Goal: Information Seeking & Learning: Learn about a topic

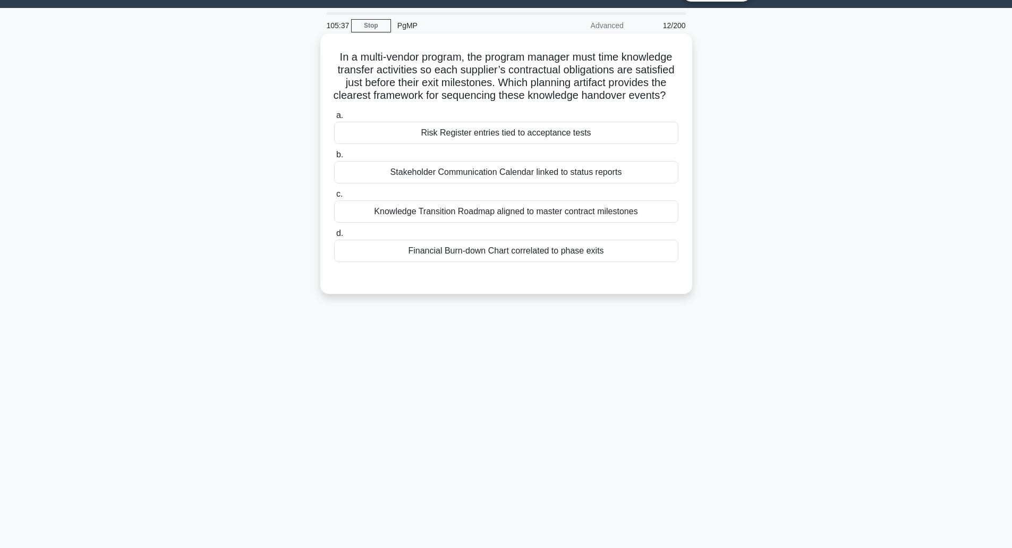
click at [421, 71] on h5 "In a multi-vendor program, the program manager must time knowledge transfer act…" at bounding box center [506, 76] width 347 height 52
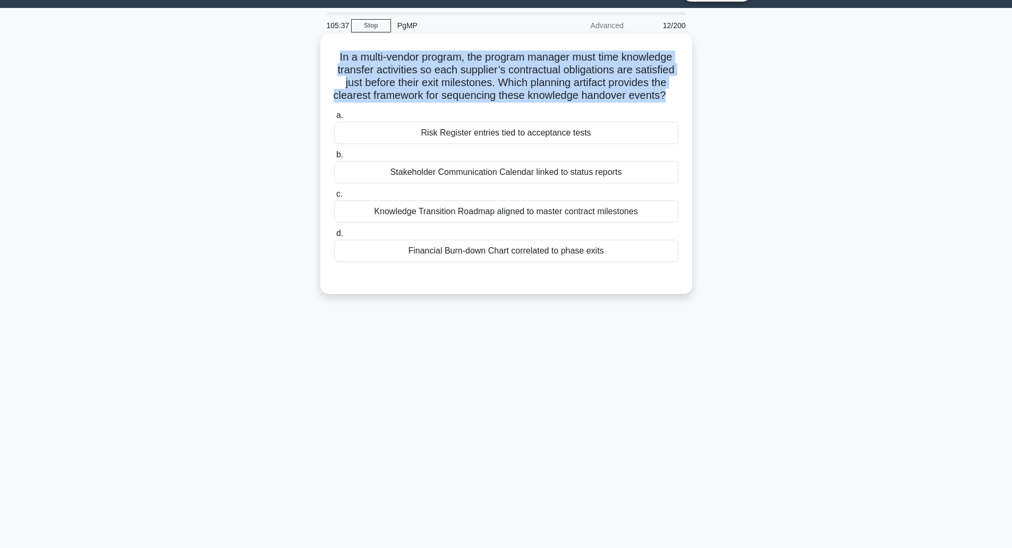
click at [421, 71] on h5 "In a multi-vendor program, the program manager must time knowledge transfer act…" at bounding box center [506, 76] width 347 height 52
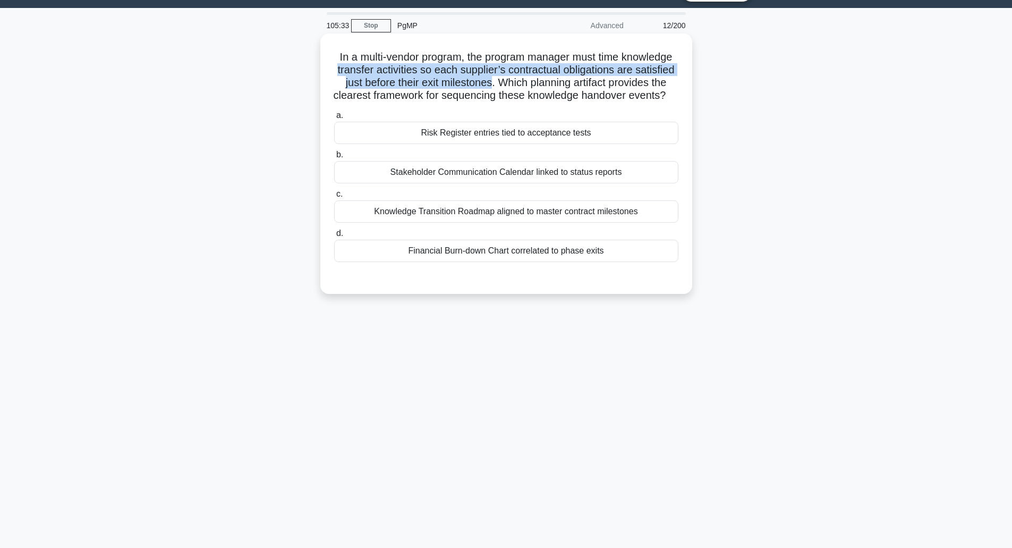
drag, startPoint x: 421, startPoint y: 71, endPoint x: 539, endPoint y: 88, distance: 118.8
click at [539, 88] on h5 "In a multi-vendor program, the program manager must time knowledge transfer act…" at bounding box center [506, 76] width 347 height 52
drag, startPoint x: 539, startPoint y: 88, endPoint x: 416, endPoint y: 67, distance: 125.0
click at [416, 67] on h5 "In a multi-vendor program, the program manager must time knowledge transfer act…" at bounding box center [506, 76] width 347 height 52
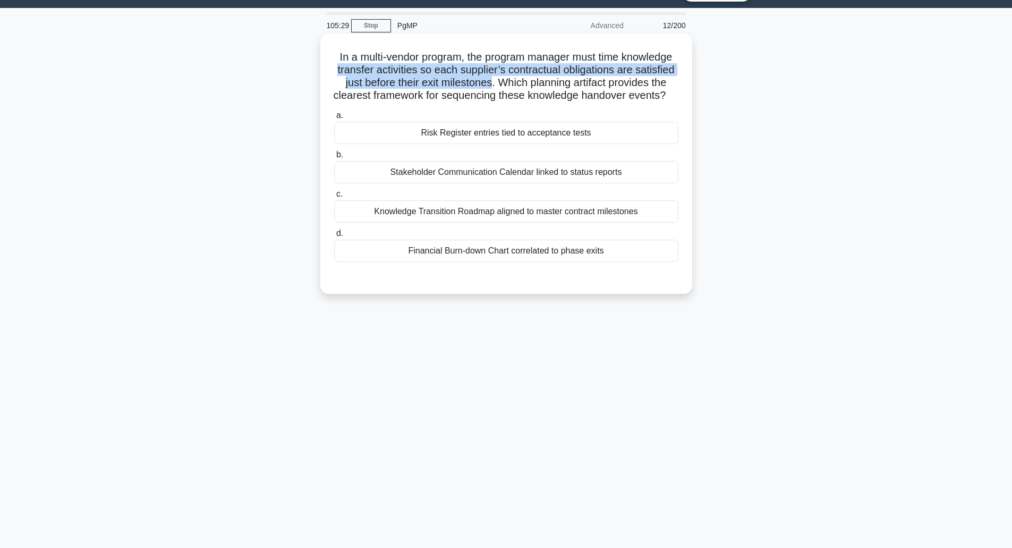
click at [416, 67] on h5 "In a multi-vendor program, the program manager must time knowledge transfer act…" at bounding box center [506, 76] width 347 height 52
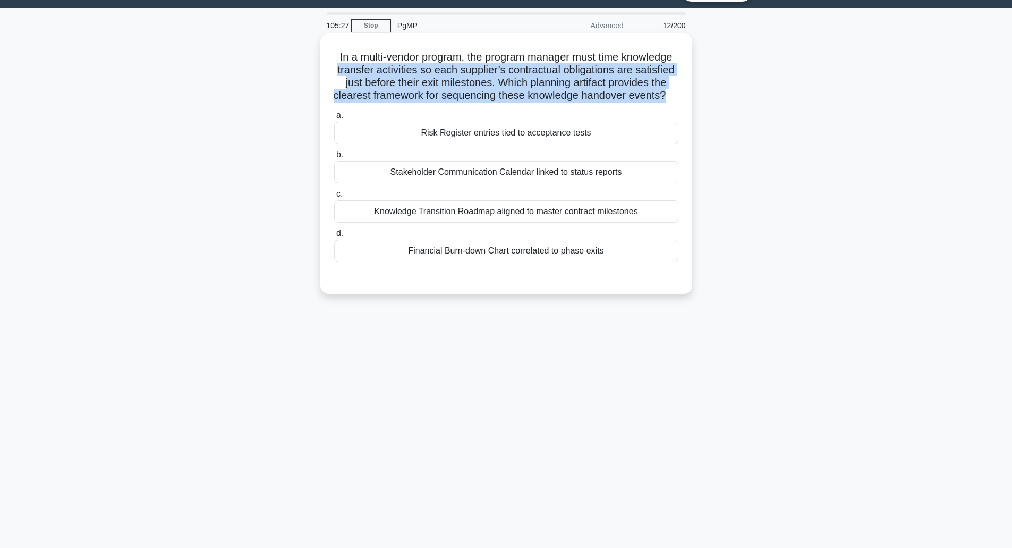
drag, startPoint x: 416, startPoint y: 67, endPoint x: 627, endPoint y: 115, distance: 216.2
click at [627, 103] on h5 "In a multi-vendor program, the program manager must time knowledge transfer act…" at bounding box center [506, 76] width 347 height 52
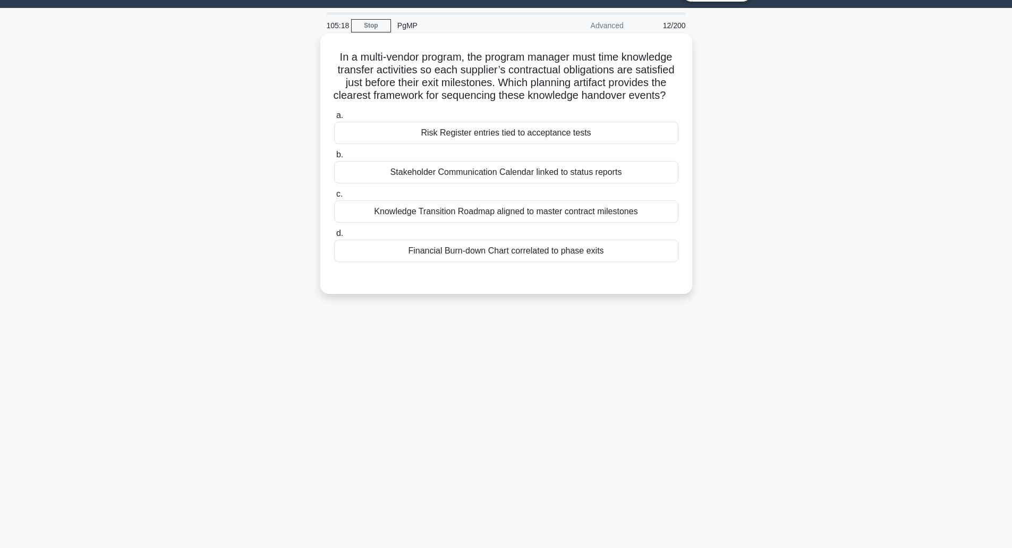
click at [576, 223] on div "Knowledge Transition Roadmap aligned to master contract milestones" at bounding box center [506, 211] width 344 height 22
click at [334, 198] on input "c. Knowledge Transition Roadmap aligned to master contract milestones" at bounding box center [334, 194] width 0 height 7
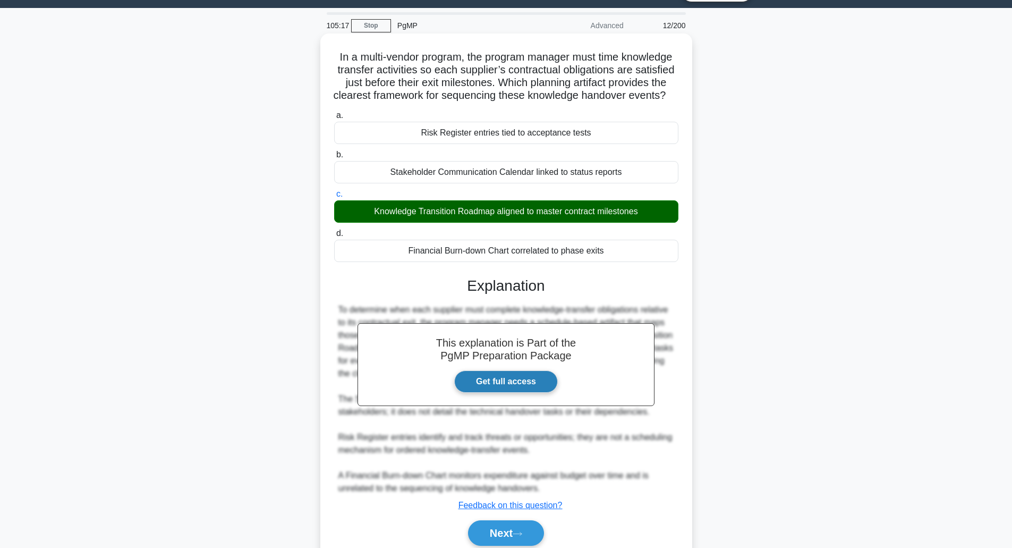
scroll to position [82, 0]
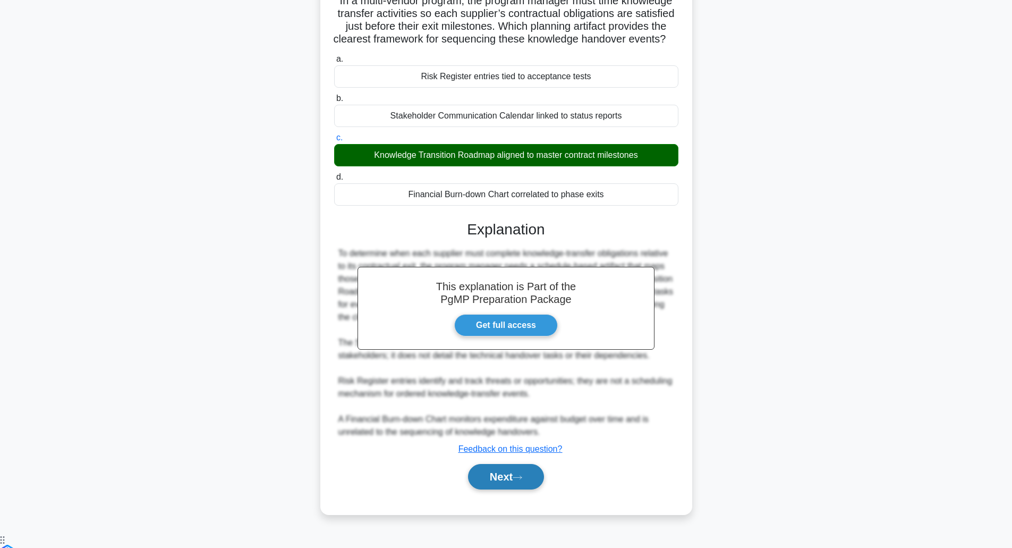
click at [491, 490] on button "Next" at bounding box center [506, 477] width 76 height 26
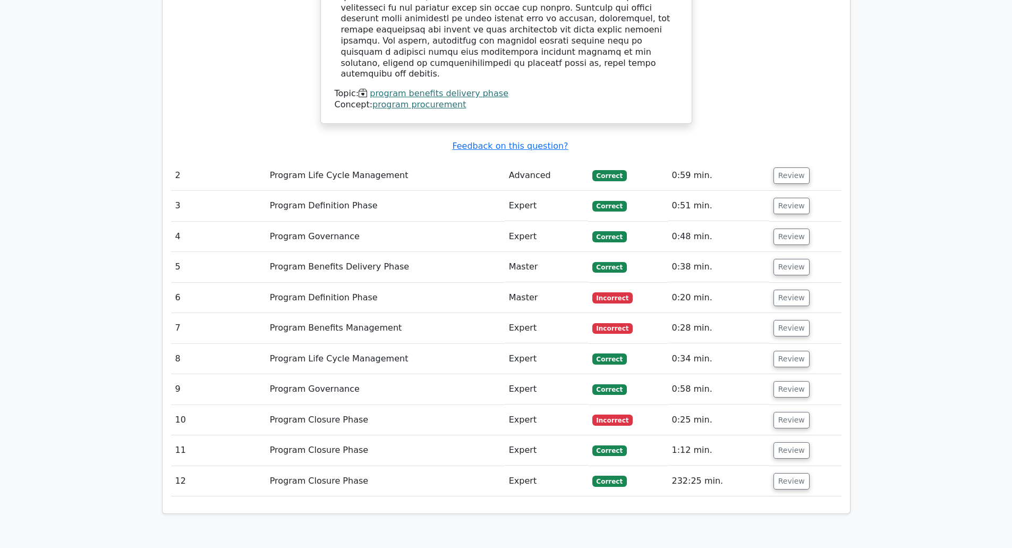
scroll to position [1656, 0]
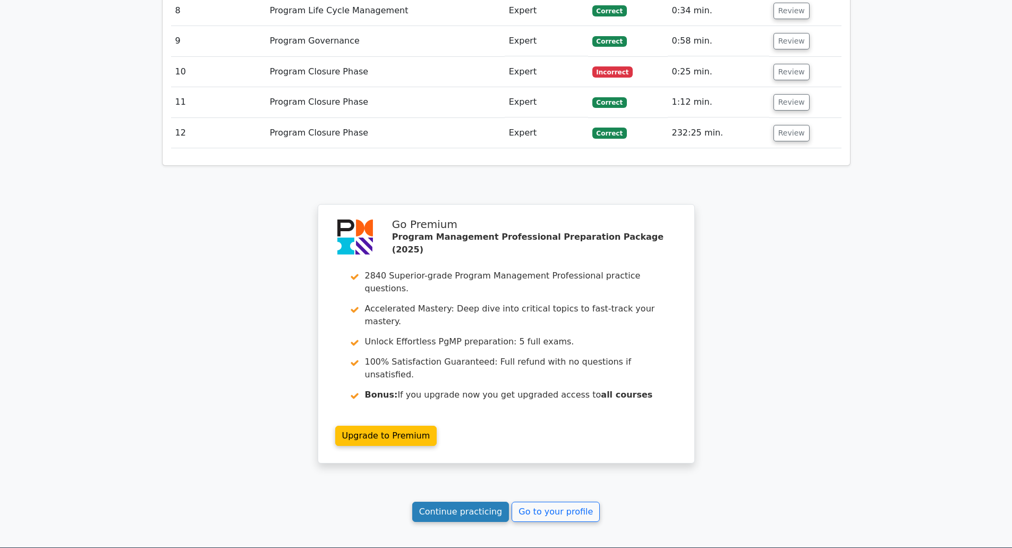
click at [449, 502] on link "Continue practicing" at bounding box center [460, 512] width 97 height 20
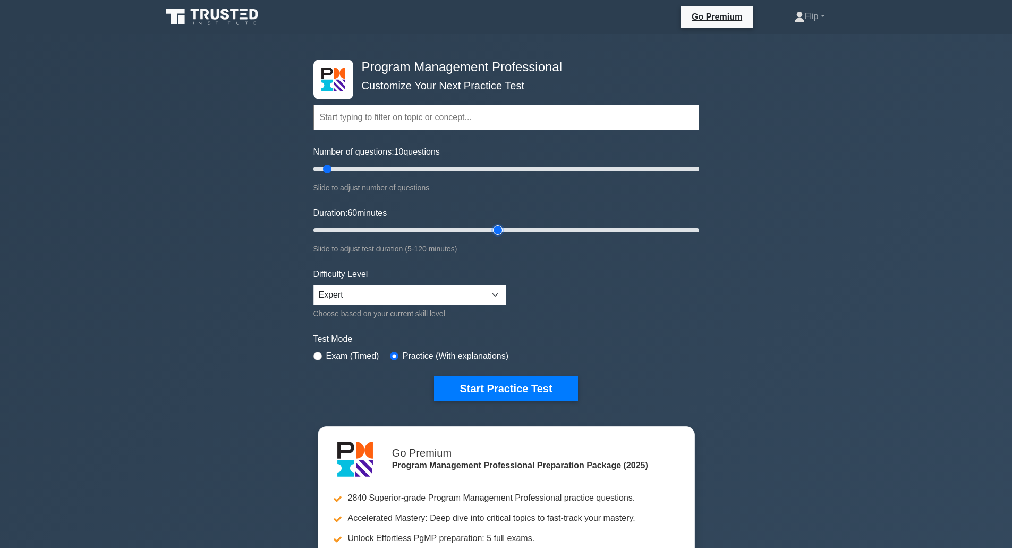
type input "60"
click at [492, 227] on input "Duration: 60 minutes" at bounding box center [507, 230] width 386 height 13
type input "100"
click at [497, 168] on input "Number of questions: 100 questions" at bounding box center [507, 169] width 386 height 13
click at [477, 391] on button "Start Practice Test" at bounding box center [506, 388] width 144 height 24
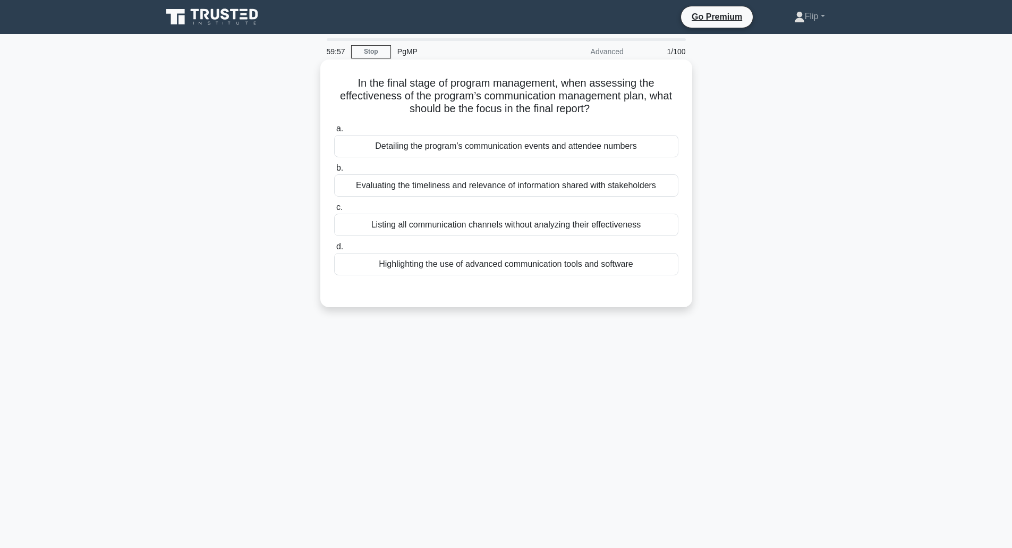
click at [378, 97] on h5 "In the final stage of program management, when assessing the effectiveness of t…" at bounding box center [506, 96] width 347 height 39
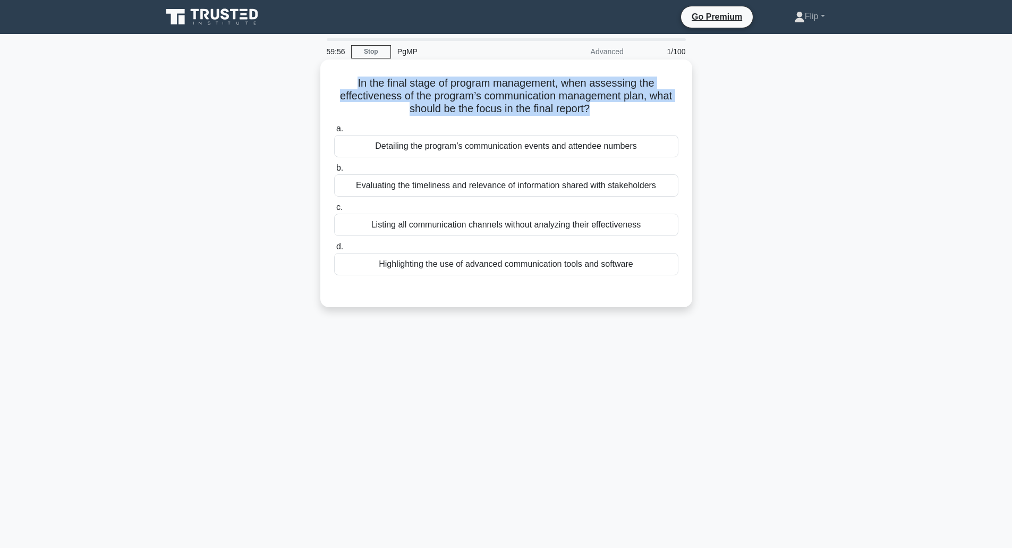
click at [376, 95] on h5 "In the final stage of program management, when assessing the effectiveness of t…" at bounding box center [506, 96] width 347 height 39
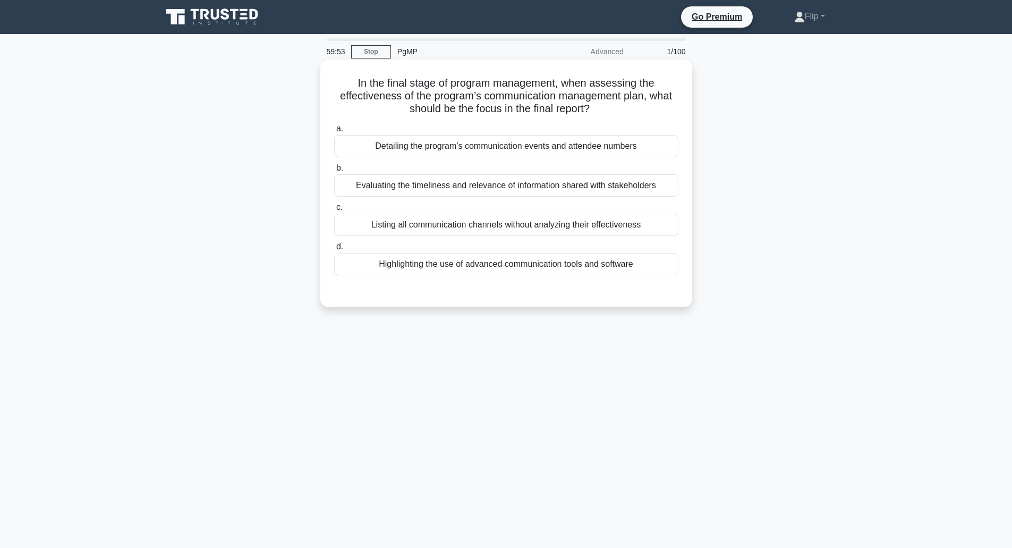
click at [355, 80] on h5 "In the final stage of program management, when assessing the effectiveness of t…" at bounding box center [506, 96] width 347 height 39
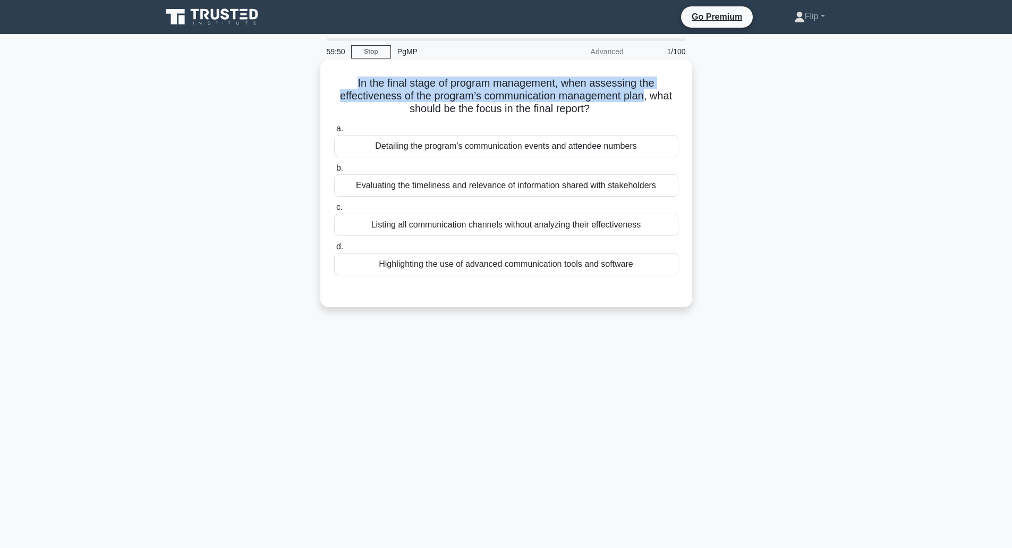
drag, startPoint x: 355, startPoint y: 80, endPoint x: 634, endPoint y: 94, distance: 278.8
click at [634, 94] on h5 "In the final stage of program management, when assessing the effectiveness of t…" at bounding box center [506, 96] width 347 height 39
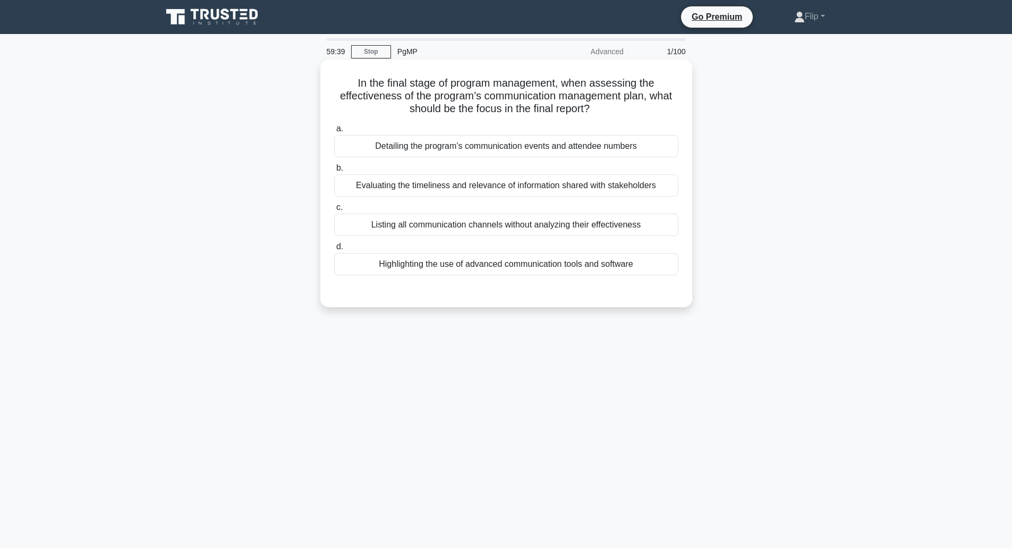
click at [479, 185] on div "Evaluating the timeliness and relevance of information shared with stakeholders" at bounding box center [506, 185] width 344 height 22
click at [334, 172] on input "b. Evaluating the timeliness and relevance of information shared with stakehold…" at bounding box center [334, 168] width 0 height 7
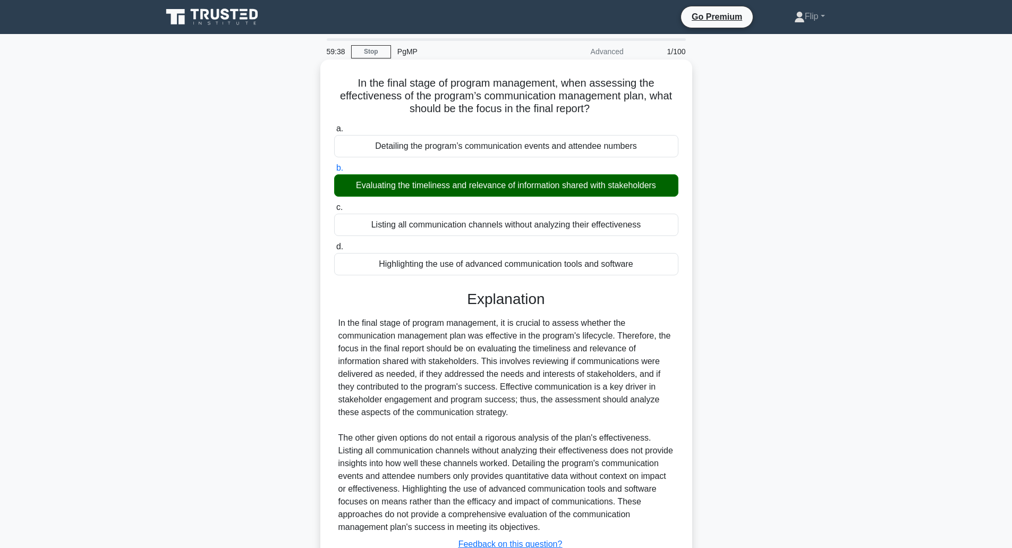
drag, startPoint x: 479, startPoint y: 185, endPoint x: 490, endPoint y: 271, distance: 85.7
click at [490, 271] on div "a. Detailing the program’s communication events and attendee numbers b. Evaluat…" at bounding box center [506, 198] width 357 height 157
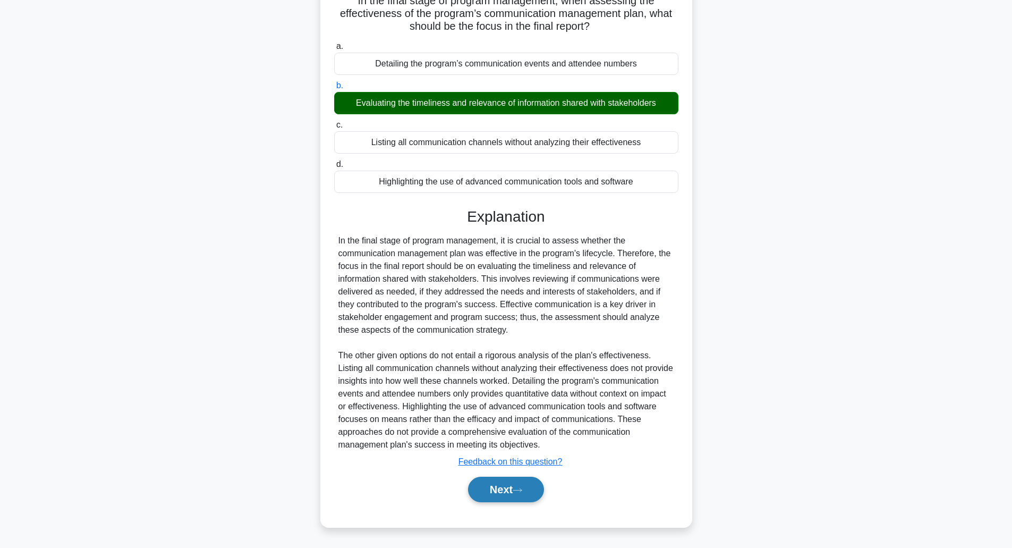
click at [499, 490] on button "Next" at bounding box center [506, 490] width 76 height 26
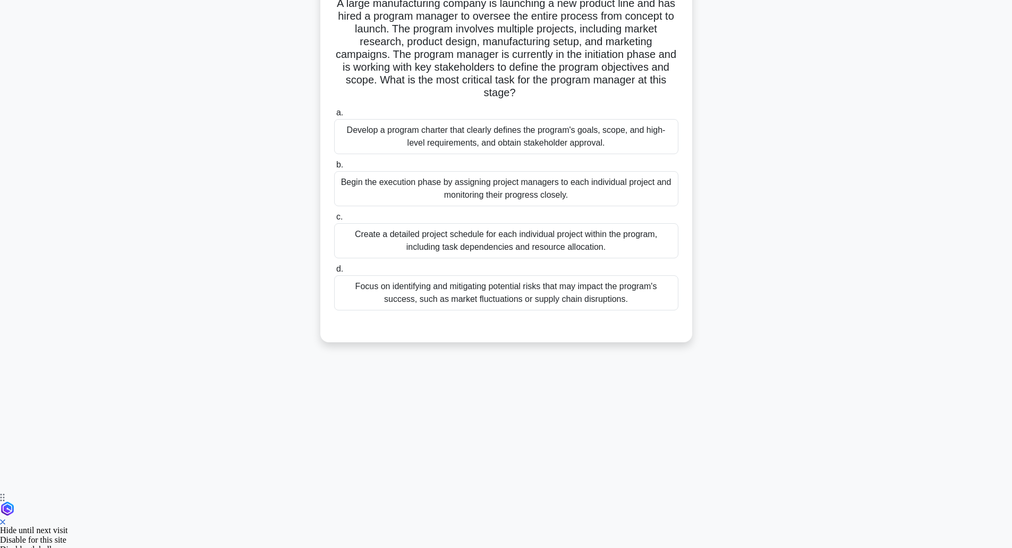
scroll to position [26, 0]
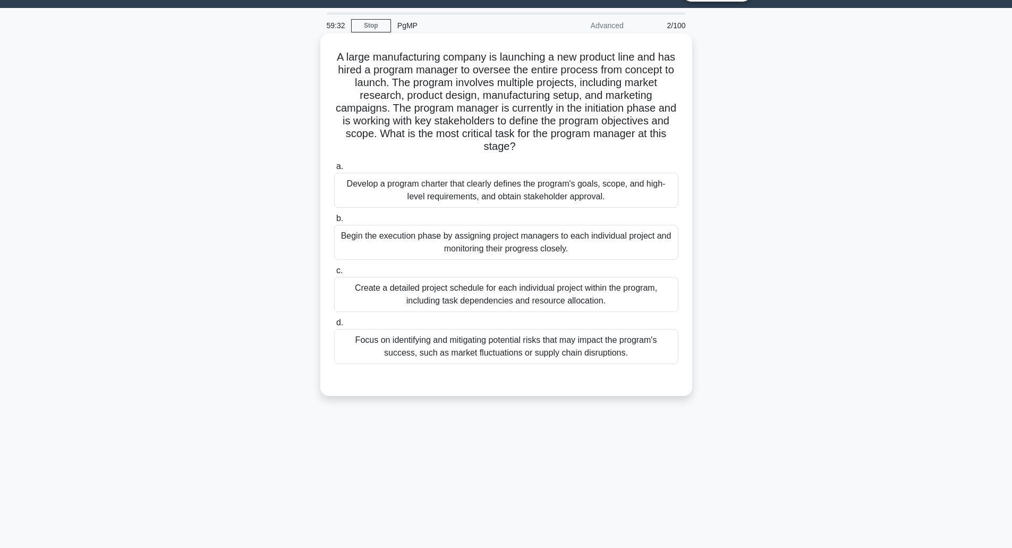
click at [400, 60] on h5 "A large manufacturing company is launching a new product line and has hired a p…" at bounding box center [506, 101] width 347 height 103
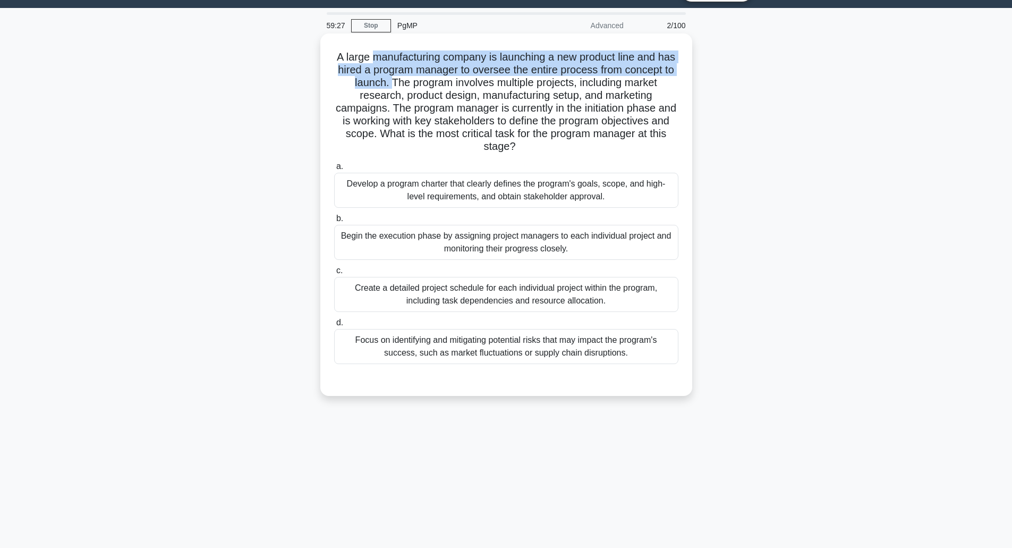
drag, startPoint x: 400, startPoint y: 60, endPoint x: 431, endPoint y: 78, distance: 35.7
click at [431, 78] on h5 "A large manufacturing company is launching a new product line and has hired a p…" at bounding box center [506, 101] width 347 height 103
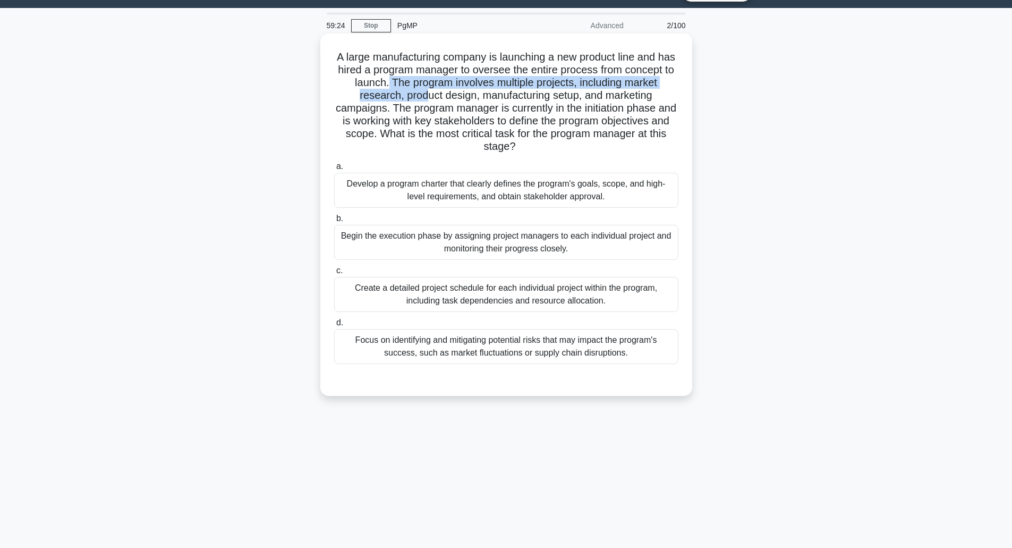
drag, startPoint x: 431, startPoint y: 78, endPoint x: 440, endPoint y: 100, distance: 23.8
click at [440, 100] on h5 "A large manufacturing company is launching a new product line and has hired a p…" at bounding box center [506, 101] width 347 height 103
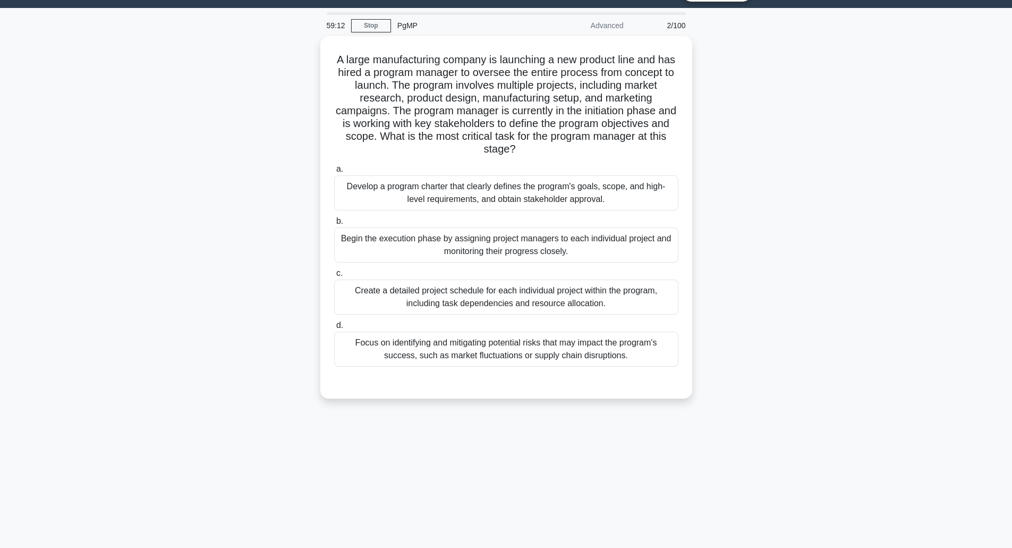
click at [179, 390] on div "A large manufacturing company is launching a new product line and has hired a p…" at bounding box center [507, 223] width 702 height 375
click at [203, 382] on div "A large manufacturing company is launching a new product line and has hired a p…" at bounding box center [507, 223] width 702 height 375
click at [393, 104] on h5 "A large manufacturing company is launching a new product line and has hired a p…" at bounding box center [506, 101] width 347 height 103
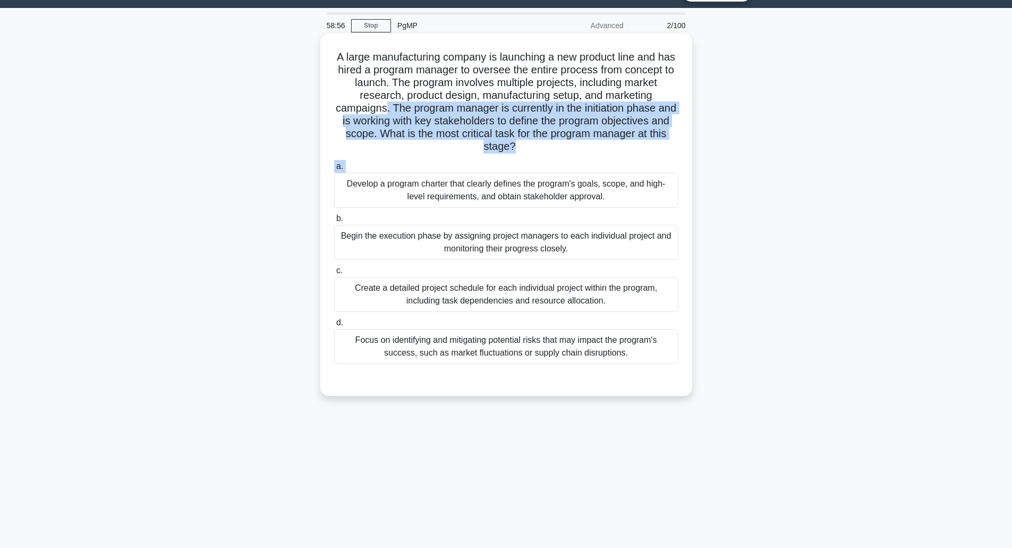
drag, startPoint x: 393, startPoint y: 104, endPoint x: 531, endPoint y: 159, distance: 149.5
click at [531, 159] on div "A large manufacturing company is launching a new product line and has hired a p…" at bounding box center [507, 215] width 364 height 354
click at [529, 150] on icon ".spinner_0XTQ{transform-origin:center;animation:spinner_y6GP .75s linear infini…" at bounding box center [522, 147] width 13 height 13
drag, startPoint x: 536, startPoint y: 150, endPoint x: 408, endPoint y: 107, distance: 135.1
click at [408, 107] on h5 "A large manufacturing company is launching a new product line and has hired a p…" at bounding box center [506, 101] width 347 height 103
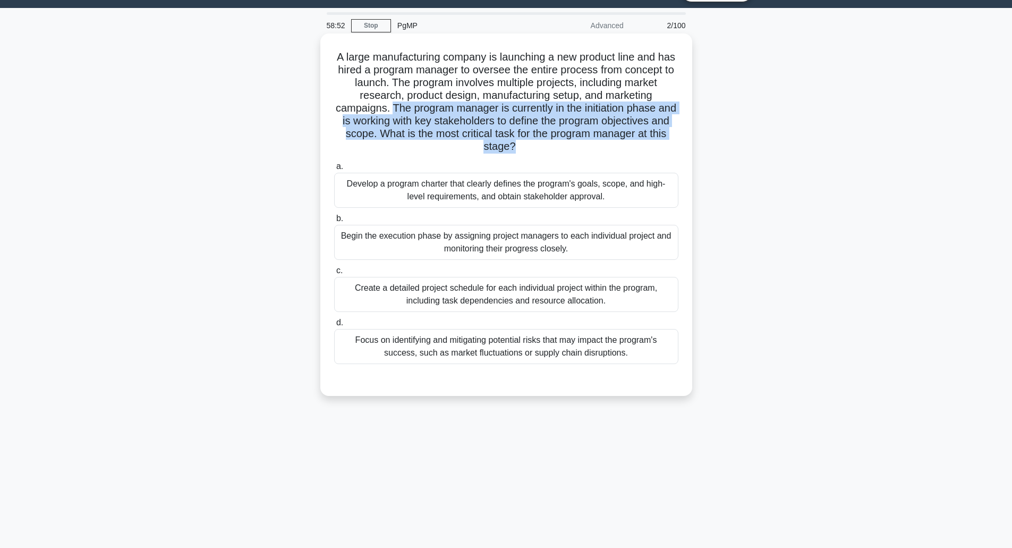
click at [408, 107] on h5 "A large manufacturing company is launching a new product line and has hired a p…" at bounding box center [506, 101] width 347 height 103
drag, startPoint x: 408, startPoint y: 107, endPoint x: 423, endPoint y: 146, distance: 41.3
click at [423, 146] on h5 "A large manufacturing company is launching a new product line and has hired a p…" at bounding box center [506, 101] width 347 height 103
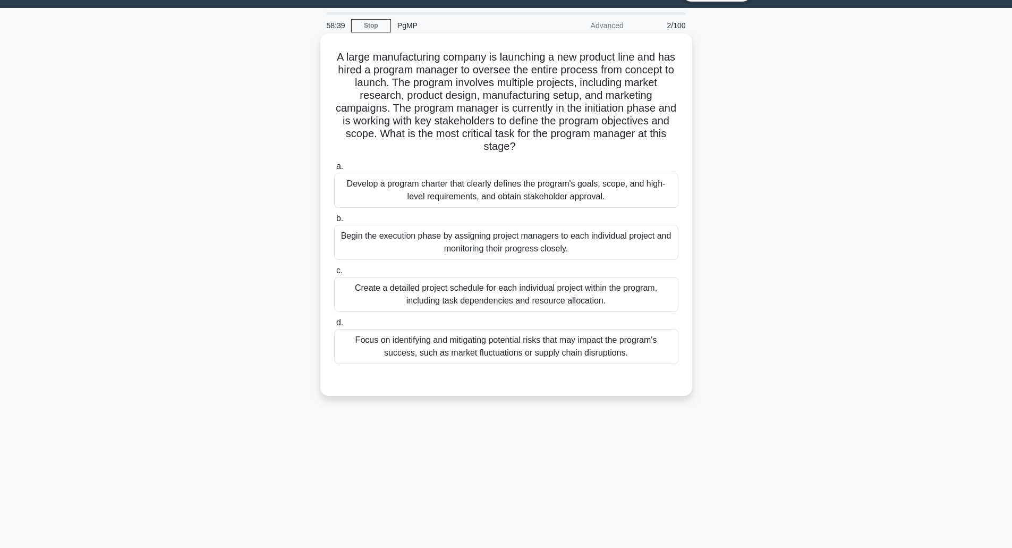
click at [432, 190] on div "Develop a program charter that clearly defines the program's goals, scope, and …" at bounding box center [506, 190] width 344 height 35
click at [334, 170] on input "a. Develop a program charter that clearly defines the program's goals, scope, a…" at bounding box center [334, 166] width 0 height 7
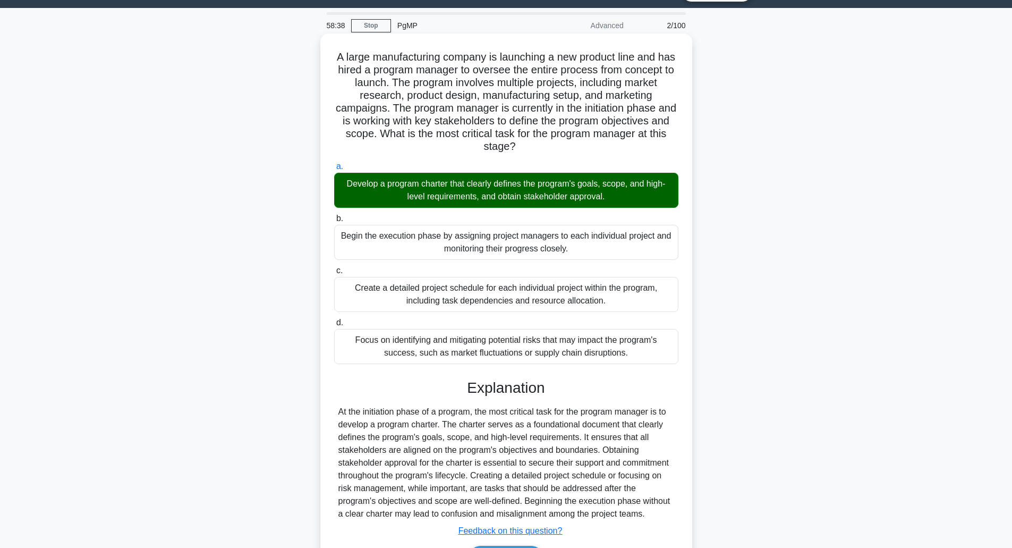
scroll to position [95, 0]
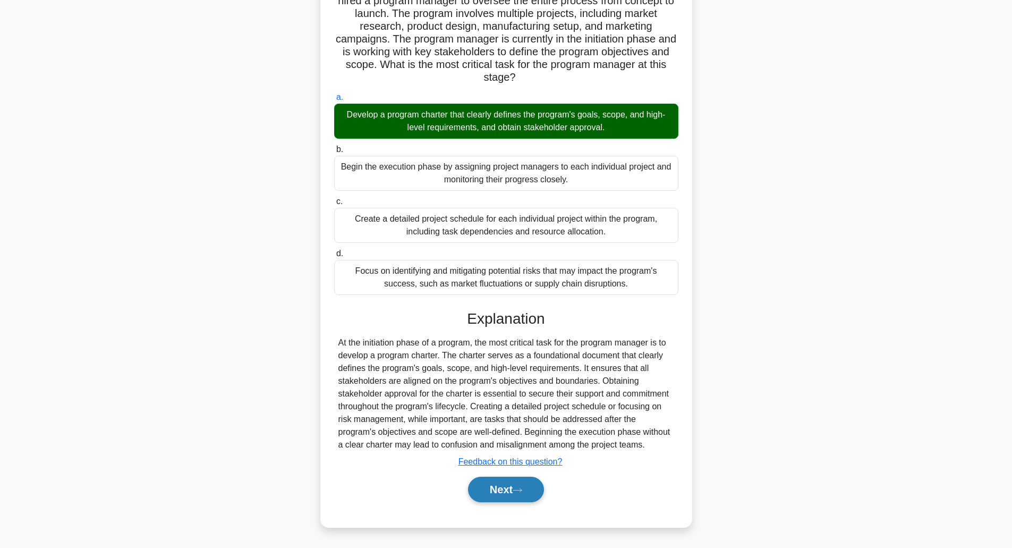
click at [503, 494] on button "Next" at bounding box center [506, 490] width 76 height 26
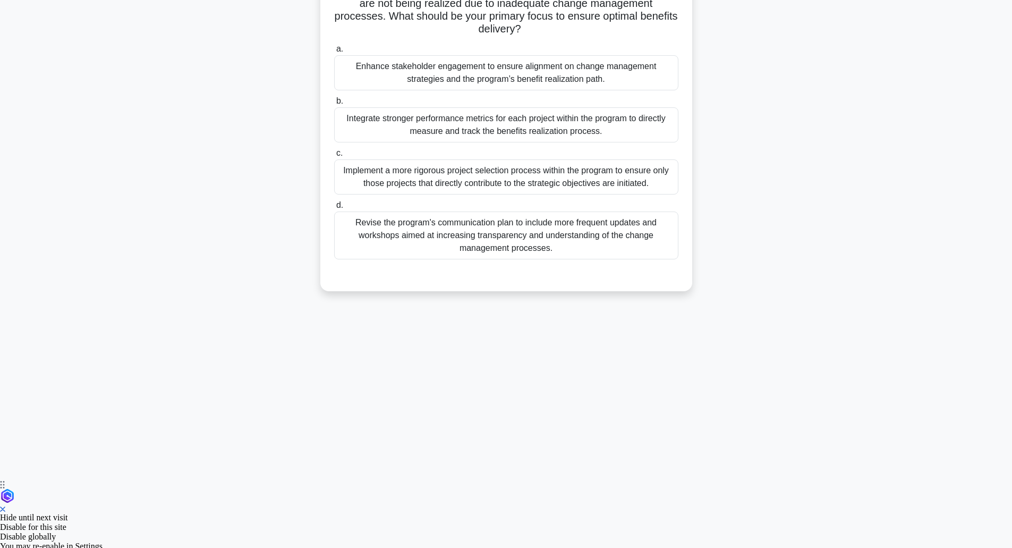
scroll to position [26, 0]
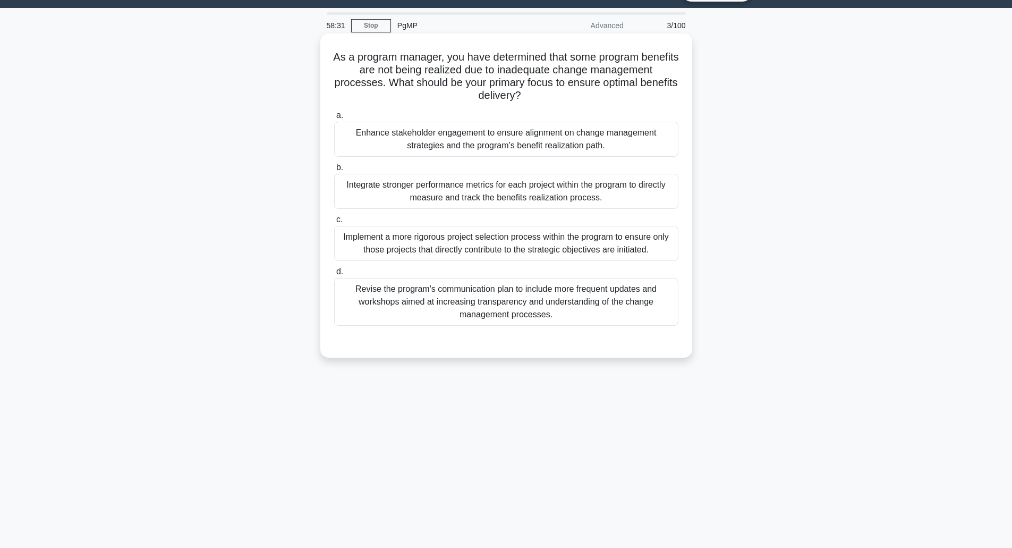
click at [420, 70] on h5 "As a program manager, you have determined that some program benefits are not be…" at bounding box center [506, 76] width 347 height 52
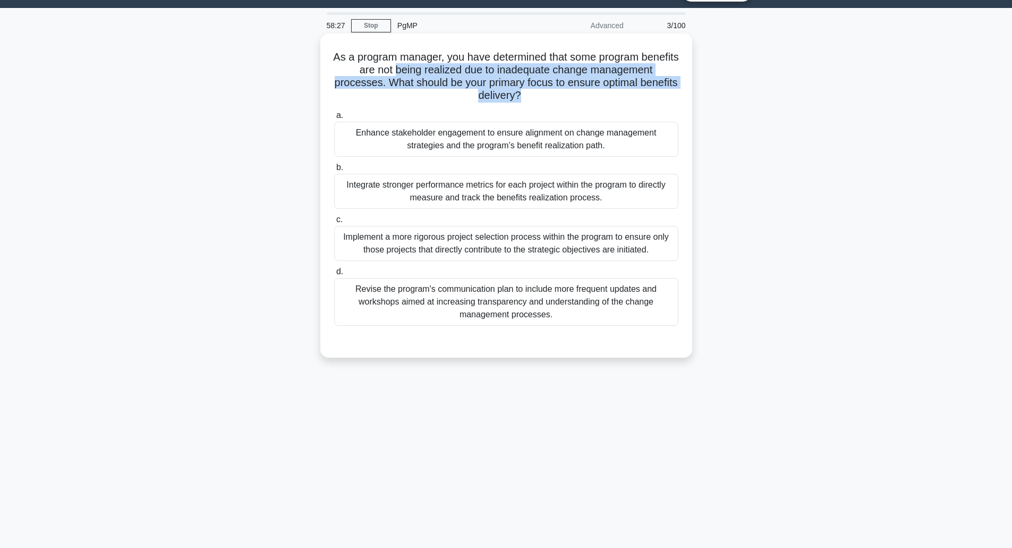
drag, startPoint x: 420, startPoint y: 70, endPoint x: 561, endPoint y: 98, distance: 144.2
click at [561, 98] on h5 "As a program manager, you have determined that some program benefits are not be…" at bounding box center [506, 76] width 347 height 52
drag, startPoint x: 561, startPoint y: 98, endPoint x: 413, endPoint y: 73, distance: 150.5
click at [413, 73] on h5 "As a program manager, you have determined that some program benefits are not be…" at bounding box center [506, 76] width 347 height 52
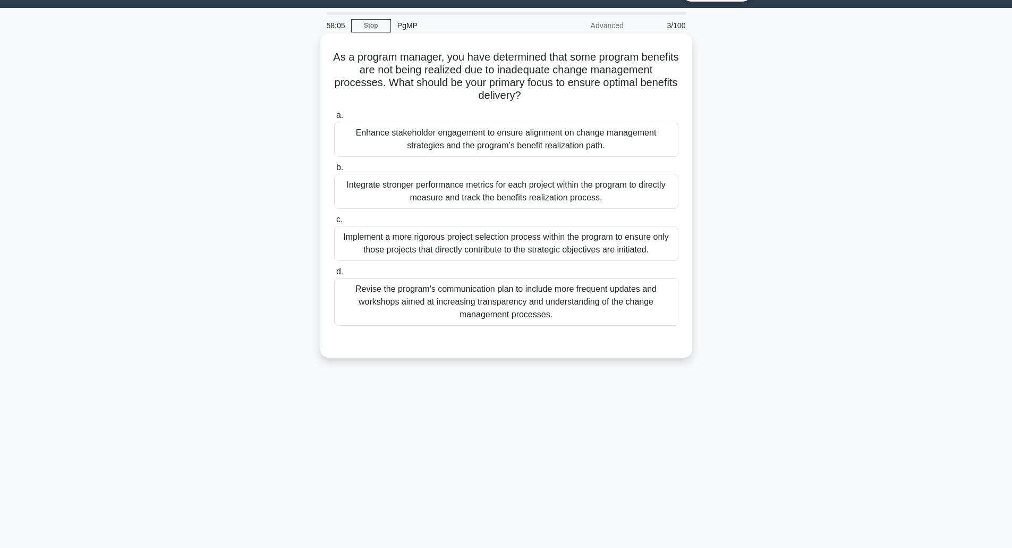
click at [468, 307] on div "Revise the program's communication plan to include more frequent updates and wo…" at bounding box center [506, 302] width 344 height 48
click at [334, 275] on input "d. Revise the program's communication plan to include more frequent updates and…" at bounding box center [334, 271] width 0 height 7
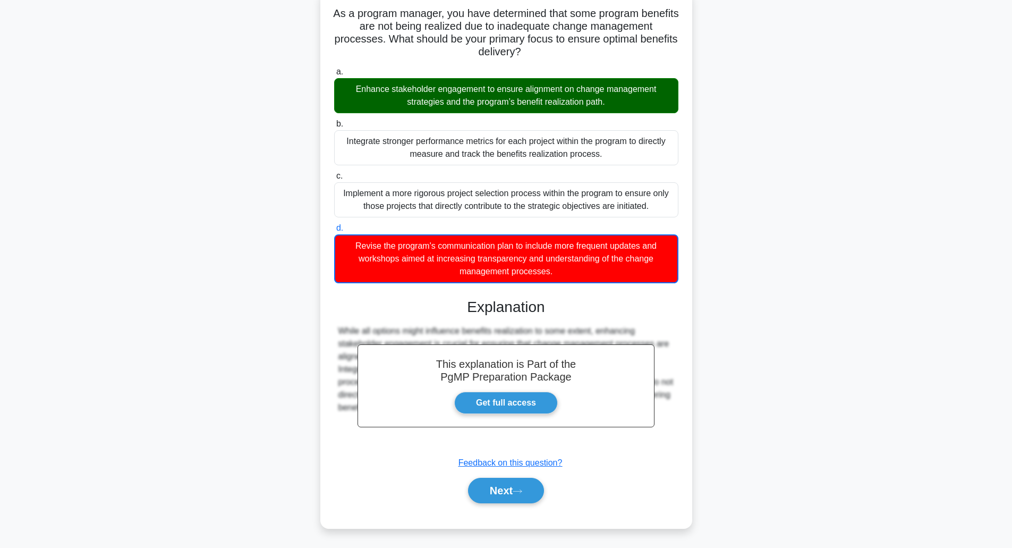
scroll to position [71, 0]
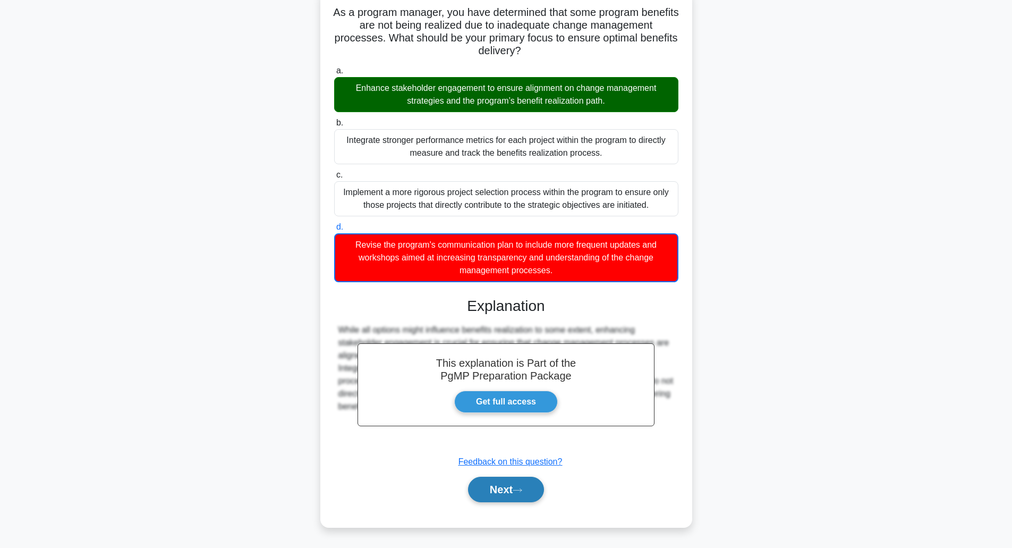
click at [509, 495] on button "Next" at bounding box center [506, 490] width 76 height 26
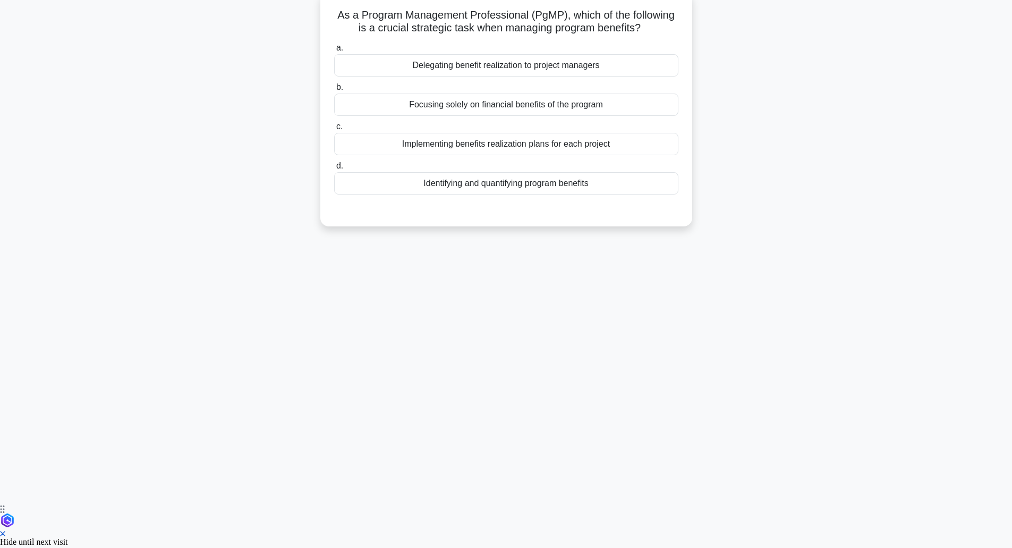
scroll to position [26, 0]
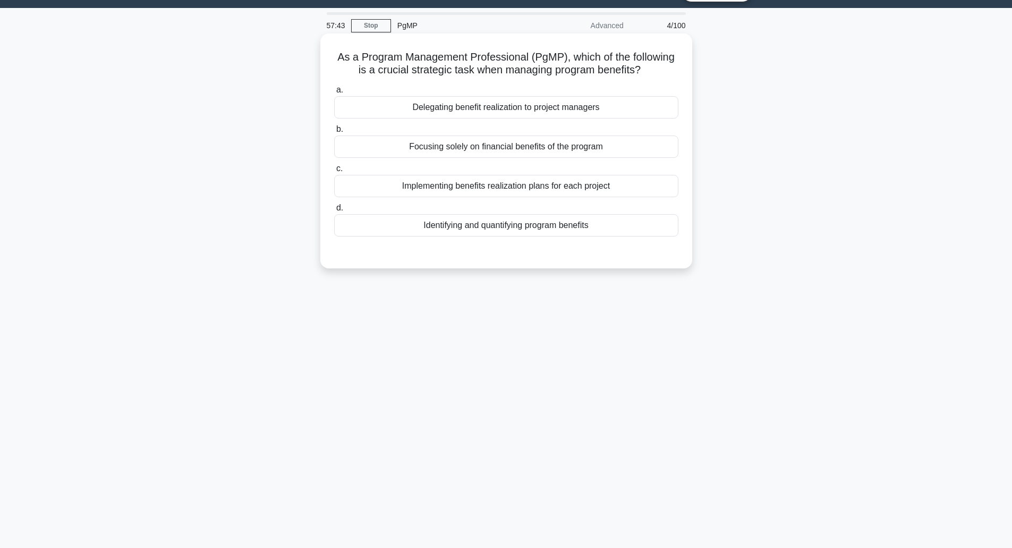
click at [522, 229] on div "Identifying and quantifying program benefits" at bounding box center [506, 225] width 344 height 22
click at [334, 212] on input "d. Identifying and quantifying program benefits" at bounding box center [334, 208] width 0 height 7
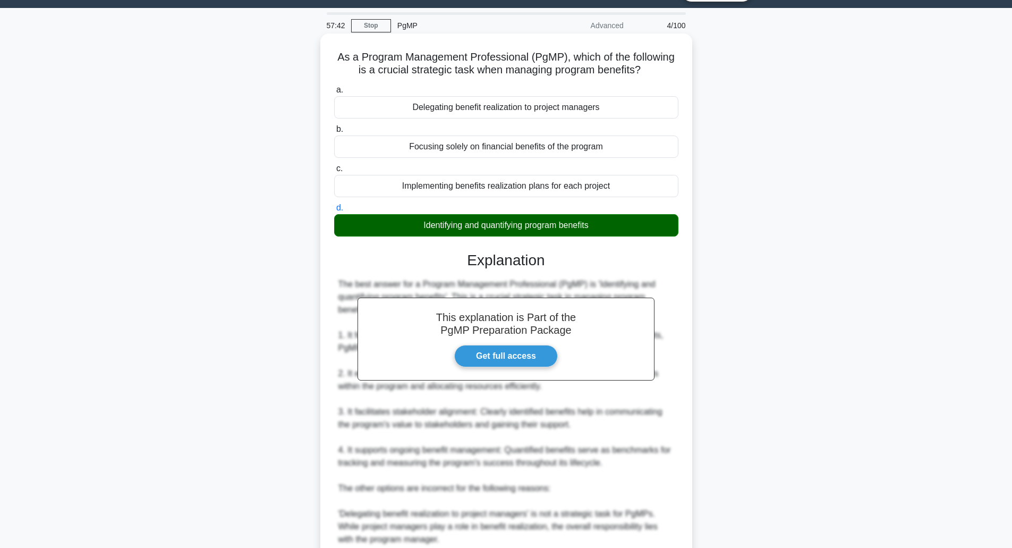
scroll to position [223, 0]
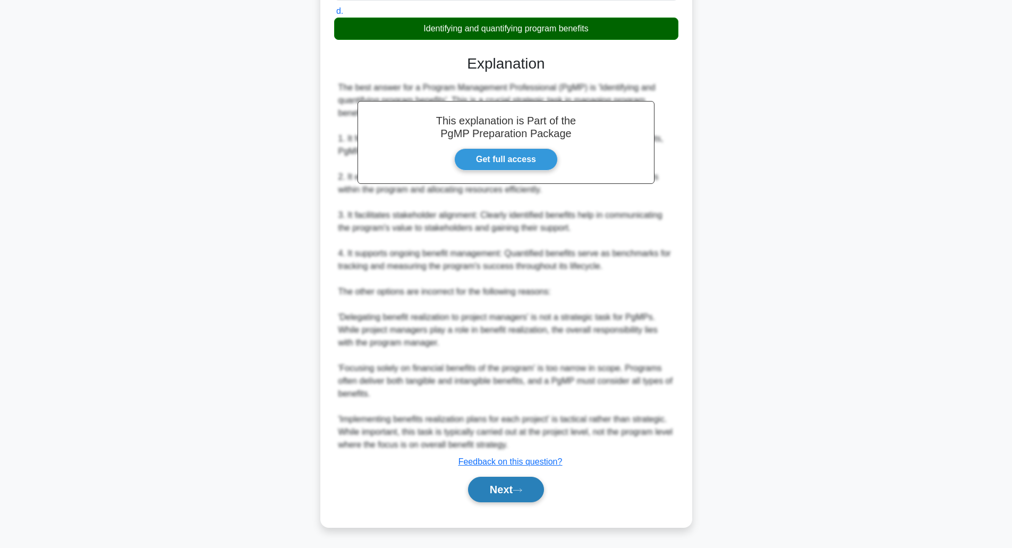
click at [509, 495] on button "Next" at bounding box center [506, 490] width 76 height 26
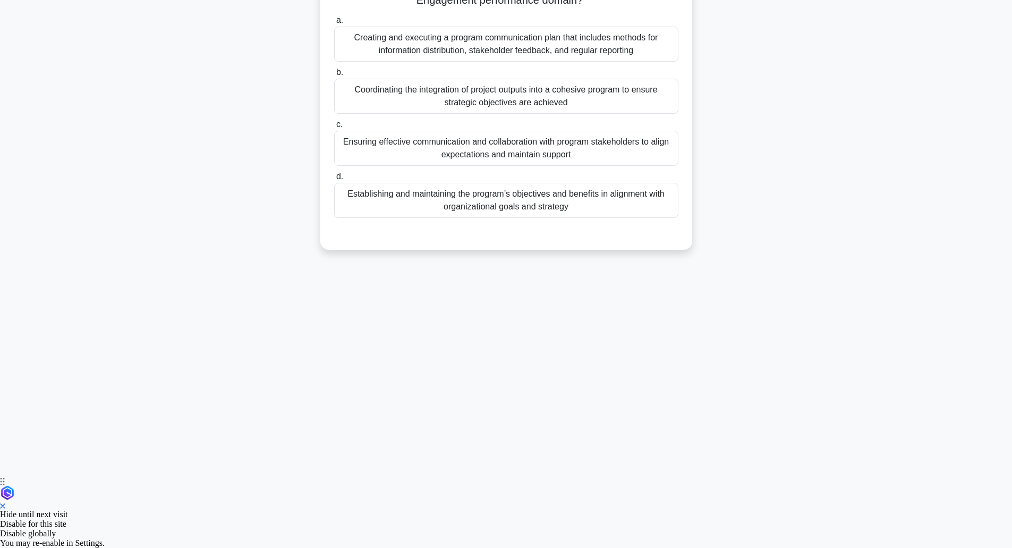
scroll to position [26, 0]
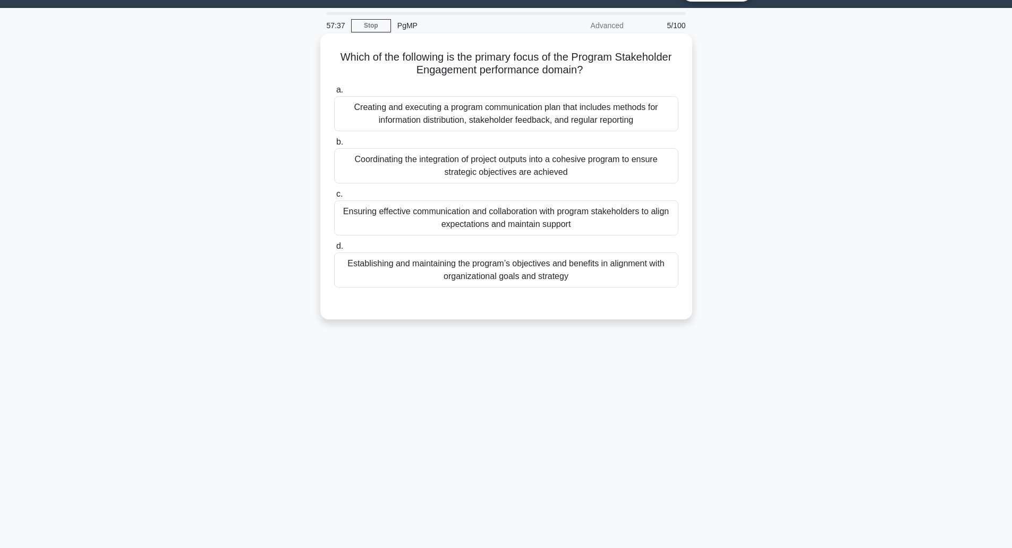
click at [447, 50] on h5 "Which of the following is the primary focus of the Program Stakeholder Engageme…" at bounding box center [506, 63] width 347 height 27
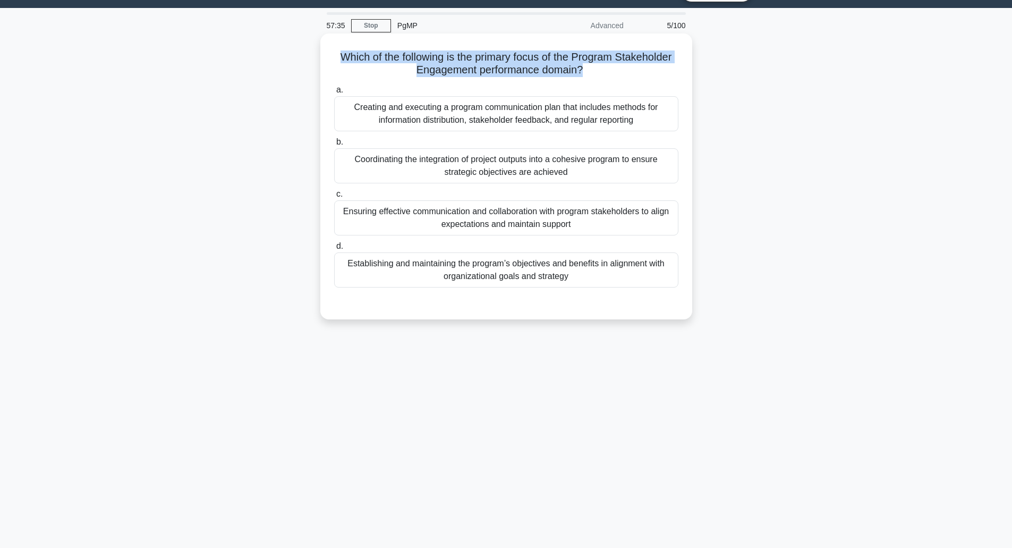
click at [447, 49] on div "Which of the following is the primary focus of the Program Stakeholder Engageme…" at bounding box center [507, 176] width 364 height 277
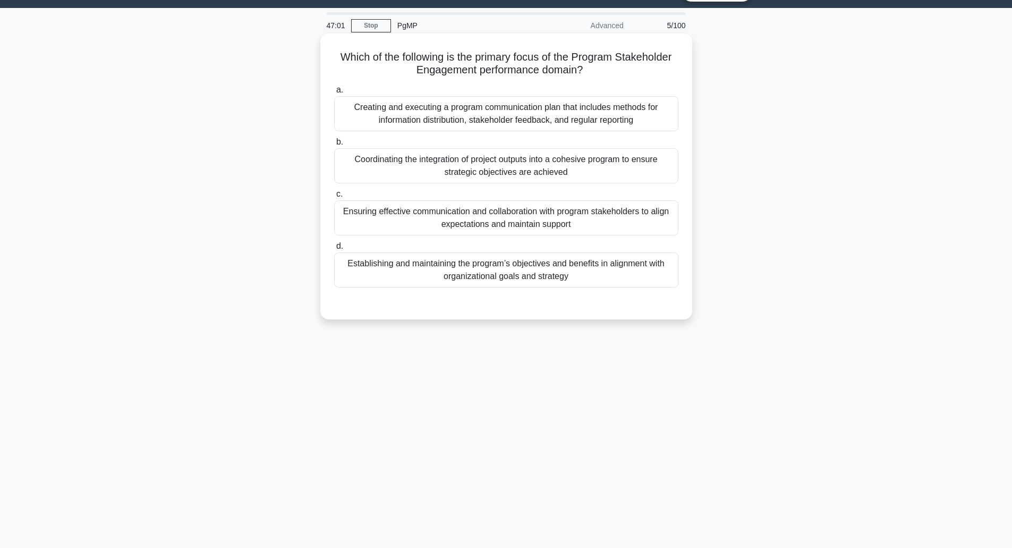
click at [547, 227] on div "Ensuring effective communication and collaboration with program stakeholders to…" at bounding box center [506, 217] width 344 height 35
click at [334, 198] on input "c. Ensuring effective communication and collaboration with program stakeholders…" at bounding box center [334, 194] width 0 height 7
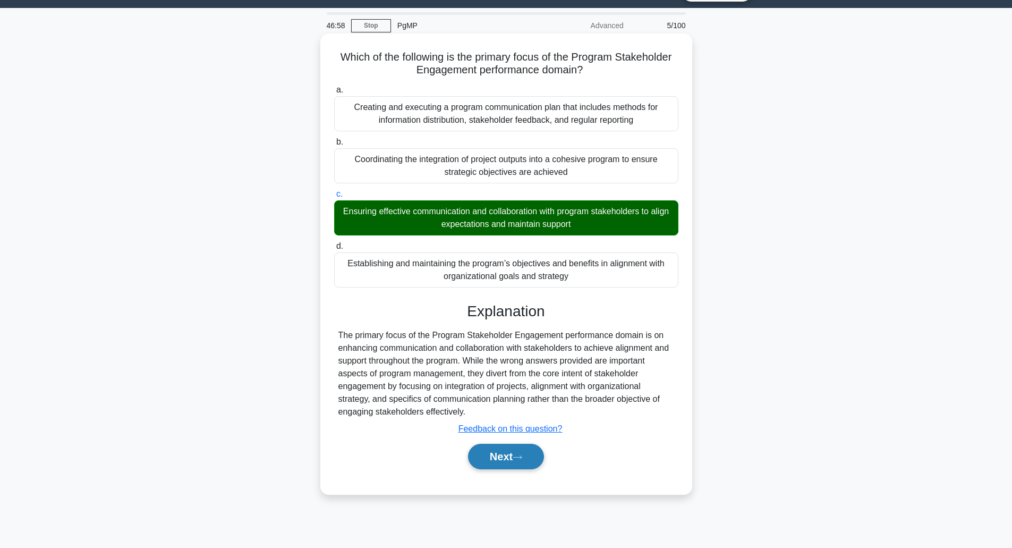
click at [513, 463] on button "Next" at bounding box center [506, 457] width 76 height 26
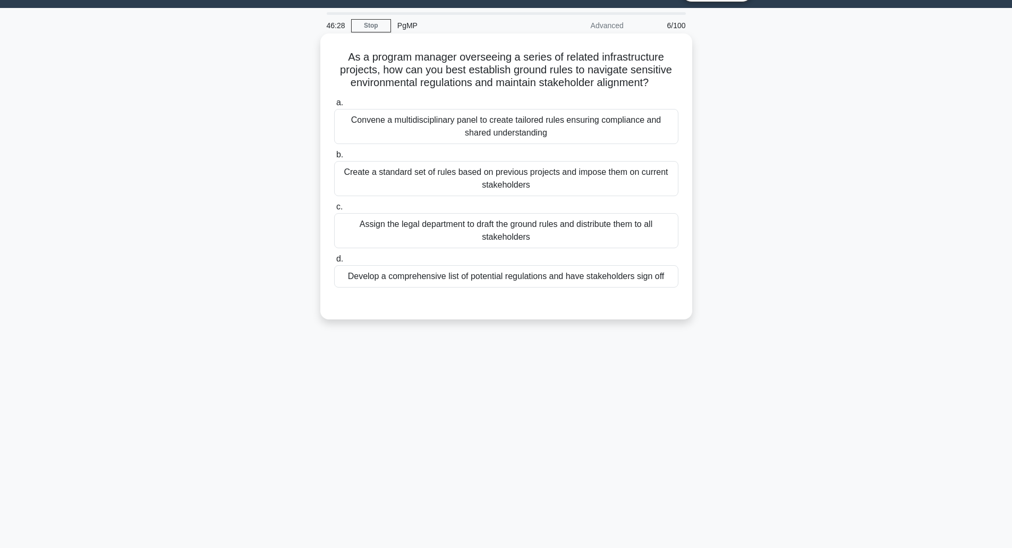
click at [482, 130] on div "Convene a multidisciplinary panel to create tailored rules ensuring compliance …" at bounding box center [506, 126] width 344 height 35
click at [334, 106] on input "a. Convene a multidisciplinary panel to create tailored rules ensuring complian…" at bounding box center [334, 102] width 0 height 7
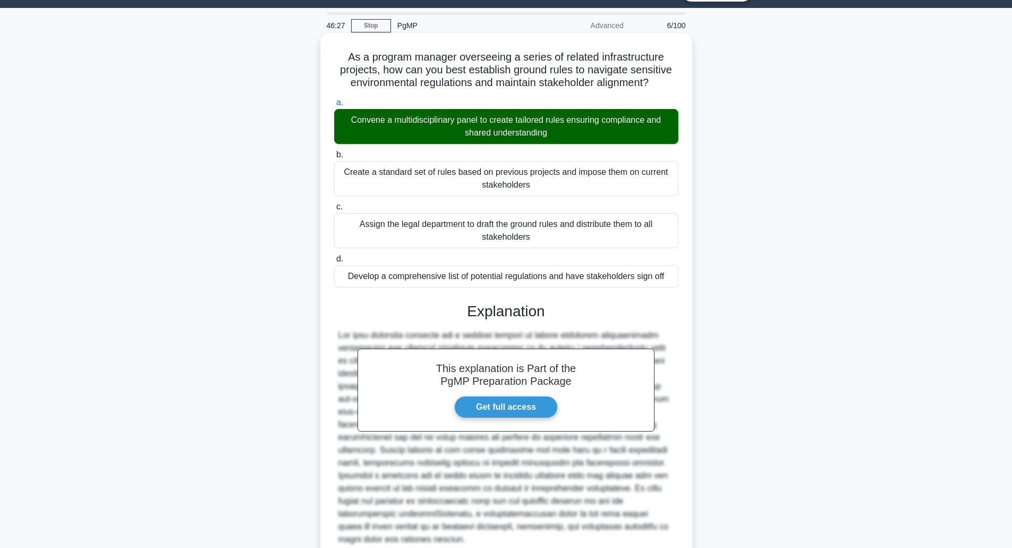
scroll to position [121, 0]
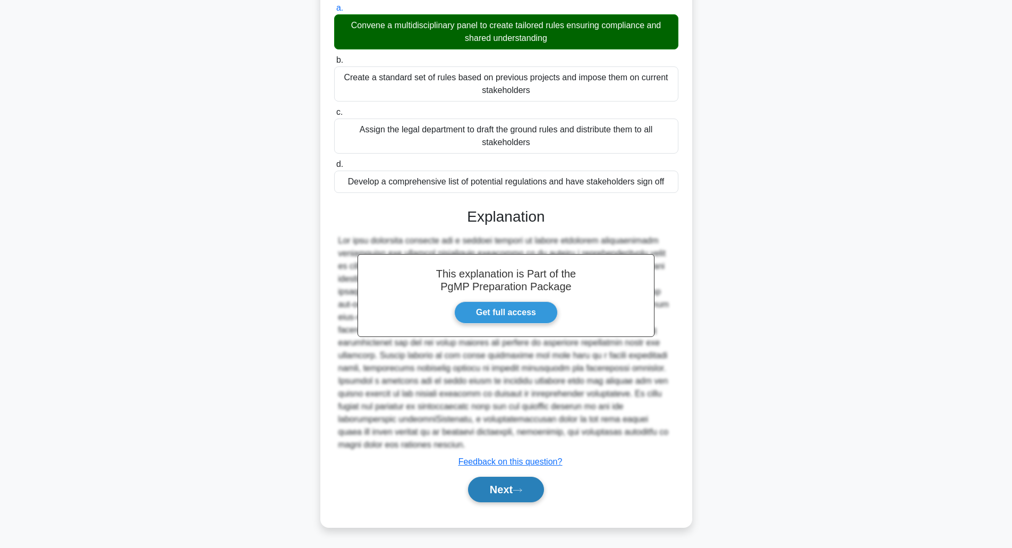
click at [504, 494] on button "Next" at bounding box center [506, 490] width 76 height 26
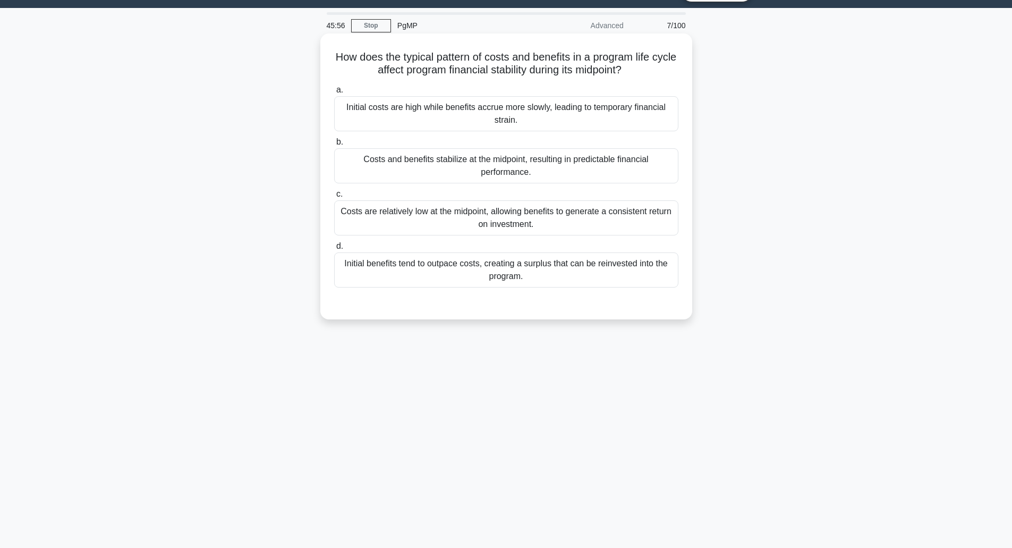
click at [534, 119] on div "Initial costs are high while benefits accrue more slowly, leading to temporary …" at bounding box center [506, 113] width 344 height 35
click at [334, 94] on input "a. Initial costs are high while benefits accrue more slowly, leading to tempora…" at bounding box center [334, 90] width 0 height 7
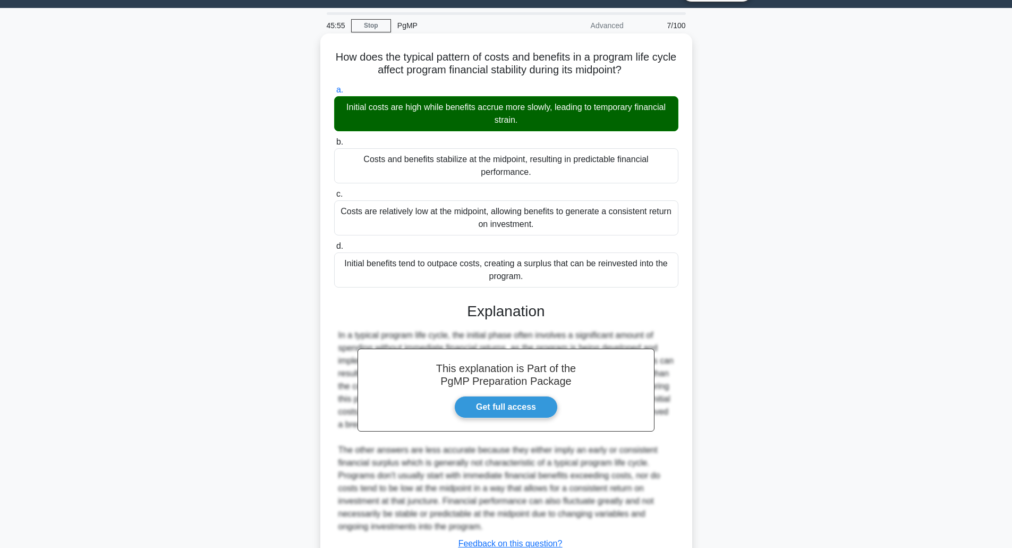
scroll to position [108, 0]
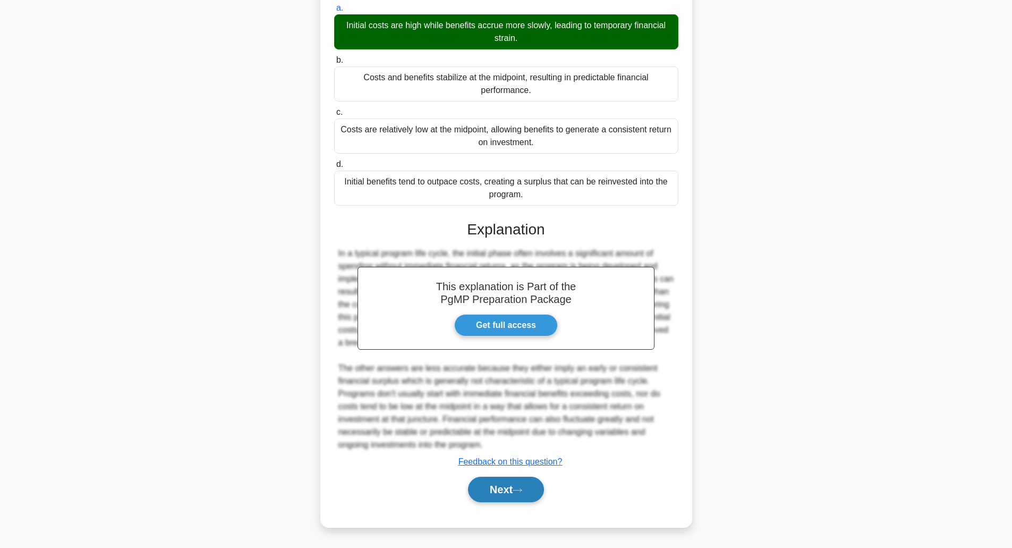
click at [505, 491] on button "Next" at bounding box center [506, 490] width 76 height 26
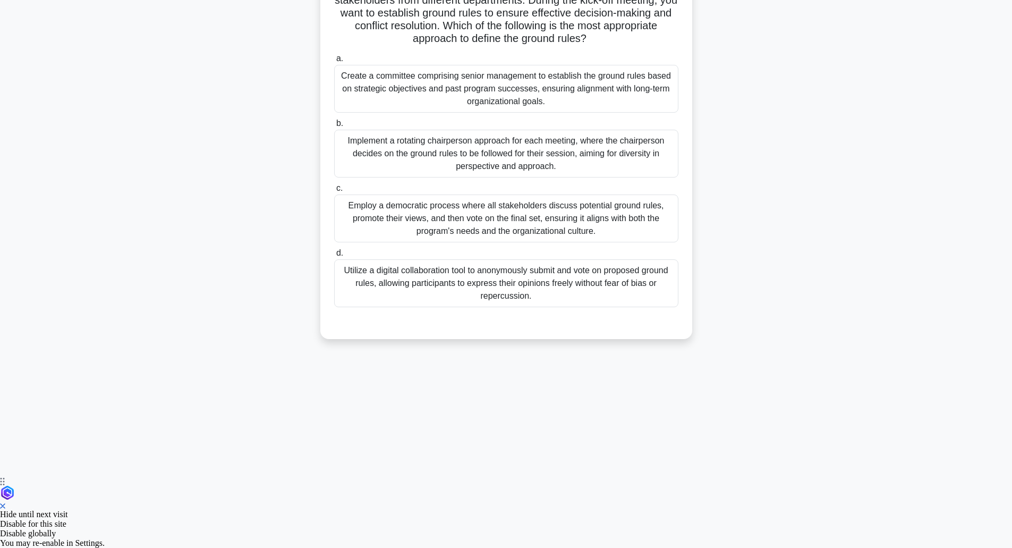
scroll to position [26, 0]
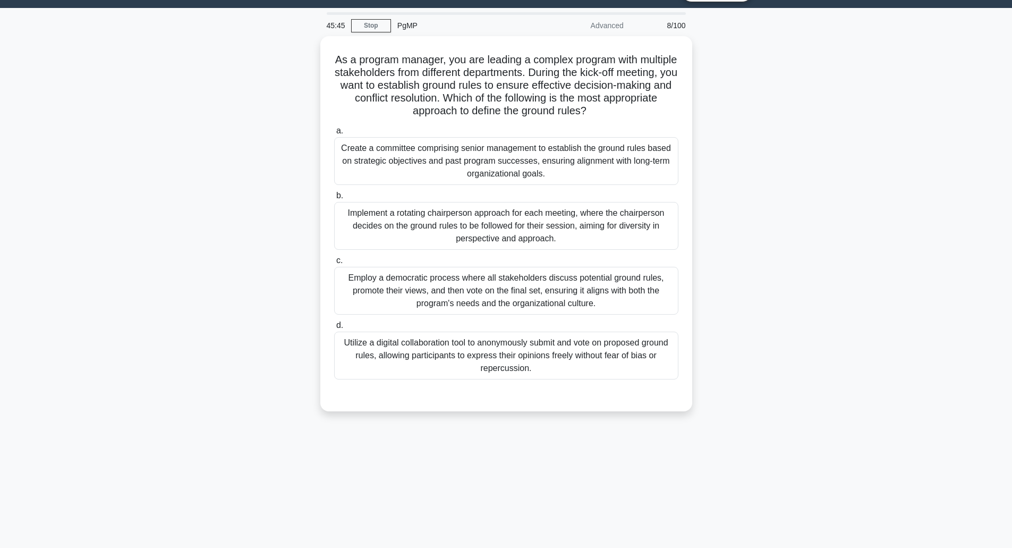
click at [417, 519] on div "45:45 Stop PgMP Advanced 8/100 As a program manager, you are leading a complex …" at bounding box center [507, 277] width 702 height 531
click at [580, 71] on h5 "As a program manager, you are leading a complex program with multiple stakehold…" at bounding box center [506, 82] width 347 height 65
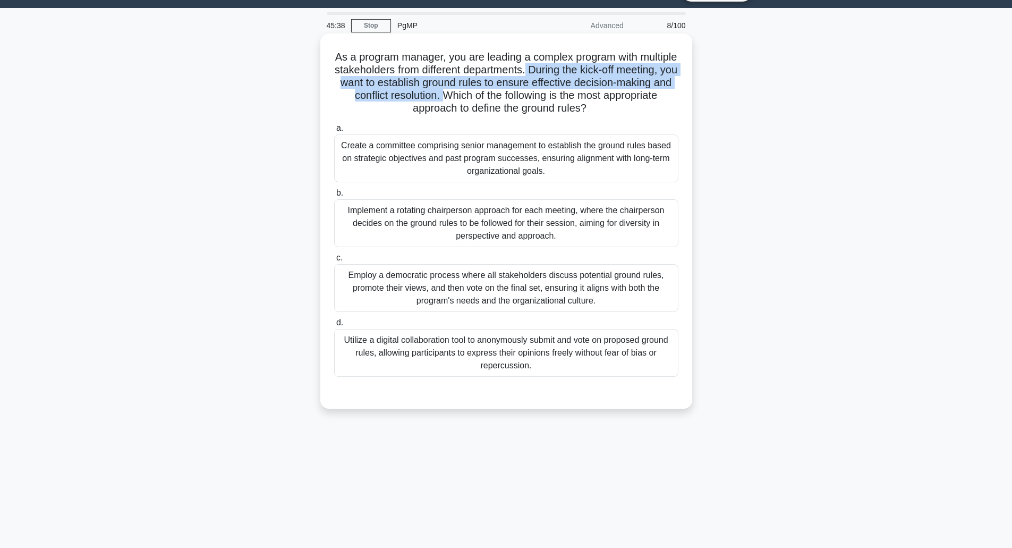
drag, startPoint x: 580, startPoint y: 71, endPoint x: 532, endPoint y: 95, distance: 53.7
click at [532, 95] on h5 "As a program manager, you are leading a complex program with multiple stakehold…" at bounding box center [506, 82] width 347 height 65
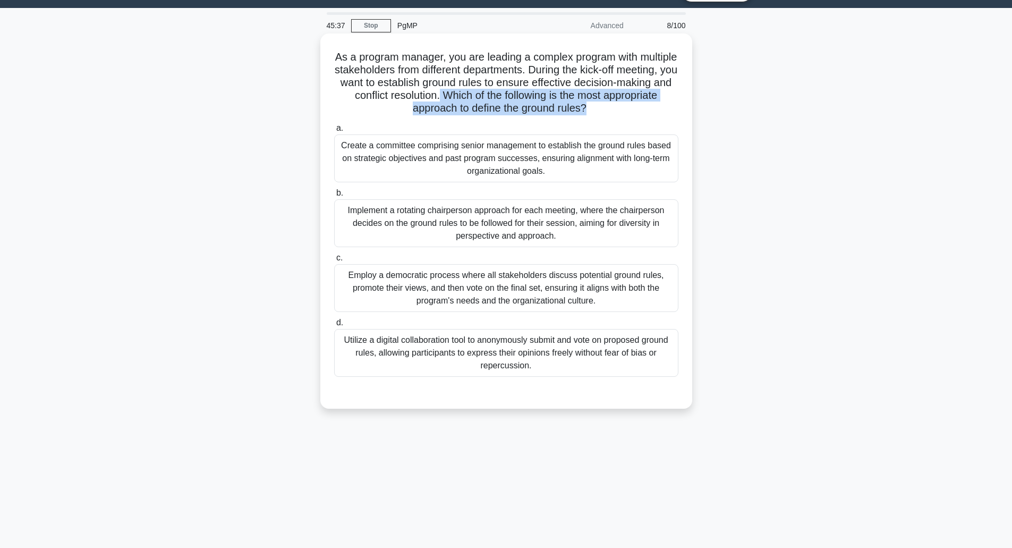
drag, startPoint x: 532, startPoint y: 95, endPoint x: 639, endPoint y: 113, distance: 108.3
click at [639, 113] on h5 "As a program manager, you are leading a complex program with multiple stakehold…" at bounding box center [506, 82] width 347 height 65
click at [600, 113] on icon ".spinner_0XTQ{transform-origin:center;animation:spinner_y6GP .75s linear infini…" at bounding box center [593, 109] width 13 height 13
drag, startPoint x: 639, startPoint y: 113, endPoint x: 534, endPoint y: 98, distance: 105.7
click at [534, 98] on h5 "As a program manager, you are leading a complex program with multiple stakehold…" at bounding box center [506, 82] width 347 height 65
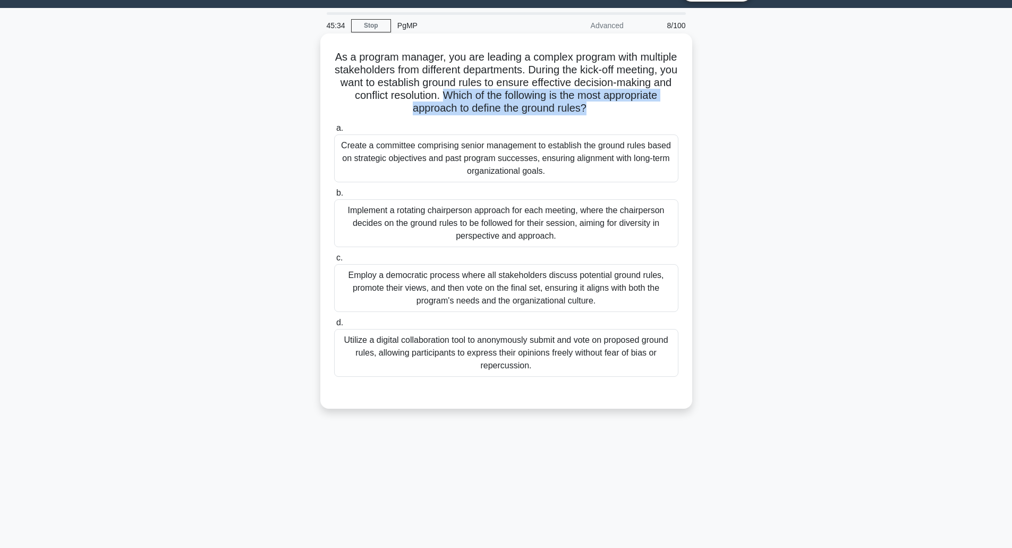
click at [534, 98] on h5 "As a program manager, you are leading a complex program with multiple stakehold…" at bounding box center [506, 82] width 347 height 65
drag, startPoint x: 534, startPoint y: 98, endPoint x: 650, endPoint y: 112, distance: 116.7
click at [650, 112] on h5 "As a program manager, you are leading a complex program with multiple stakehold…" at bounding box center [506, 82] width 347 height 65
drag, startPoint x: 650, startPoint y: 112, endPoint x: 546, endPoint y: 99, distance: 104.4
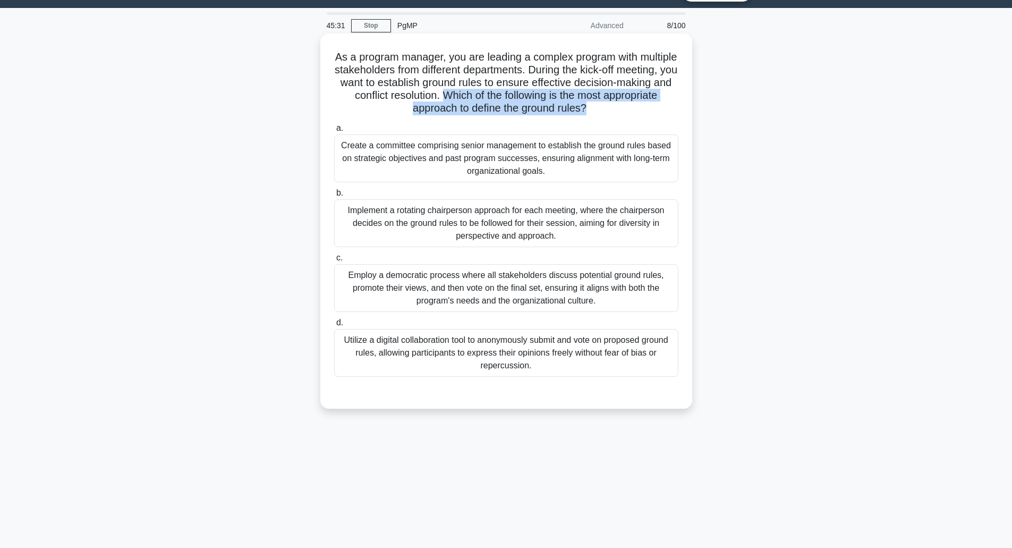
click at [546, 99] on h5 "As a program manager, you are leading a complex program with multiple stakehold…" at bounding box center [506, 82] width 347 height 65
drag, startPoint x: 546, startPoint y: 99, endPoint x: 644, endPoint y: 111, distance: 98.0
click at [644, 111] on h5 "As a program manager, you are leading a complex program with multiple stakehold…" at bounding box center [506, 82] width 347 height 65
click at [600, 111] on icon ".spinner_0XTQ{transform-origin:center;animation:spinner_y6GP .75s linear infini…" at bounding box center [593, 109] width 13 height 13
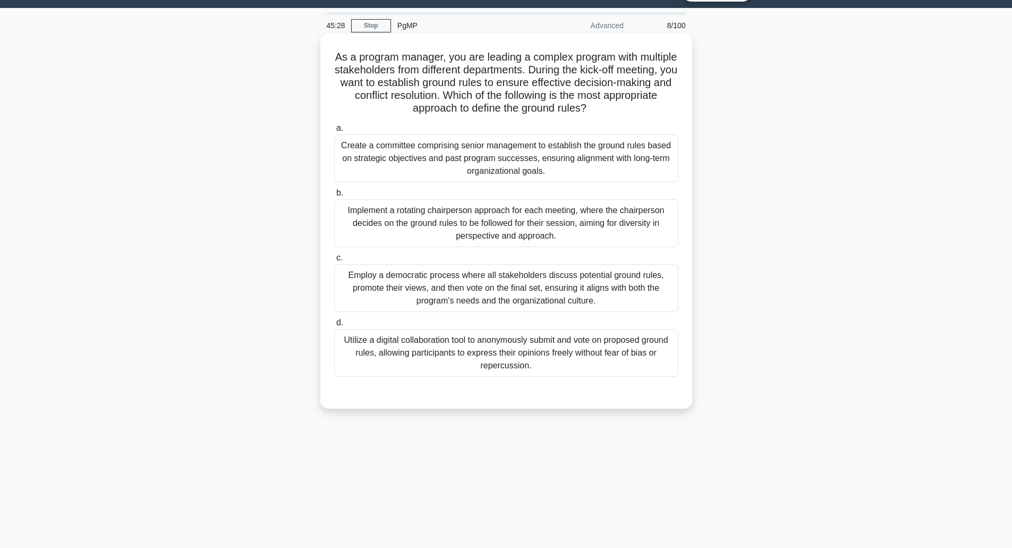
click at [600, 111] on icon ".spinner_0XTQ{transform-origin:center;animation:spinner_y6GP .75s linear infini…" at bounding box center [593, 109] width 13 height 13
drag, startPoint x: 644, startPoint y: 111, endPoint x: 543, endPoint y: 98, distance: 101.3
click at [543, 98] on h5 "As a program manager, you are leading a complex program with multiple stakehold…" at bounding box center [506, 82] width 347 height 65
drag, startPoint x: 543, startPoint y: 98, endPoint x: 624, endPoint y: 117, distance: 82.9
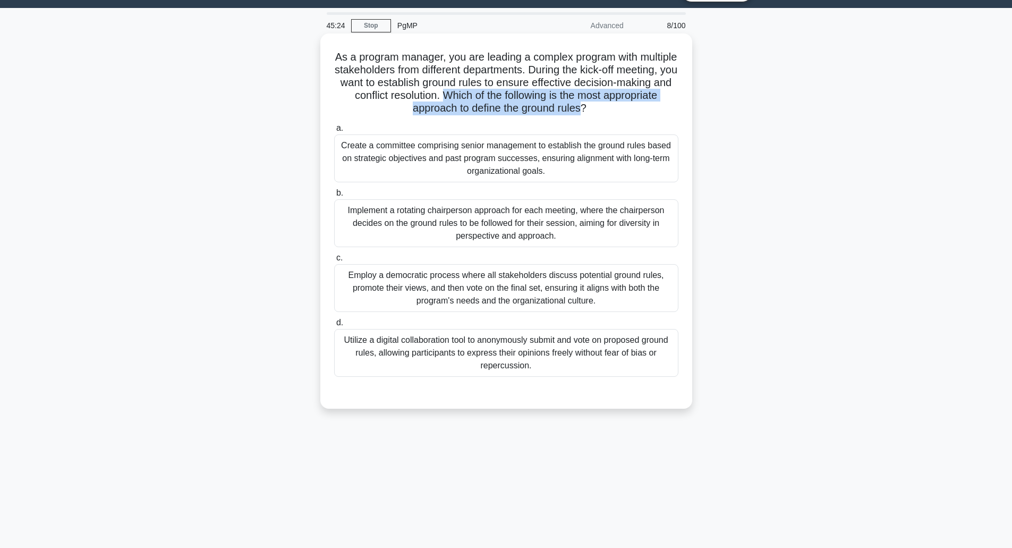
click at [624, 117] on div "As a program manager, you are leading a complex program with multiple stakehold…" at bounding box center [507, 221] width 364 height 367
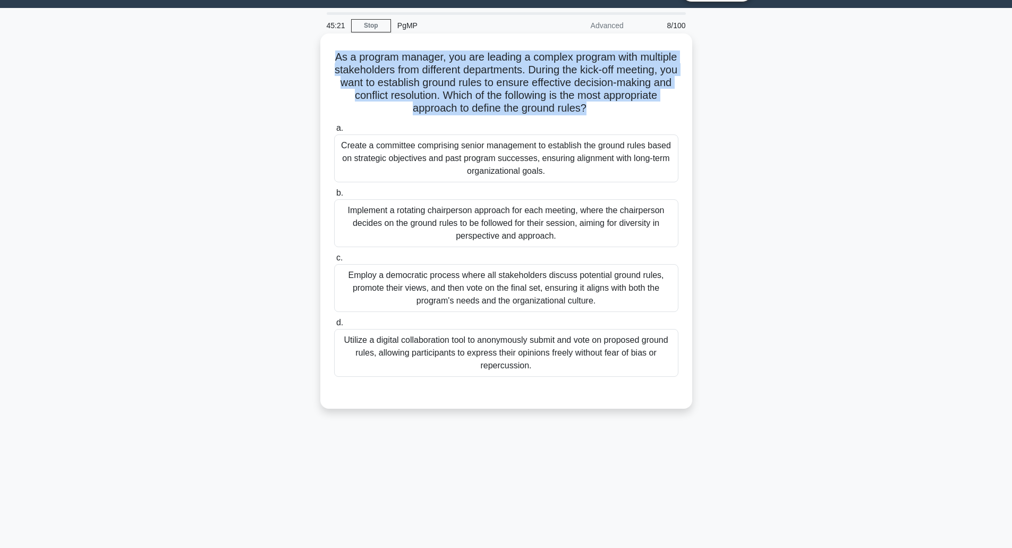
click at [623, 115] on div "As a program manager, you are leading a complex program with multiple stakehold…" at bounding box center [507, 221] width 364 height 367
click at [623, 115] on h5 "As a program manager, you are leading a complex program with multiple stakehold…" at bounding box center [506, 82] width 347 height 65
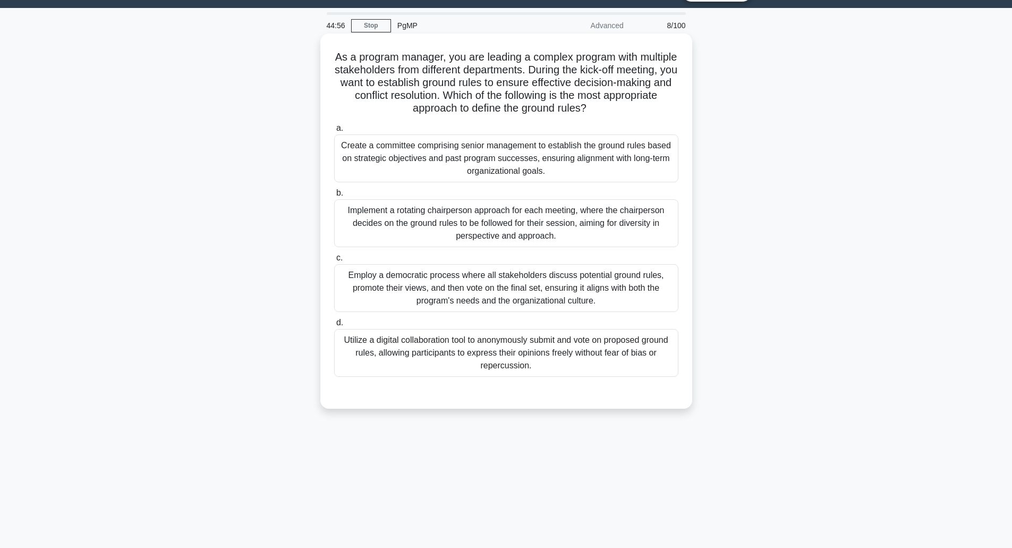
click at [463, 357] on div "Utilize a digital collaboration tool to anonymously submit and vote on proposed…" at bounding box center [506, 353] width 344 height 48
click at [334, 326] on input "d. Utilize a digital collaboration tool to anonymously submit and vote on propo…" at bounding box center [334, 322] width 0 height 7
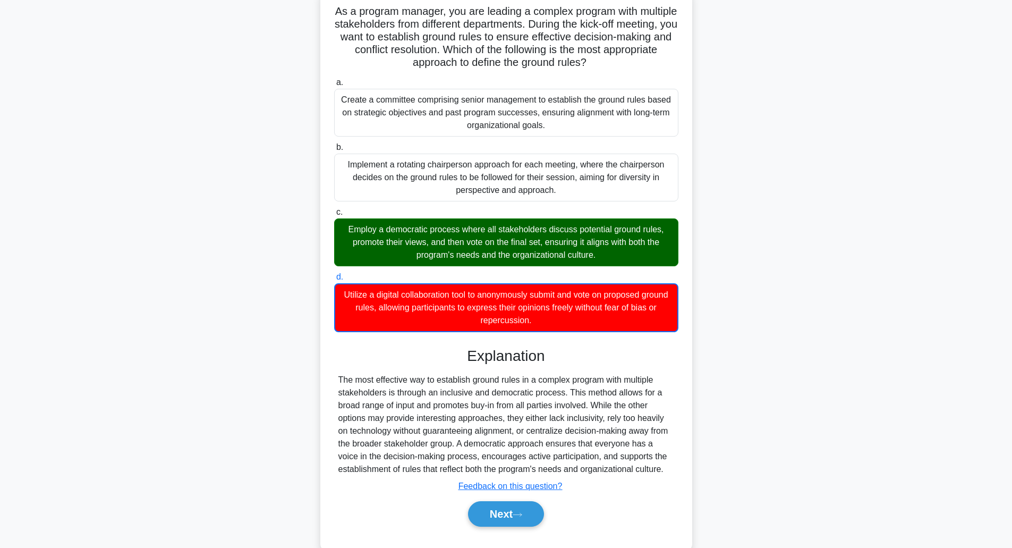
scroll to position [96, 0]
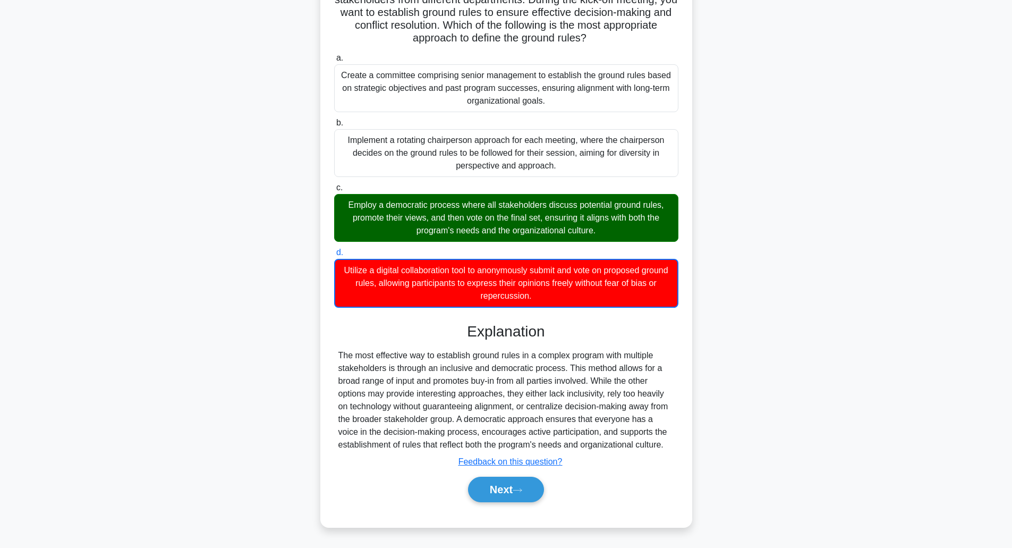
click at [454, 370] on div "The most effective way to establish ground rules in a complex program with mult…" at bounding box center [507, 400] width 336 height 102
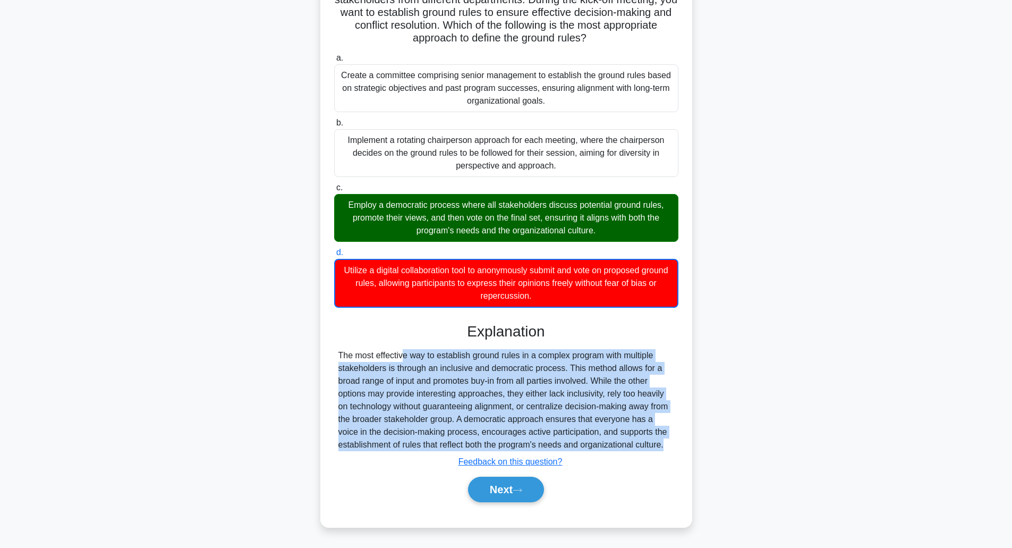
click at [454, 370] on div "The most effective way to establish ground rules in a complex program with mult…" at bounding box center [507, 400] width 336 height 102
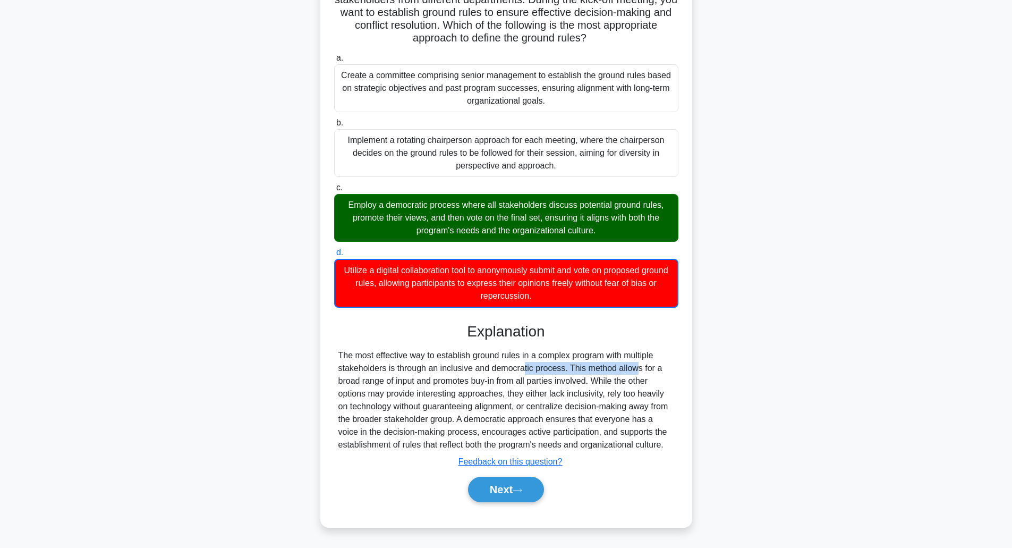
drag, startPoint x: 454, startPoint y: 370, endPoint x: 569, endPoint y: 368, distance: 114.3
click at [569, 368] on div "The most effective way to establish ground rules in a complex program with mult…" at bounding box center [507, 400] width 336 height 102
drag, startPoint x: 569, startPoint y: 368, endPoint x: 649, endPoint y: 442, distance: 109.5
click at [649, 442] on div "The most effective way to establish ground rules in a complex program with mult…" at bounding box center [507, 400] width 336 height 102
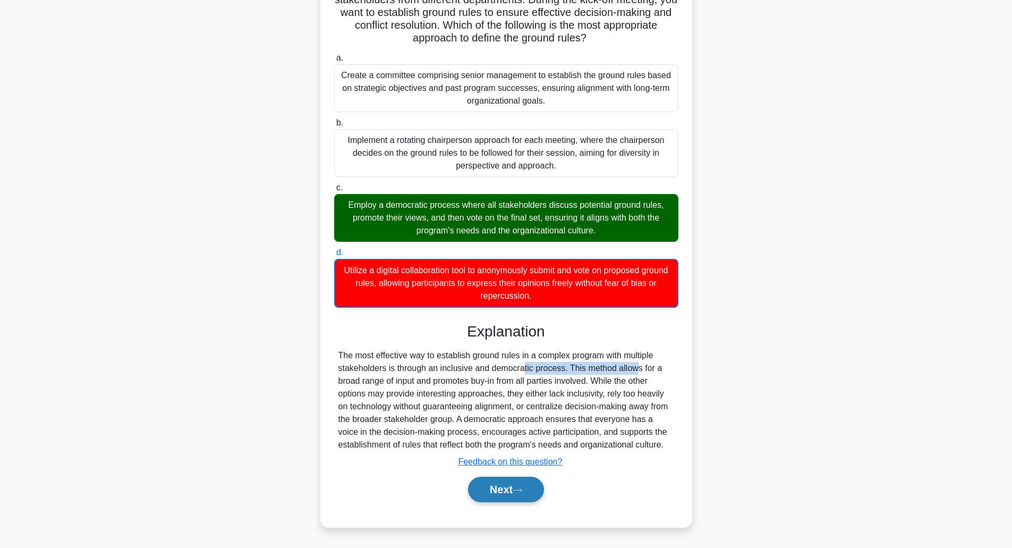
click at [488, 480] on button "Next" at bounding box center [506, 490] width 76 height 26
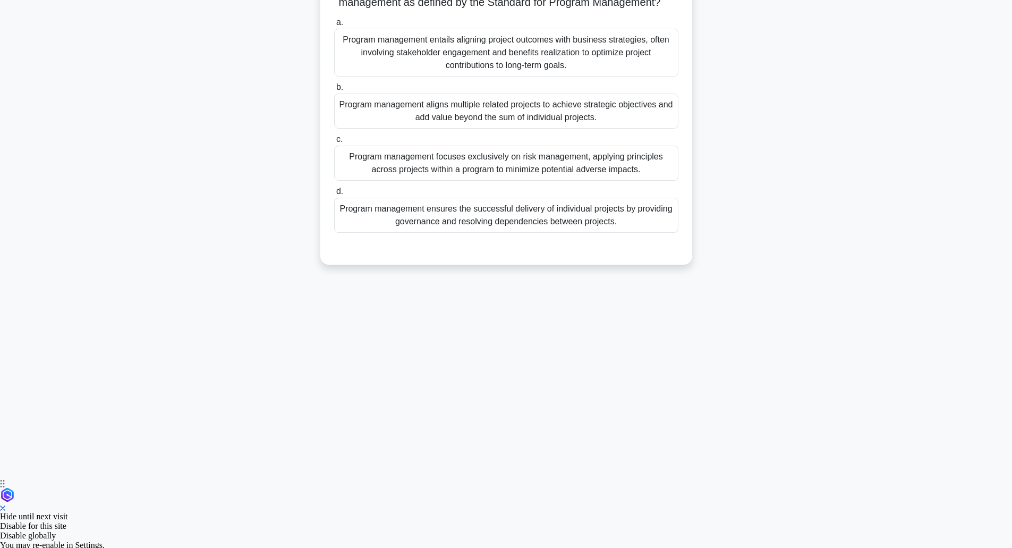
scroll to position [26, 0]
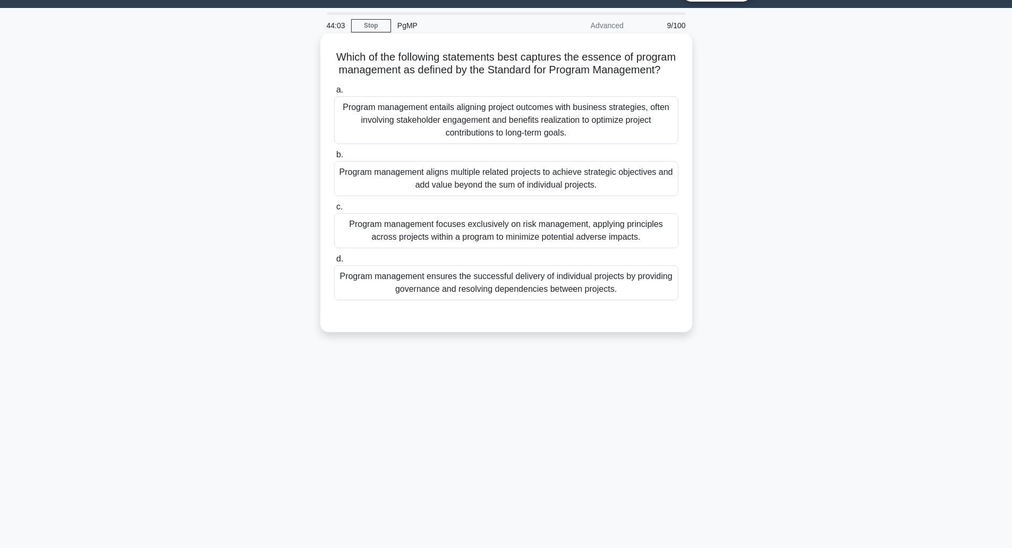
click at [455, 192] on div "Program management aligns multiple related projects to achieve strategic object…" at bounding box center [506, 178] width 344 height 35
click at [334, 158] on input "b. Program management aligns multiple related projects to achieve strategic obj…" at bounding box center [334, 154] width 0 height 7
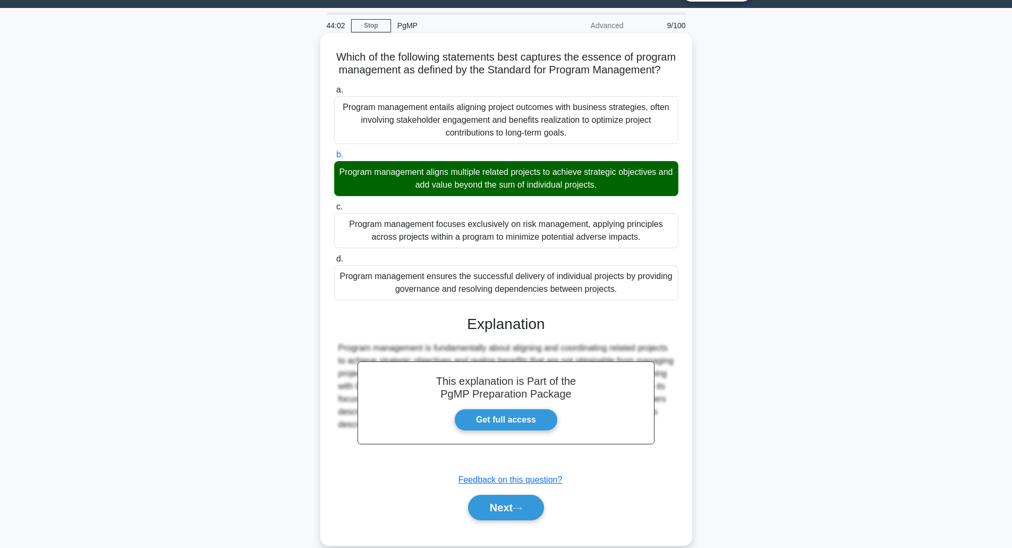
scroll to position [57, 0]
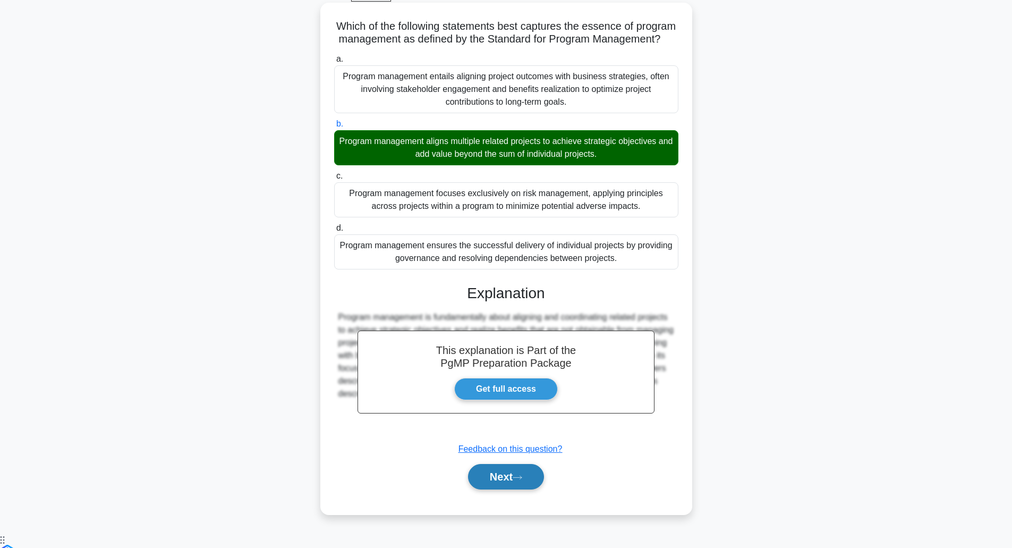
click at [495, 490] on button "Next" at bounding box center [506, 477] width 76 height 26
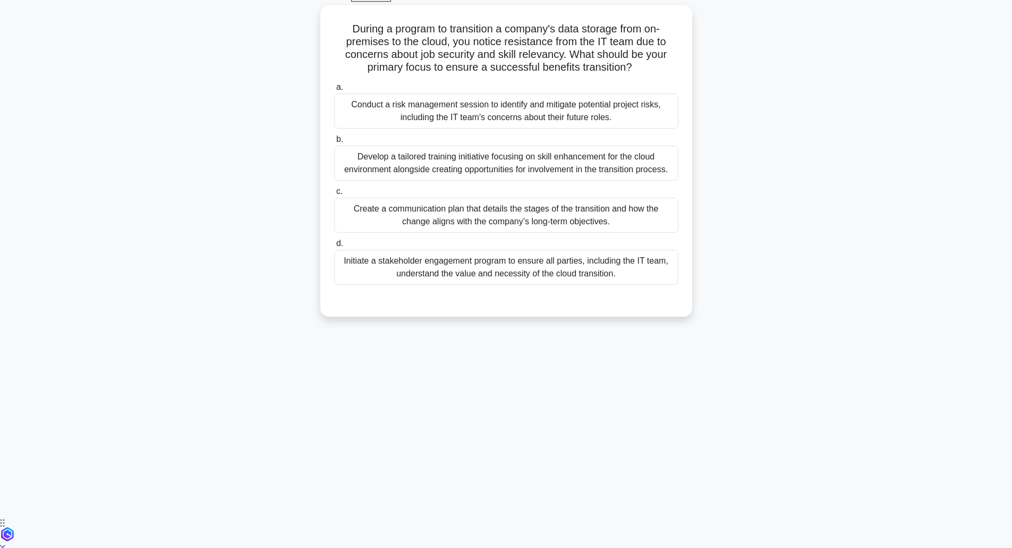
scroll to position [26, 0]
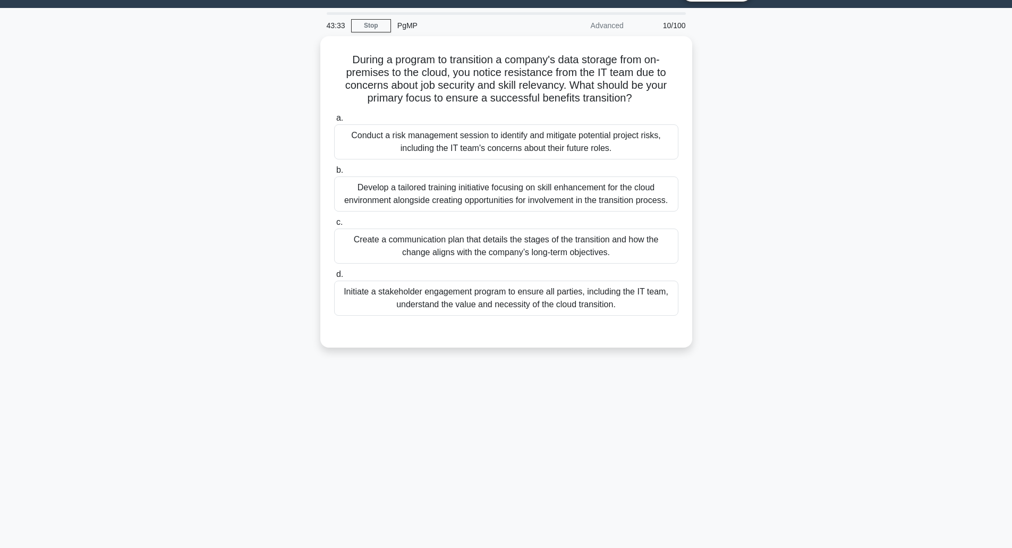
drag, startPoint x: 455, startPoint y: 198, endPoint x: 212, endPoint y: 336, distance: 279.7
click at [212, 336] on div "During a program to transition a company's data storage from on-premises to the…" at bounding box center [507, 198] width 702 height 324
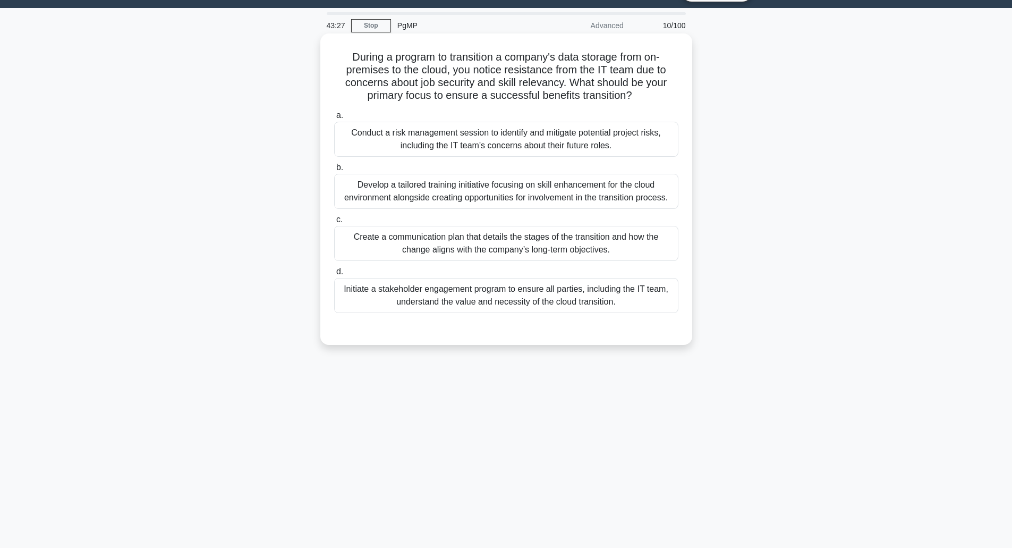
click at [369, 296] on div "Initiate a stakeholder engagement program to ensure all parties, including the …" at bounding box center [506, 295] width 344 height 35
click at [334, 275] on input "d. Initiate a stakeholder engagement program to ensure all parties, including t…" at bounding box center [334, 271] width 0 height 7
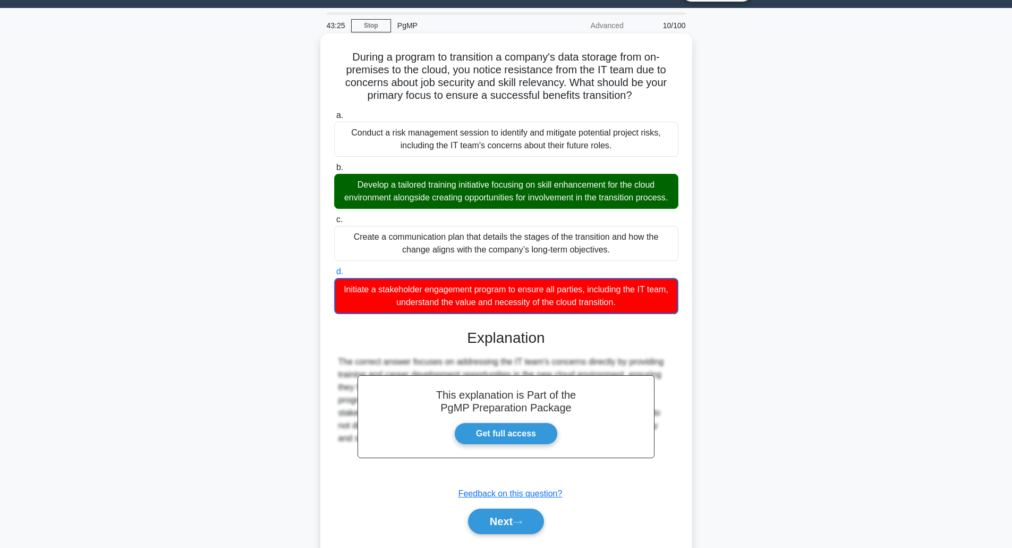
scroll to position [71, 0]
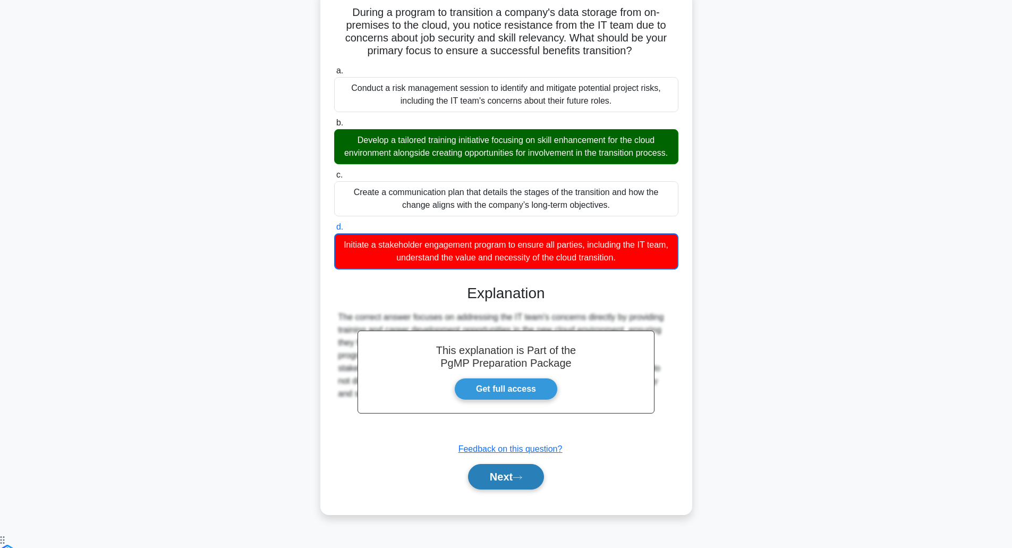
click at [494, 490] on button "Next" at bounding box center [506, 477] width 76 height 26
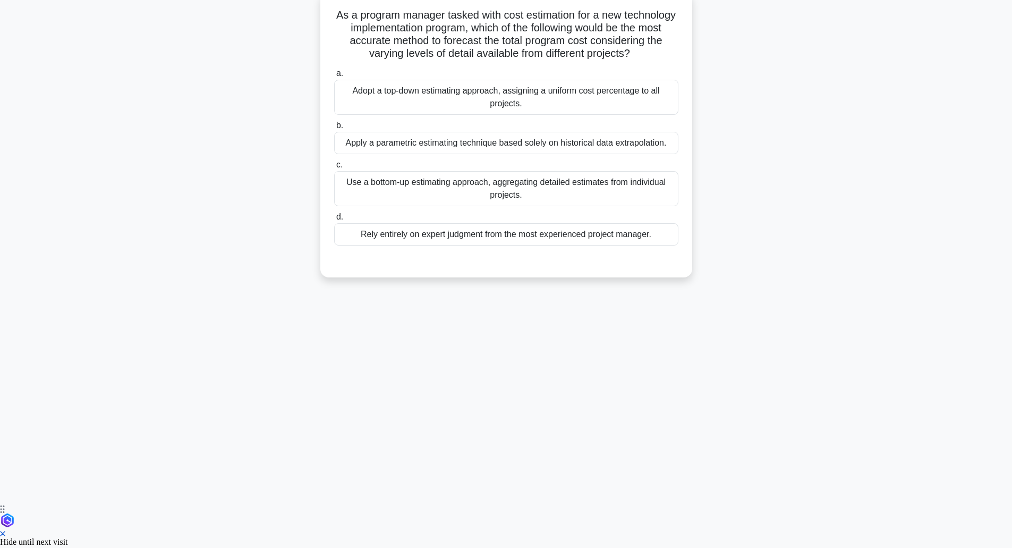
scroll to position [26, 0]
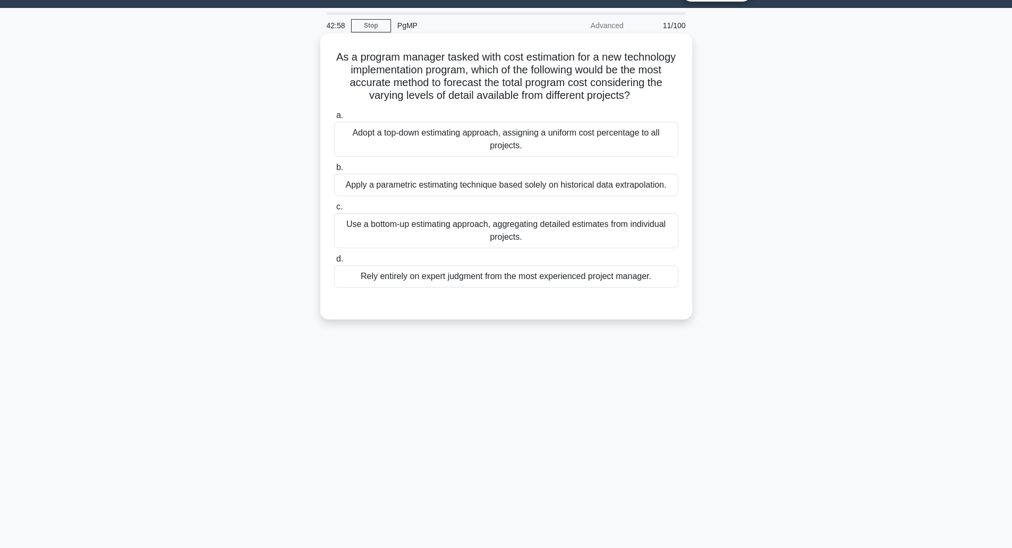
click at [436, 248] on div "Use a bottom-up estimating approach, aggregating detailed estimates from indivi…" at bounding box center [506, 230] width 344 height 35
click at [334, 210] on input "c. Use a bottom-up estimating approach, aggregating detailed estimates from ind…" at bounding box center [334, 207] width 0 height 7
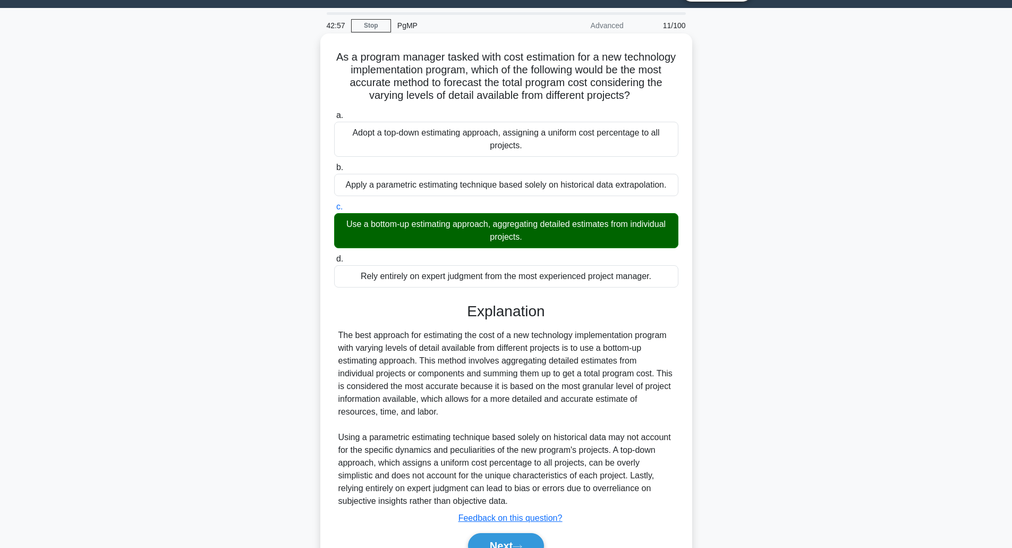
scroll to position [95, 0]
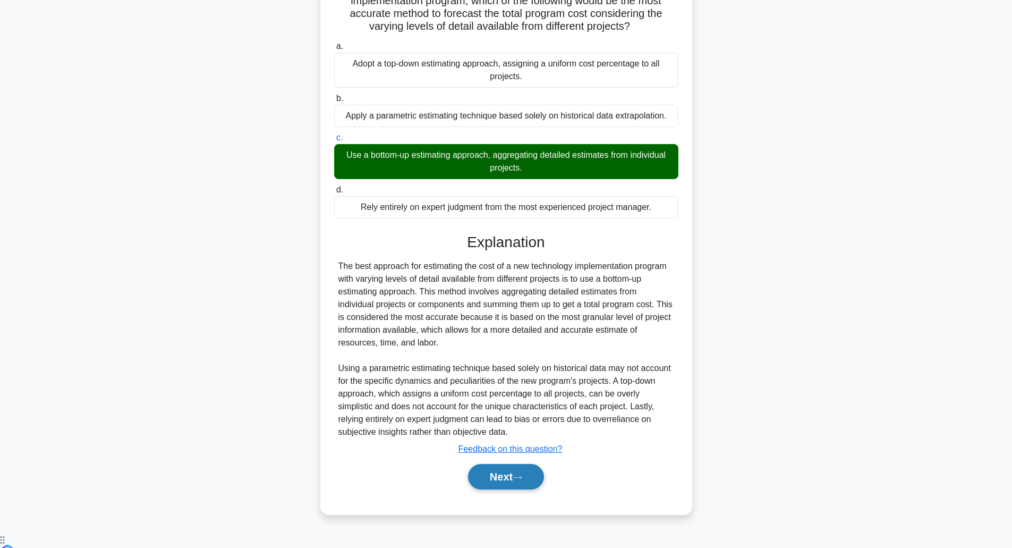
click at [482, 490] on button "Next" at bounding box center [506, 477] width 76 height 26
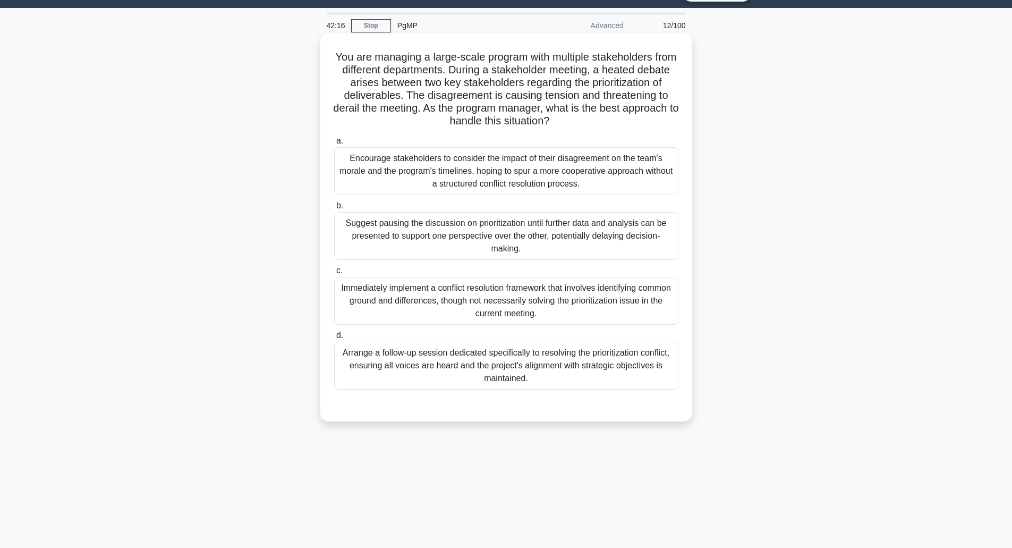
click at [407, 309] on div "Immediately implement a conflict resolution framework that involves identifying…" at bounding box center [506, 301] width 344 height 48
click at [334, 274] on input "c. Immediately implement a conflict resolution framework that involves identify…" at bounding box center [334, 270] width 0 height 7
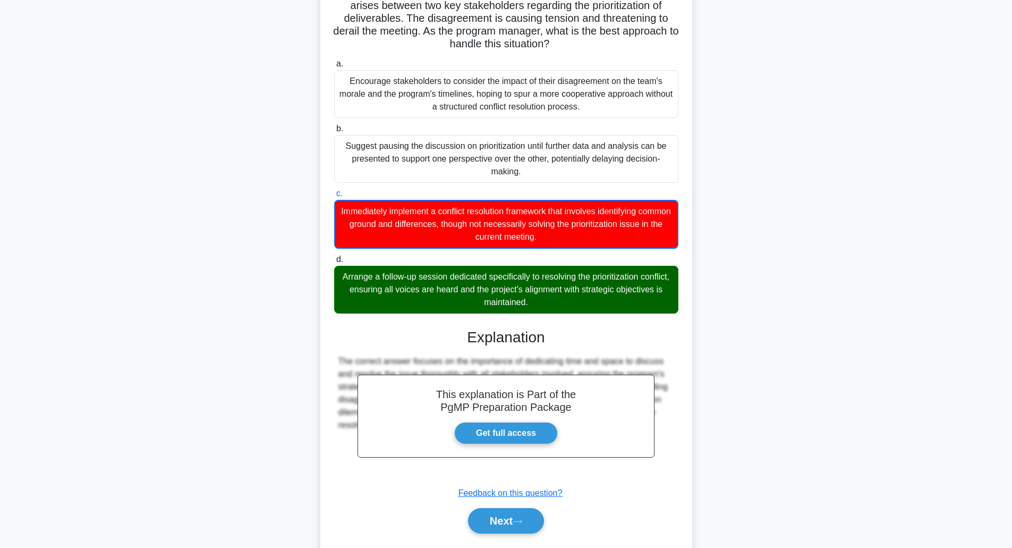
scroll to position [134, 0]
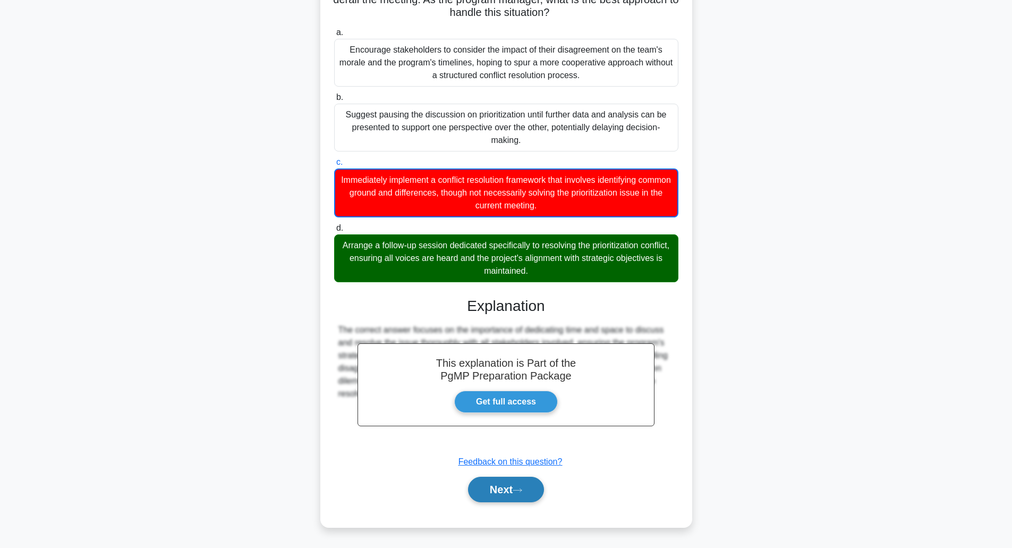
click at [487, 492] on button "Next" at bounding box center [506, 490] width 76 height 26
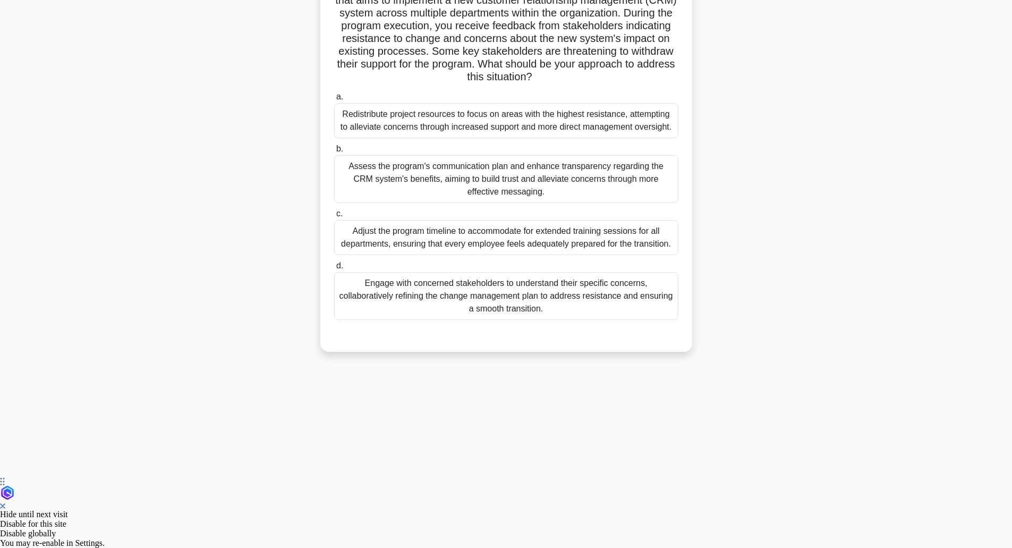
scroll to position [26, 0]
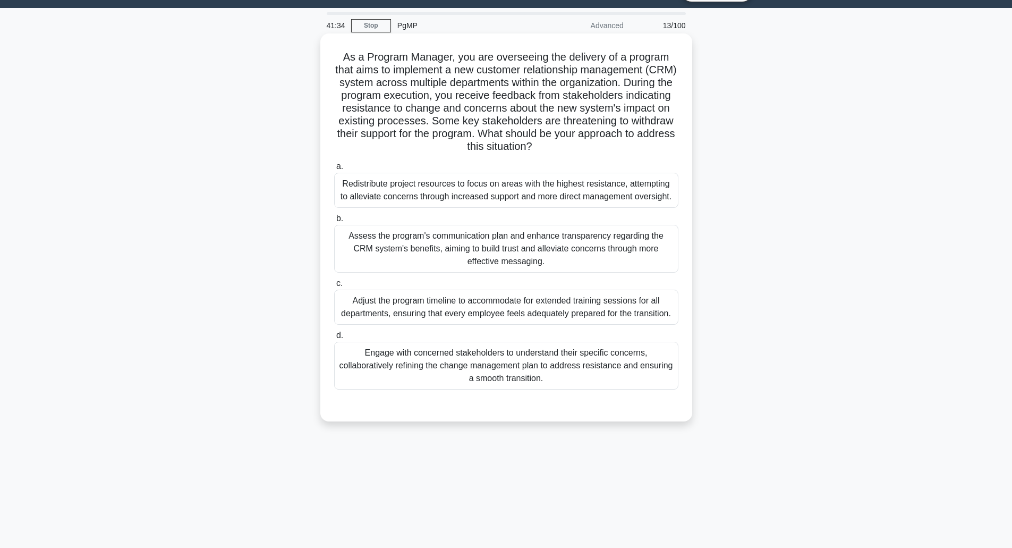
click at [568, 378] on div "Engage with concerned stakeholders to understand their specific concerns, colla…" at bounding box center [506, 366] width 344 height 48
click at [334, 339] on input "d. Engage with concerned stakeholders to understand their specific concerns, co…" at bounding box center [334, 335] width 0 height 7
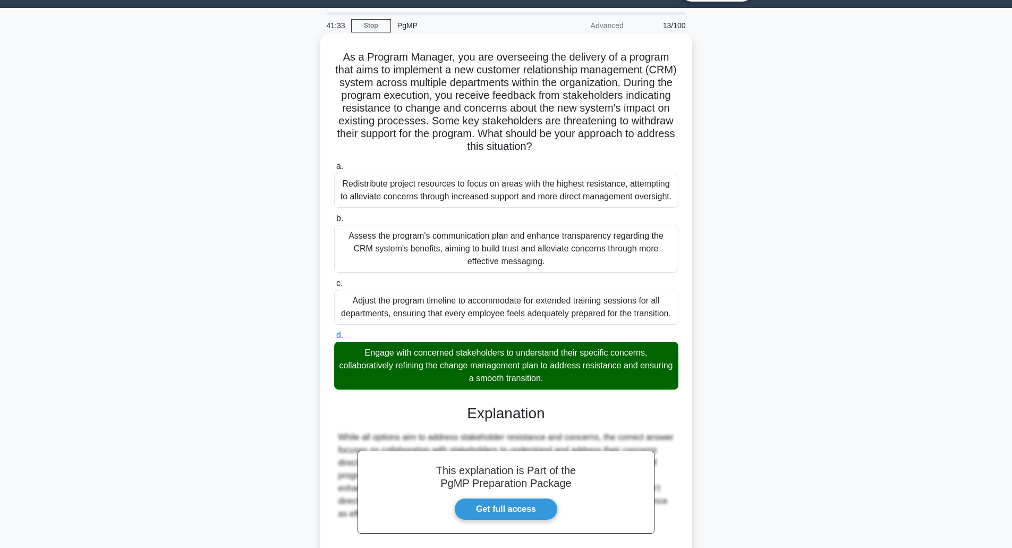
scroll to position [133, 0]
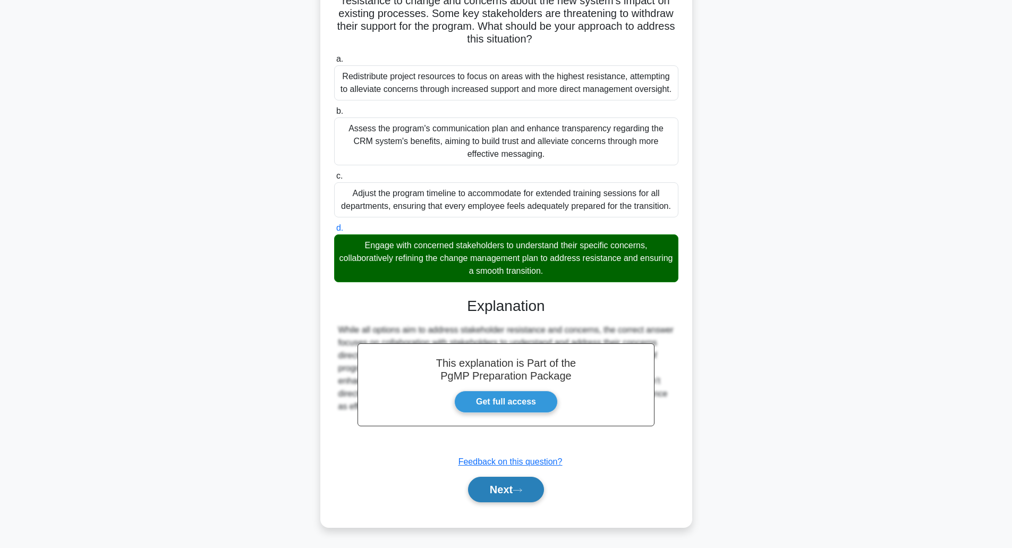
click at [530, 493] on button "Next" at bounding box center [506, 490] width 76 height 26
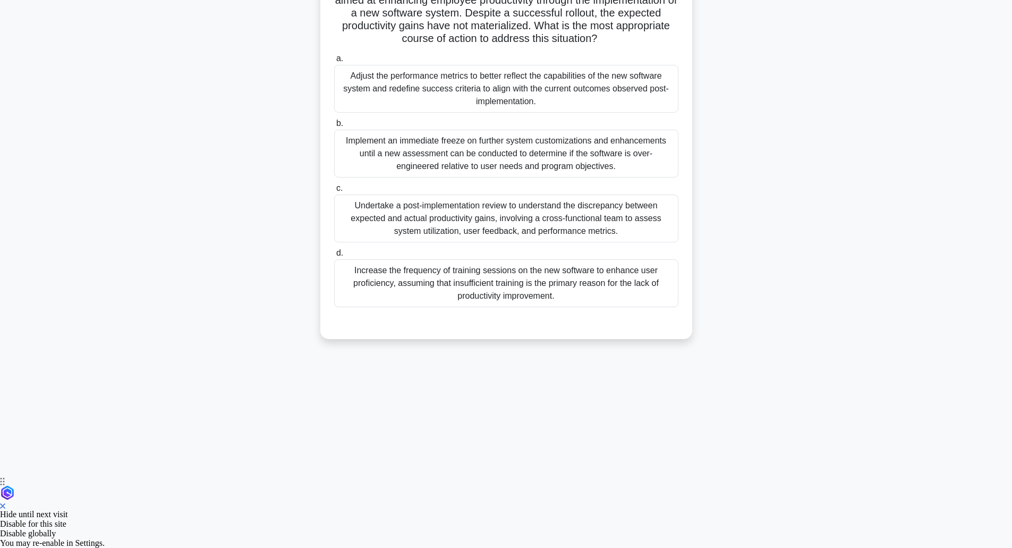
scroll to position [26, 0]
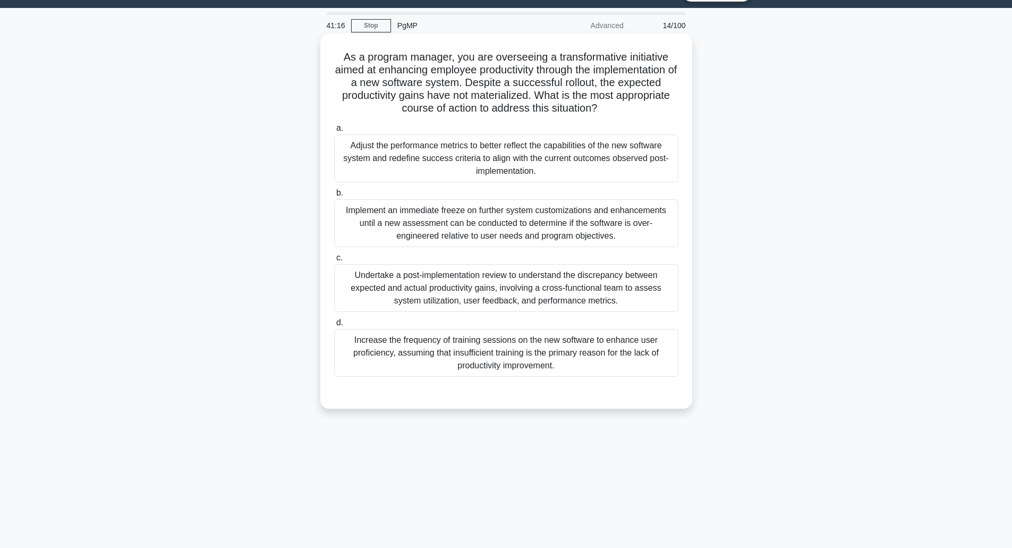
click at [476, 286] on div "Undertake a post-implementation review to understand the discrepancy between ex…" at bounding box center [506, 288] width 344 height 48
click at [334, 261] on input "c. Undertake a post-implementation review to understand the discrepancy between…" at bounding box center [334, 258] width 0 height 7
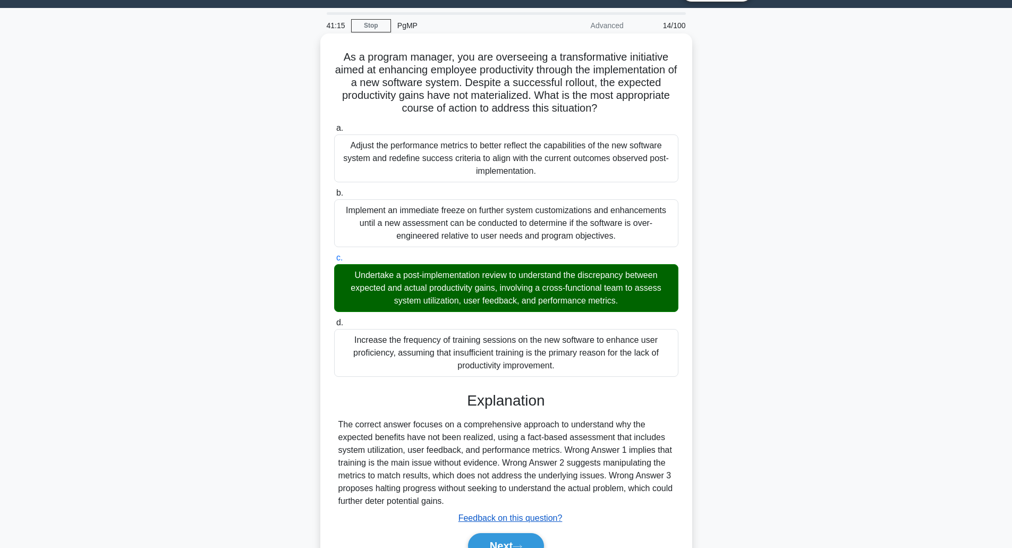
scroll to position [82, 0]
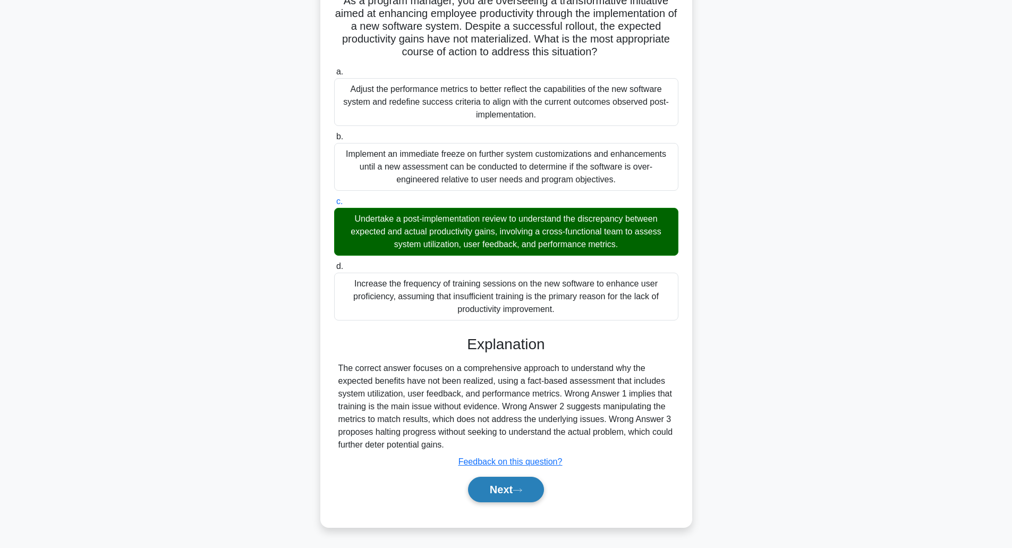
click at [510, 481] on button "Next" at bounding box center [506, 490] width 76 height 26
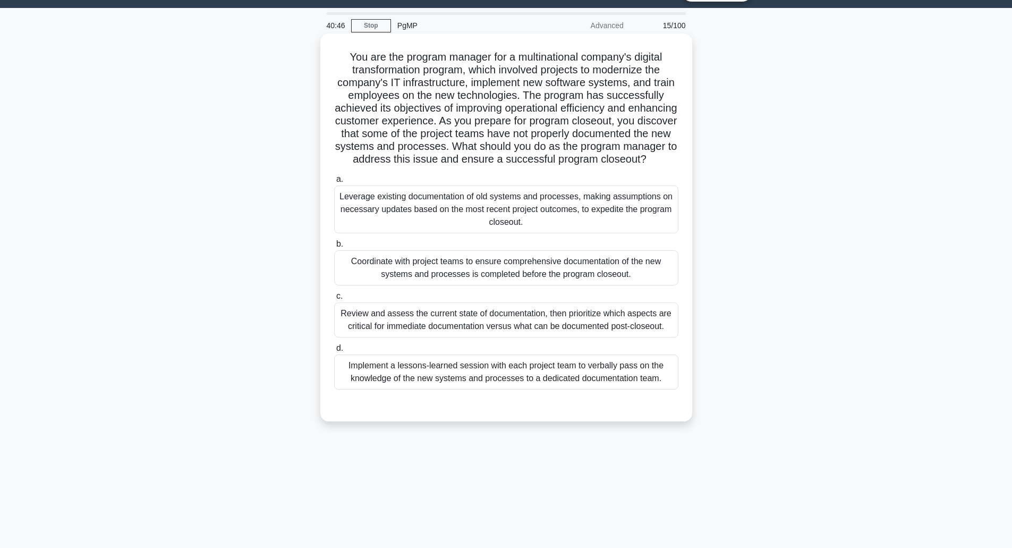
click at [436, 334] on div "Review and assess the current state of documentation, then prioritize which asp…" at bounding box center [506, 319] width 344 height 35
click at [334, 300] on input "c. Review and assess the current state of documentation, then prioritize which …" at bounding box center [334, 296] width 0 height 7
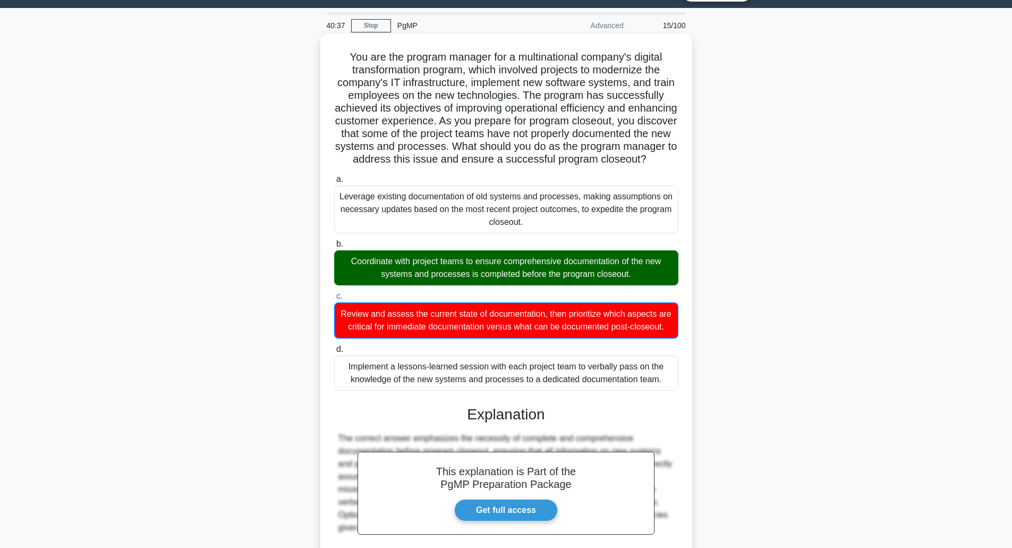
scroll to position [160, 0]
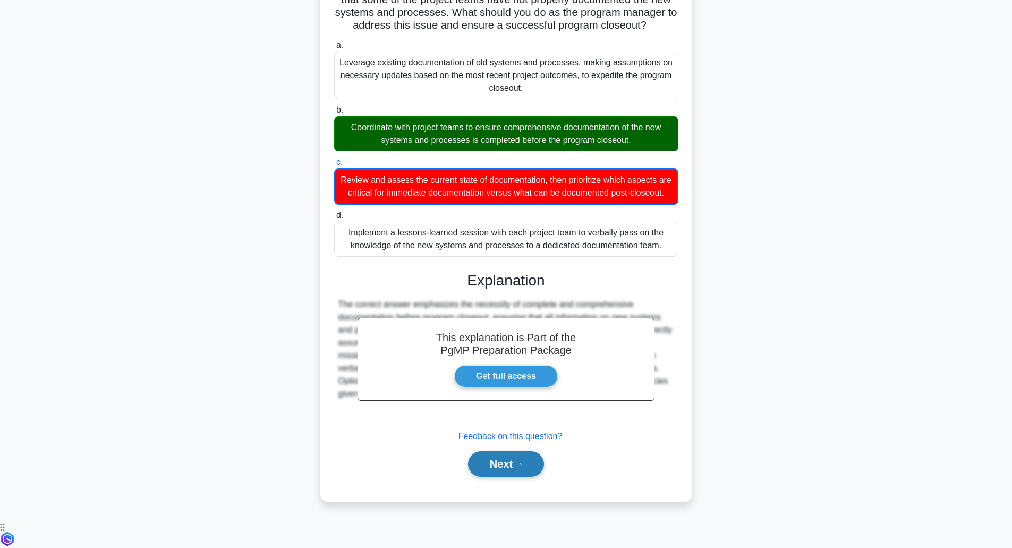
click at [510, 477] on button "Next" at bounding box center [506, 464] width 76 height 26
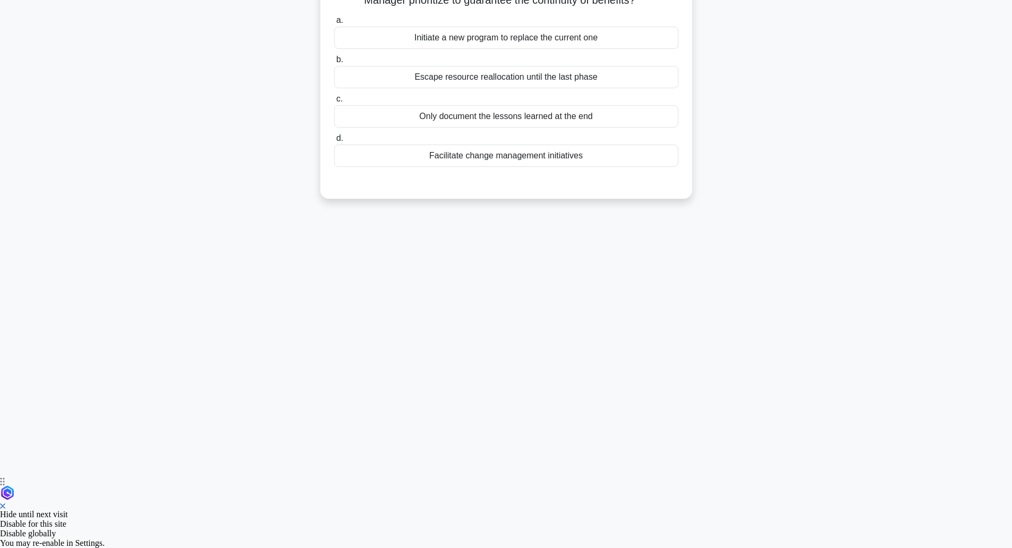
scroll to position [26, 0]
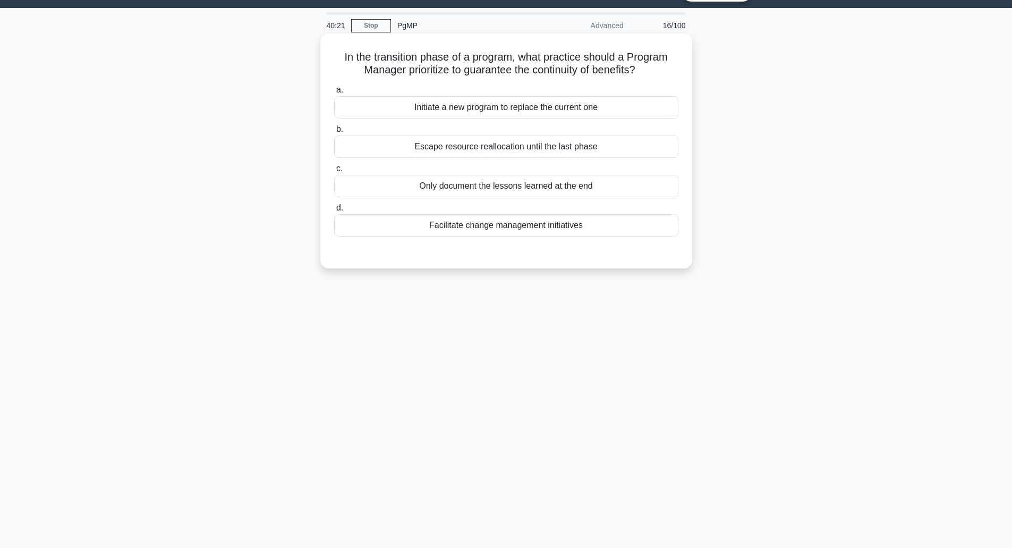
click at [468, 232] on div "Facilitate change management initiatives" at bounding box center [506, 225] width 344 height 22
click at [334, 212] on input "d. Facilitate change management initiatives" at bounding box center [334, 208] width 0 height 7
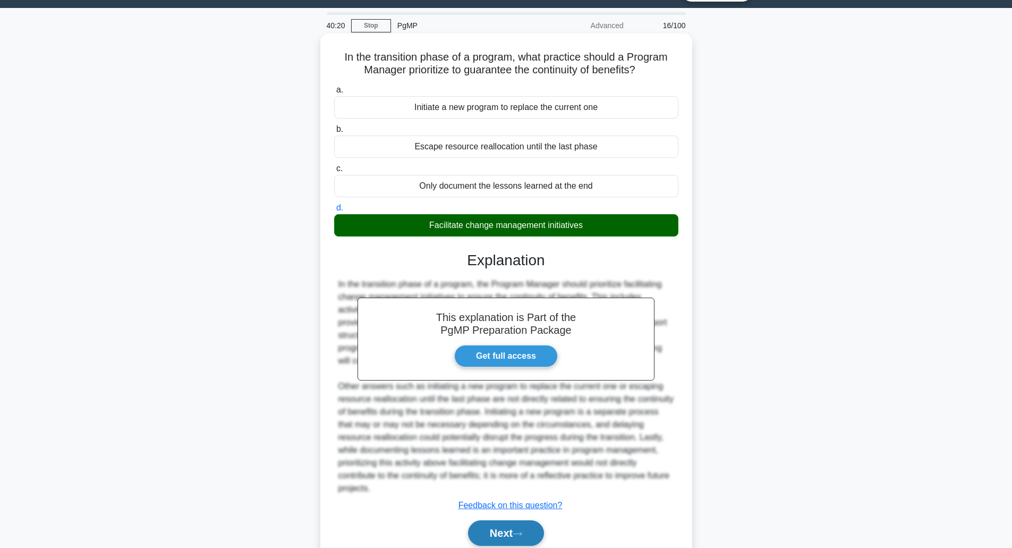
click at [522, 534] on icon at bounding box center [517, 533] width 9 height 3
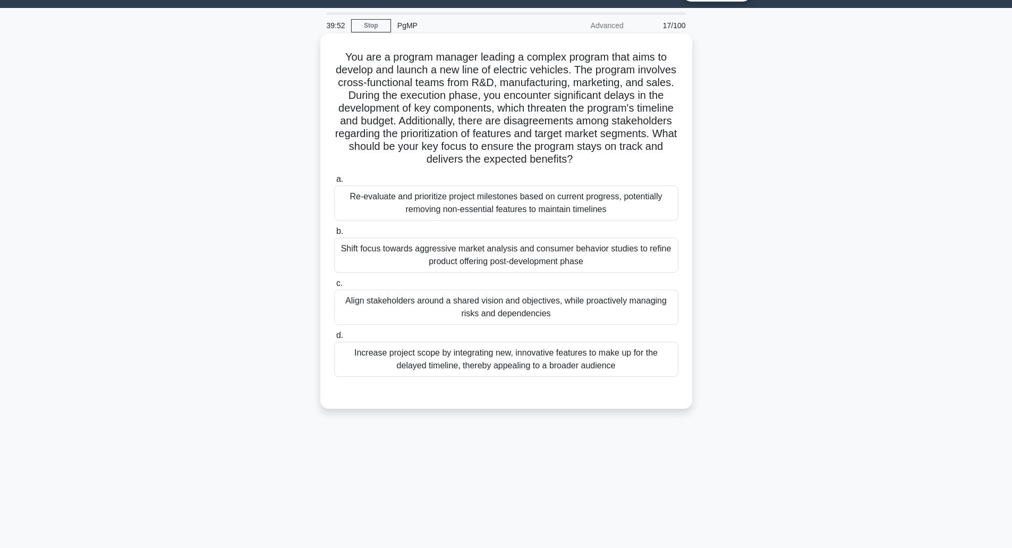
click at [443, 314] on div "Align stakeholders around a shared vision and objectives, while proactively man…" at bounding box center [506, 307] width 344 height 35
click at [334, 287] on input "c. Align stakeholders around a shared vision and objectives, while proactively …" at bounding box center [334, 283] width 0 height 7
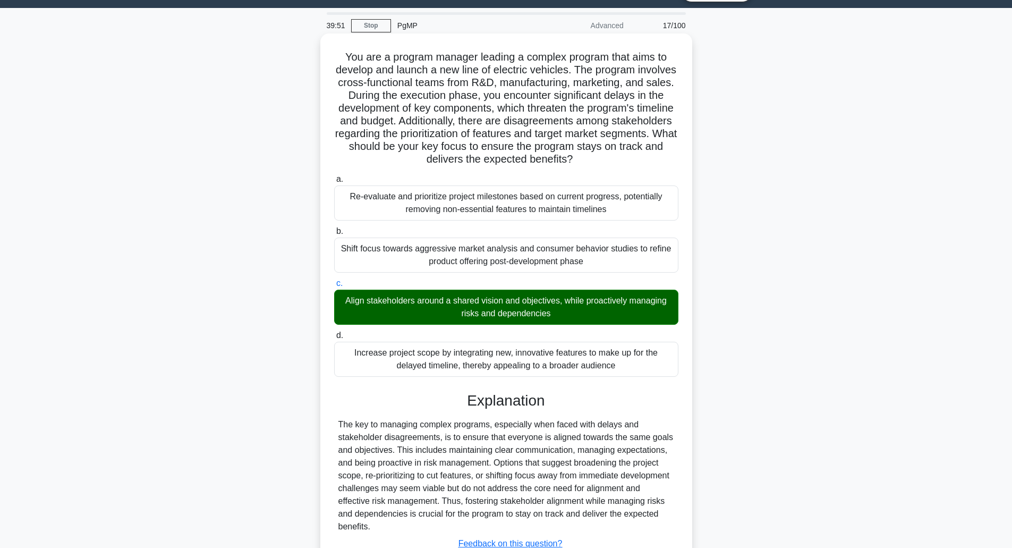
scroll to position [108, 0]
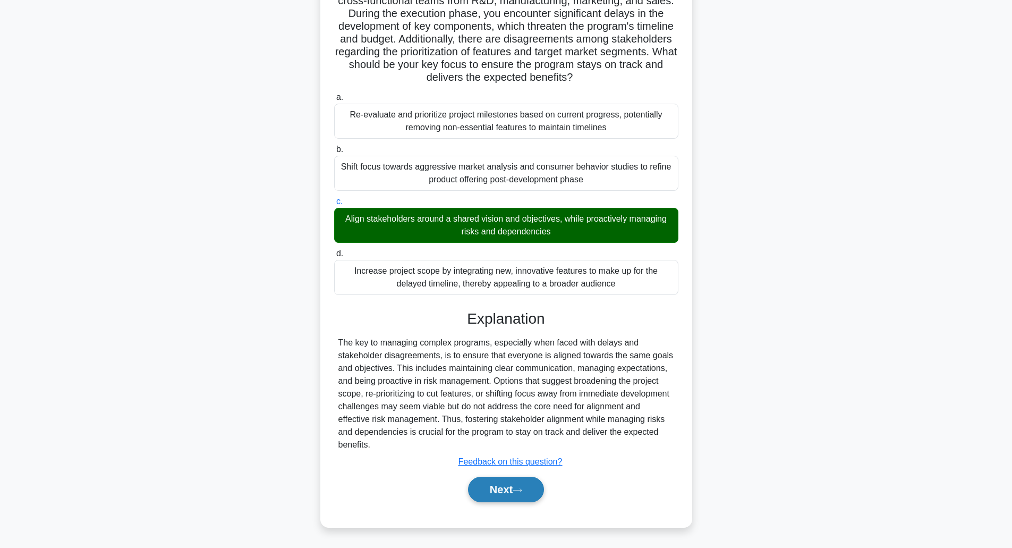
click at [533, 492] on button "Next" at bounding box center [506, 490] width 76 height 26
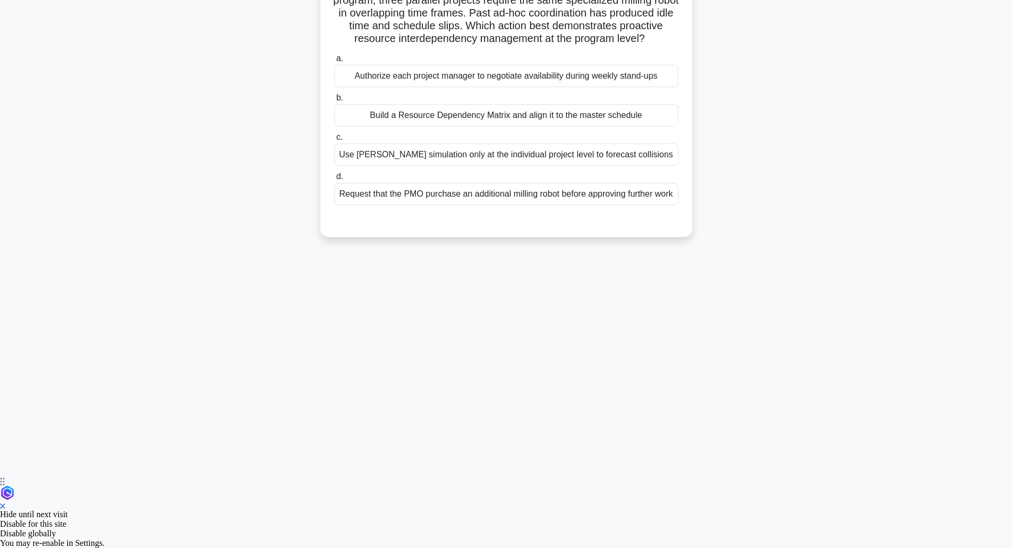
scroll to position [26, 0]
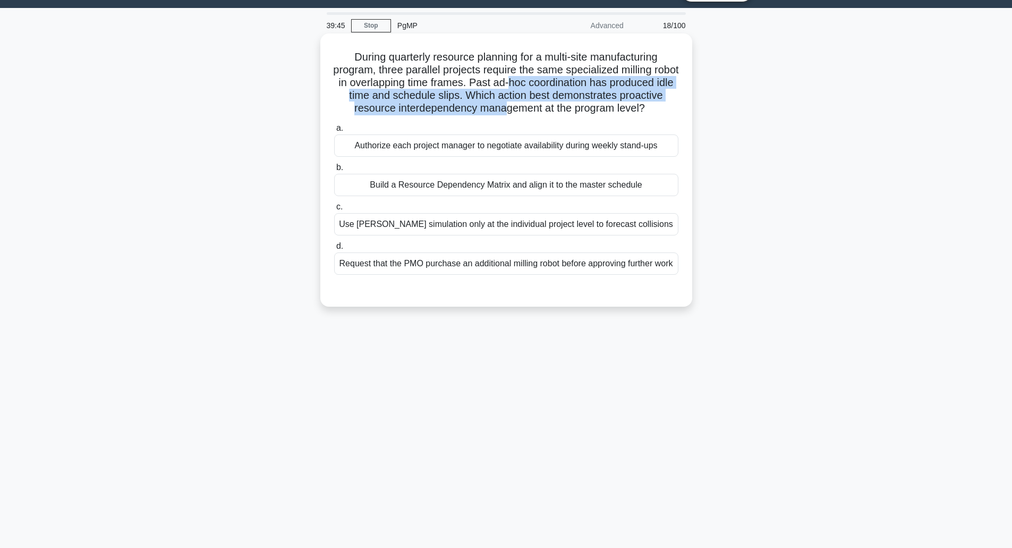
drag, startPoint x: 538, startPoint y: 106, endPoint x: 559, endPoint y: 86, distance: 29.3
click at [559, 86] on h5 "During quarterly resource planning for a multi-site manufacturing program, thre…" at bounding box center [506, 82] width 347 height 65
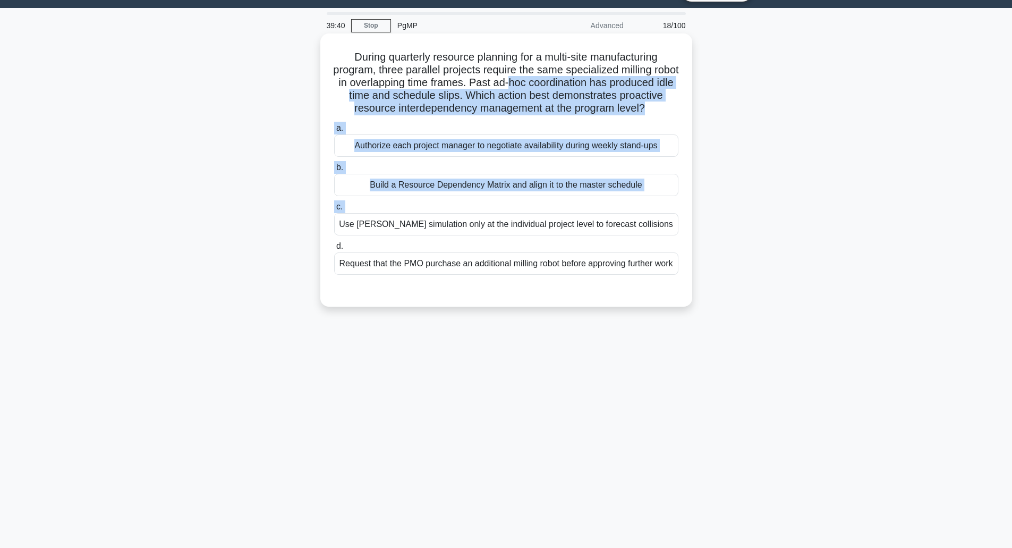
drag, startPoint x: 559, startPoint y: 86, endPoint x: 582, endPoint y: 216, distance: 132.3
click at [582, 216] on div "During quarterly resource planning for a multi-site manufacturing program, thre…" at bounding box center [507, 170] width 364 height 265
click at [582, 216] on label "c. Use Monte-Carlo simulation only at the individual project level to forecast …" at bounding box center [506, 217] width 344 height 35
click at [334, 210] on input "c. Use Monte-Carlo simulation only at the individual project level to forecast …" at bounding box center [334, 207] width 0 height 7
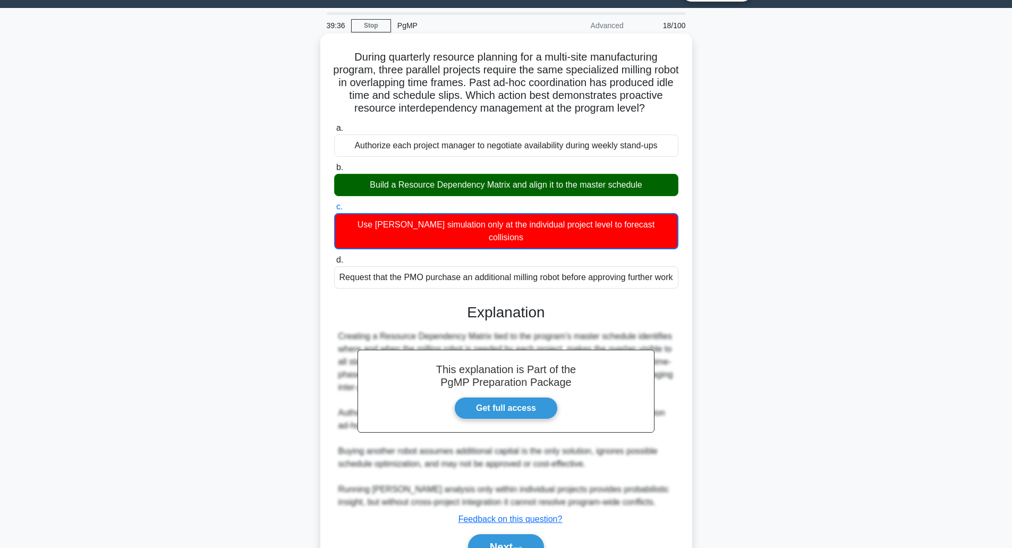
click at [588, 191] on div "Build a Resource Dependency Matrix and align it to the master schedule" at bounding box center [506, 185] width 344 height 22
click at [334, 171] on input "b. Build a Resource Dependency Matrix and align it to the master schedule" at bounding box center [334, 167] width 0 height 7
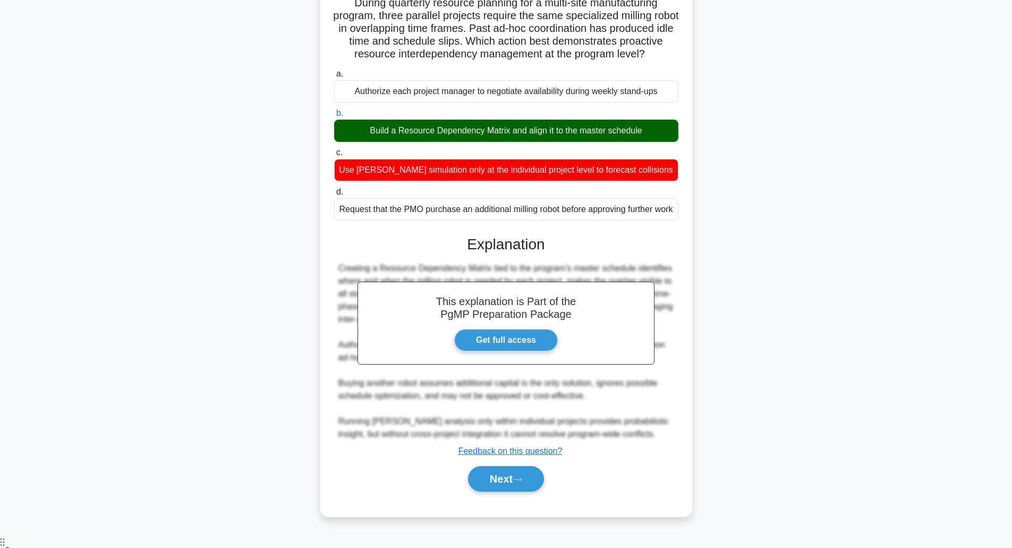
scroll to position [95, 0]
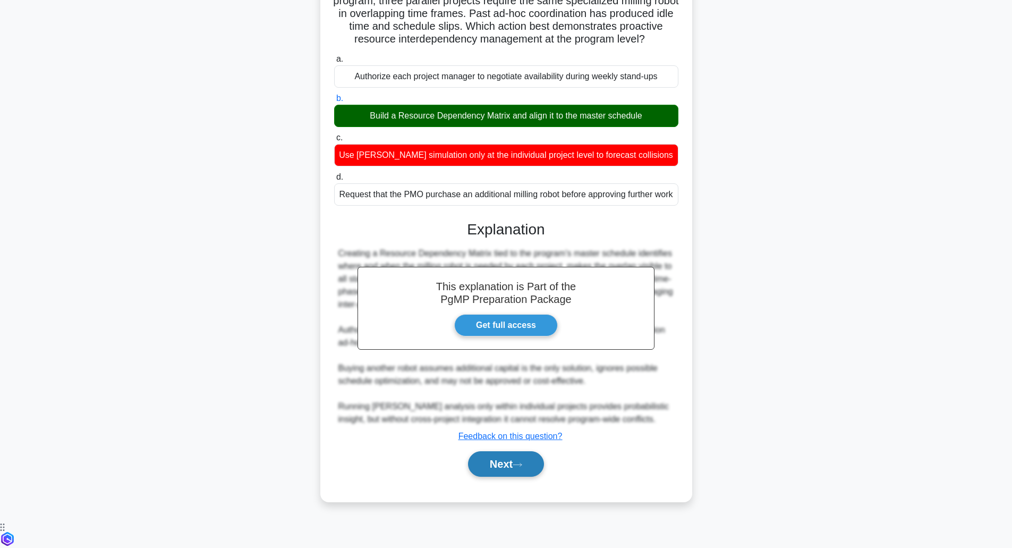
click at [499, 477] on button "Next" at bounding box center [506, 464] width 76 height 26
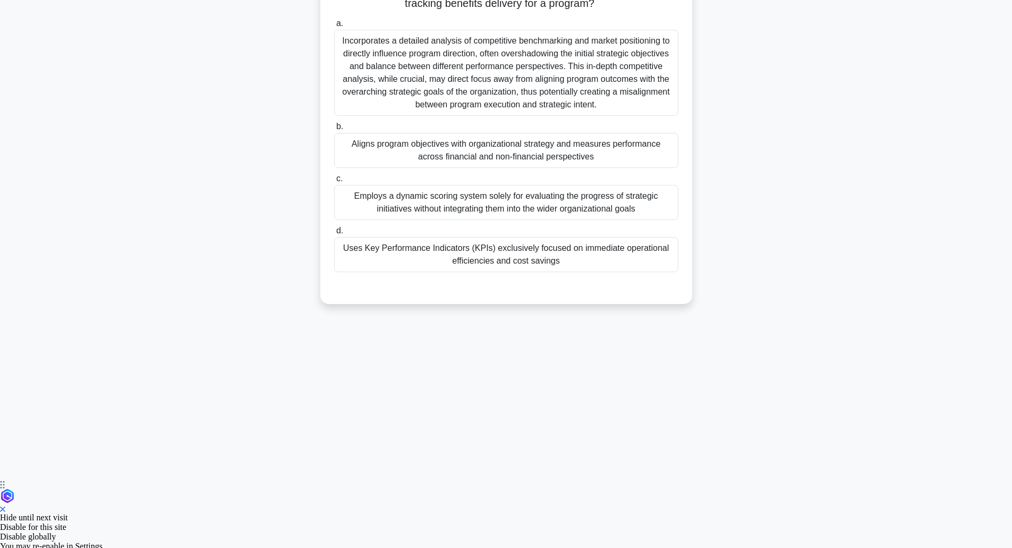
scroll to position [26, 0]
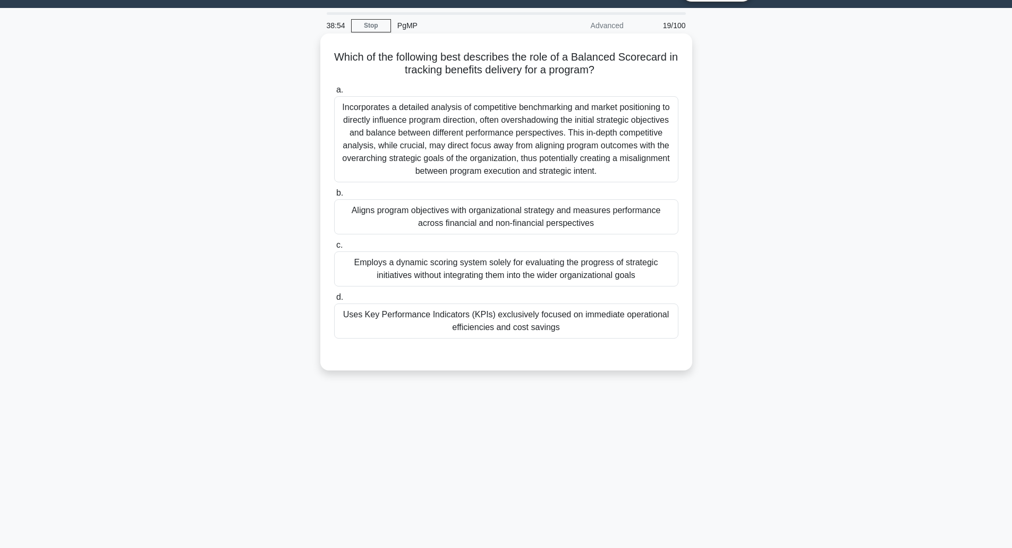
click at [447, 222] on div "Aligns program objectives with organizational strategy and measures performance…" at bounding box center [506, 216] width 344 height 35
click at [334, 197] on input "b. Aligns program objectives with organizational strategy and measures performa…" at bounding box center [334, 193] width 0 height 7
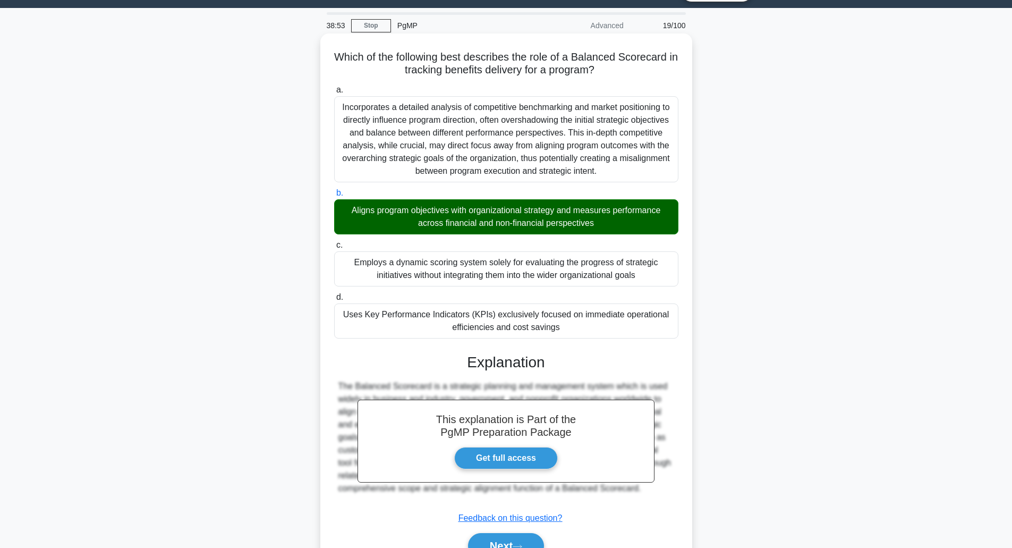
scroll to position [82, 0]
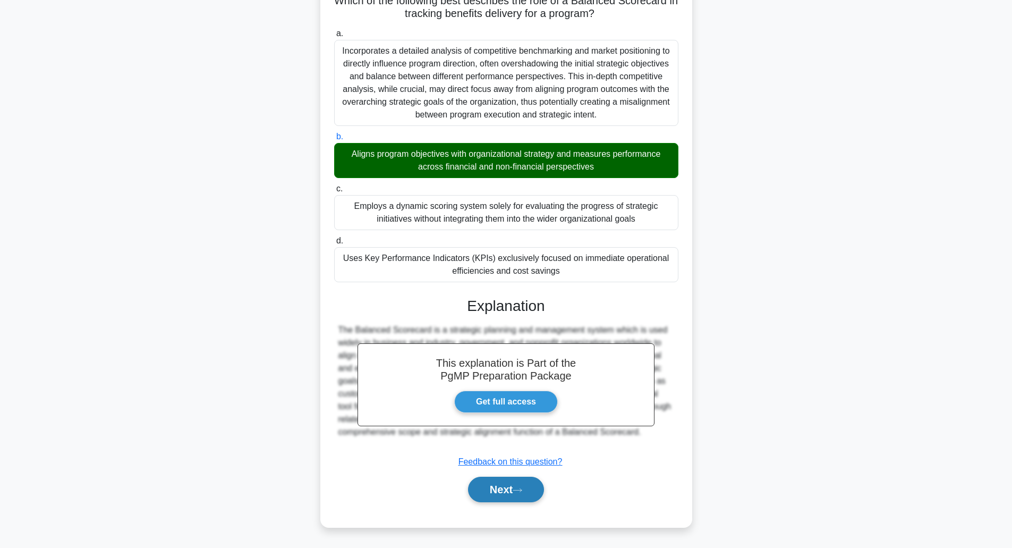
click at [520, 499] on button "Next" at bounding box center [506, 490] width 76 height 26
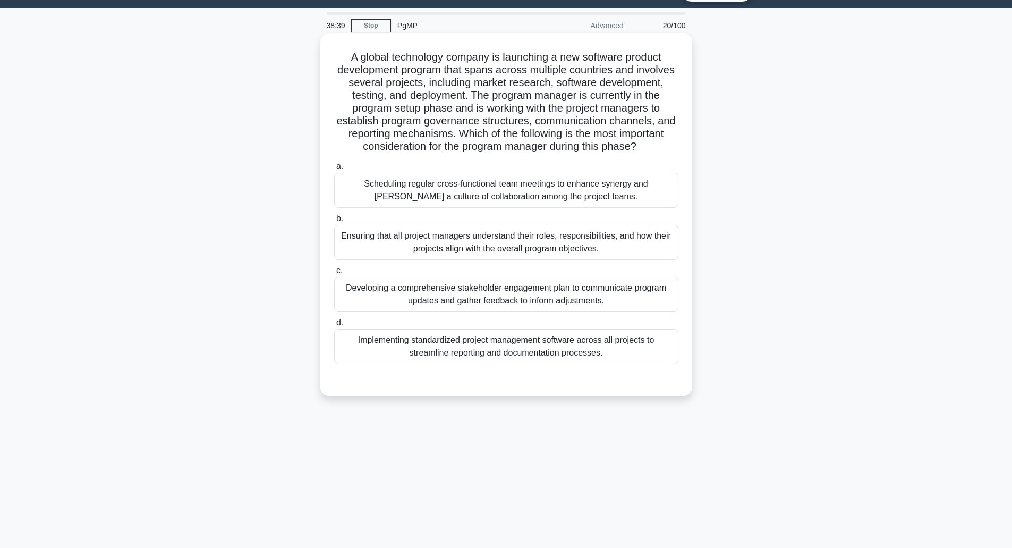
click at [514, 138] on h5 "A global technology company is launching a new software product development pro…" at bounding box center [506, 101] width 347 height 103
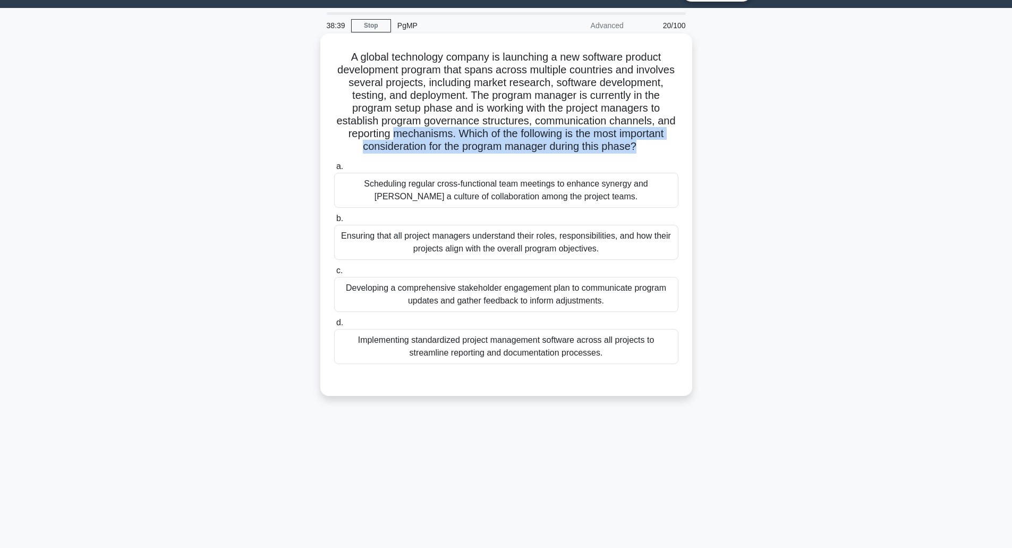
drag, startPoint x: 514, startPoint y: 138, endPoint x: 528, endPoint y: 153, distance: 20.4
click at [528, 153] on h5 "A global technology company is launching a new software product development pro…" at bounding box center [506, 101] width 347 height 103
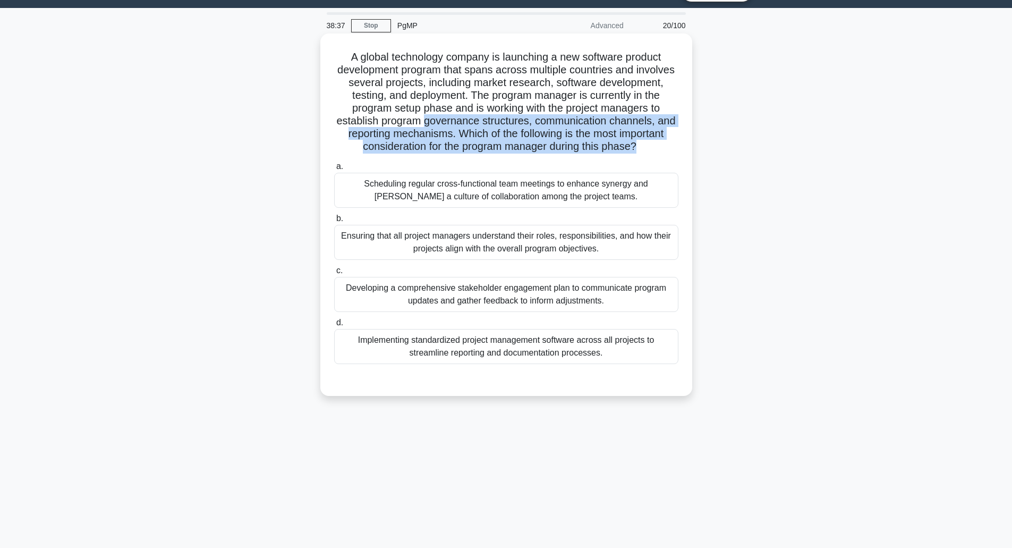
drag, startPoint x: 528, startPoint y: 153, endPoint x: 533, endPoint y: 122, distance: 31.7
click at [533, 122] on h5 "A global technology company is launching a new software product development pro…" at bounding box center [506, 101] width 347 height 103
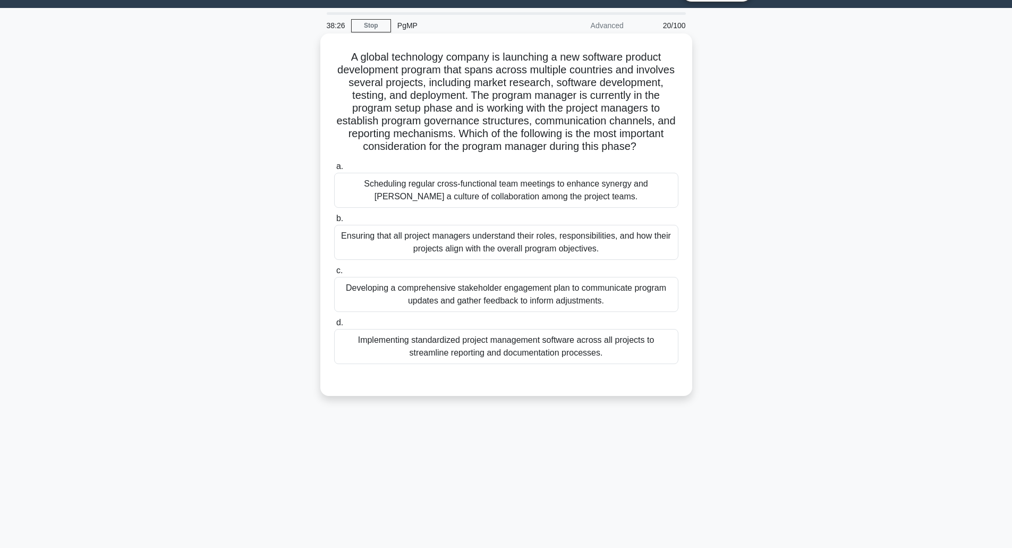
click at [550, 260] on div "Ensuring that all project managers understand their roles, responsibilities, an…" at bounding box center [506, 242] width 344 height 35
click at [334, 222] on input "b. Ensuring that all project managers understand their roles, responsibilities,…" at bounding box center [334, 218] width 0 height 7
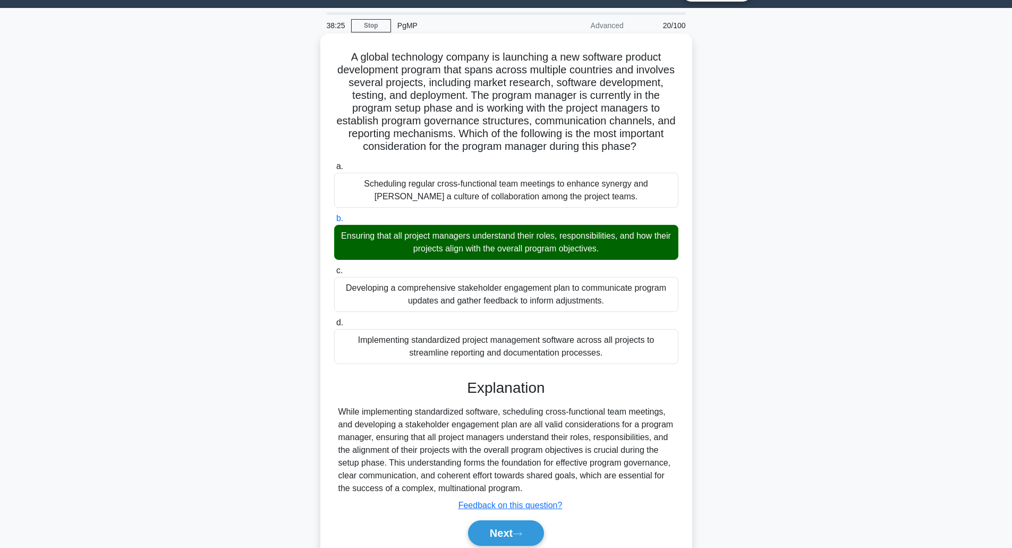
scroll to position [82, 0]
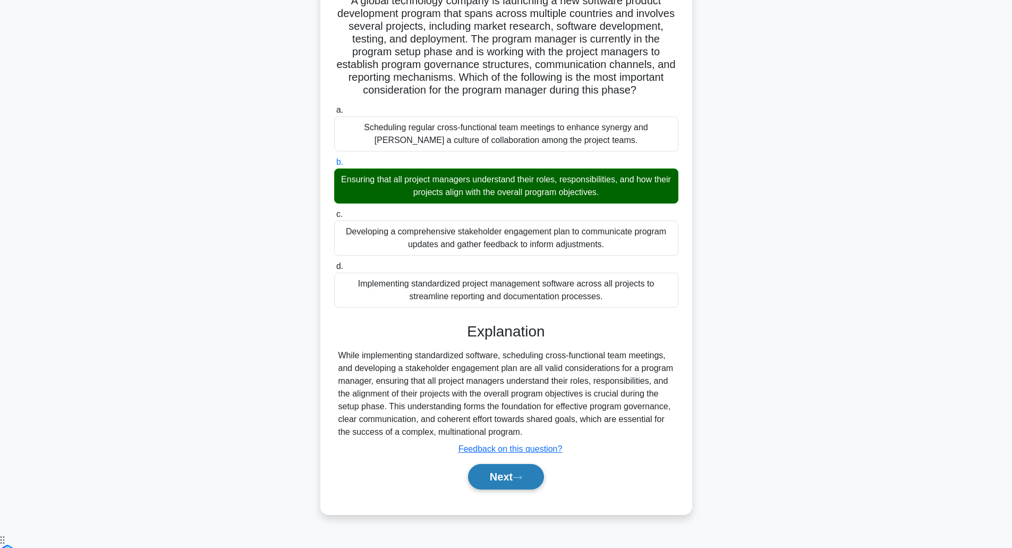
click at [522, 480] on icon at bounding box center [518, 478] width 10 height 6
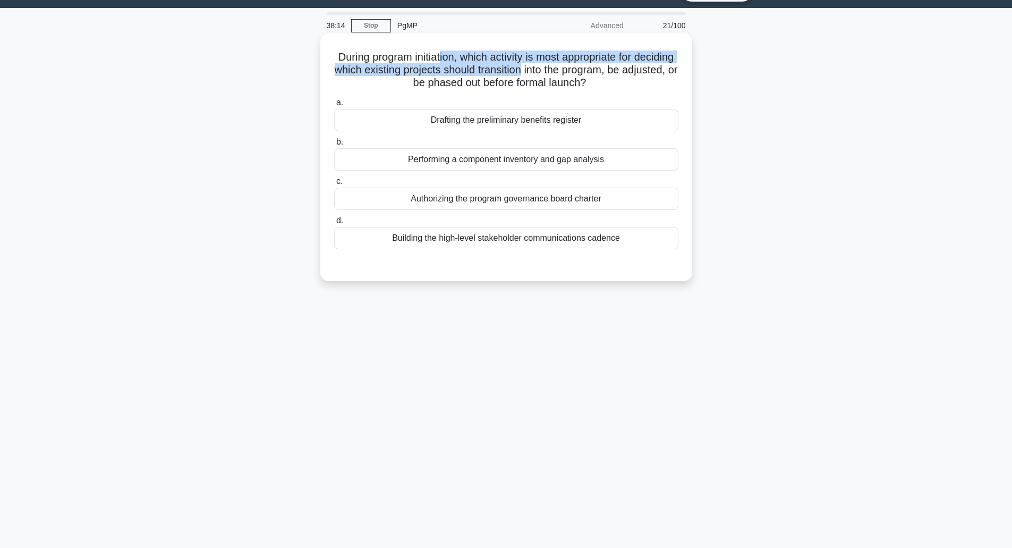
drag, startPoint x: 461, startPoint y: 56, endPoint x: 575, endPoint y: 65, distance: 113.6
click at [575, 65] on h5 "During program initiation, which activity is most appropriate for deciding whic…" at bounding box center [506, 69] width 347 height 39
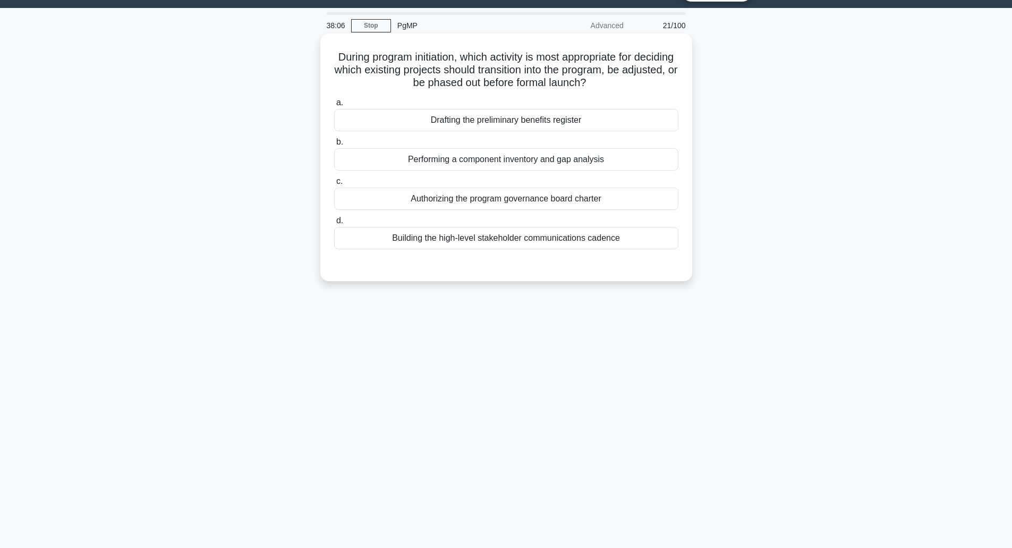
click at [569, 116] on div "Drafting the preliminary benefits register" at bounding box center [506, 120] width 344 height 22
click at [334, 106] on input "a. Drafting the preliminary benefits register" at bounding box center [334, 102] width 0 height 7
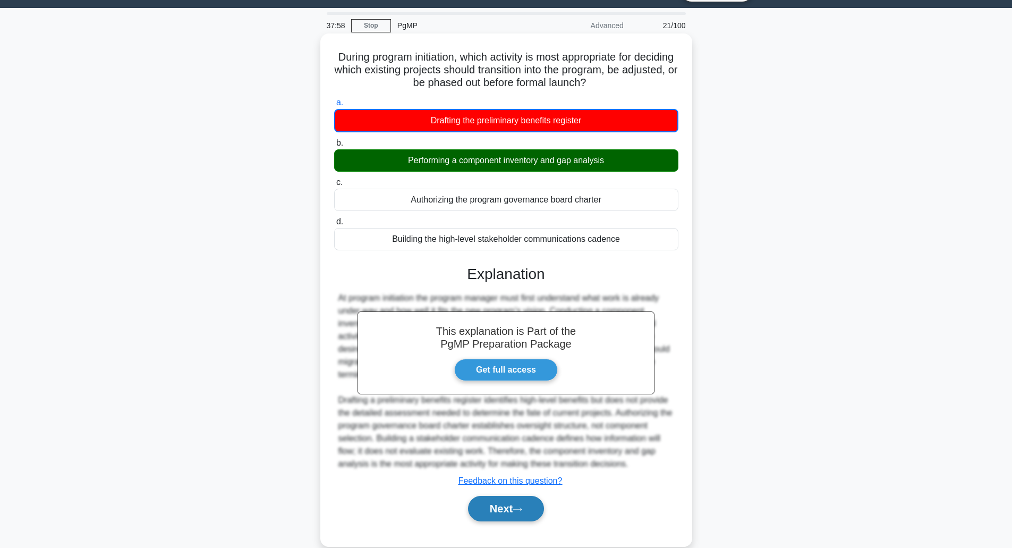
click at [514, 517] on button "Next" at bounding box center [506, 509] width 76 height 26
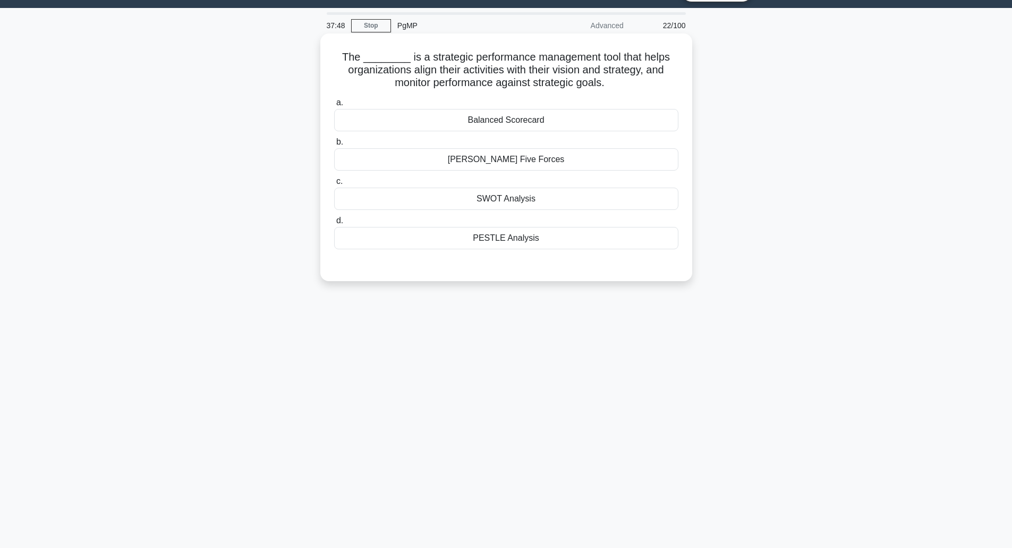
click at [464, 202] on div "SWOT Analysis" at bounding box center [506, 199] width 344 height 22
click at [334, 185] on input "c. SWOT Analysis" at bounding box center [334, 181] width 0 height 7
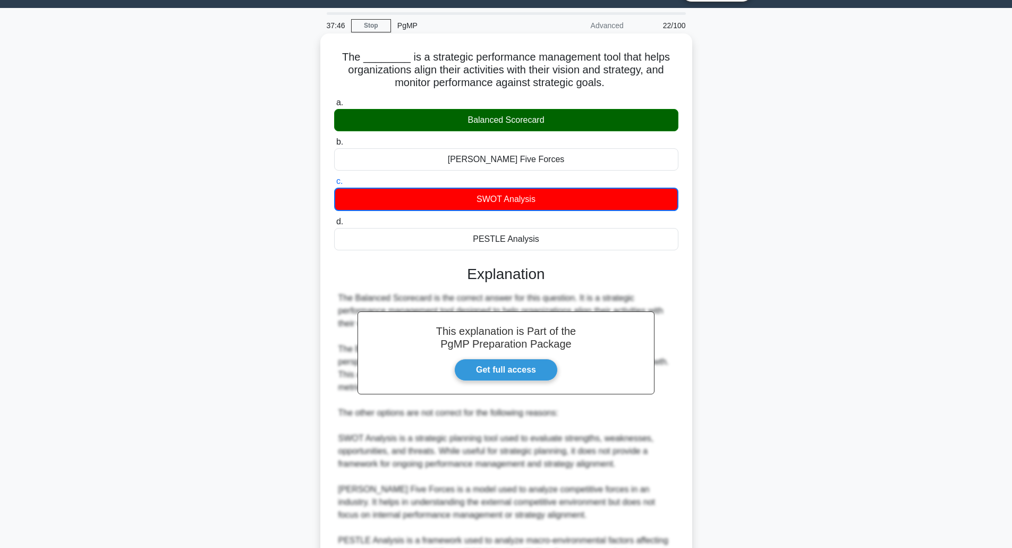
scroll to position [160, 0]
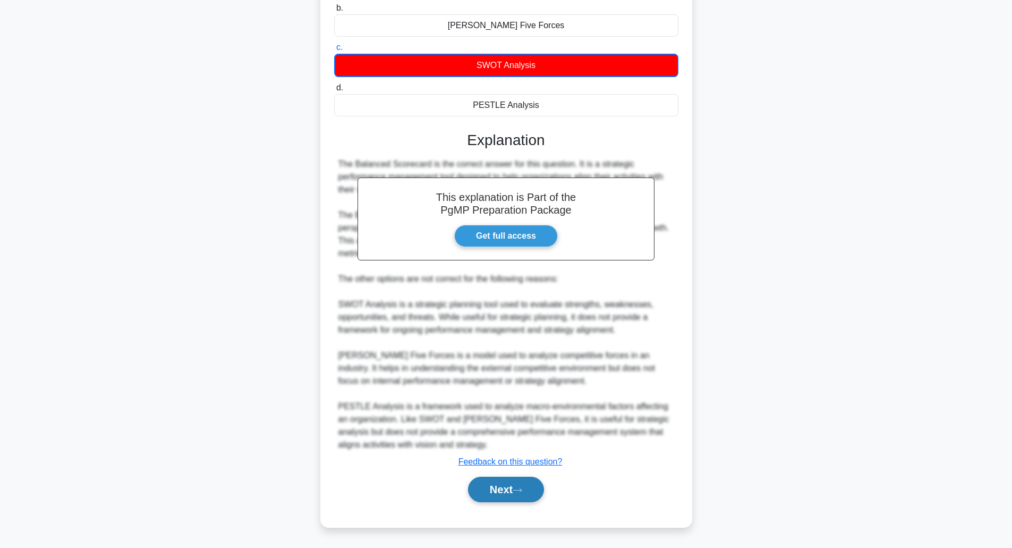
click at [503, 497] on button "Next" at bounding box center [506, 490] width 76 height 26
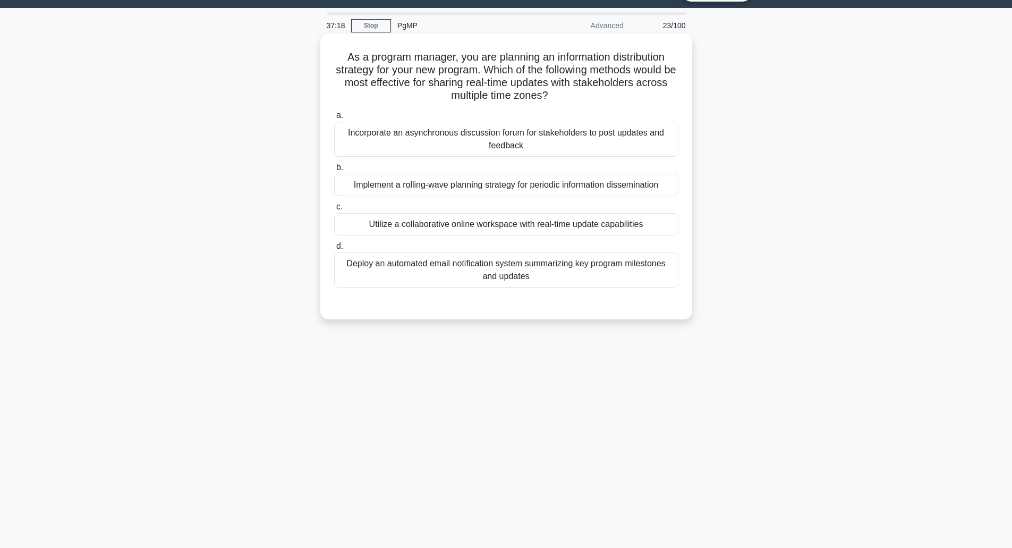
click at [496, 55] on h5 "As a program manager, you are planning an information distribution strategy for…" at bounding box center [506, 76] width 347 height 52
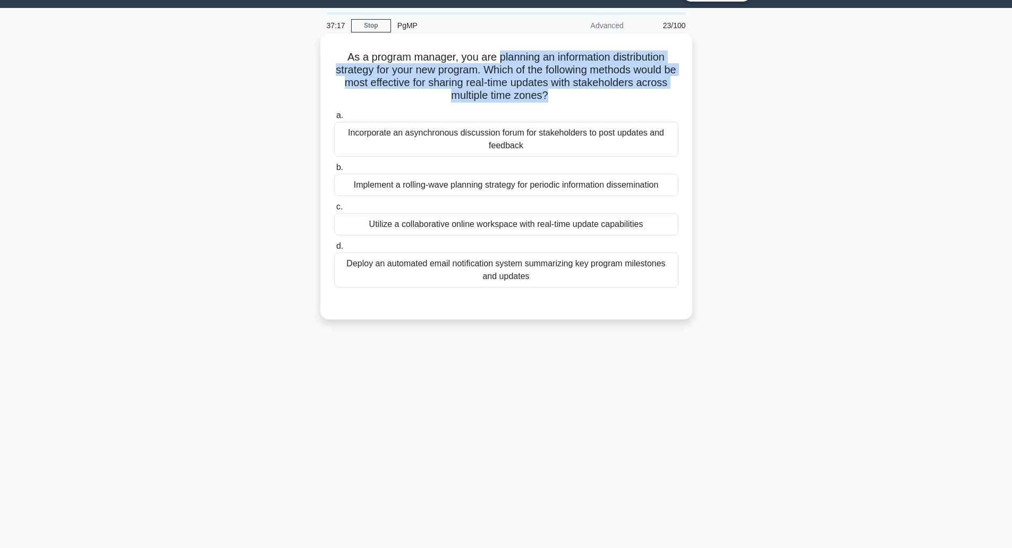
drag, startPoint x: 496, startPoint y: 55, endPoint x: 570, endPoint y: 93, distance: 83.0
click at [570, 93] on h5 "As a program manager, you are planning an information distribution strategy for…" at bounding box center [506, 76] width 347 height 52
click at [561, 93] on icon ".spinner_0XTQ{transform-origin:center;animation:spinner_y6GP .75s linear infini…" at bounding box center [555, 96] width 13 height 13
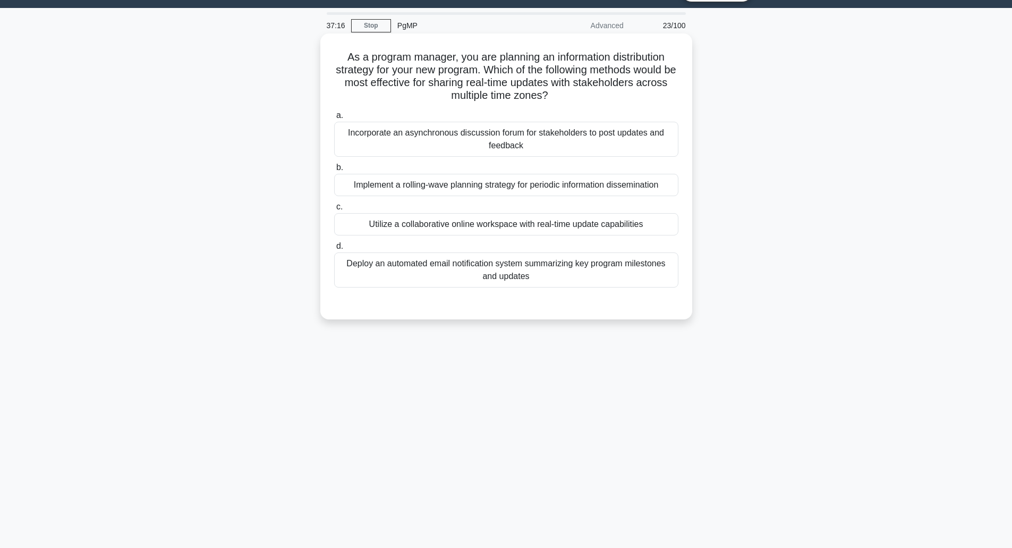
click at [561, 93] on icon ".spinner_0XTQ{transform-origin:center;animation:spinner_y6GP .75s linear infini…" at bounding box center [555, 96] width 13 height 13
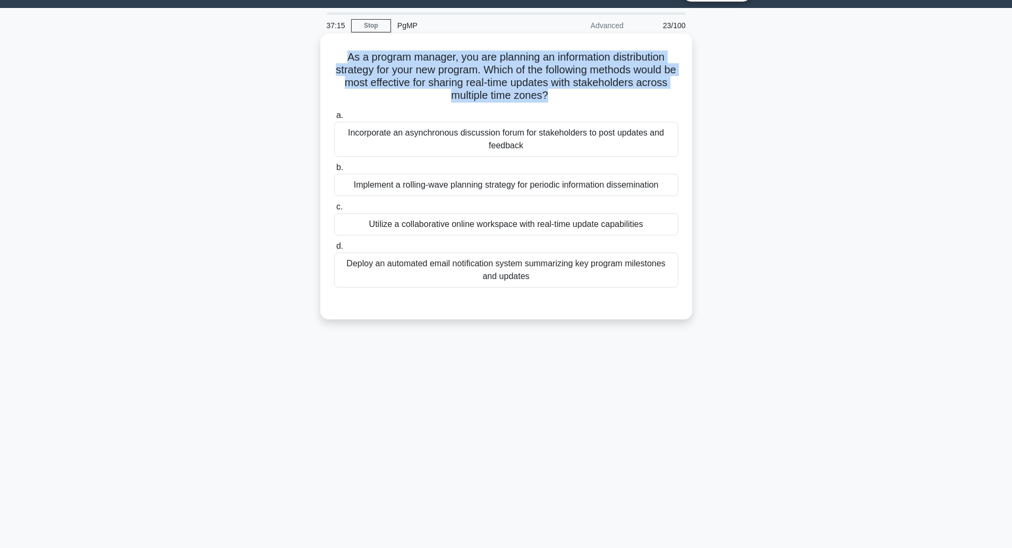
drag, startPoint x: 570, startPoint y: 93, endPoint x: 521, endPoint y: 73, distance: 53.4
click at [521, 73] on h5 "As a program manager, you are planning an information distribution strategy for…" at bounding box center [506, 76] width 347 height 52
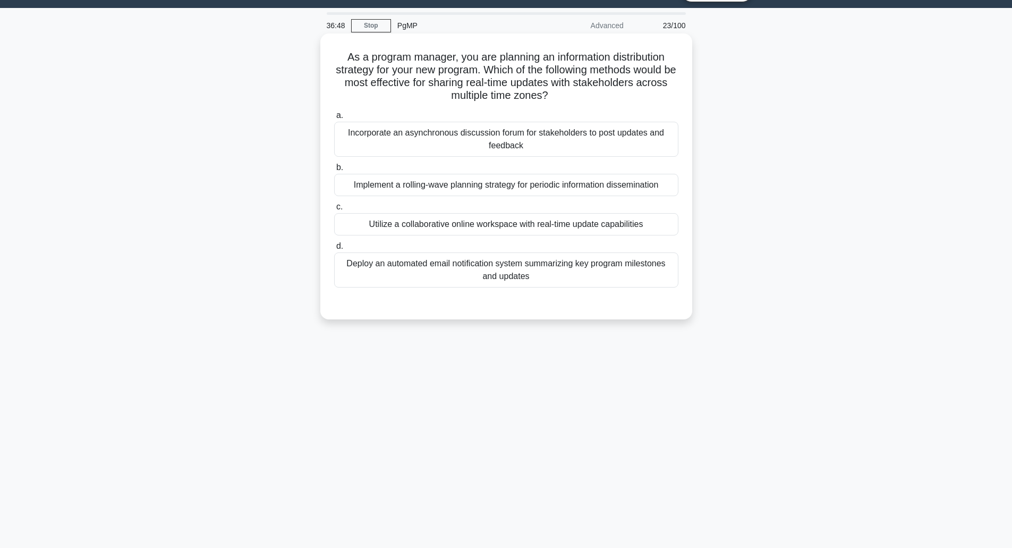
click at [472, 221] on div "Utilize a collaborative online workspace with real-time update capabilities" at bounding box center [506, 224] width 344 height 22
click at [334, 210] on input "c. Utilize a collaborative online workspace with real-time update capabilities" at bounding box center [334, 207] width 0 height 7
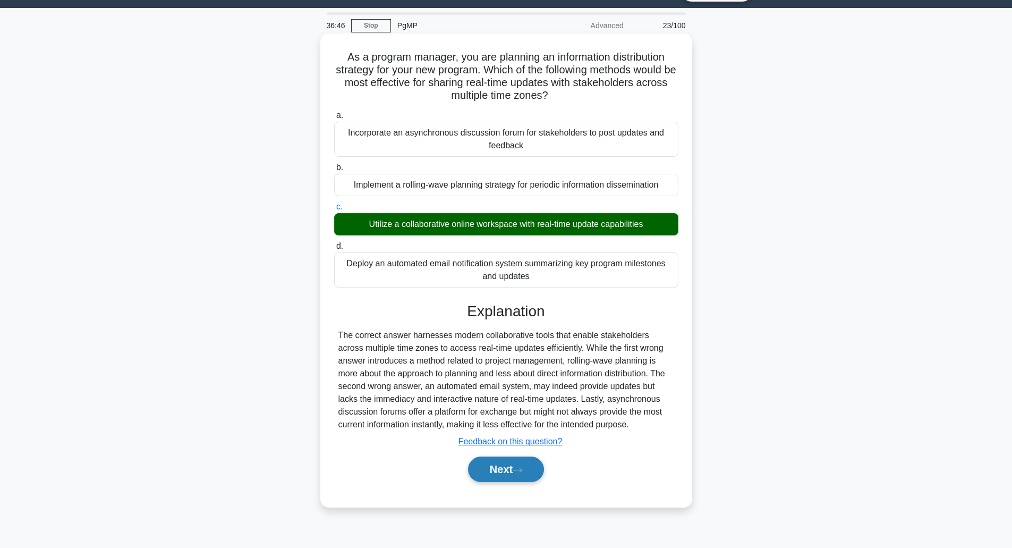
click at [504, 468] on button "Next" at bounding box center [506, 470] width 76 height 26
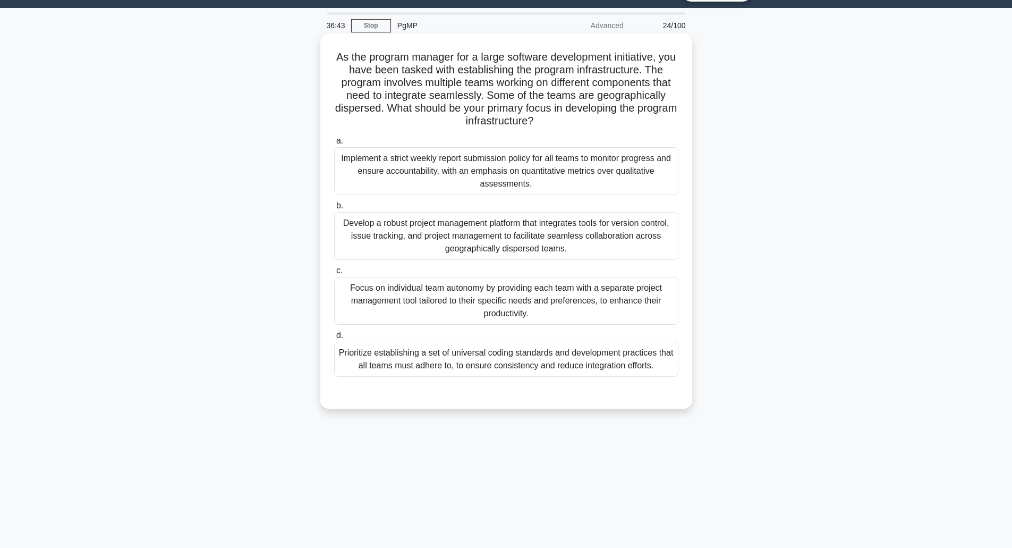
click at [446, 93] on h5 "As the program manager for a large software development initiative, you have be…" at bounding box center [506, 89] width 347 height 78
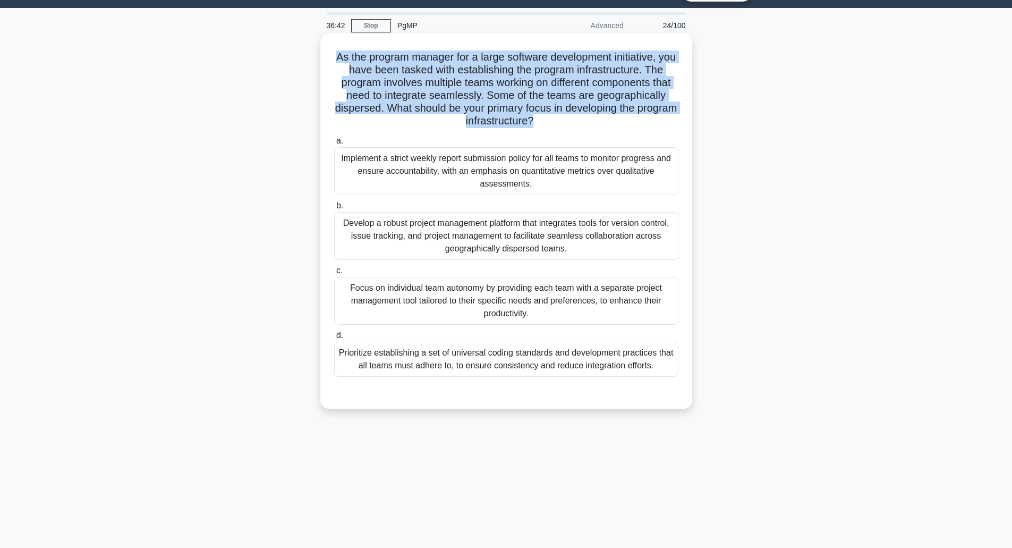
click at [446, 91] on h5 "As the program manager for a large software development initiative, you have be…" at bounding box center [506, 89] width 347 height 78
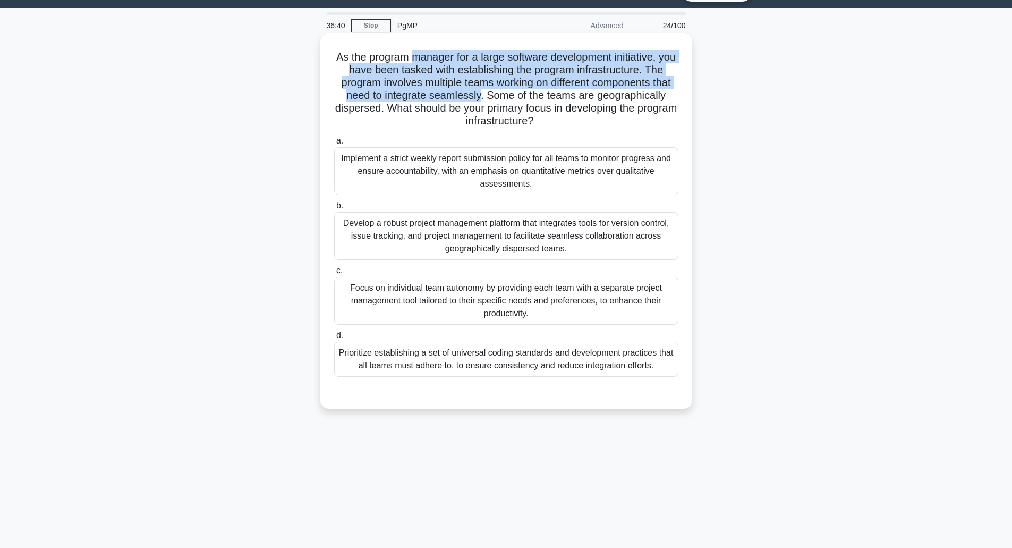
drag, startPoint x: 446, startPoint y: 91, endPoint x: 441, endPoint y: 50, distance: 41.3
click at [441, 50] on h5 "As the program manager for a large software development initiative, you have be…" at bounding box center [506, 89] width 347 height 78
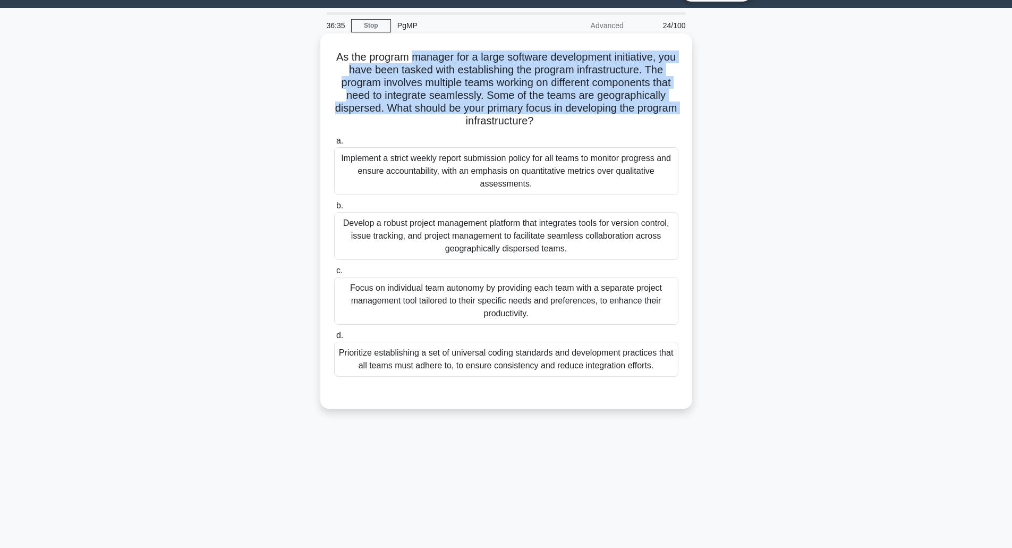
drag, startPoint x: 441, startPoint y: 50, endPoint x: 480, endPoint y: 118, distance: 78.6
click at [480, 118] on h5 "As the program manager for a large software development initiative, you have be…" at bounding box center [506, 89] width 347 height 78
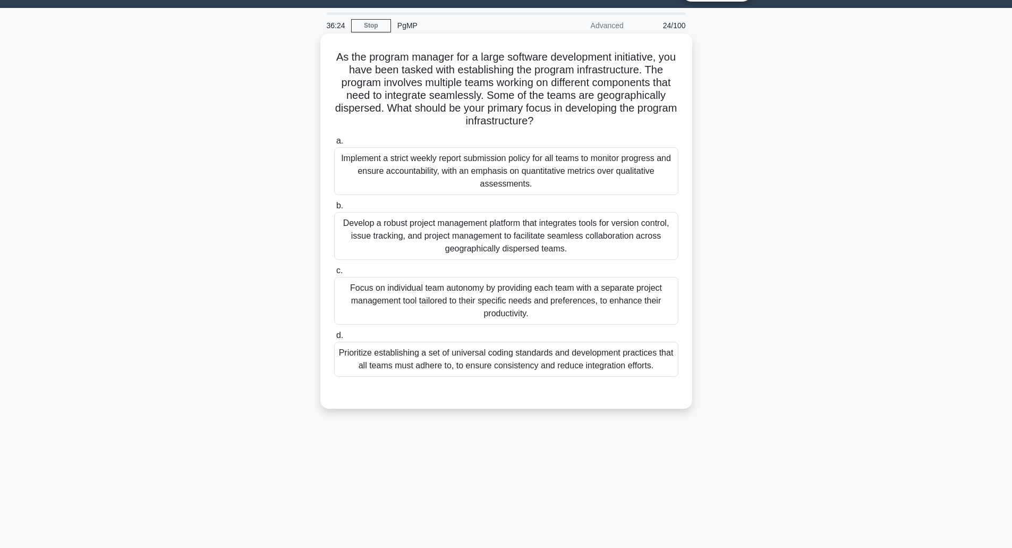
click at [494, 244] on div "Develop a robust project management platform that integrates tools for version …" at bounding box center [506, 236] width 344 height 48
click at [334, 209] on input "b. Develop a robust project management platform that integrates tools for versi…" at bounding box center [334, 205] width 0 height 7
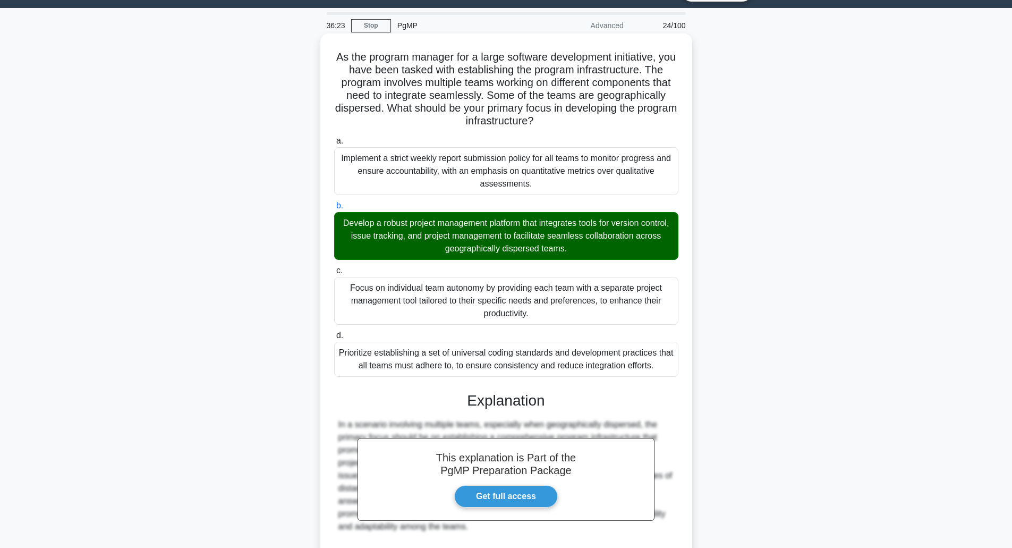
click at [494, 244] on div "Develop a robust project management platform that integrates tools for version …" at bounding box center [506, 236] width 344 height 48
click at [334, 209] on input "b. Develop a robust project management platform that integrates tools for versi…" at bounding box center [334, 205] width 0 height 7
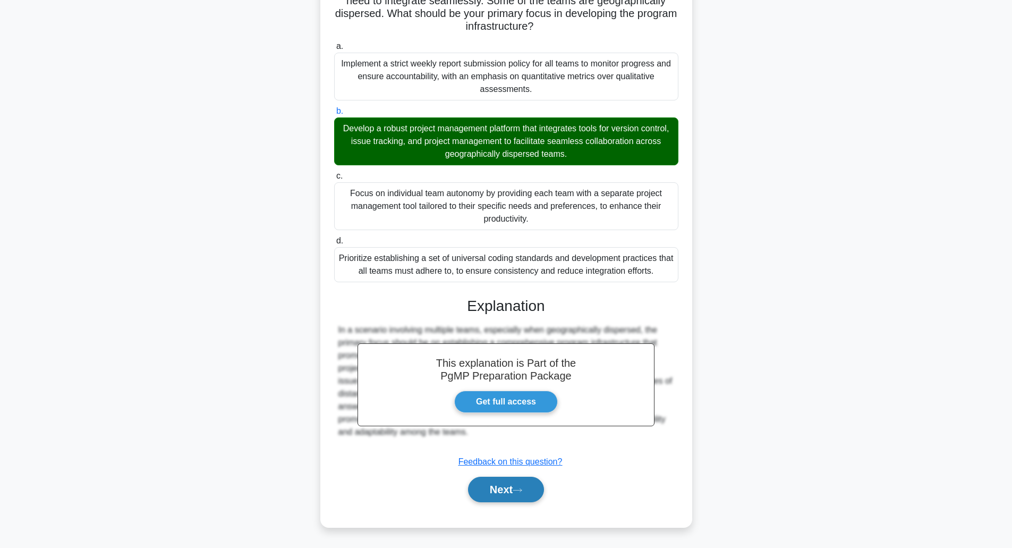
click at [511, 496] on button "Next" at bounding box center [506, 490] width 76 height 26
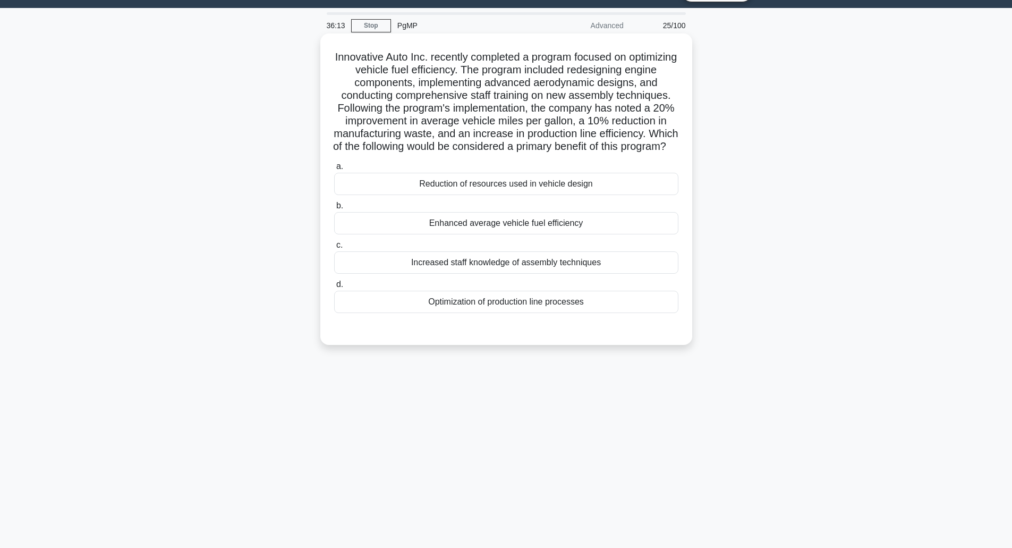
drag, startPoint x: 455, startPoint y: 128, endPoint x: 529, endPoint y: 162, distance: 81.3
click at [529, 154] on h5 "Innovative Auto Inc. recently completed a program focused on optimizing vehicle…" at bounding box center [506, 101] width 347 height 103
click at [666, 154] on icon ".spinner_0XTQ{transform-origin:center;animation:spinner_y6GP .75s linear infini…" at bounding box center [672, 147] width 13 height 13
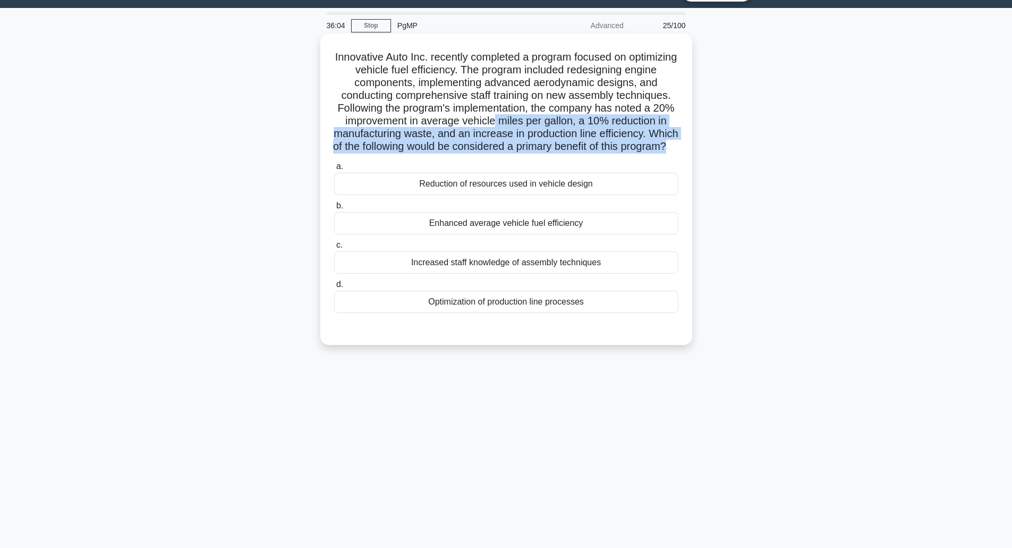
drag, startPoint x: 529, startPoint y: 162, endPoint x: 511, endPoint y: 122, distance: 44.0
click at [511, 122] on h5 "Innovative Auto Inc. recently completed a program focused on optimizing vehicle…" at bounding box center [506, 101] width 347 height 103
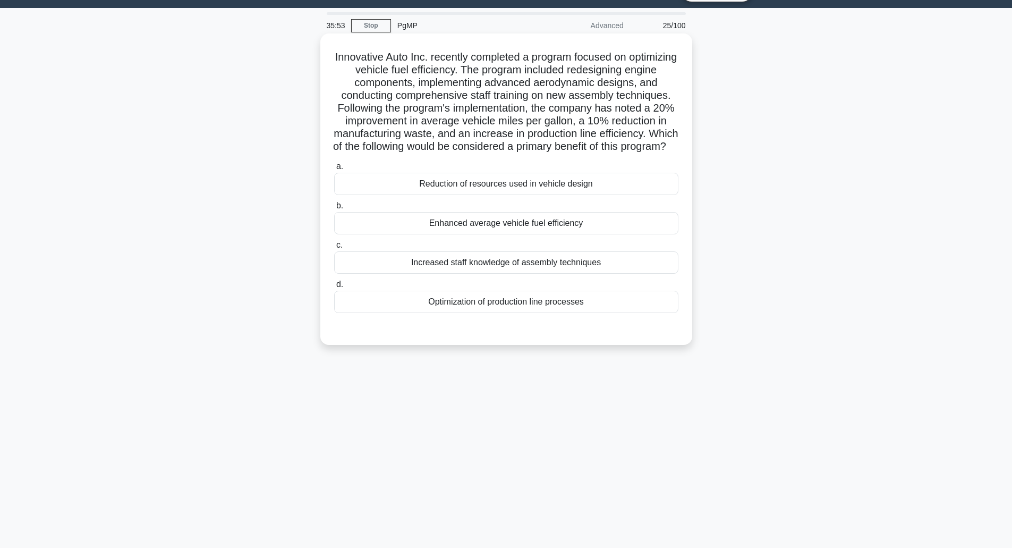
click at [506, 310] on div "Optimization of production line processes" at bounding box center [506, 302] width 344 height 22
click at [334, 288] on input "d. Optimization of production line processes" at bounding box center [334, 284] width 0 height 7
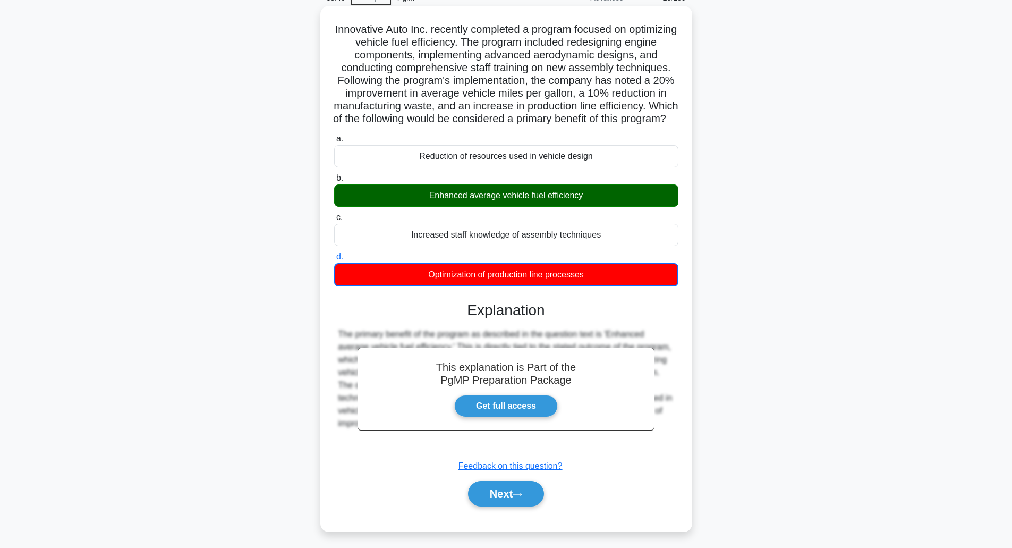
scroll to position [71, 0]
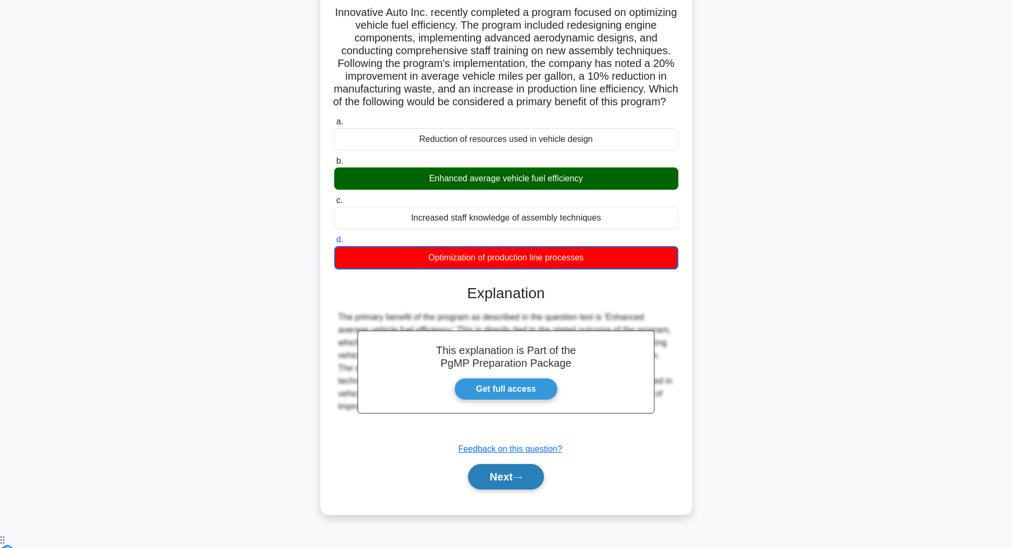
click at [505, 490] on button "Next" at bounding box center [506, 477] width 76 height 26
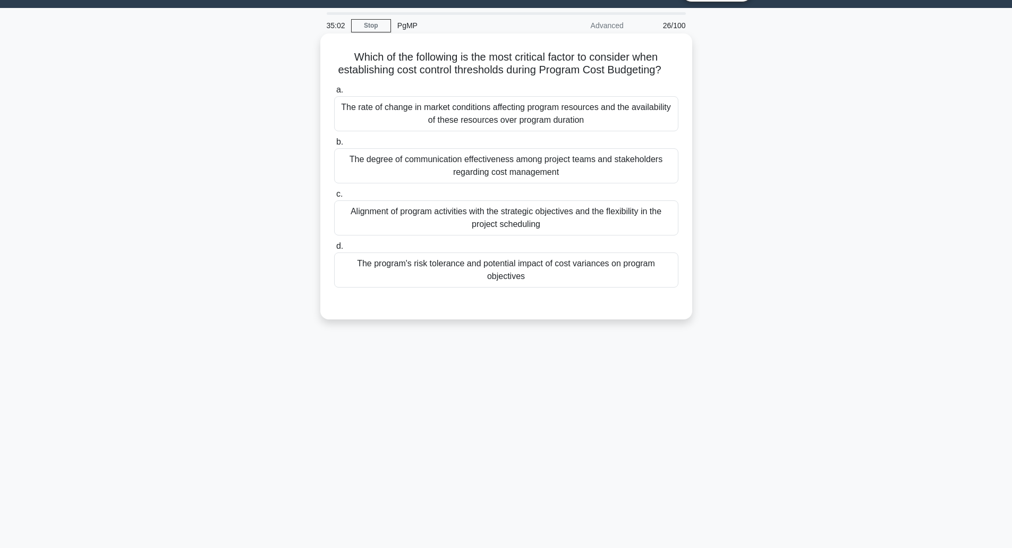
click at [525, 288] on div "The program's risk tolerance and potential impact of cost variances on program …" at bounding box center [506, 269] width 344 height 35
click at [334, 250] on input "d. The program's risk tolerance and potential impact of cost variances on progr…" at bounding box center [334, 246] width 0 height 7
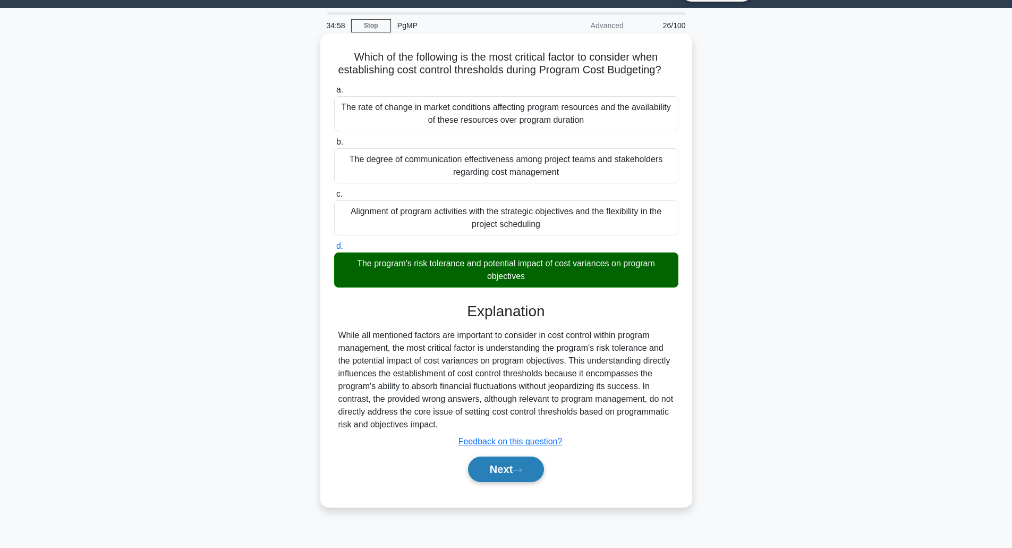
click at [511, 479] on button "Next" at bounding box center [506, 470] width 76 height 26
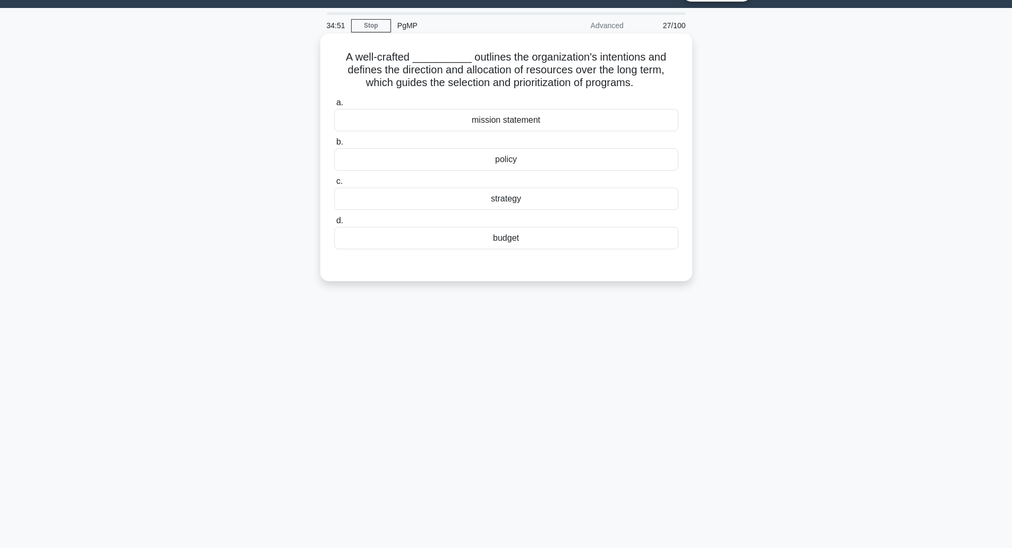
click at [554, 205] on div "strategy" at bounding box center [506, 199] width 344 height 22
click at [334, 185] on input "c. strategy" at bounding box center [334, 181] width 0 height 7
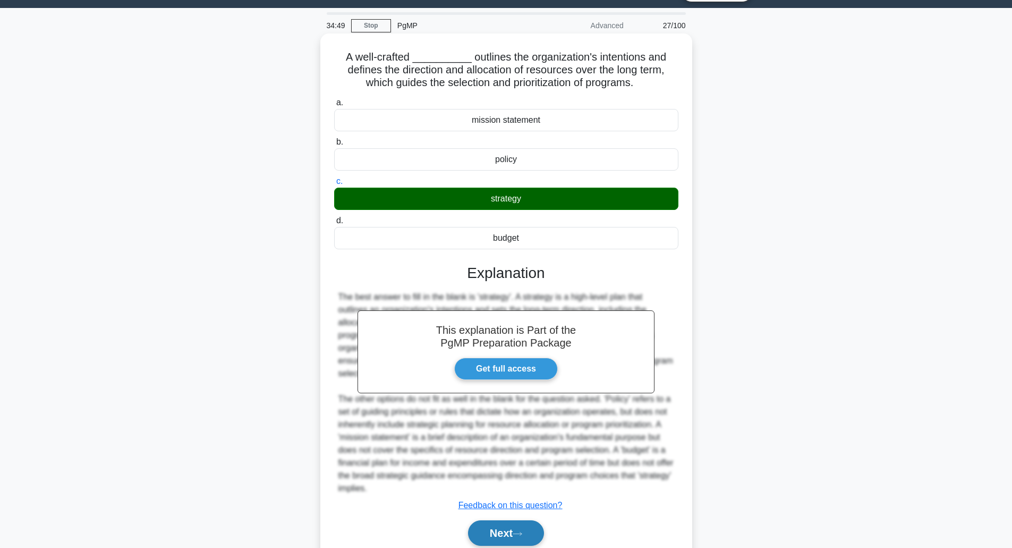
click at [491, 526] on button "Next" at bounding box center [506, 533] width 76 height 26
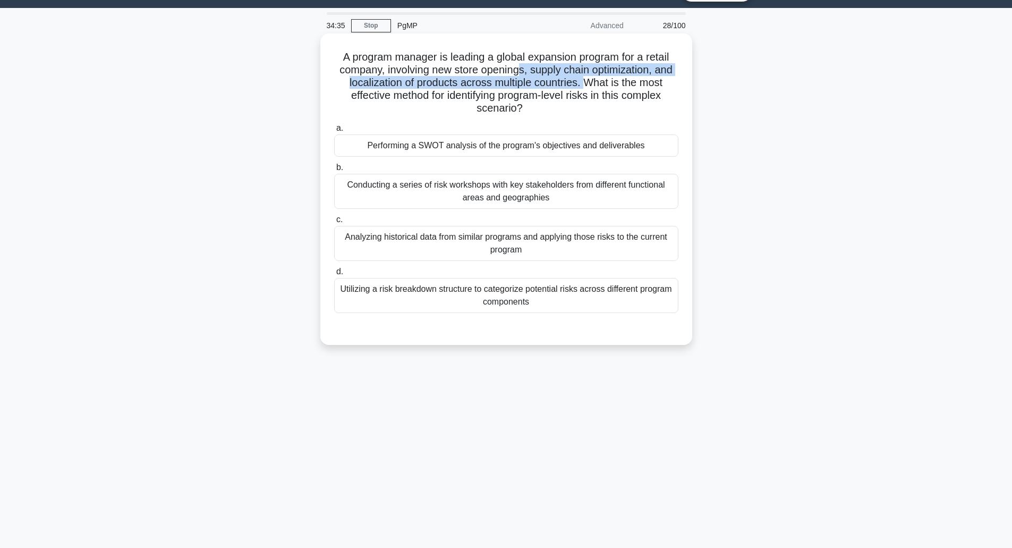
drag, startPoint x: 521, startPoint y: 66, endPoint x: 585, endPoint y: 83, distance: 66.7
click at [585, 83] on h5 "A program manager is leading a global expansion program for a retail company, i…" at bounding box center [506, 82] width 347 height 65
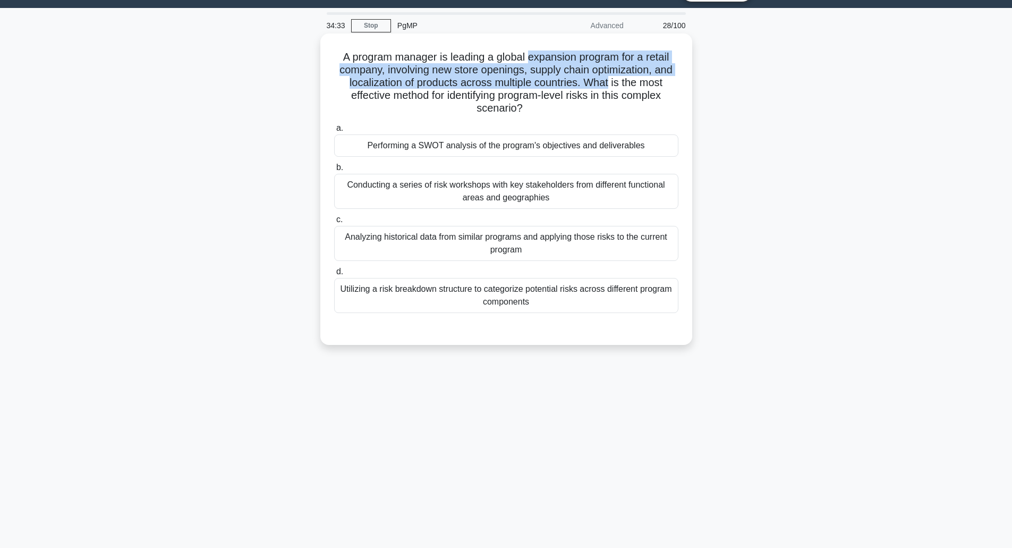
drag, startPoint x: 585, startPoint y: 83, endPoint x: 570, endPoint y: 49, distance: 37.1
click at [570, 50] on h5 "A program manager is leading a global expansion program for a retail company, i…" at bounding box center [506, 82] width 347 height 65
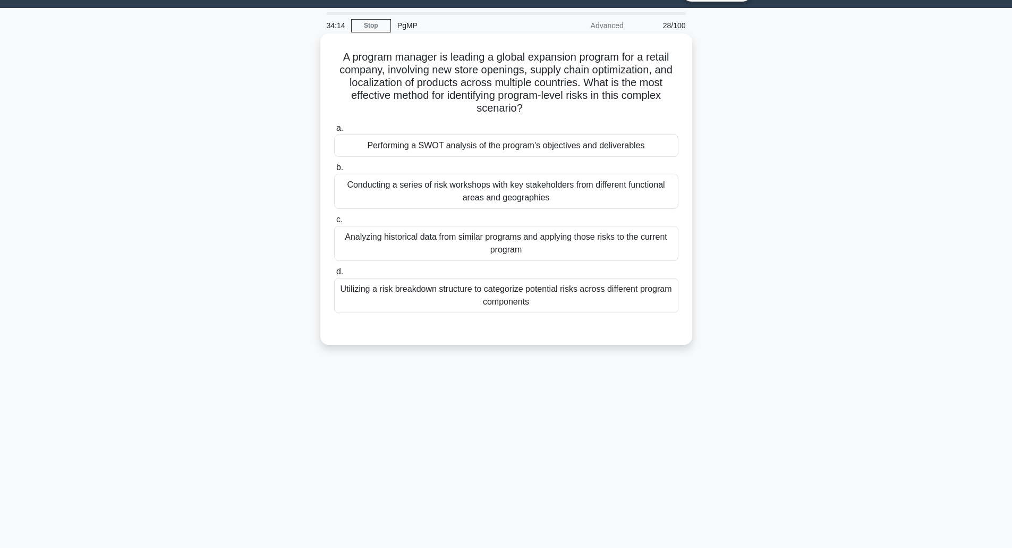
click at [541, 190] on div "Conducting a series of risk workshops with key stakeholders from different func…" at bounding box center [506, 191] width 344 height 35
click at [334, 171] on input "b. Conducting a series of risk workshops with key stakeholders from different f…" at bounding box center [334, 167] width 0 height 7
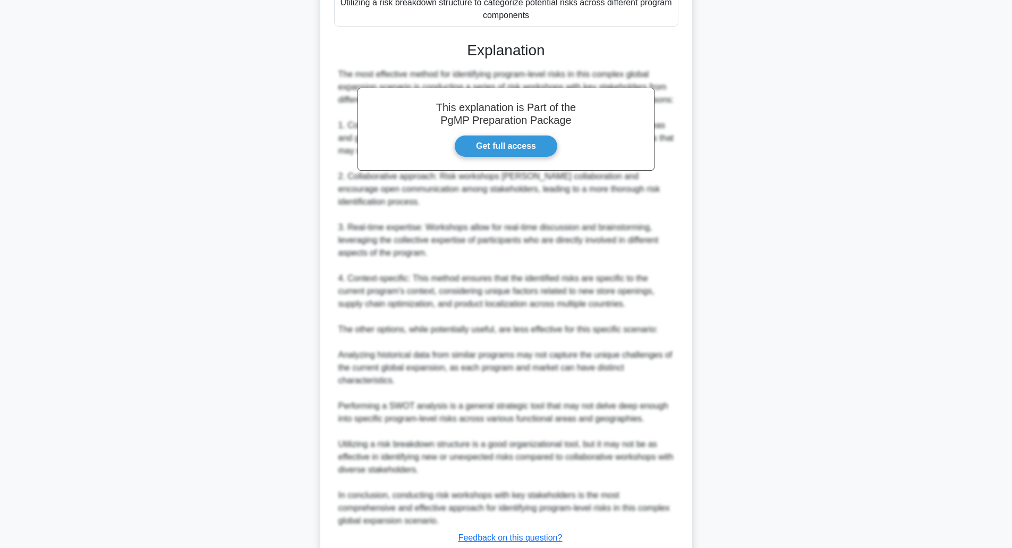
scroll to position [389, 0]
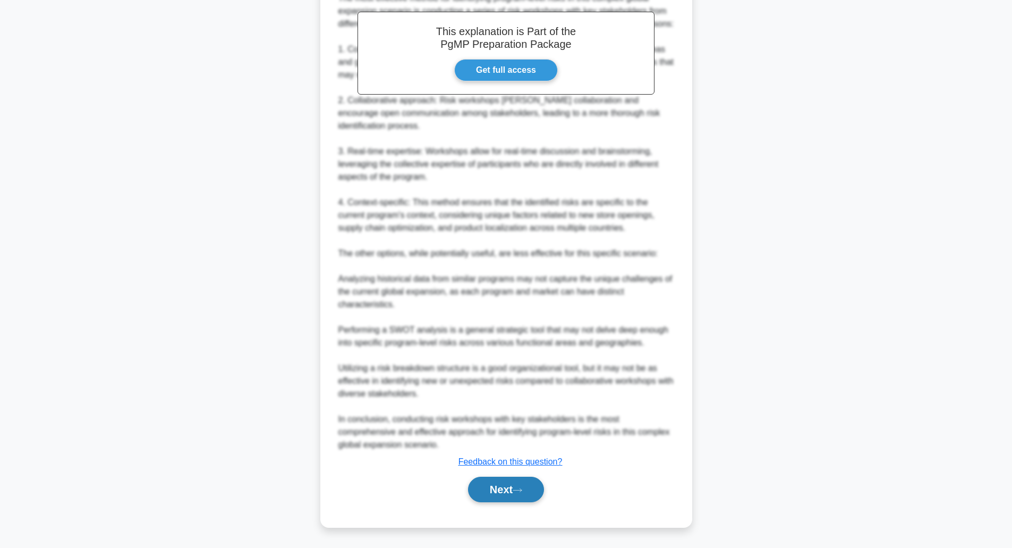
click at [519, 483] on button "Next" at bounding box center [506, 490] width 76 height 26
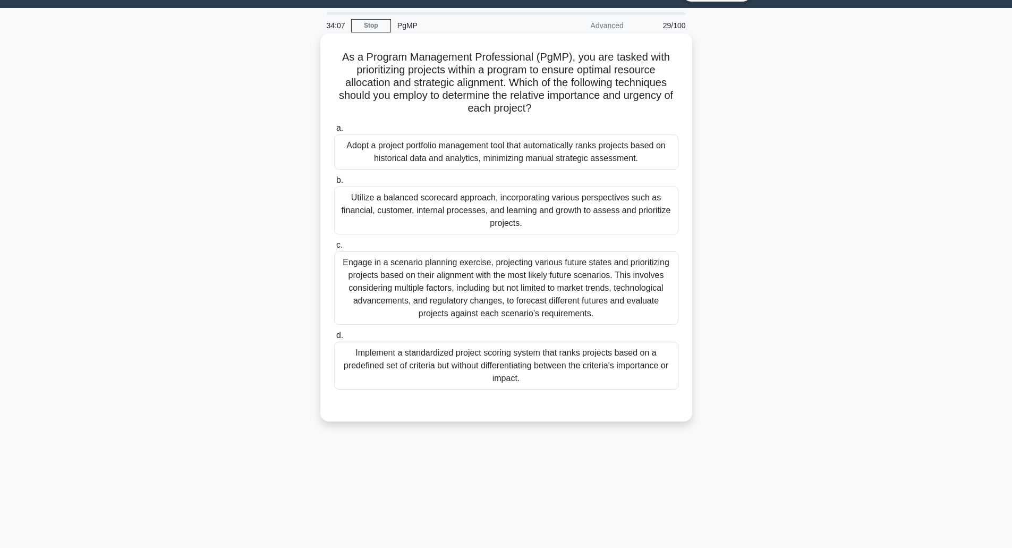
drag, startPoint x: 508, startPoint y: 81, endPoint x: 548, endPoint y: 115, distance: 52.5
click at [548, 115] on h5 "As a Program Management Professional (PgMP), you are tasked with prioritizing p…" at bounding box center [506, 82] width 347 height 65
click at [545, 115] on icon ".spinner_0XTQ{transform-origin:center;animation:spinner_y6GP .75s linear infini…" at bounding box center [538, 109] width 13 height 13
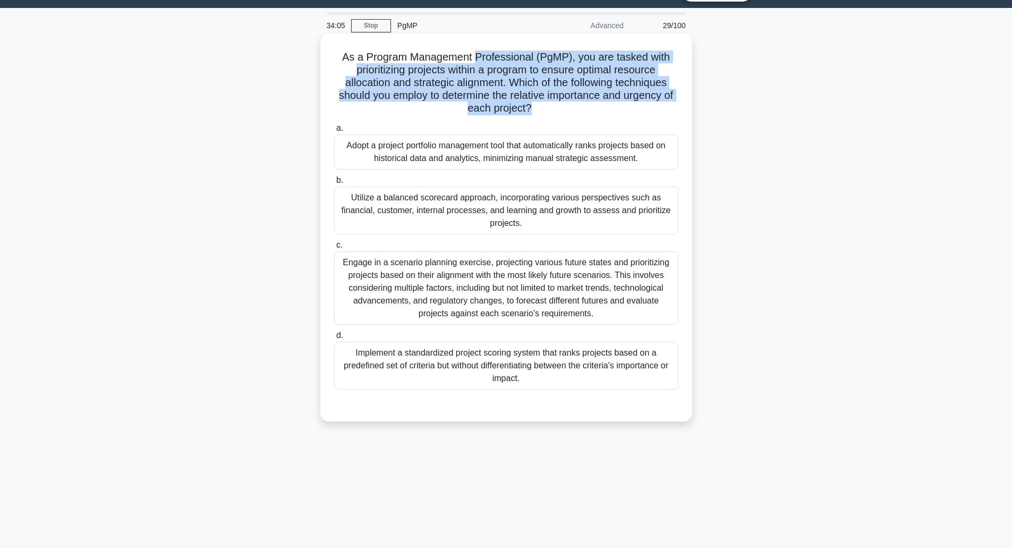
drag, startPoint x: 548, startPoint y: 115, endPoint x: 528, endPoint y: 62, distance: 56.7
click at [528, 62] on h5 "As a Program Management Professional (PgMP), you are tasked with prioritizing p…" at bounding box center [506, 82] width 347 height 65
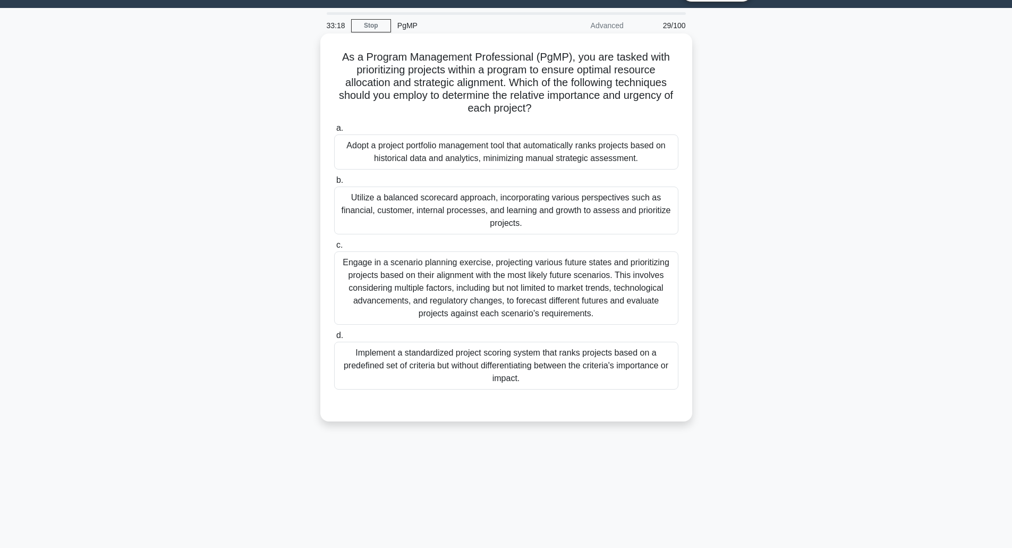
click at [557, 278] on div "Engage in a scenario planning exercise, projecting various future states and pr…" at bounding box center [506, 287] width 344 height 73
click at [334, 249] on input "c. Engage in a scenario planning exercise, projecting various future states and…" at bounding box center [334, 245] width 0 height 7
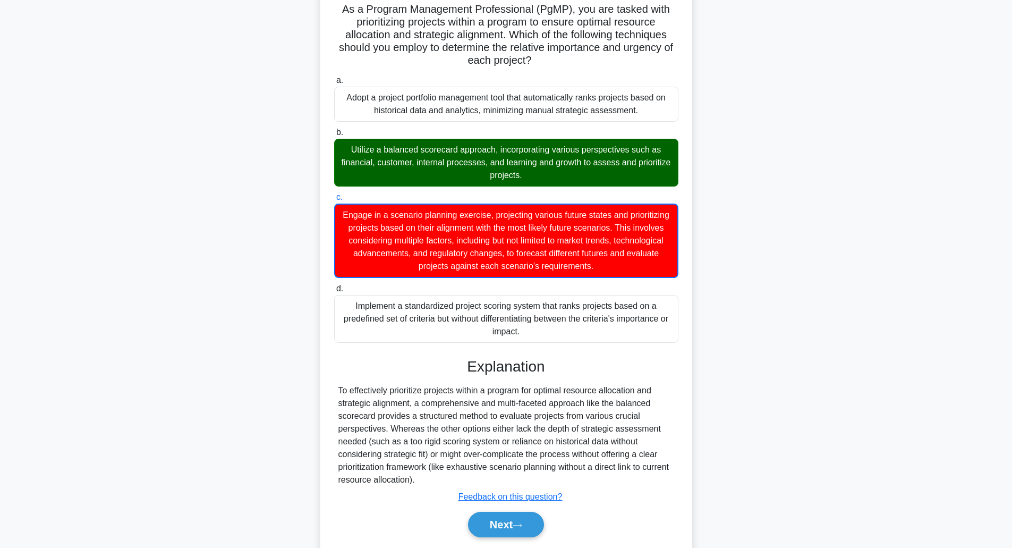
scroll to position [109, 0]
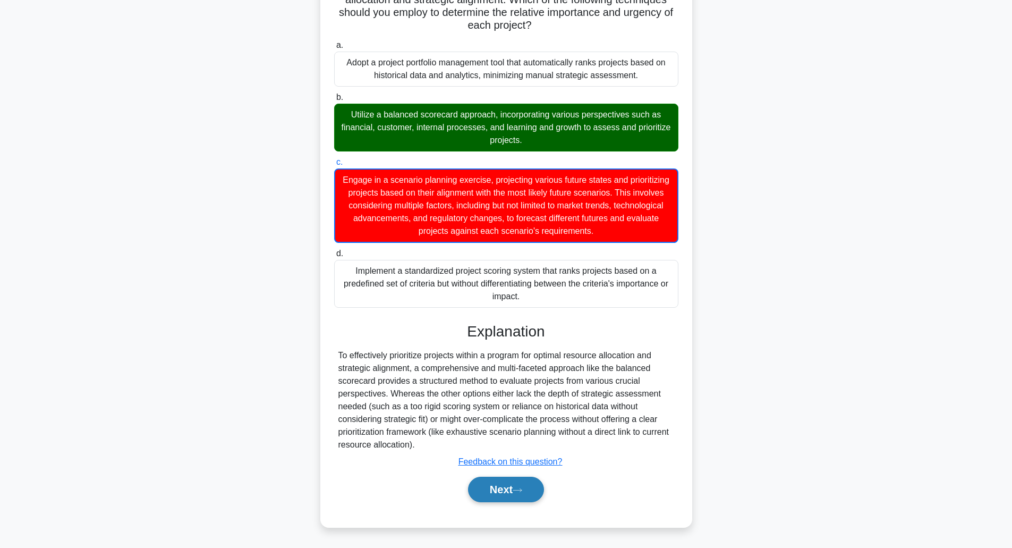
click at [516, 492] on button "Next" at bounding box center [506, 490] width 76 height 26
click at [438, 420] on div "To effectively prioritize projects within a program for optimal resource alloca…" at bounding box center [507, 400] width 336 height 102
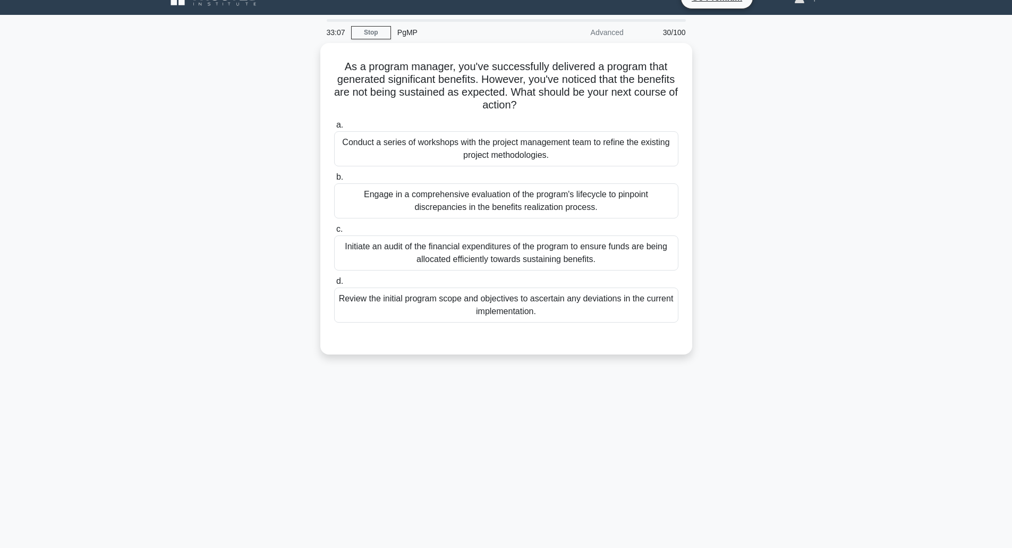
scroll to position [16, 0]
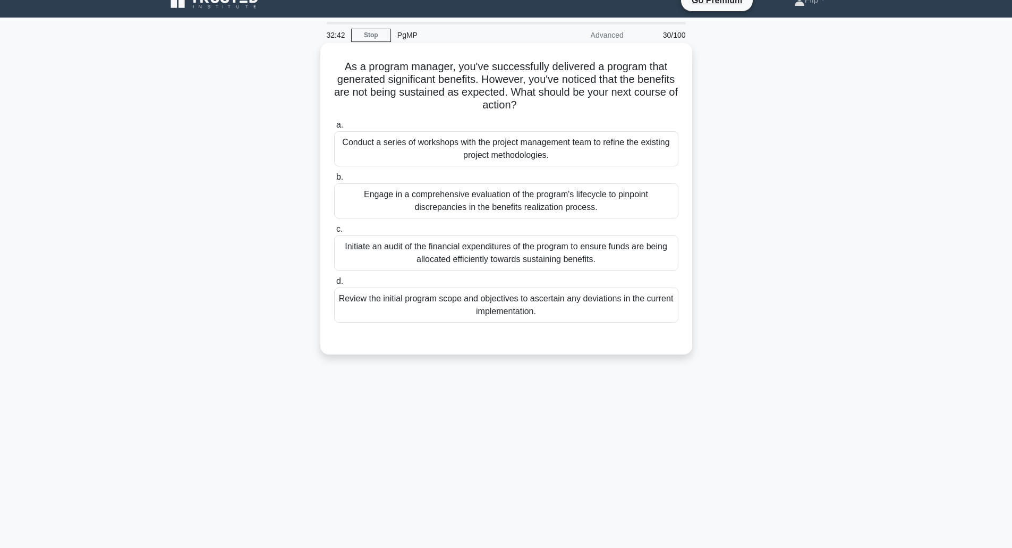
click at [487, 203] on div "Engage in a comprehensive evaluation of the program's lifecycle to pinpoint dis…" at bounding box center [506, 200] width 344 height 35
click at [334, 181] on input "b. Engage in a comprehensive evaluation of the program's lifecycle to pinpoint …" at bounding box center [334, 177] width 0 height 7
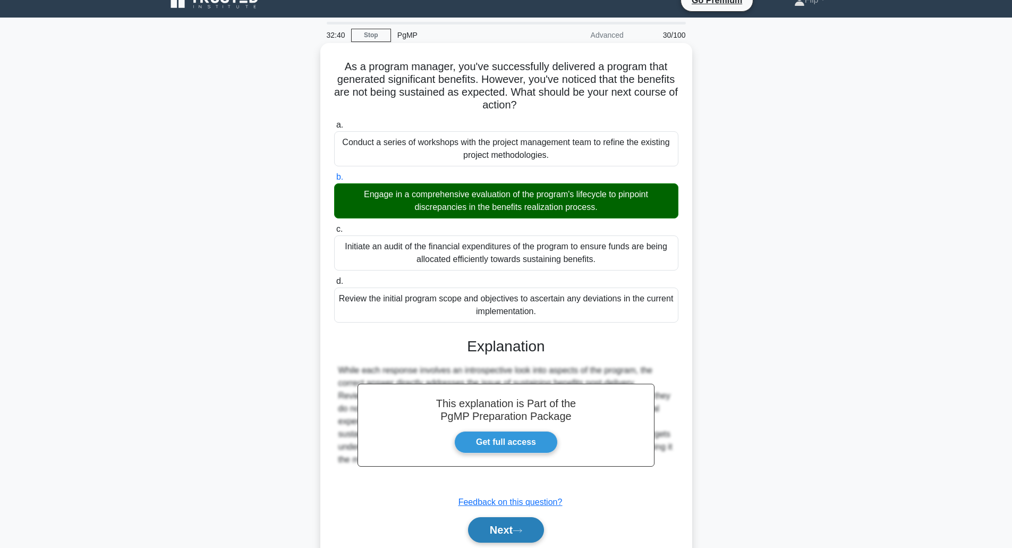
click at [498, 531] on button "Next" at bounding box center [506, 530] width 76 height 26
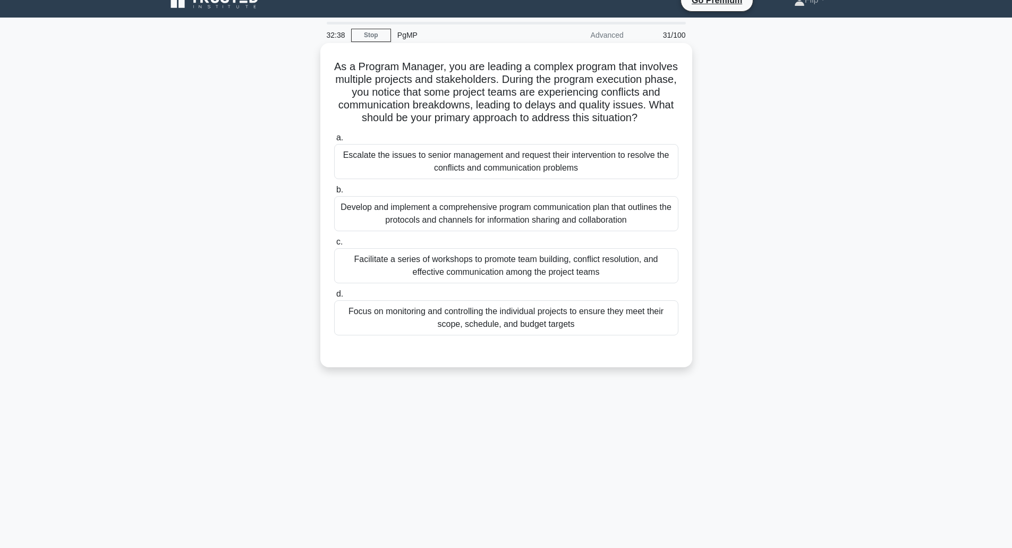
click at [507, 125] on h5 "As a Program Manager, you are leading a complex program that involves multiple …" at bounding box center [506, 92] width 347 height 65
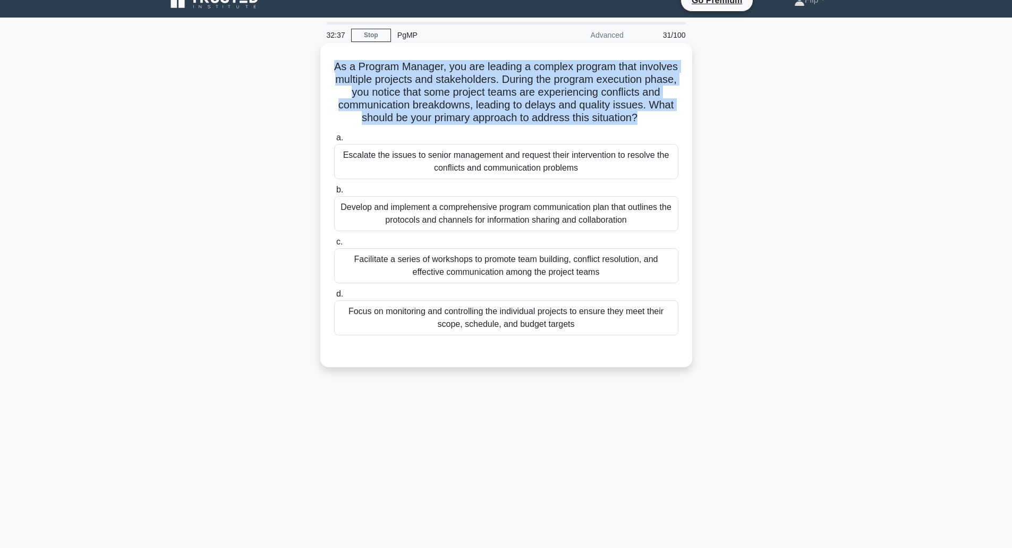
drag, startPoint x: 507, startPoint y: 132, endPoint x: 534, endPoint y: 88, distance: 51.0
click at [534, 88] on h5 "As a Program Manager, you are leading a complex program that involves multiple …" at bounding box center [506, 92] width 347 height 65
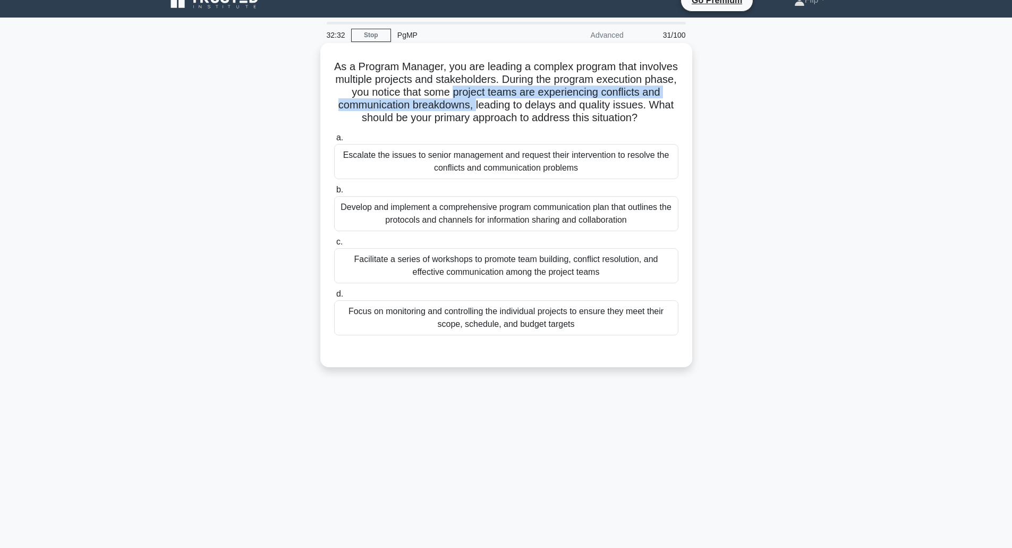
drag, startPoint x: 534, startPoint y: 88, endPoint x: 537, endPoint y: 111, distance: 23.1
click at [537, 111] on h5 "As a Program Manager, you are leading a complex program that involves multiple …" at bounding box center [506, 92] width 347 height 65
click at [537, 139] on div "As a Program Manager, you are leading a complex program that involves multiple …" at bounding box center [507, 205] width 364 height 316
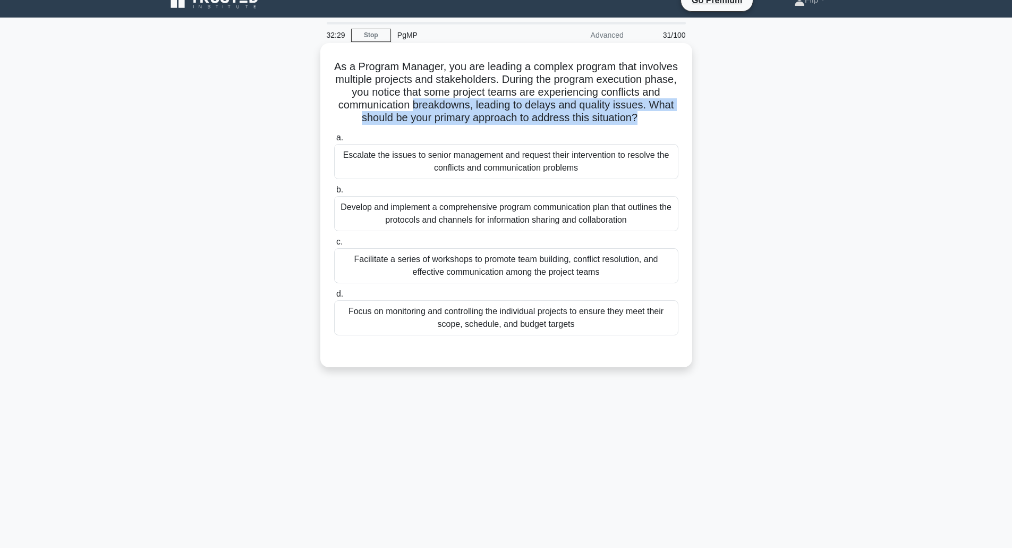
drag, startPoint x: 537, startPoint y: 139, endPoint x: 523, endPoint y: 103, distance: 38.7
click at [523, 103] on div "As a Program Manager, you are leading a complex program that involves multiple …" at bounding box center [507, 205] width 364 height 316
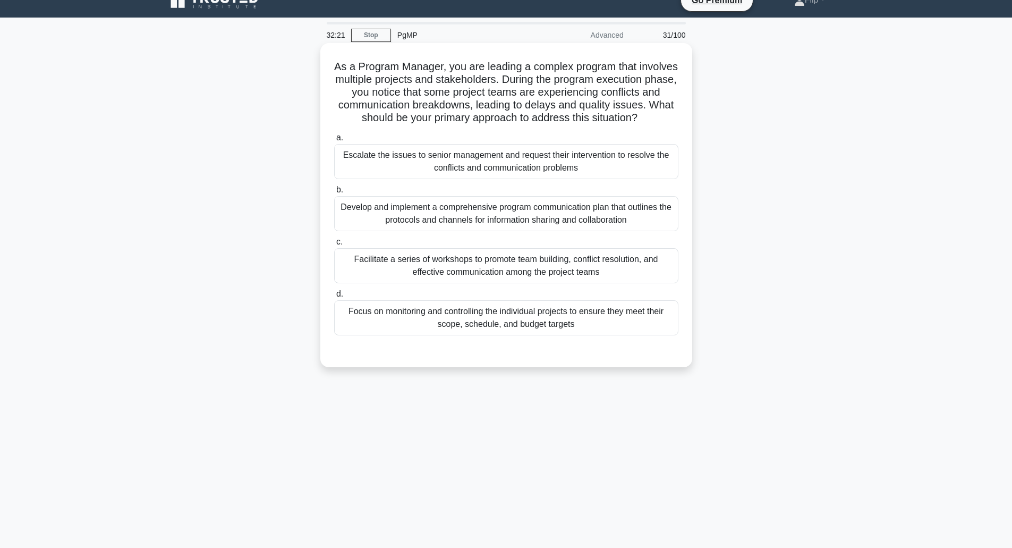
click at [488, 231] on div "Develop and implement a comprehensive program communication plan that outlines …" at bounding box center [506, 213] width 344 height 35
click at [334, 193] on input "b. Develop and implement a comprehensive program communication plan that outlin…" at bounding box center [334, 190] width 0 height 7
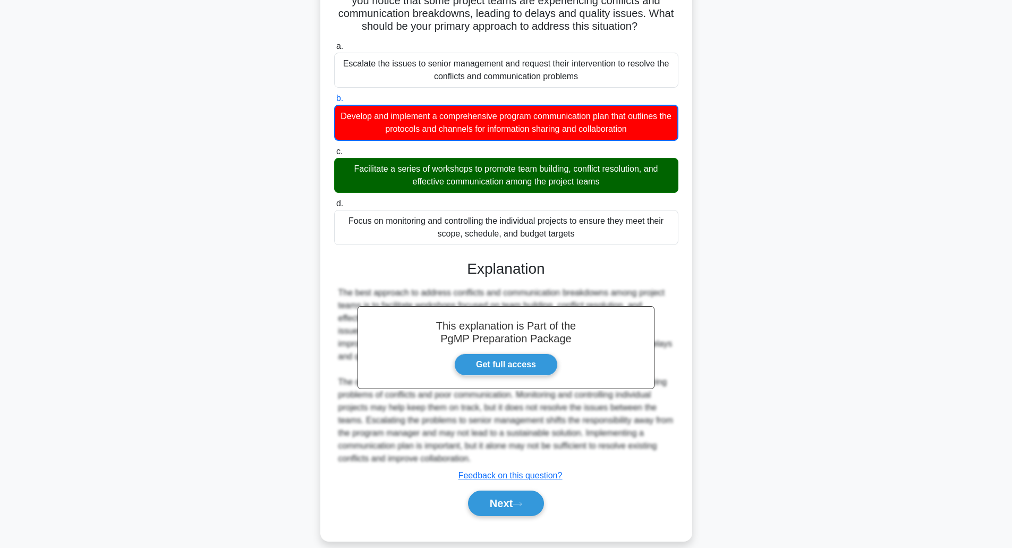
scroll to position [134, 0]
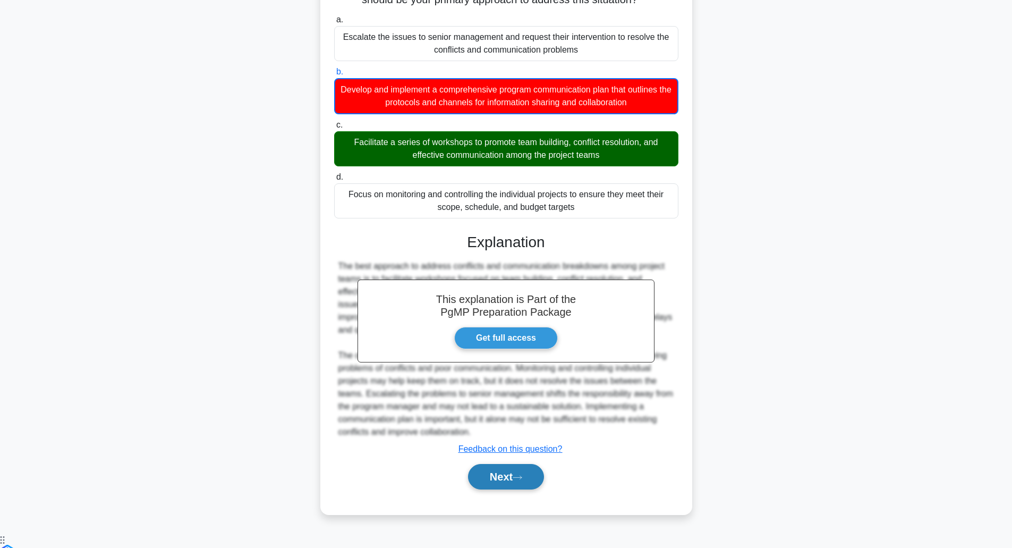
click at [492, 490] on button "Next" at bounding box center [506, 477] width 76 height 26
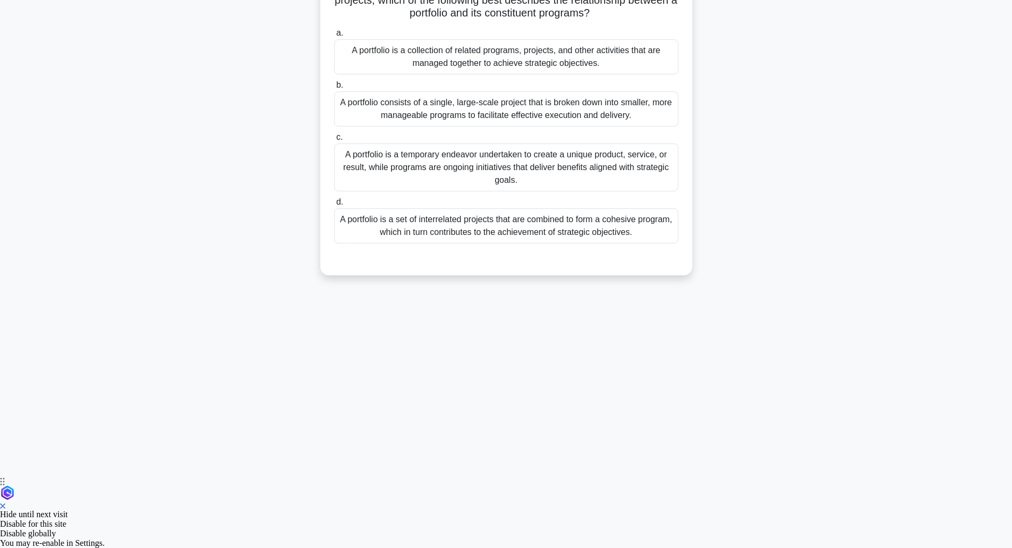
scroll to position [26, 0]
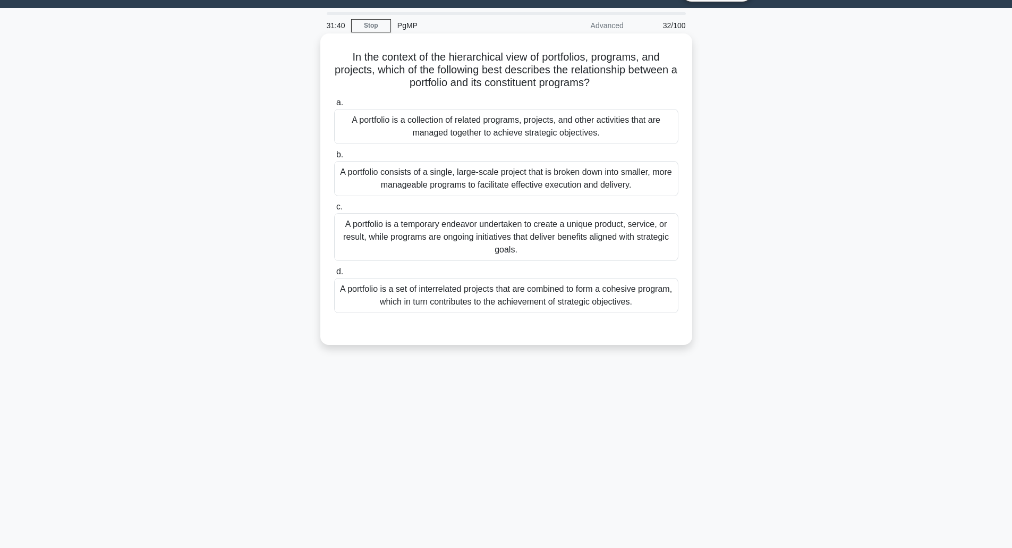
click at [499, 118] on div "A portfolio is a collection of related programs, projects, and other activities…" at bounding box center [506, 126] width 344 height 35
click at [334, 106] on input "a. A portfolio is a collection of related programs, projects, and other activit…" at bounding box center [334, 102] width 0 height 7
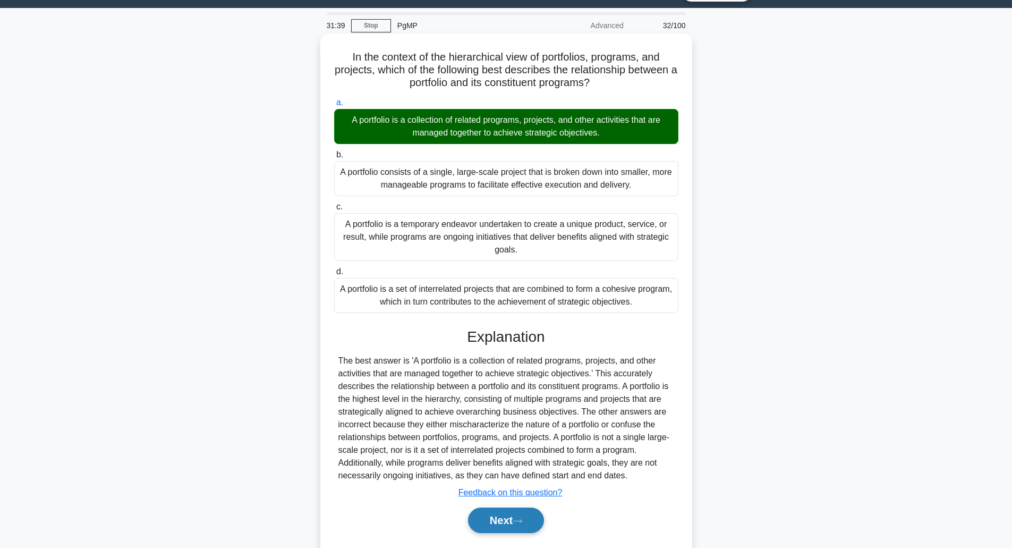
click at [506, 530] on button "Next" at bounding box center [506, 521] width 76 height 26
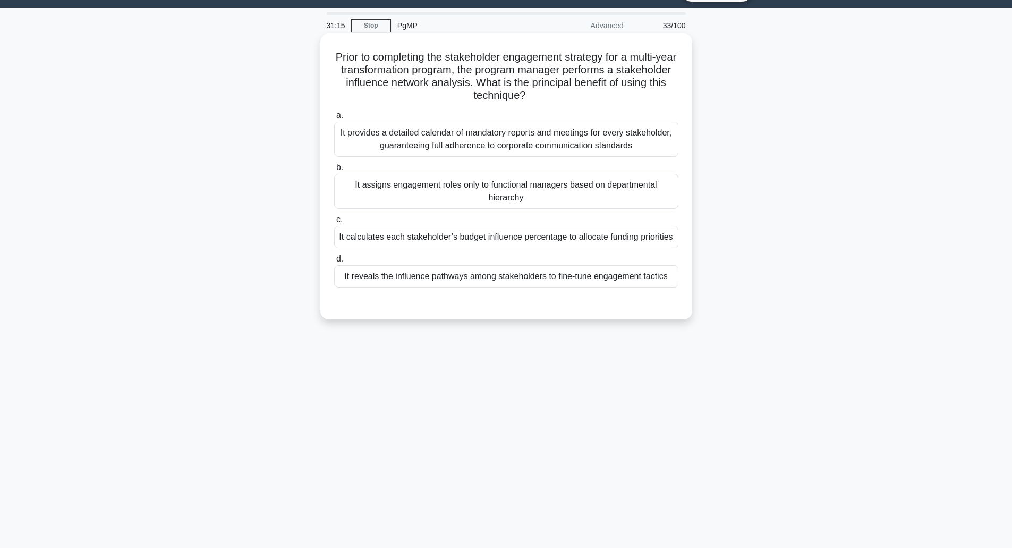
click at [455, 278] on div "It reveals the influence pathways among stakeholders to fine-tune engagement ta…" at bounding box center [506, 276] width 344 height 22
click at [334, 263] on input "d. It reveals the influence pathways among stakeholders to fine-tune engagement…" at bounding box center [334, 259] width 0 height 7
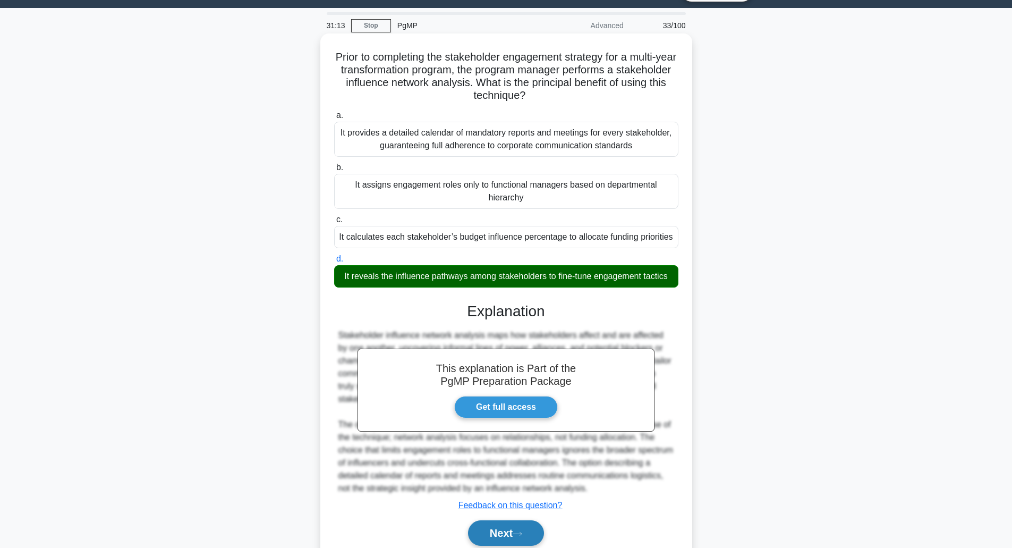
click at [499, 536] on button "Next" at bounding box center [506, 533] width 76 height 26
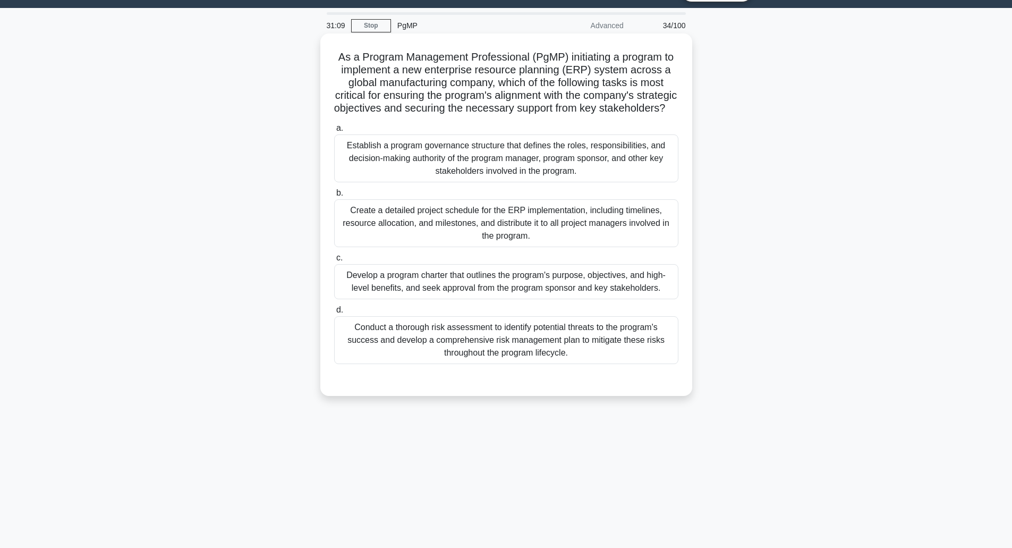
click at [429, 93] on h5 "As a Program Management Professional (PgMP) initiating a program to implement a…" at bounding box center [506, 82] width 347 height 65
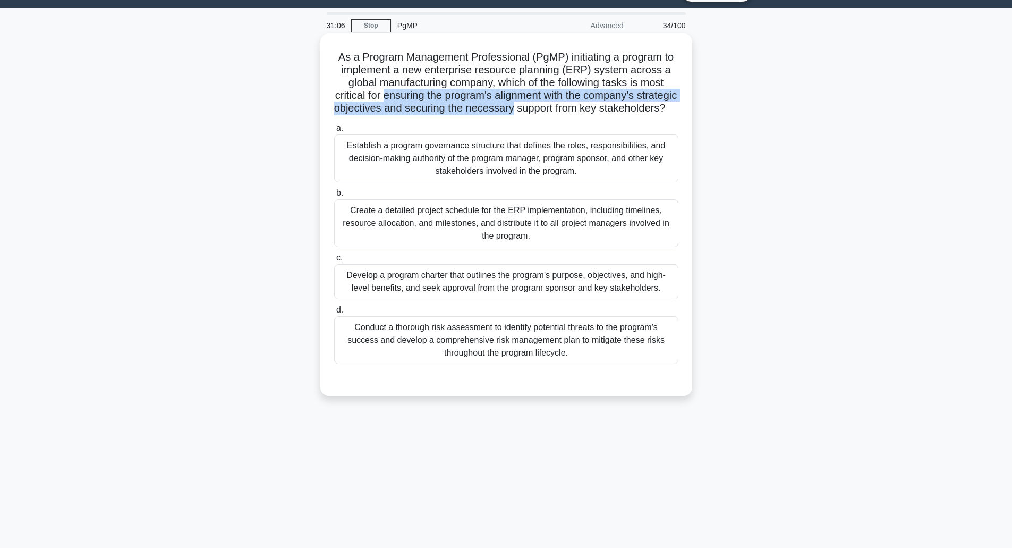
drag, startPoint x: 429, startPoint y: 93, endPoint x: 535, endPoint y: 113, distance: 108.1
click at [535, 113] on h5 "As a Program Management Professional (PgMP) initiating a program to implement a…" at bounding box center [506, 82] width 347 height 65
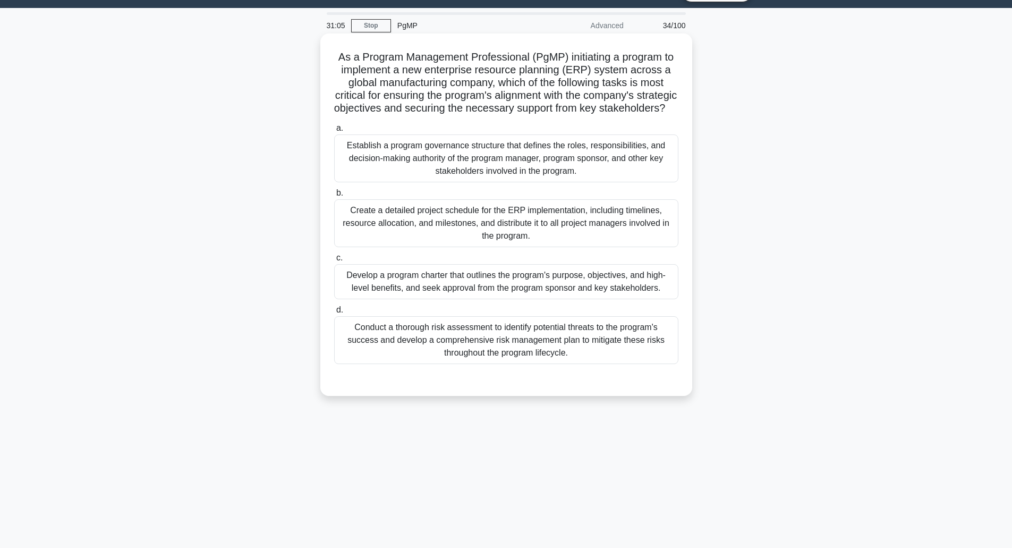
click at [531, 115] on h5 "As a Program Management Professional (PgMP) initiating a program to implement a…" at bounding box center [506, 82] width 347 height 65
drag, startPoint x: 531, startPoint y: 122, endPoint x: 495, endPoint y: 77, distance: 57.5
click at [495, 77] on h5 "As a Program Management Professional (PgMP) initiating a program to implement a…" at bounding box center [506, 82] width 347 height 65
click at [467, 299] on div "Develop a program charter that outlines the program's purpose, objectives, and …" at bounding box center [506, 281] width 344 height 35
click at [334, 261] on input "c. Develop a program charter that outlines the program's purpose, objectives, a…" at bounding box center [334, 258] width 0 height 7
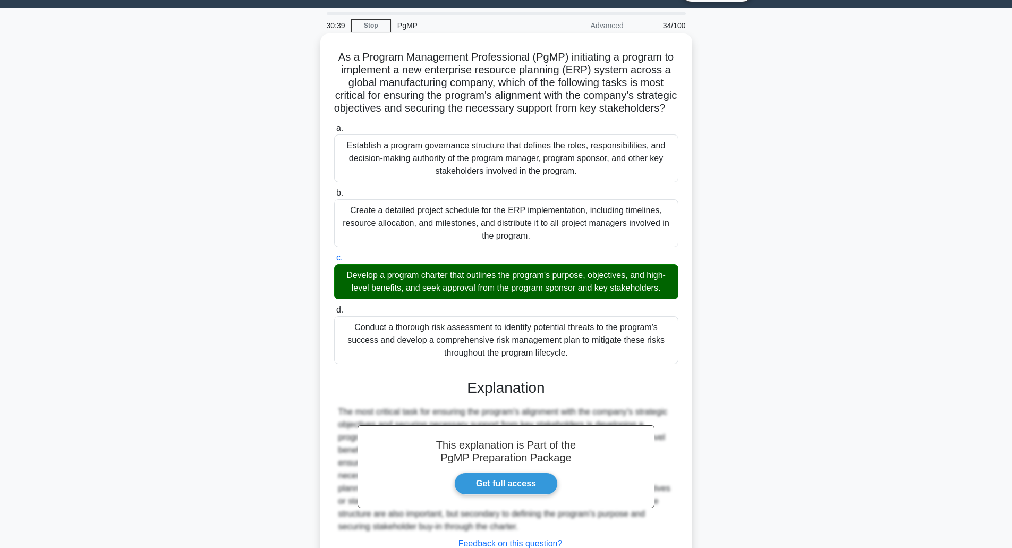
scroll to position [121, 0]
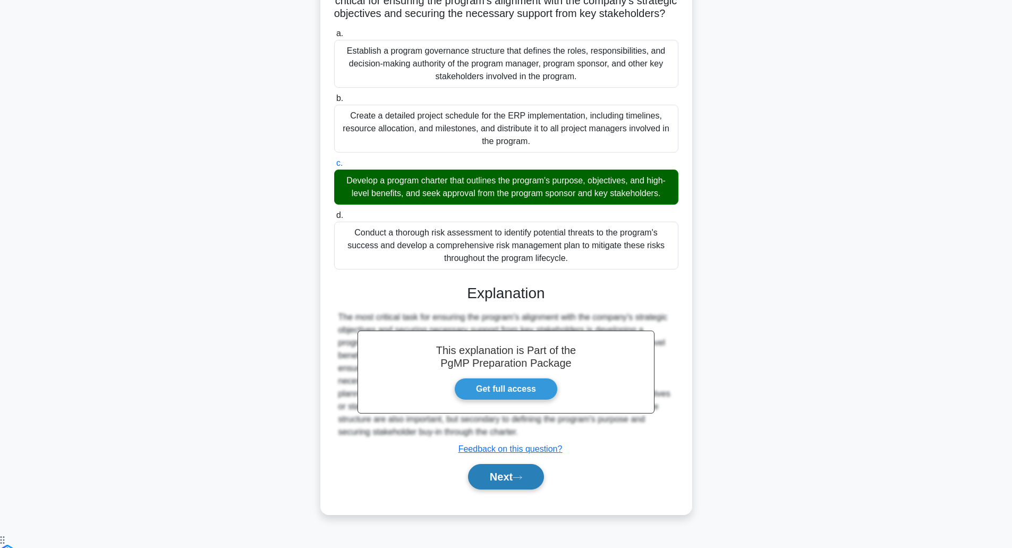
click at [493, 490] on button "Next" at bounding box center [506, 477] width 76 height 26
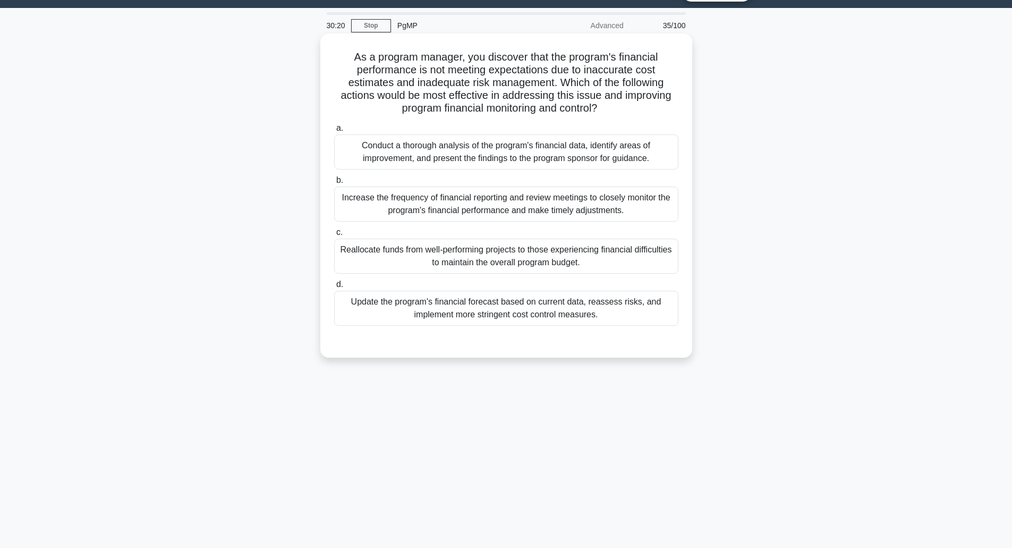
click at [462, 312] on div "Update the program's financial forecast based on current data, reassess risks, …" at bounding box center [506, 308] width 344 height 35
click at [334, 288] on input "d. Update the program's financial forecast based on current data, reassess risk…" at bounding box center [334, 284] width 0 height 7
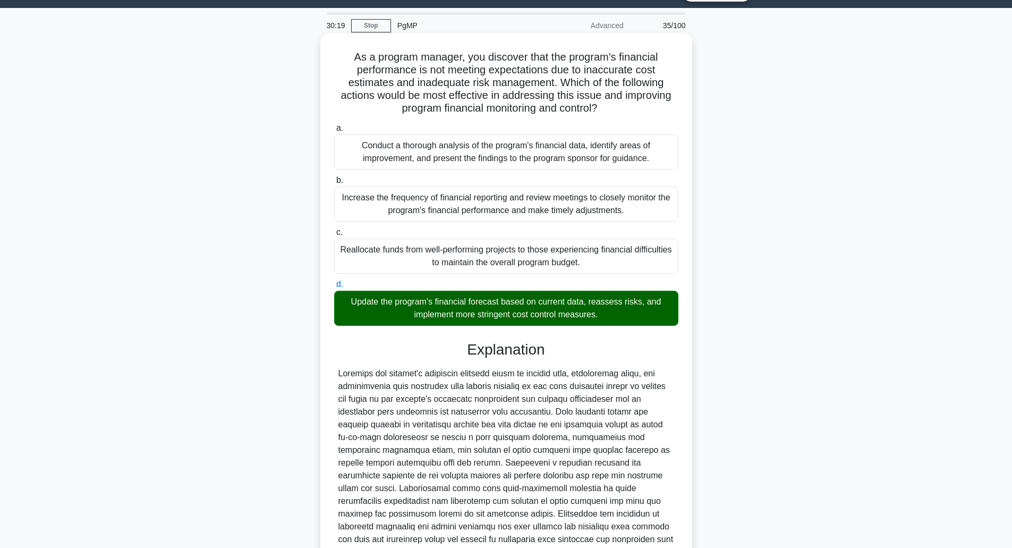
scroll to position [121, 0]
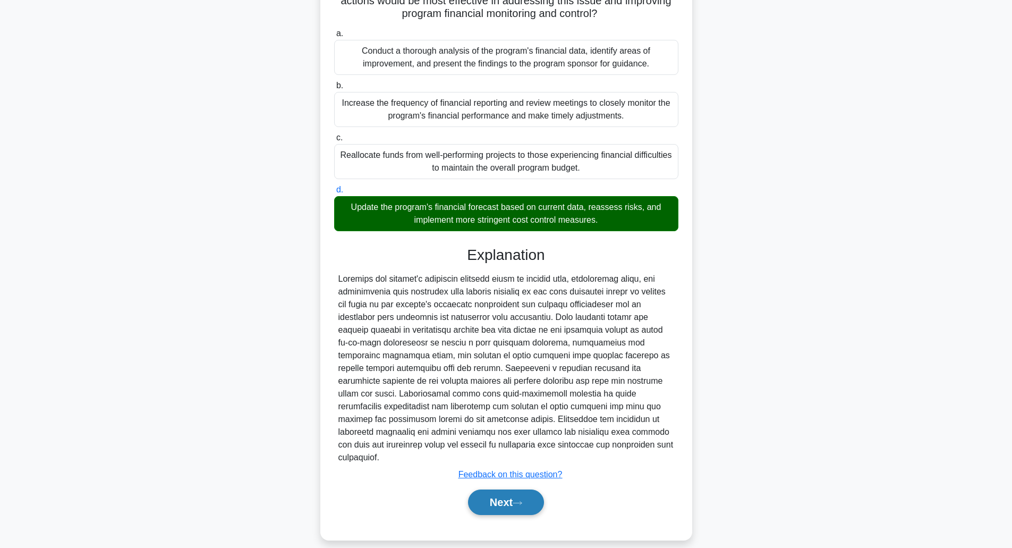
click at [496, 502] on button "Next" at bounding box center [506, 503] width 76 height 26
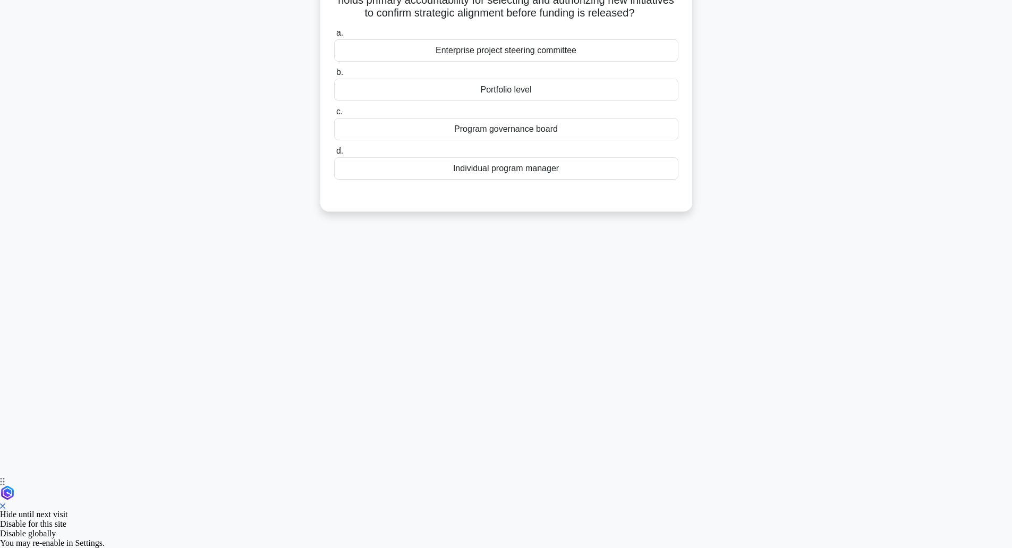
scroll to position [26, 0]
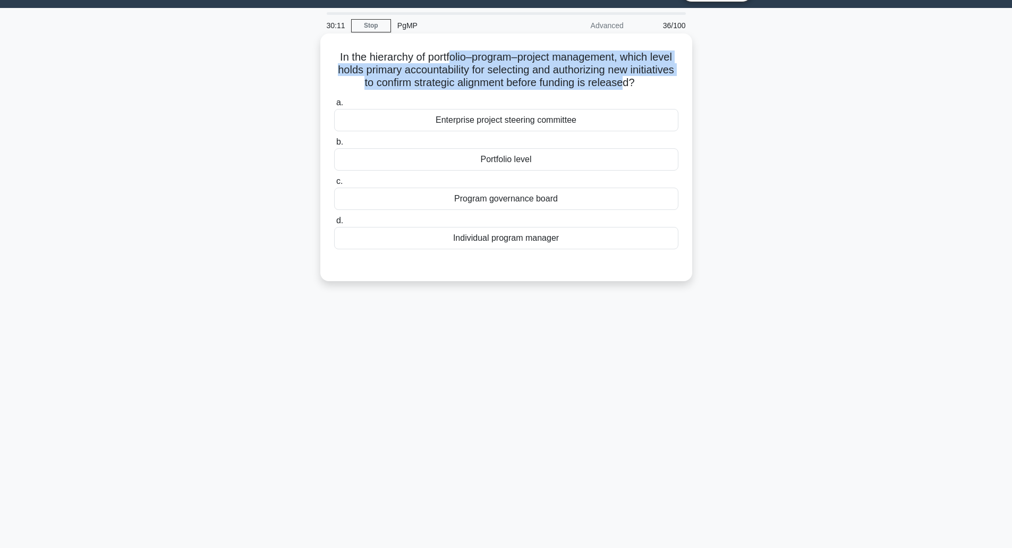
drag, startPoint x: 451, startPoint y: 56, endPoint x: 653, endPoint y: 90, distance: 204.7
click at [653, 90] on h5 "In the hierarchy of portfolio–program–project management, which level holds pri…" at bounding box center [506, 69] width 347 height 39
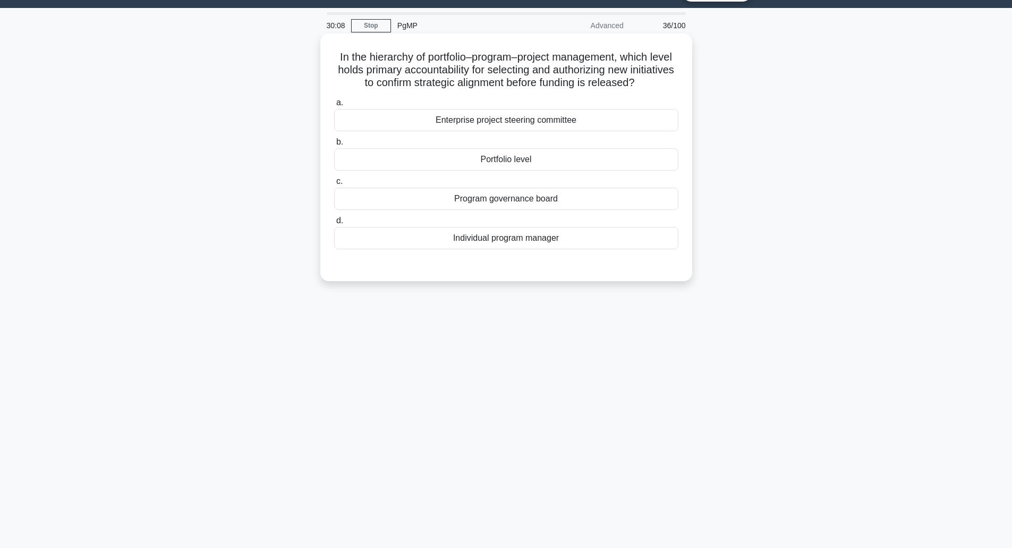
click at [518, 163] on div "Portfolio level" at bounding box center [506, 159] width 344 height 22
click at [334, 146] on input "b. Portfolio level" at bounding box center [334, 142] width 0 height 7
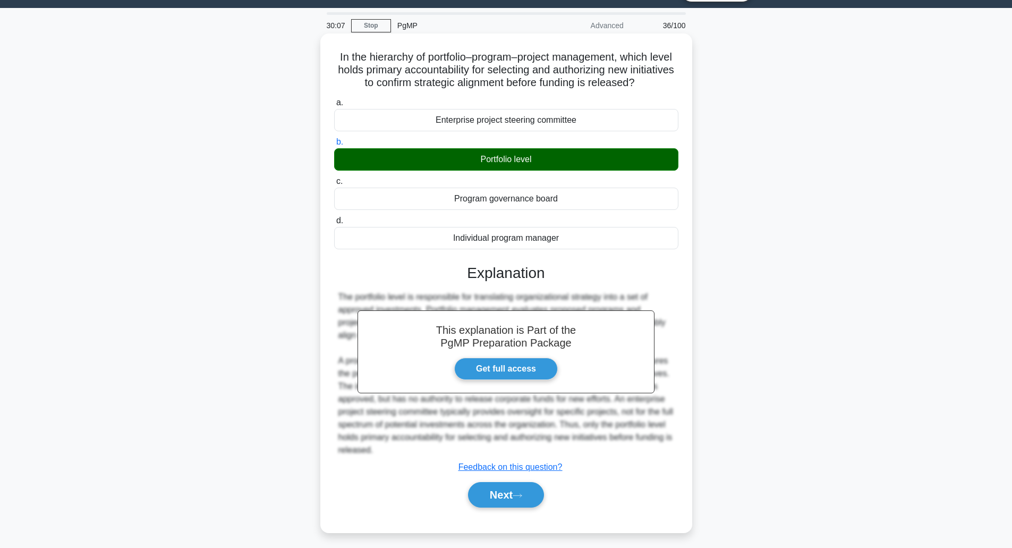
scroll to position [31, 0]
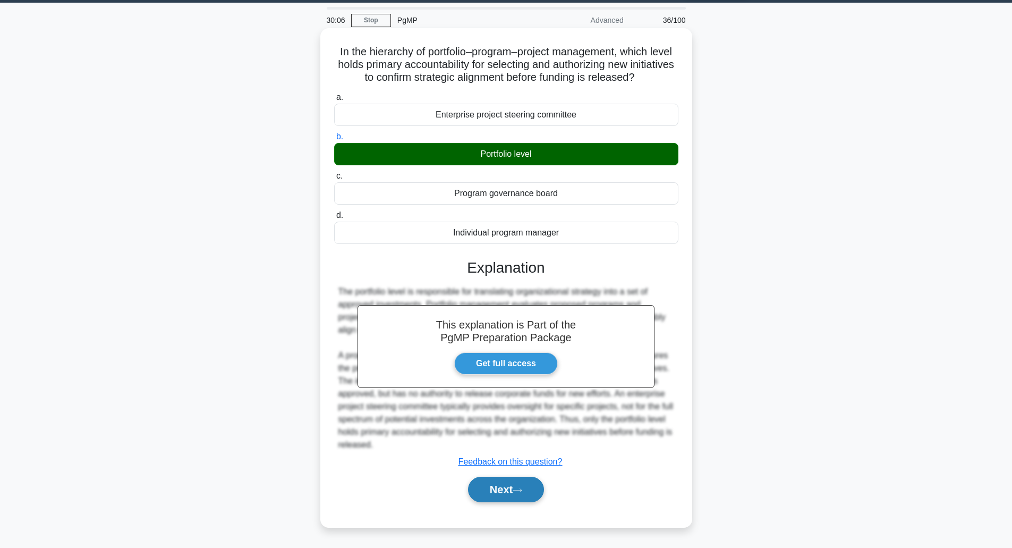
click at [489, 497] on button "Next" at bounding box center [506, 490] width 76 height 26
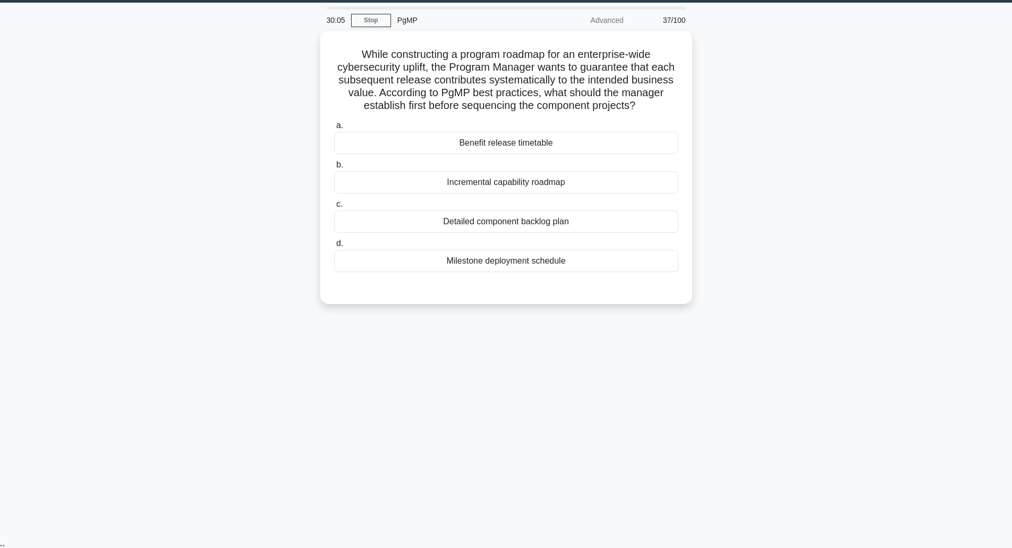
scroll to position [26, 0]
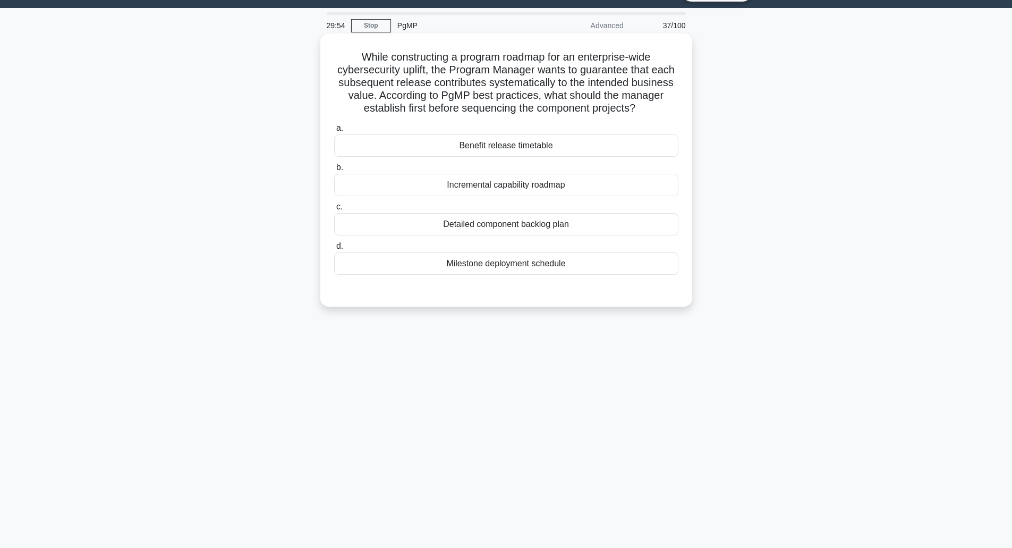
drag, startPoint x: 426, startPoint y: 66, endPoint x: 665, endPoint y: 112, distance: 243.0
click at [665, 112] on h5 "While constructing a program roadmap for an enterprise-wide cybersecurity uplif…" at bounding box center [506, 82] width 347 height 65
click at [536, 146] on div "Benefit release timetable" at bounding box center [506, 145] width 344 height 22
click at [334, 132] on input "a. Benefit release timetable" at bounding box center [334, 128] width 0 height 7
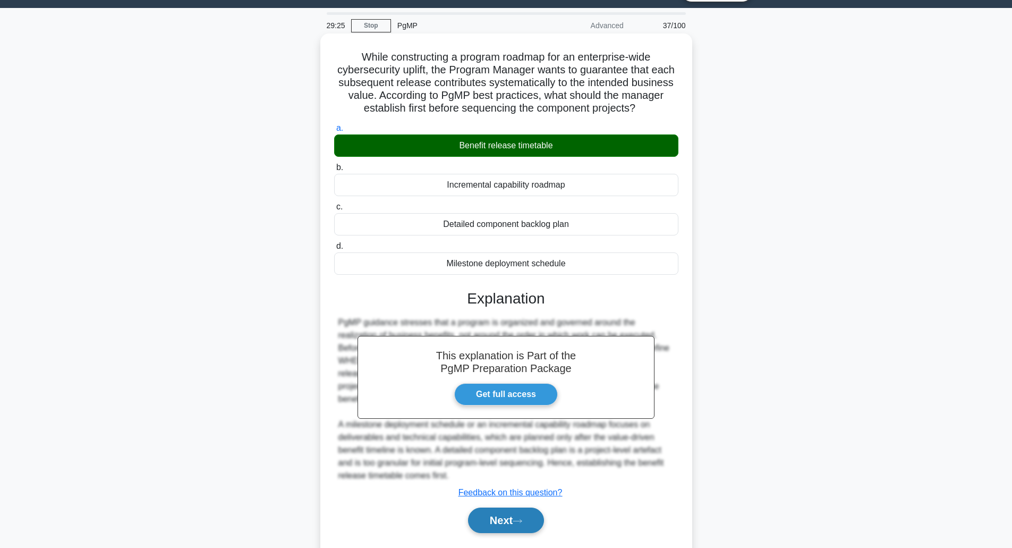
click at [487, 528] on button "Next" at bounding box center [506, 521] width 76 height 26
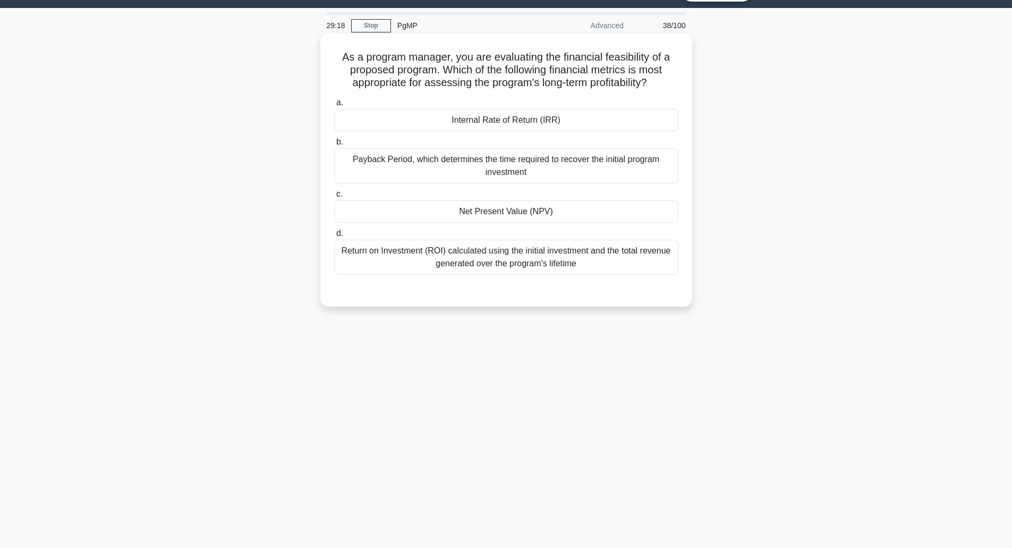
drag, startPoint x: 454, startPoint y: 72, endPoint x: 661, endPoint y: 84, distance: 206.6
click at [661, 84] on h5 "As a program manager, you are evaluating the financial feasibility of a propose…" at bounding box center [506, 69] width 347 height 39
click at [509, 267] on div "Return on Investment (ROI) calculated using the initial investment and the tota…" at bounding box center [506, 257] width 344 height 35
click at [334, 237] on input "d. Return on Investment (ROI) calculated using the initial investment and the t…" at bounding box center [334, 233] width 0 height 7
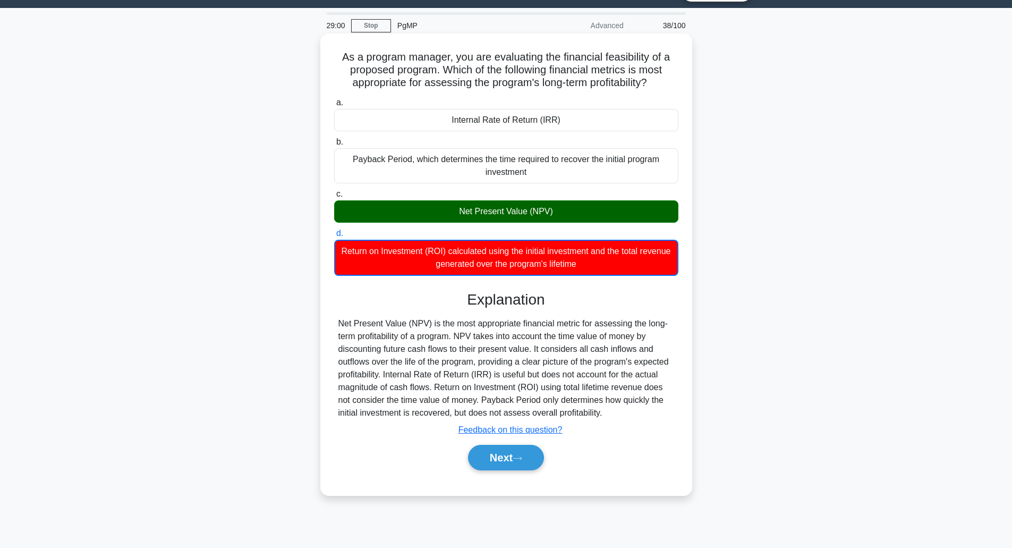
click at [366, 328] on div "Net Present Value (NPV) is the most appropriate financial metric for assessing …" at bounding box center [507, 368] width 336 height 102
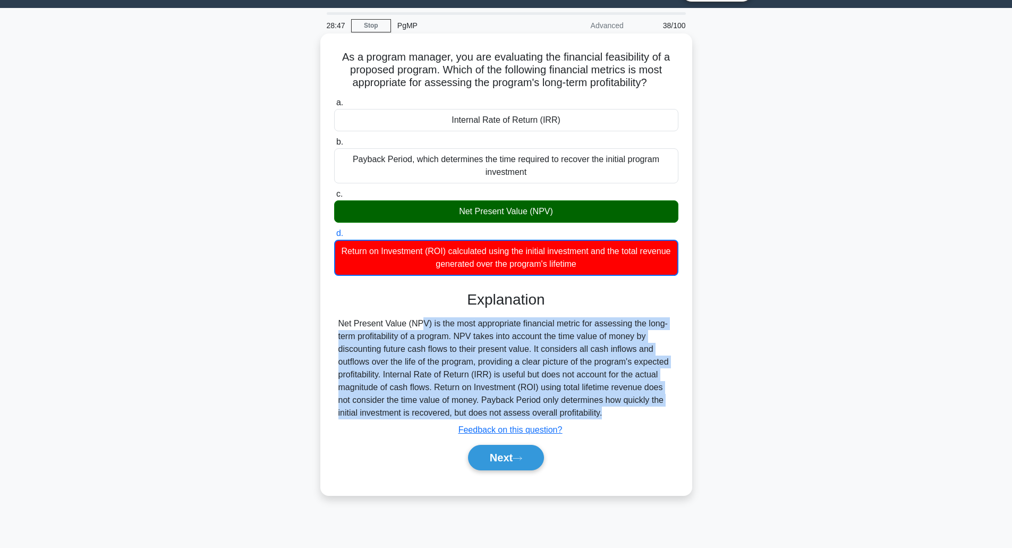
drag, startPoint x: 366, startPoint y: 328, endPoint x: 618, endPoint y: 418, distance: 267.8
click at [618, 418] on div "Net Present Value (NPV) is the most appropriate financial metric for assessing …" at bounding box center [507, 368] width 336 height 102
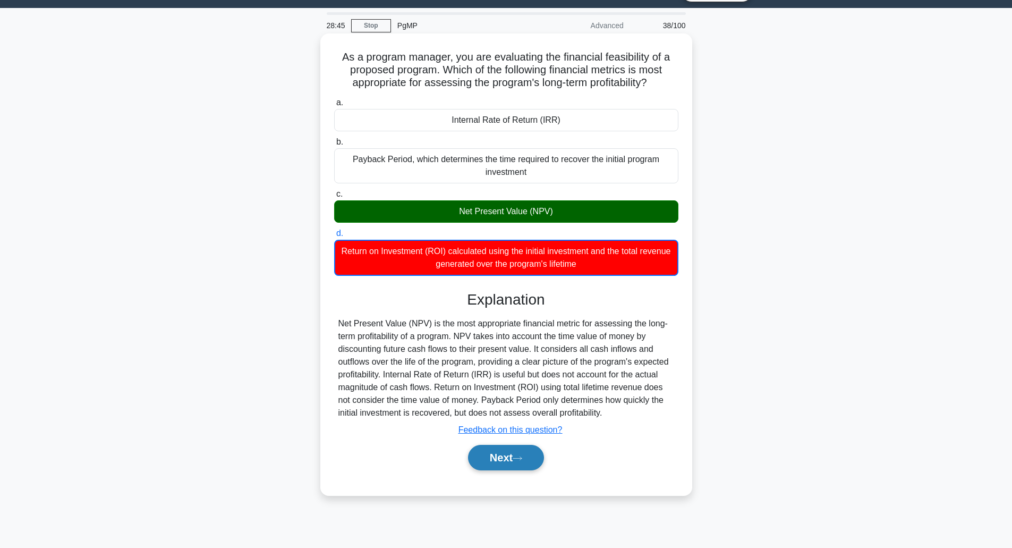
click at [494, 462] on button "Next" at bounding box center [506, 458] width 76 height 26
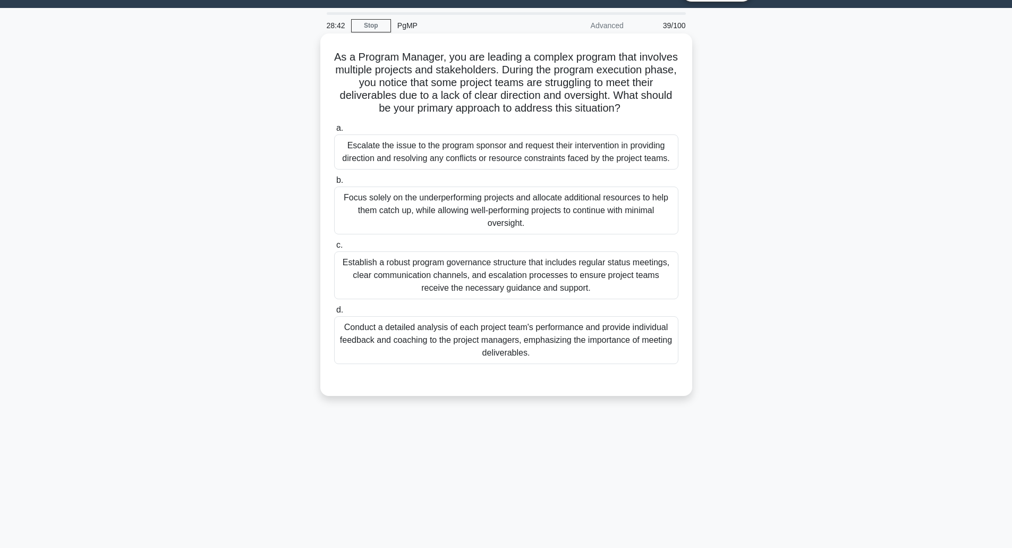
click at [449, 69] on h5 "As a Program Manager, you are leading a complex program that involves multiple …" at bounding box center [506, 82] width 347 height 65
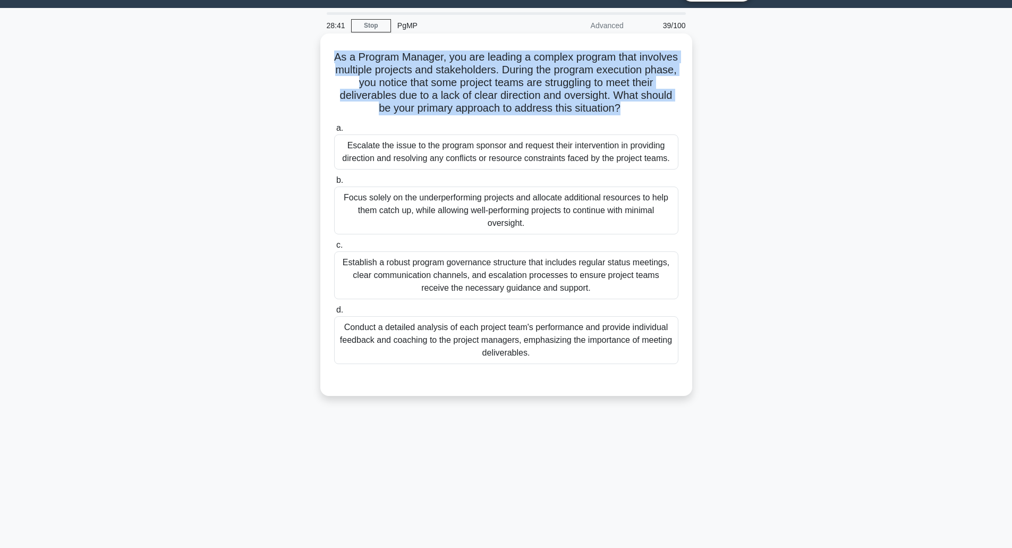
drag, startPoint x: 449, startPoint y: 69, endPoint x: 451, endPoint y: 76, distance: 7.4
click at [451, 76] on h5 "As a Program Manager, you are leading a complex program that involves multiple …" at bounding box center [506, 82] width 347 height 65
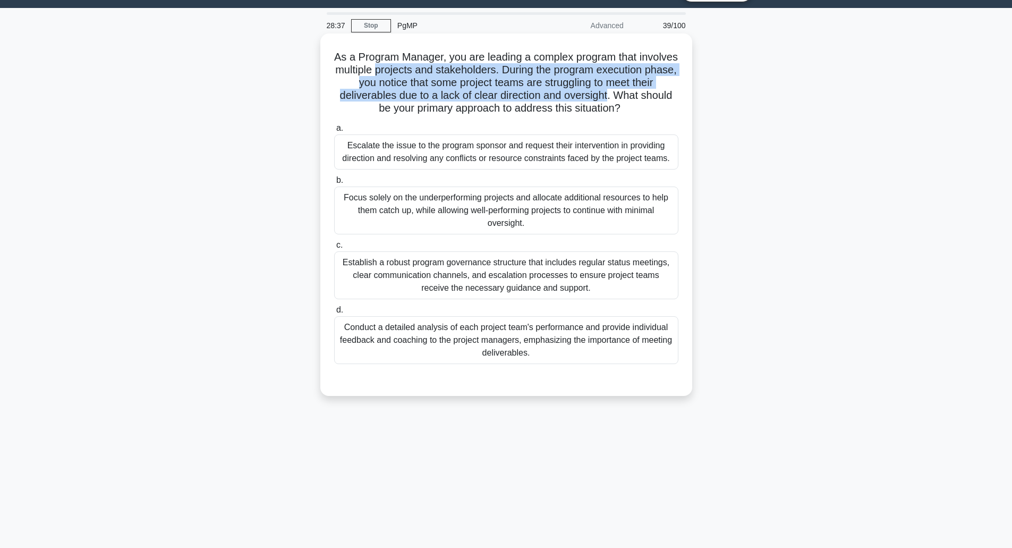
drag, startPoint x: 451, startPoint y: 76, endPoint x: 664, endPoint y: 96, distance: 213.6
click at [664, 96] on h5 "As a Program Manager, you are leading a complex program that involves multiple …" at bounding box center [506, 82] width 347 height 65
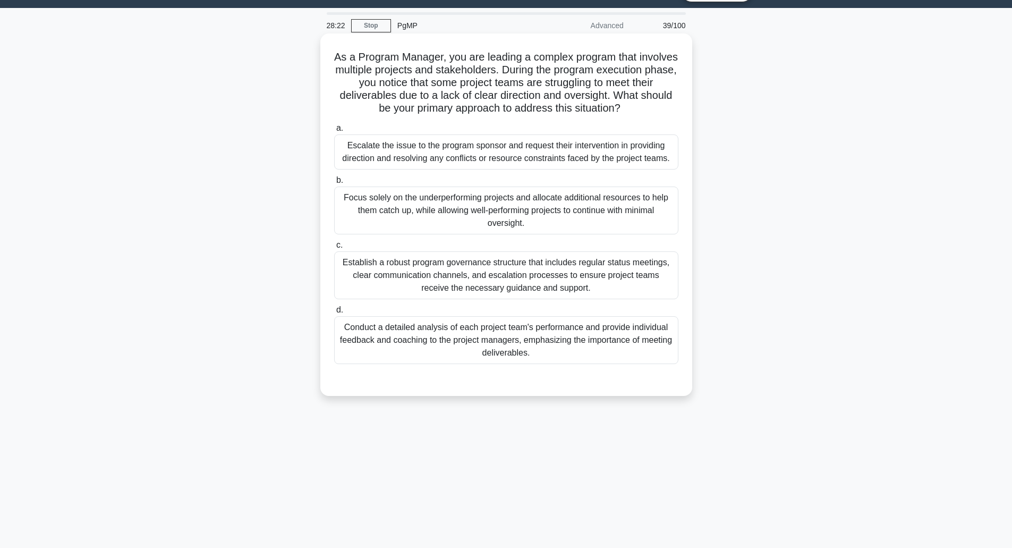
click at [504, 351] on div "Conduct a detailed analysis of each project team's performance and provide indi…" at bounding box center [506, 340] width 344 height 48
click at [334, 314] on input "d. Conduct a detailed analysis of each project team's performance and provide i…" at bounding box center [334, 310] width 0 height 7
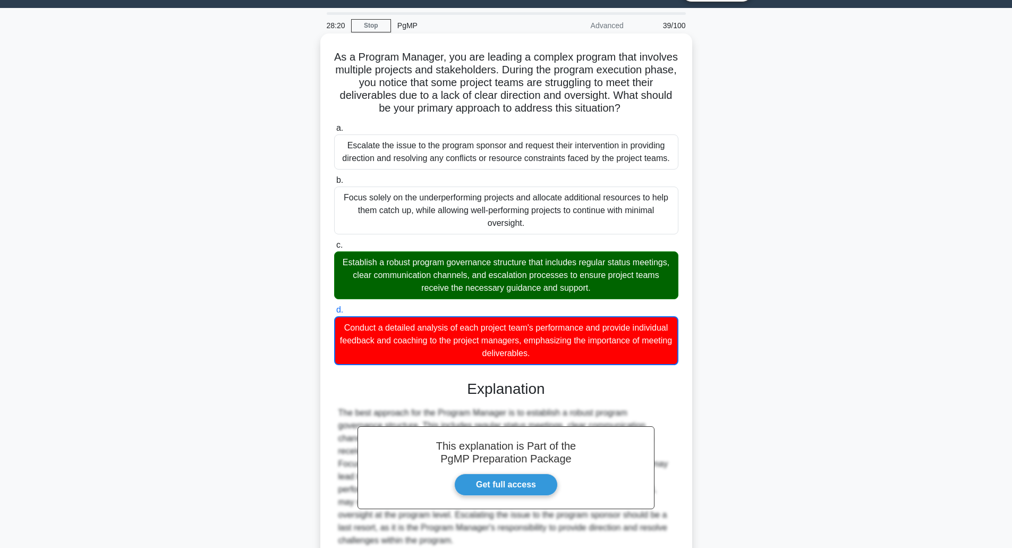
scroll to position [109, 0]
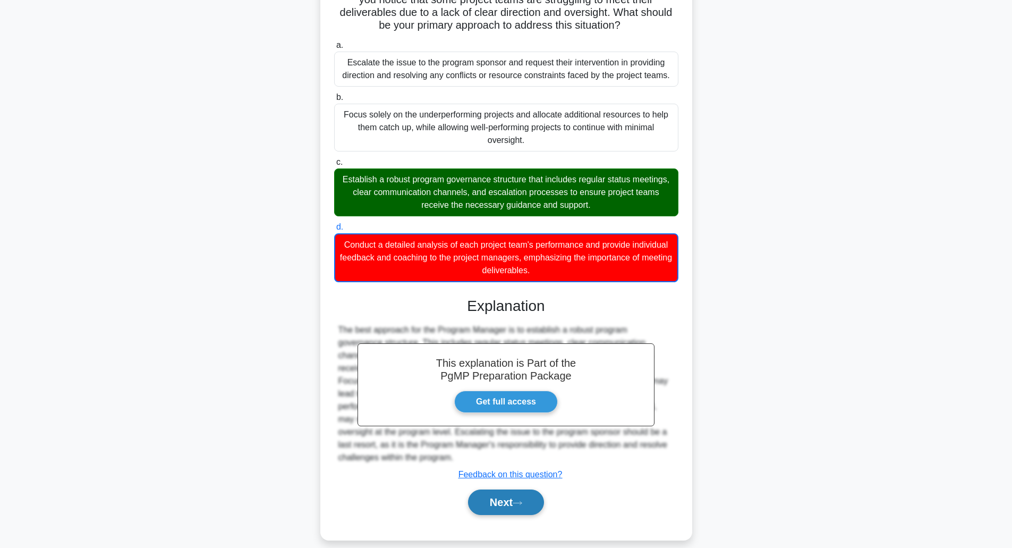
click at [502, 493] on button "Next" at bounding box center [506, 503] width 76 height 26
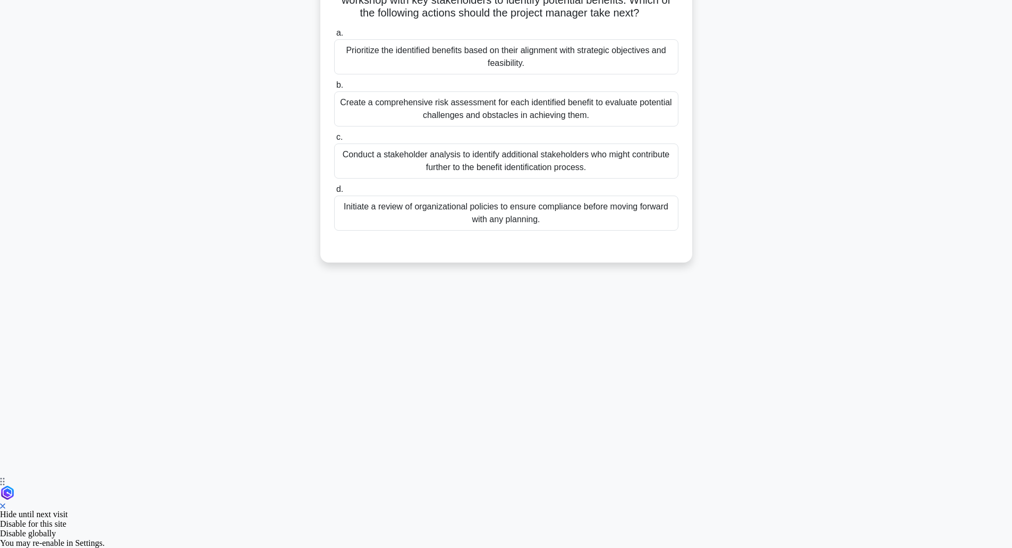
scroll to position [26, 0]
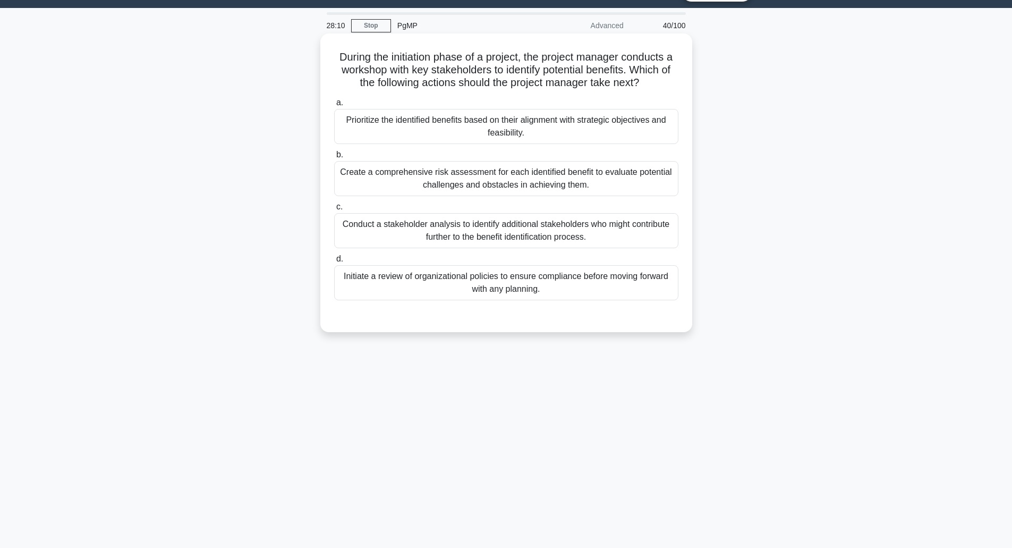
click at [431, 71] on h5 "During the initiation phase of a project, the project manager conducts a worksh…" at bounding box center [506, 69] width 347 height 39
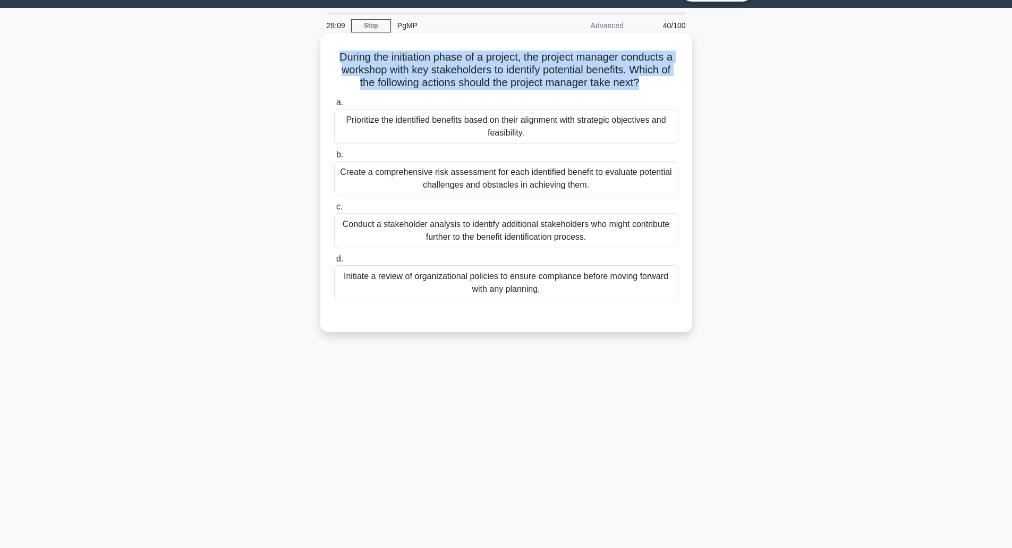
click at [428, 71] on h5 "During the initiation phase of a project, the project manager conducts a worksh…" at bounding box center [506, 69] width 347 height 39
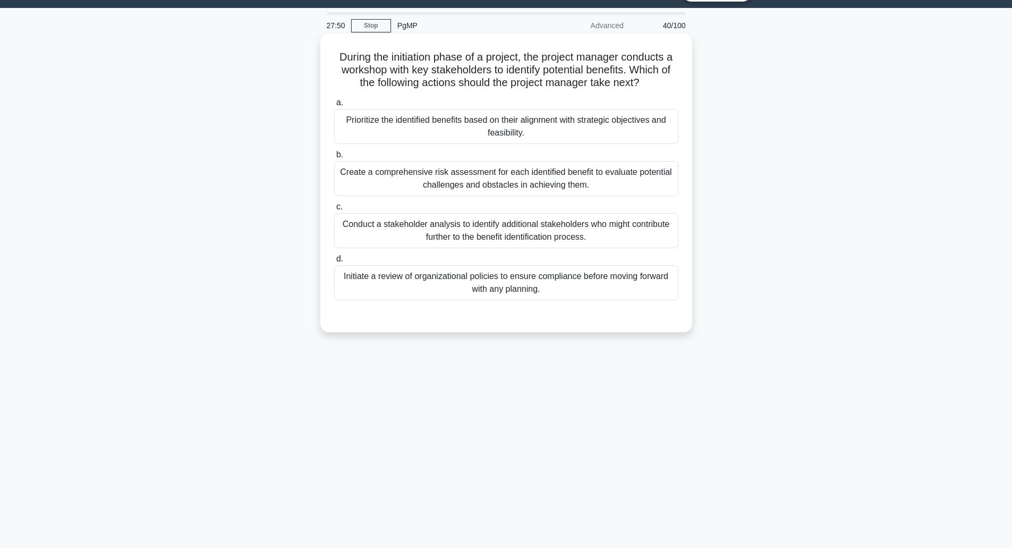
click at [466, 132] on div "Prioritize the identified benefits based on their alignment with strategic obje…" at bounding box center [506, 126] width 344 height 35
click at [334, 106] on input "a. Prioritize the identified benefits based on their alignment with strategic o…" at bounding box center [334, 102] width 0 height 7
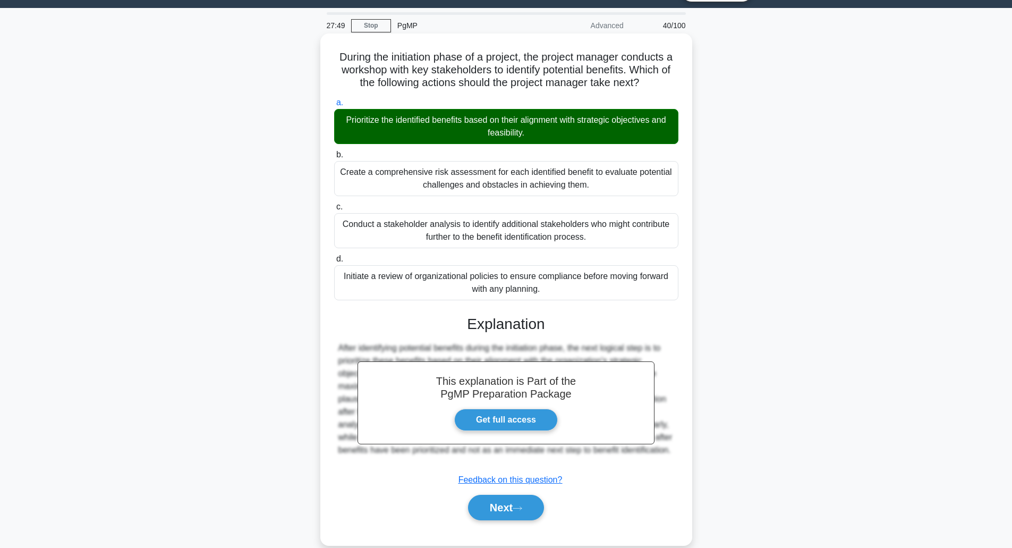
scroll to position [44, 0]
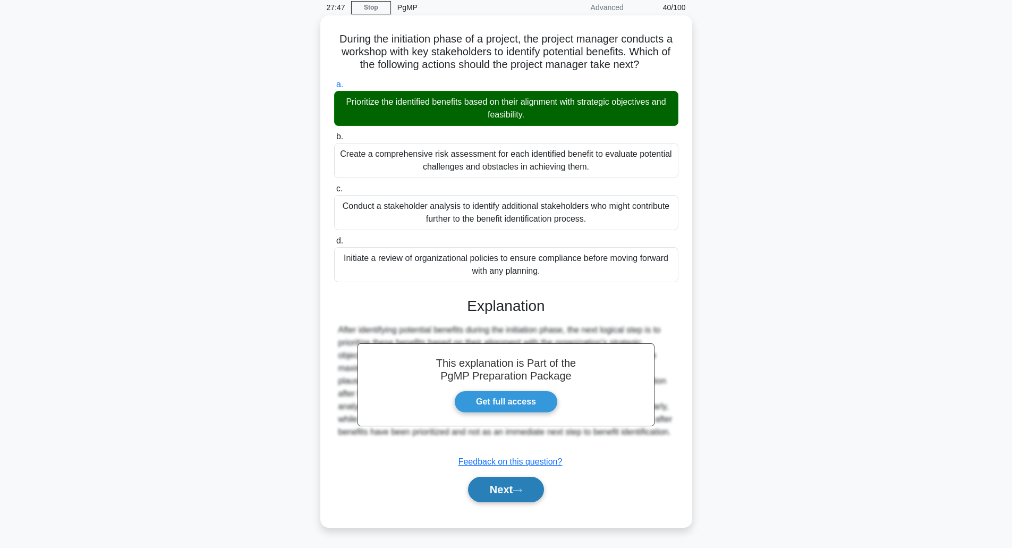
click at [500, 500] on button "Next" at bounding box center [506, 490] width 76 height 26
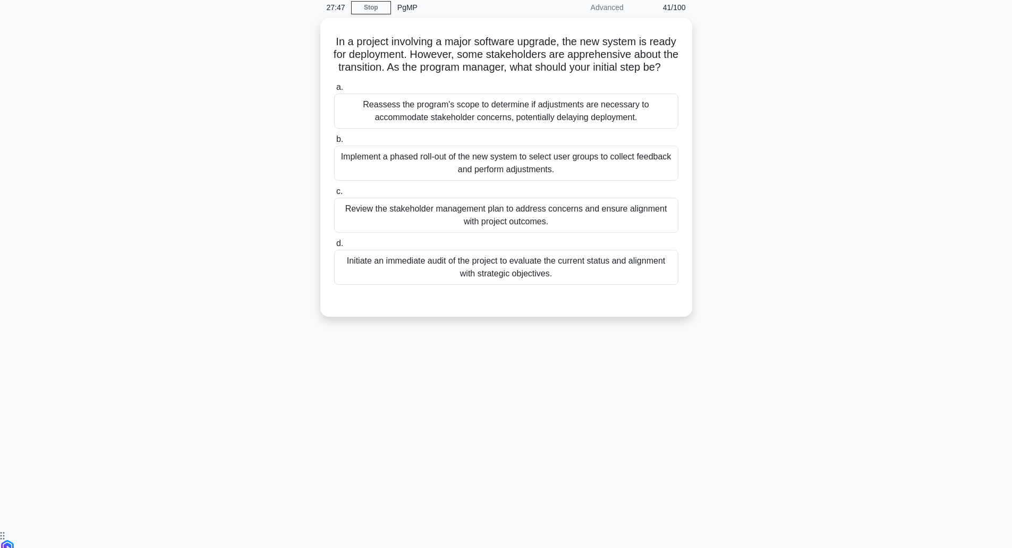
scroll to position [26, 0]
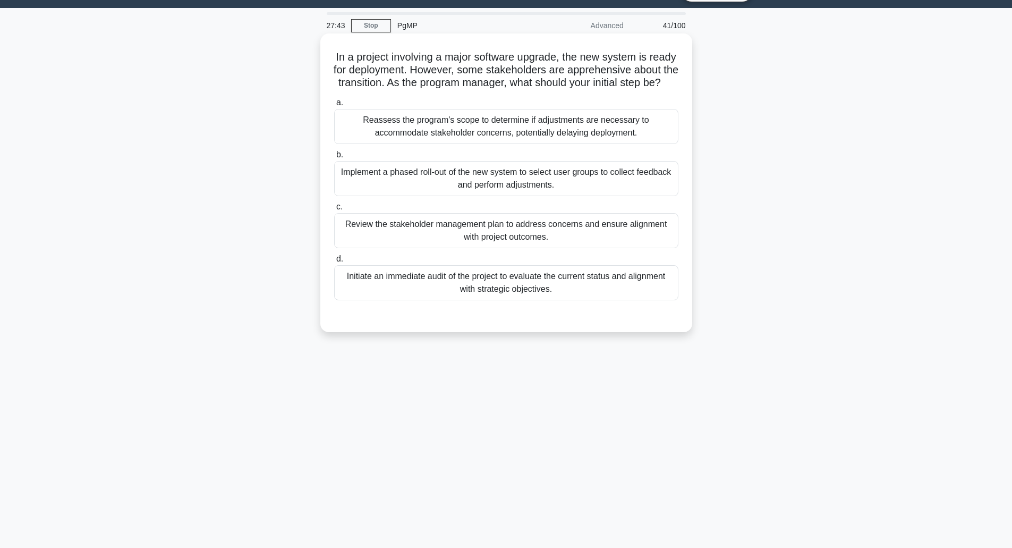
drag, startPoint x: 449, startPoint y: 79, endPoint x: 545, endPoint y: 94, distance: 97.3
click at [545, 90] on h5 "In a project involving a major software upgrade, the new system is ready for de…" at bounding box center [506, 69] width 347 height 39
drag, startPoint x: 545, startPoint y: 94, endPoint x: 443, endPoint y: 88, distance: 102.7
click at [443, 88] on h5 "In a project involving a major software upgrade, the new system is ready for de…" at bounding box center [506, 69] width 347 height 39
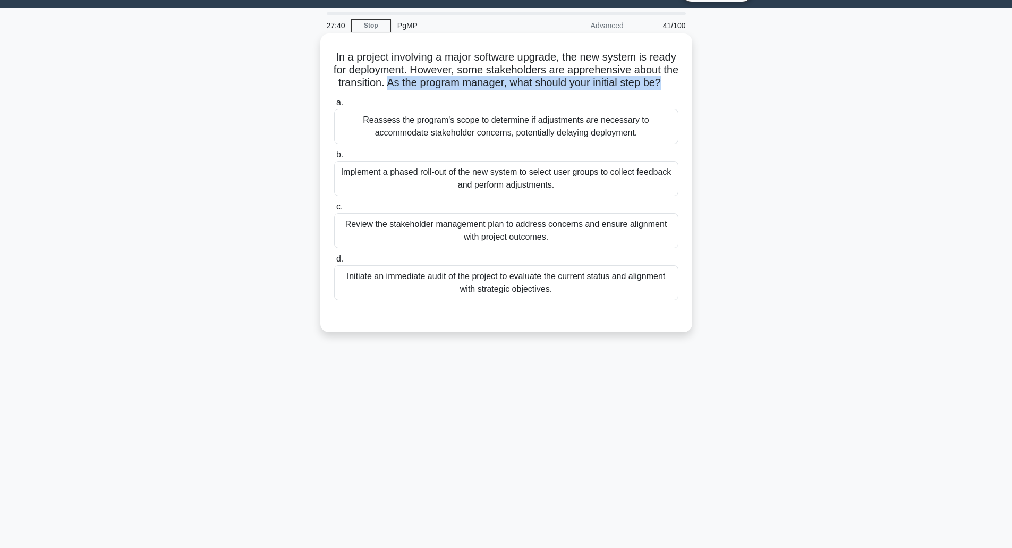
click at [443, 88] on h5 "In a project involving a major software upgrade, the new system is ready for de…" at bounding box center [506, 69] width 347 height 39
drag, startPoint x: 443, startPoint y: 88, endPoint x: 560, endPoint y: 97, distance: 117.2
click at [560, 90] on h5 "In a project involving a major software upgrade, the new system is ready for de…" at bounding box center [506, 69] width 347 height 39
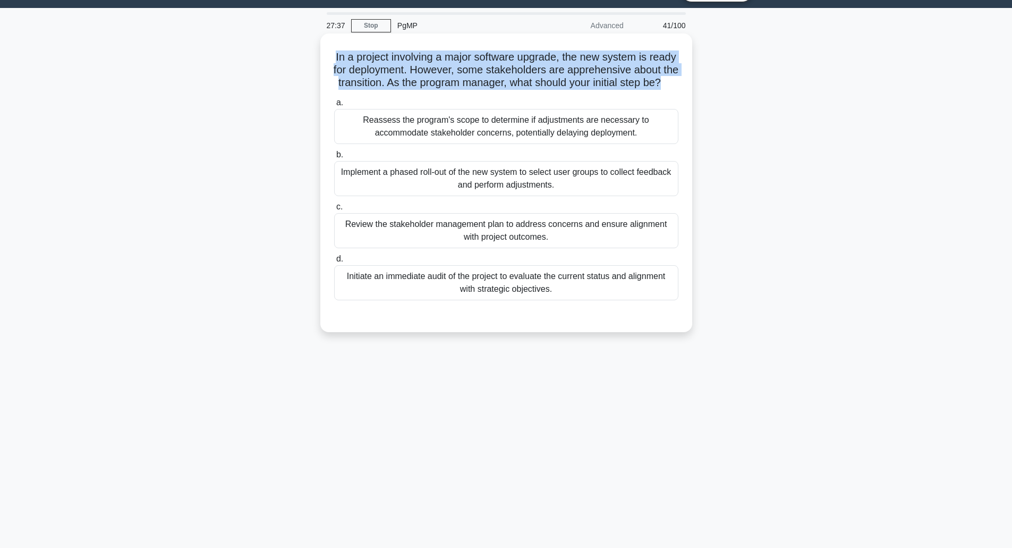
drag, startPoint x: 560, startPoint y: 97, endPoint x: 443, endPoint y: 62, distance: 121.4
click at [443, 62] on h5 "In a project involving a major software upgrade, the new system is ready for de…" at bounding box center [506, 69] width 347 height 39
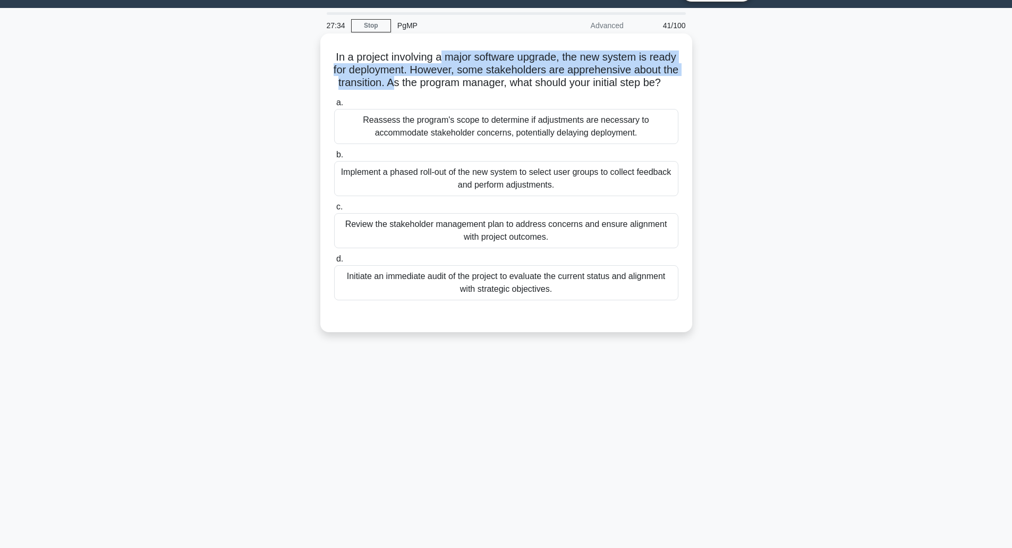
drag, startPoint x: 456, startPoint y: 54, endPoint x: 446, endPoint y: 83, distance: 30.8
click at [446, 83] on h5 "In a project involving a major software upgrade, the new system is ready for de…" at bounding box center [506, 69] width 347 height 39
drag, startPoint x: 446, startPoint y: 83, endPoint x: 581, endPoint y: 96, distance: 135.1
click at [581, 90] on h5 "In a project involving a major software upgrade, the new system is ready for de…" at bounding box center [506, 69] width 347 height 39
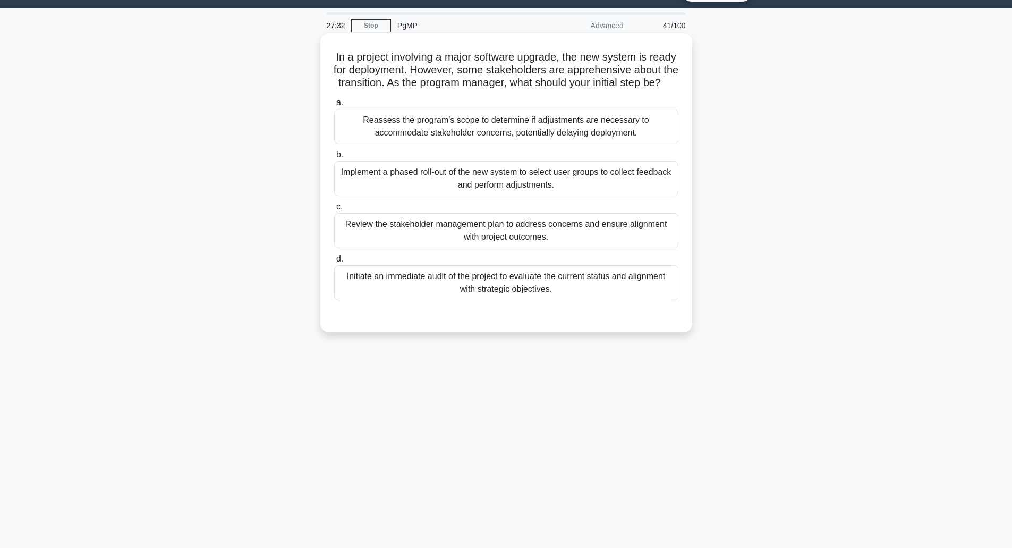
click at [581, 90] on h5 "In a project involving a major software upgrade, the new system is ready for de…" at bounding box center [506, 69] width 347 height 39
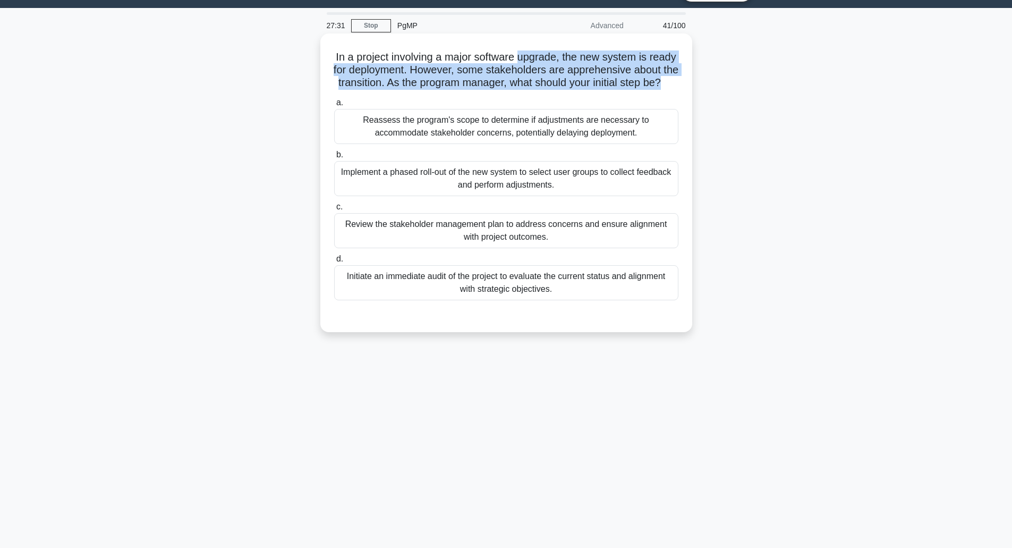
drag, startPoint x: 581, startPoint y: 96, endPoint x: 544, endPoint y: 51, distance: 58.1
click at [544, 51] on h5 "In a project involving a major software upgrade, the new system is ready for de…" at bounding box center [506, 69] width 347 height 39
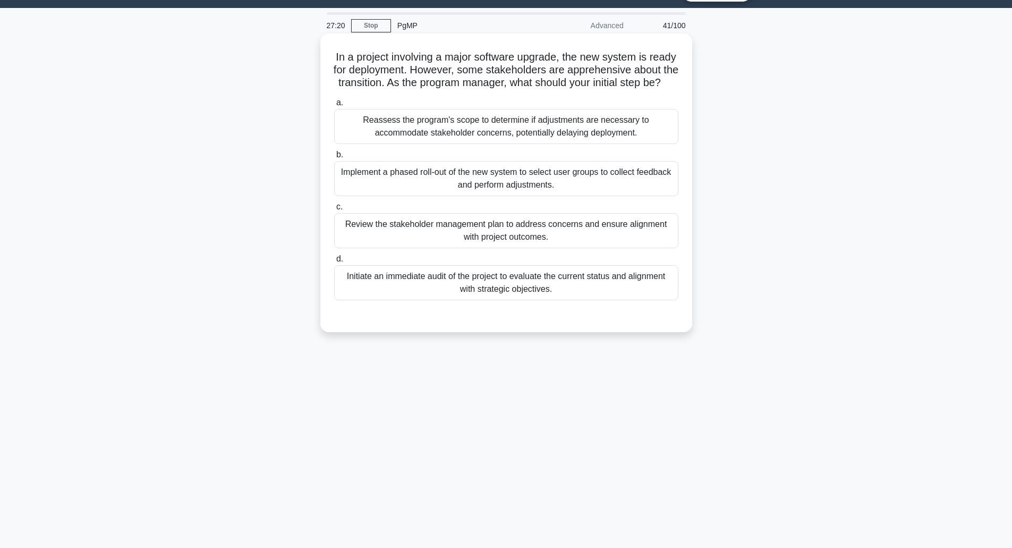
click at [477, 187] on div "Implement a phased roll-out of the new system to select user groups to collect …" at bounding box center [506, 178] width 344 height 35
click at [334, 158] on input "b. Implement a phased roll-out of the new system to select user groups to colle…" at bounding box center [334, 154] width 0 height 7
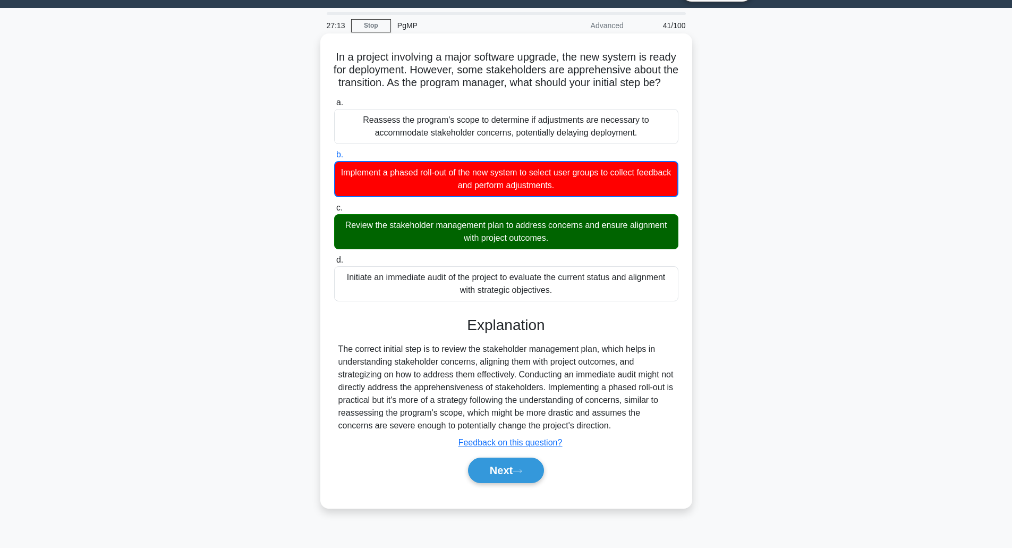
click at [353, 373] on div "The correct initial step is to review the stakeholder management plan, which he…" at bounding box center [507, 387] width 336 height 89
drag, startPoint x: 353, startPoint y: 373, endPoint x: 547, endPoint y: 378, distance: 194.1
click at [547, 378] on div "The correct initial step is to review the stakeholder management plan, which he…" at bounding box center [507, 387] width 336 height 89
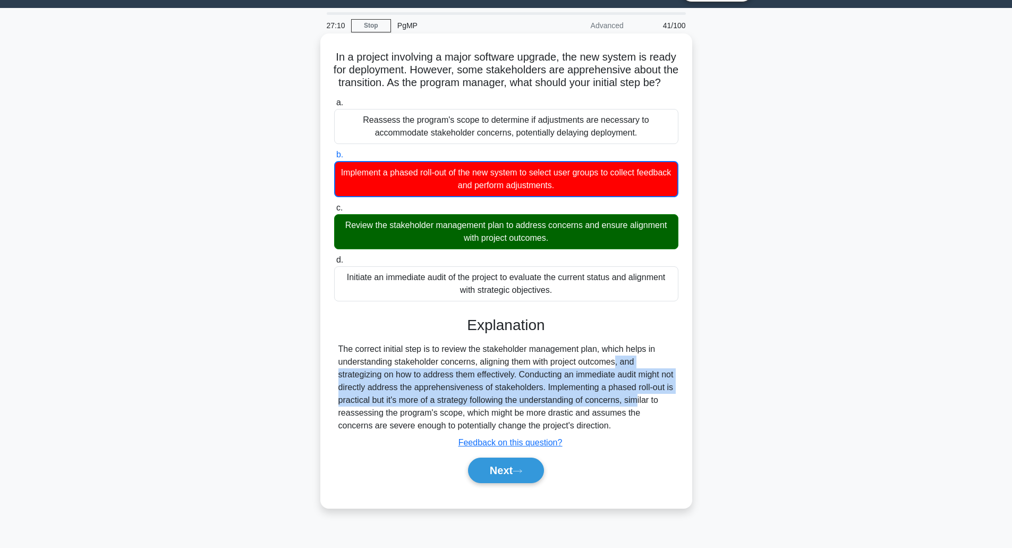
drag, startPoint x: 547, startPoint y: 378, endPoint x: 574, endPoint y: 417, distance: 47.0
click at [574, 417] on div "The correct initial step is to review the stakeholder management plan, which he…" at bounding box center [507, 387] width 336 height 89
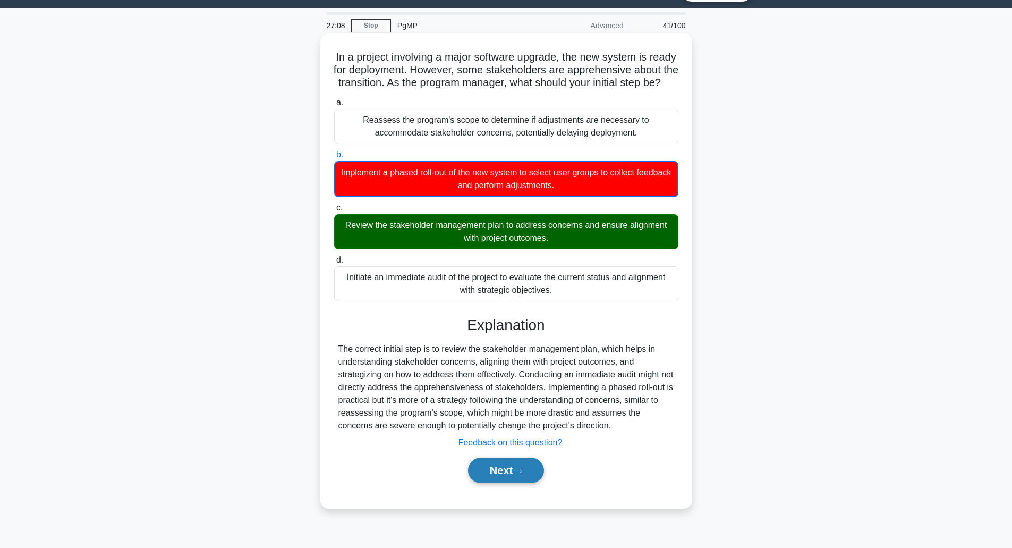
click at [519, 483] on button "Next" at bounding box center [506, 471] width 76 height 26
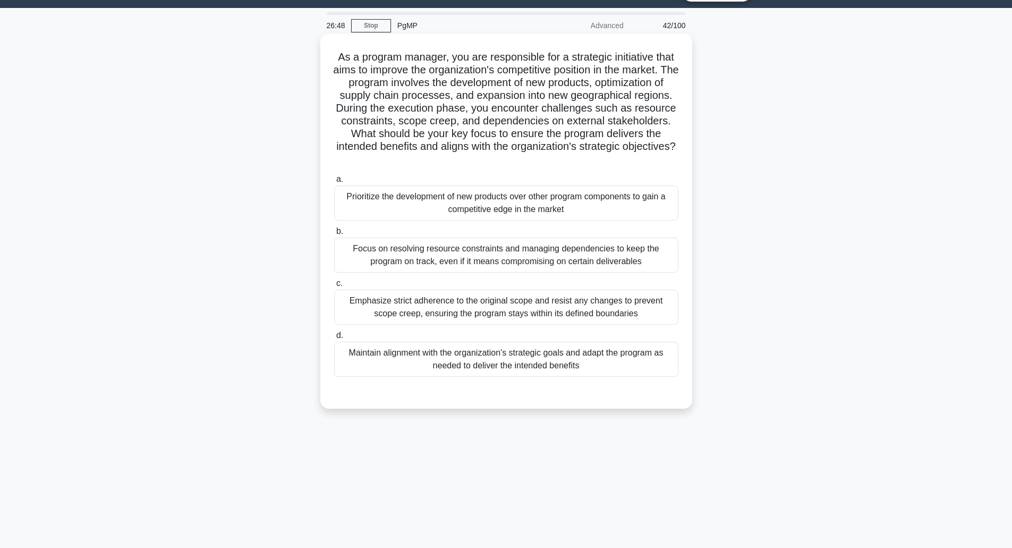
drag, startPoint x: 376, startPoint y: 88, endPoint x: 672, endPoint y: 163, distance: 305.5
click at [672, 163] on h5 "As a program manager, you are responsible for a strategic initiative that aims …" at bounding box center [506, 108] width 347 height 116
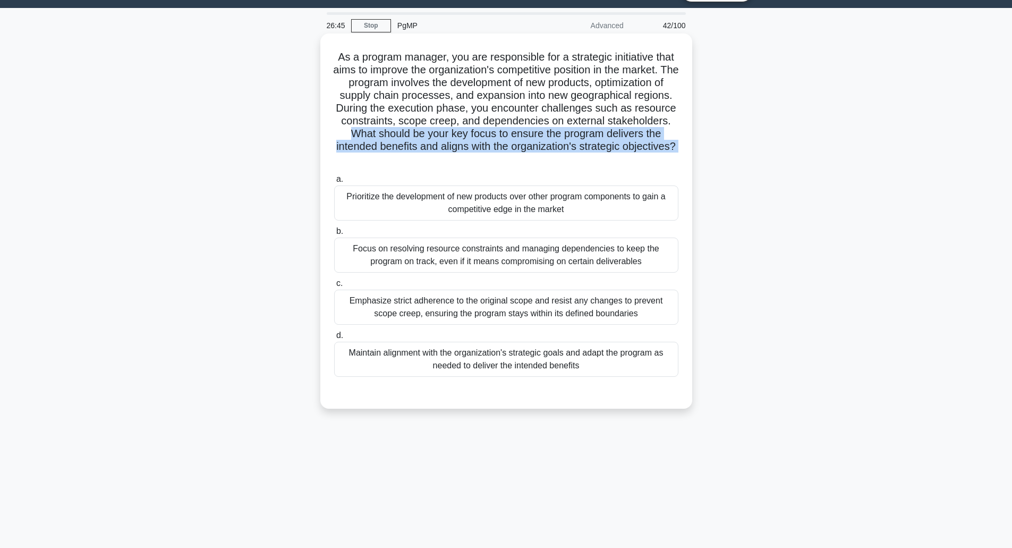
drag, startPoint x: 672, startPoint y: 163, endPoint x: 406, endPoint y: 132, distance: 268.6
click at [406, 132] on h5 "As a program manager, you are responsible for a strategic initiative that aims …" at bounding box center [506, 108] width 347 height 116
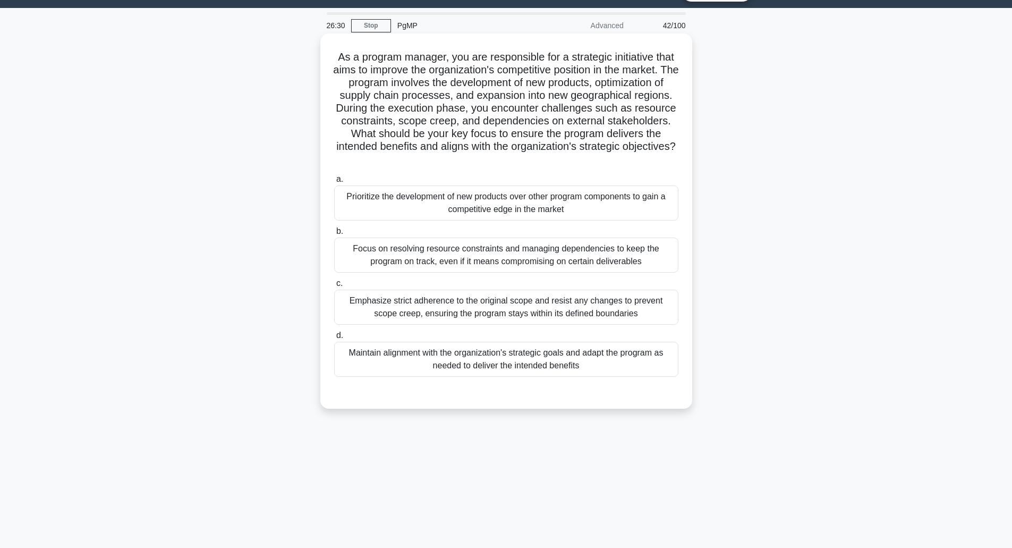
click at [447, 373] on div "Maintain alignment with the organization's strategic goals and adapt the progra…" at bounding box center [506, 359] width 344 height 35
click at [334, 339] on input "d. Maintain alignment with the organization's strategic goals and adapt the pro…" at bounding box center [334, 335] width 0 height 7
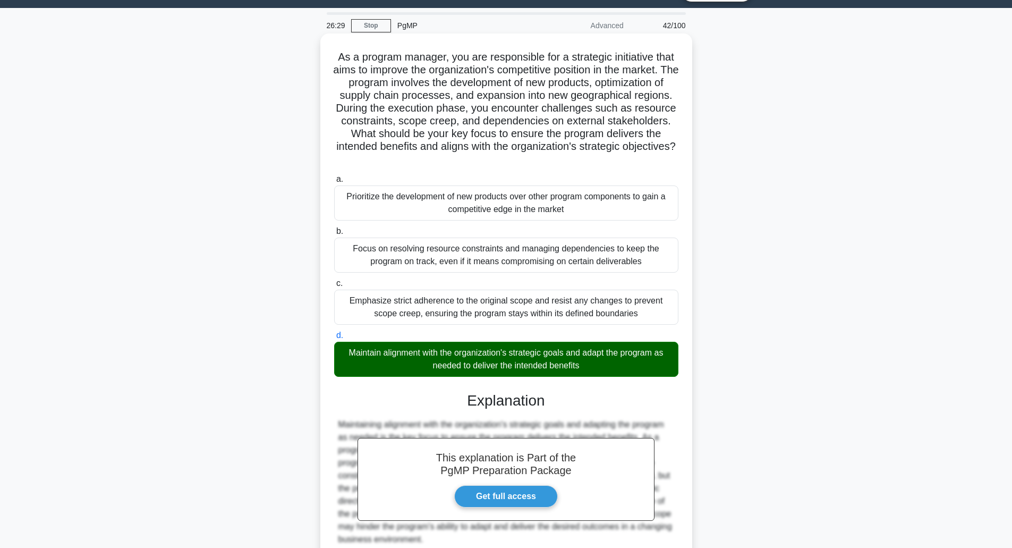
scroll to position [121, 0]
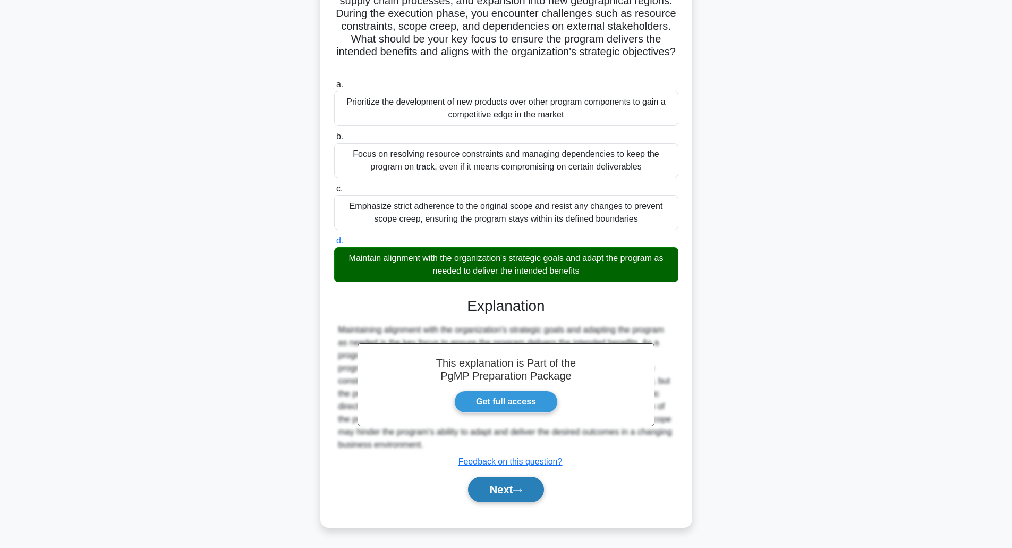
click at [485, 490] on button "Next" at bounding box center [506, 490] width 76 height 26
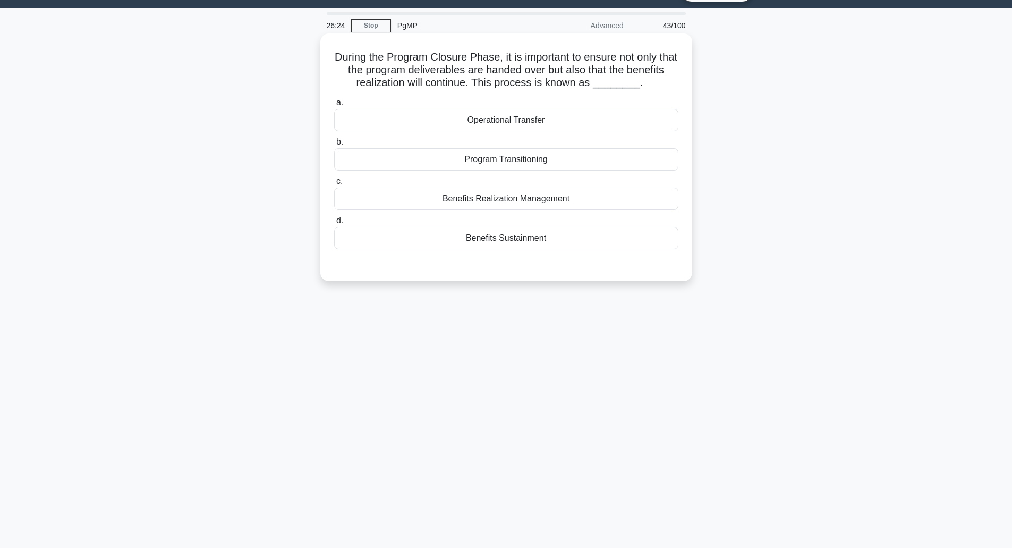
click at [381, 58] on h5 "During the Program Closure Phase, it is important to ensure not only that the p…" at bounding box center [506, 69] width 347 height 39
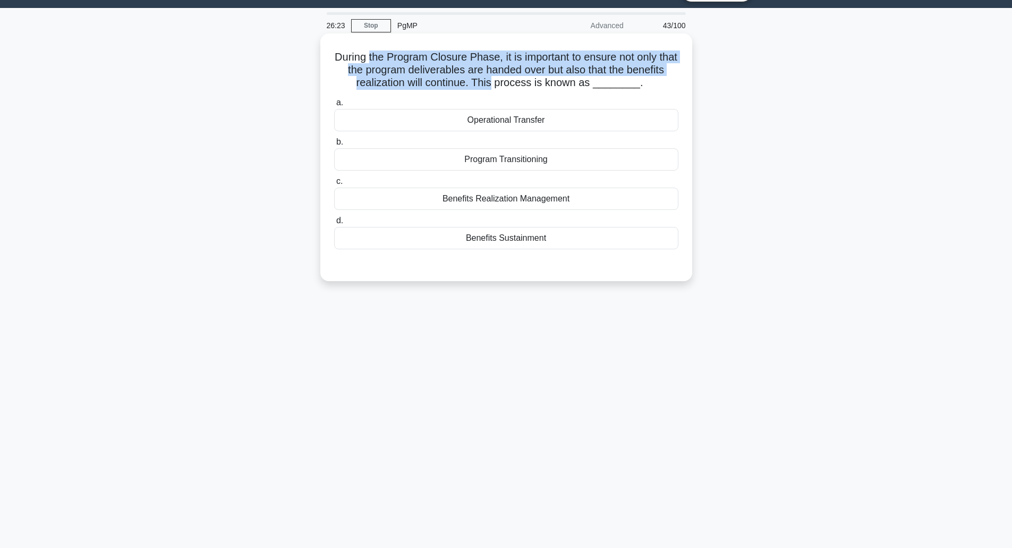
drag, startPoint x: 381, startPoint y: 58, endPoint x: 504, endPoint y: 88, distance: 126.7
click at [504, 88] on h5 "During the Program Closure Phase, it is important to ensure not only that the p…" at bounding box center [506, 69] width 347 height 39
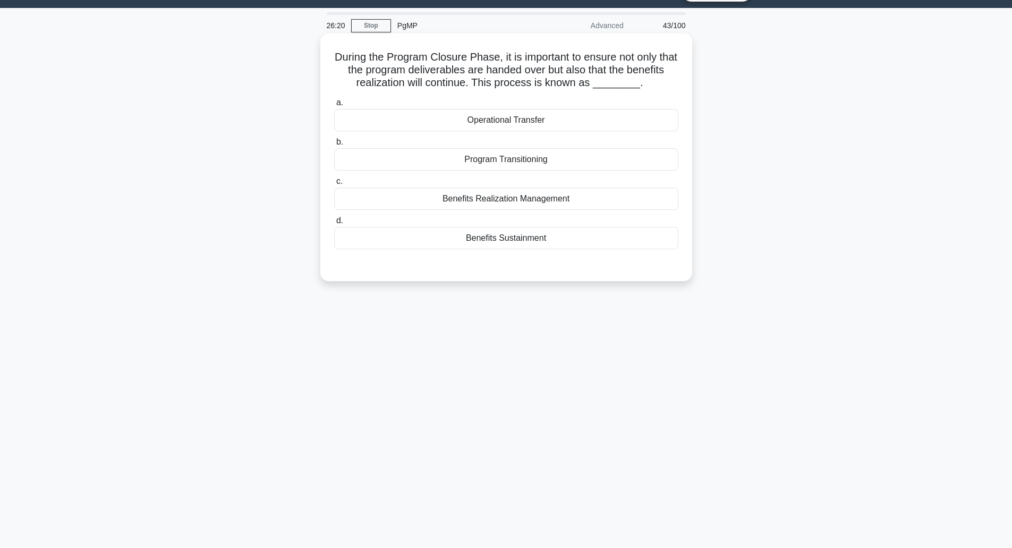
click at [496, 238] on div "Benefits Sustainment" at bounding box center [506, 238] width 344 height 22
click at [334, 224] on input "d. Benefits Sustainment" at bounding box center [334, 220] width 0 height 7
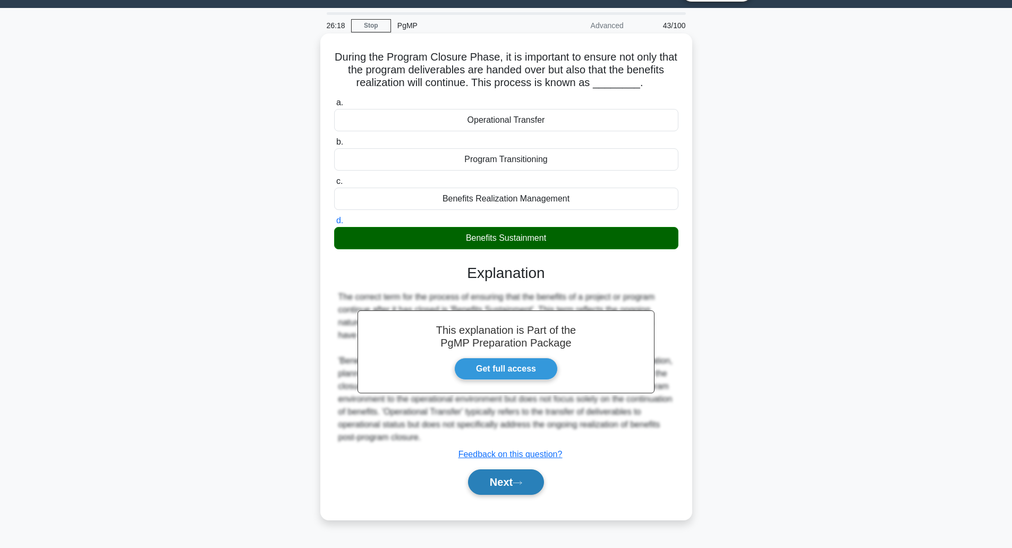
click at [508, 493] on button "Next" at bounding box center [506, 482] width 76 height 26
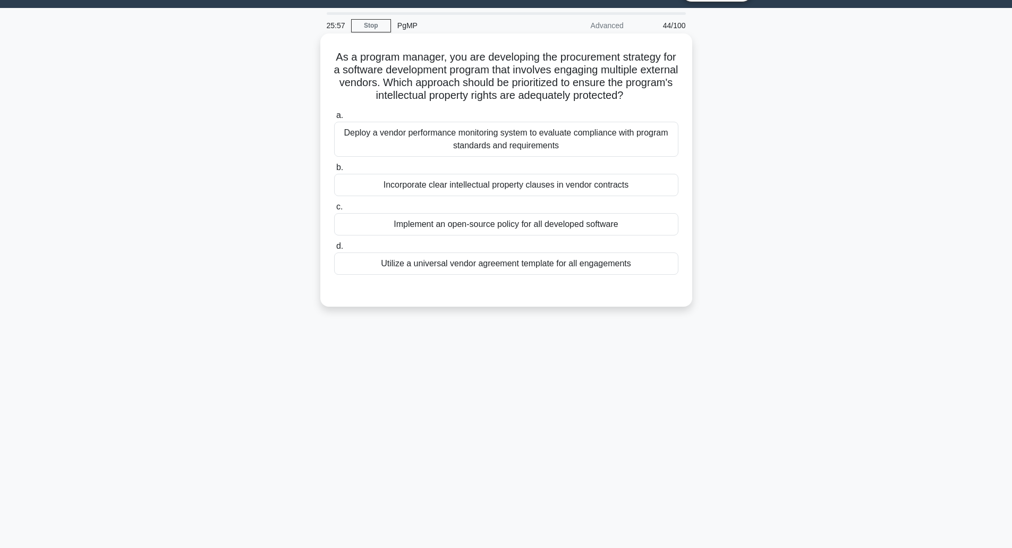
click at [409, 196] on div "Incorporate clear intellectual property clauses in vendor contracts" at bounding box center [506, 185] width 344 height 22
click at [334, 171] on input "b. Incorporate clear intellectual property clauses in vendor contracts" at bounding box center [334, 167] width 0 height 7
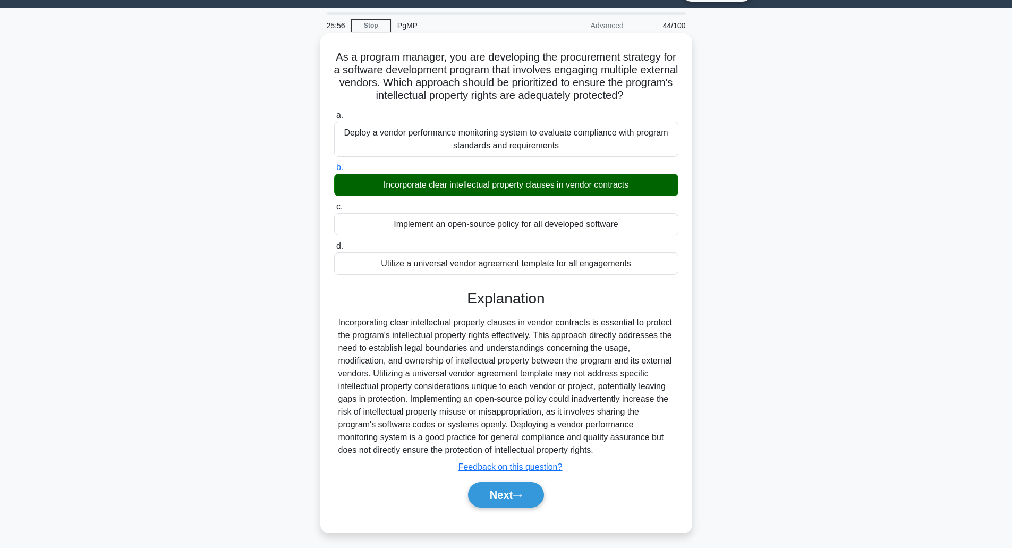
scroll to position [31, 0]
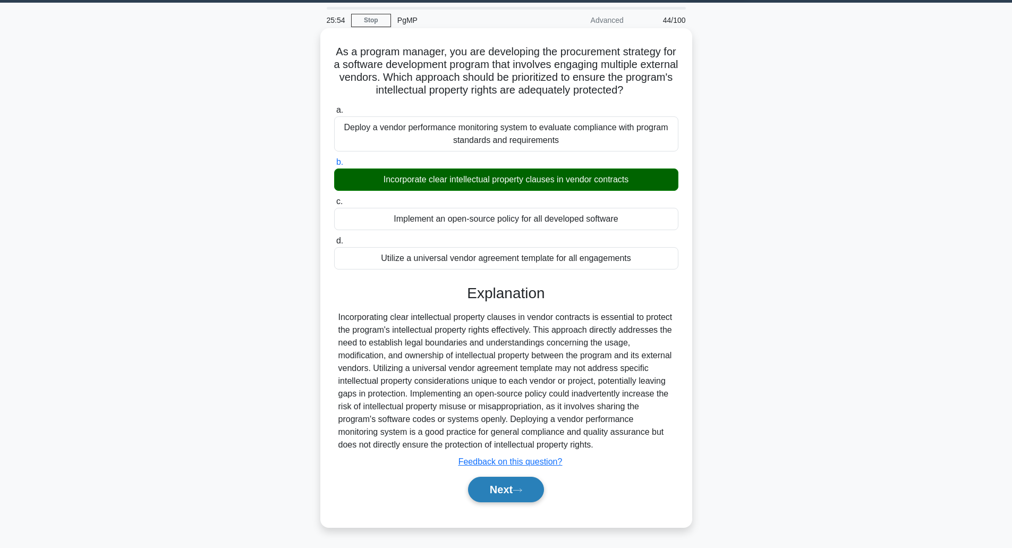
click at [485, 502] on button "Next" at bounding box center [506, 490] width 76 height 26
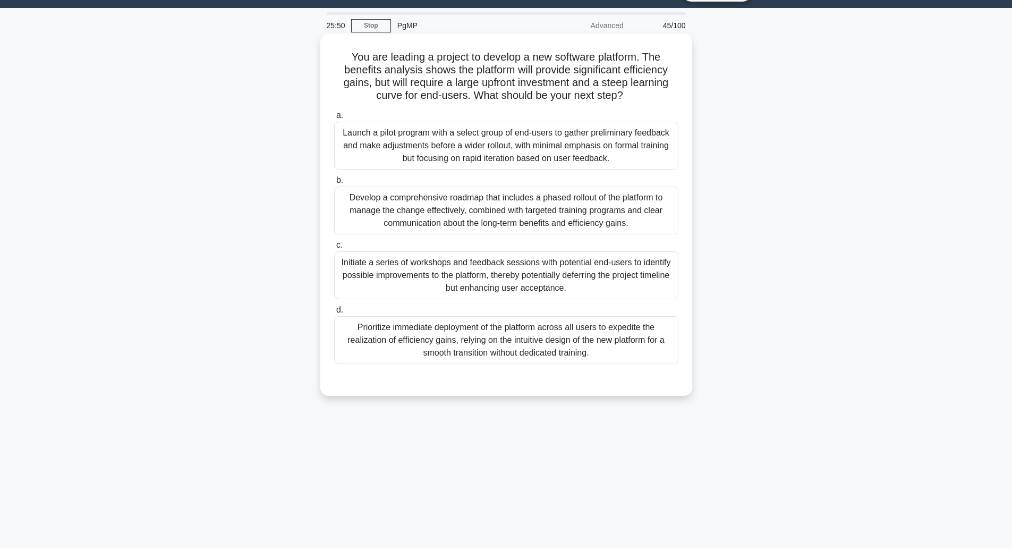
click at [441, 66] on h5 "You are leading a project to develop a new software platform. The benefits anal…" at bounding box center [506, 76] width 347 height 52
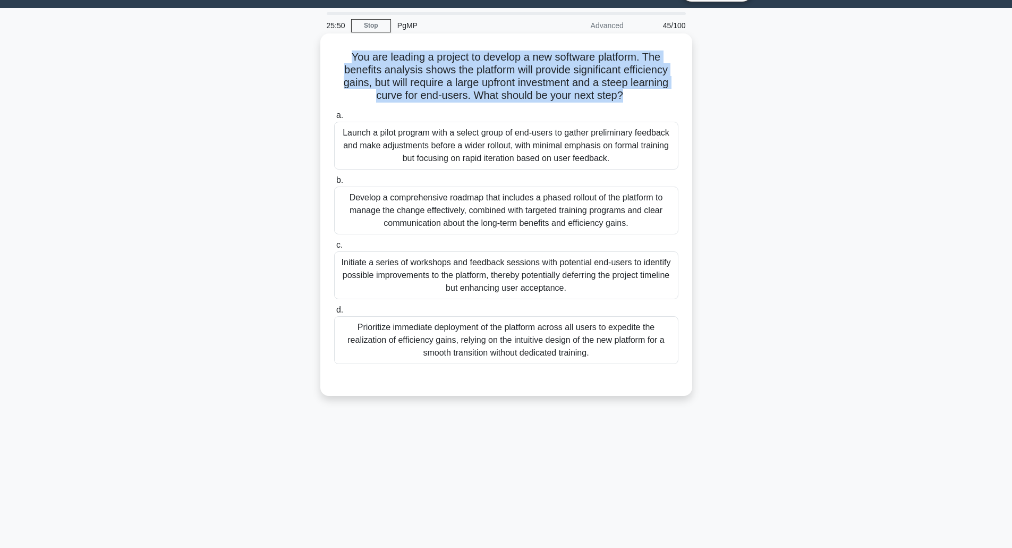
click at [441, 66] on h5 "You are leading a project to develop a new software platform. The benefits anal…" at bounding box center [506, 76] width 347 height 52
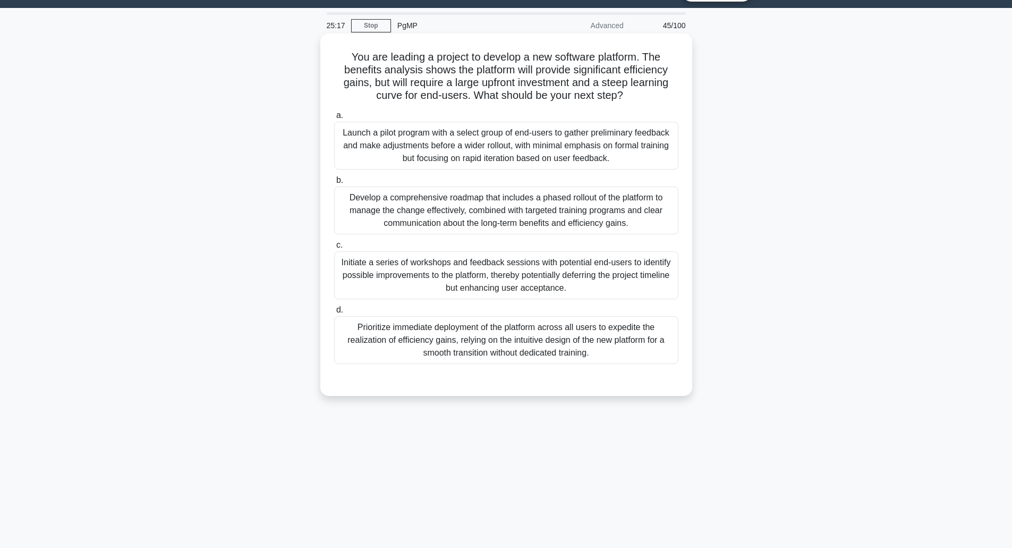
click at [454, 206] on div "Develop a comprehensive roadmap that includes a phased rollout of the platform …" at bounding box center [506, 211] width 344 height 48
click at [334, 184] on input "b. Develop a comprehensive roadmap that includes a phased rollout of the platfo…" at bounding box center [334, 180] width 0 height 7
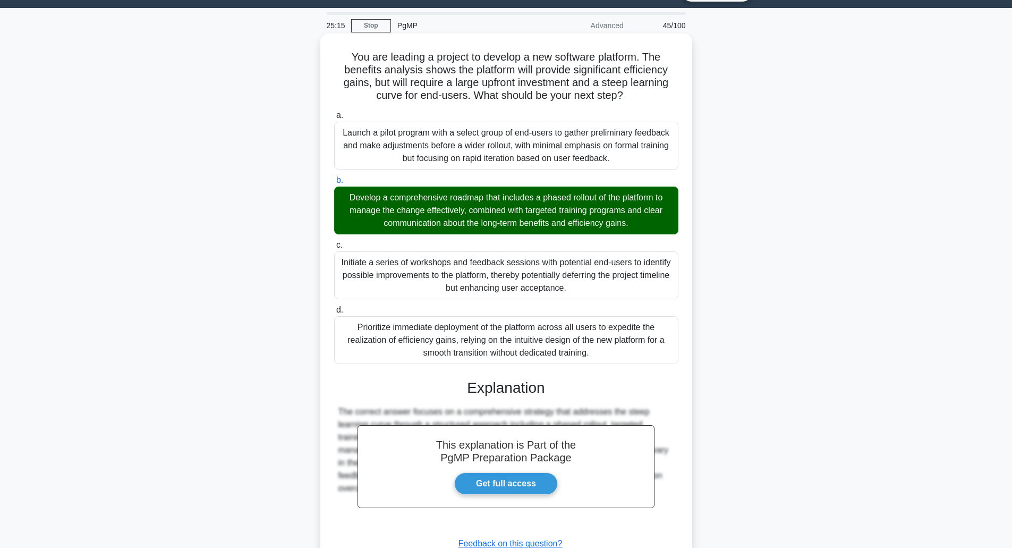
scroll to position [108, 0]
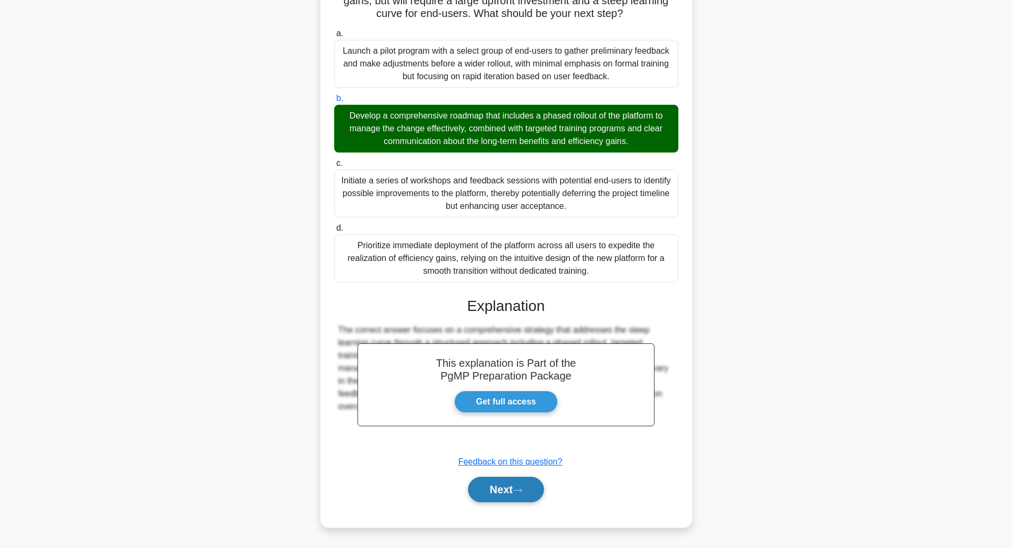
click at [503, 494] on button "Next" at bounding box center [506, 490] width 76 height 26
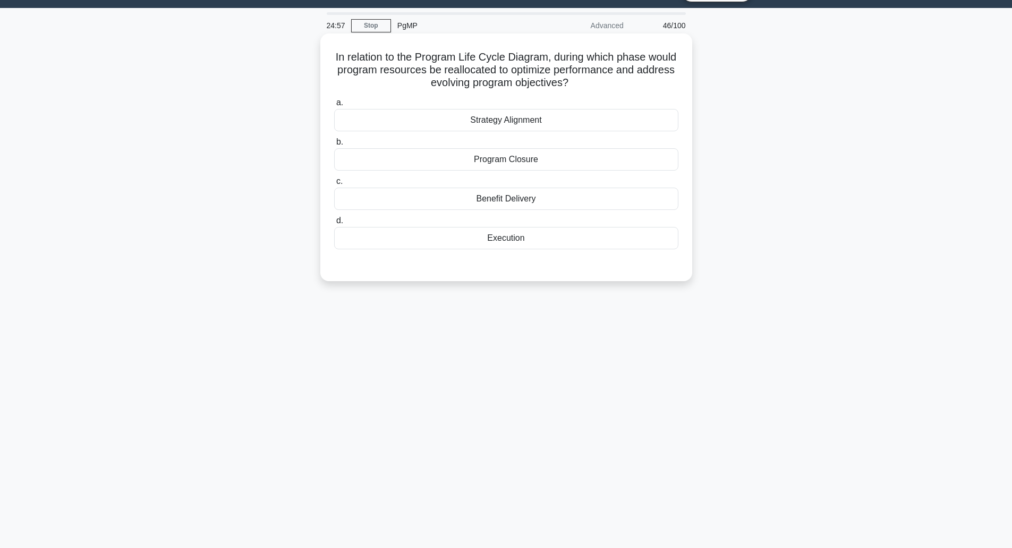
click at [507, 241] on div "Execution" at bounding box center [506, 238] width 344 height 22
click at [334, 224] on input "d. Execution" at bounding box center [334, 220] width 0 height 7
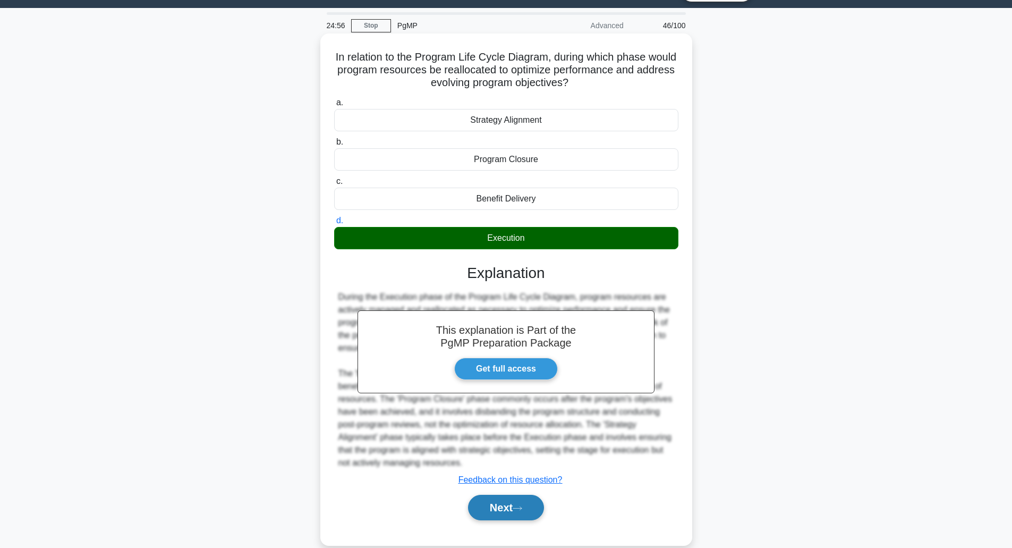
click at [498, 508] on button "Next" at bounding box center [506, 508] width 76 height 26
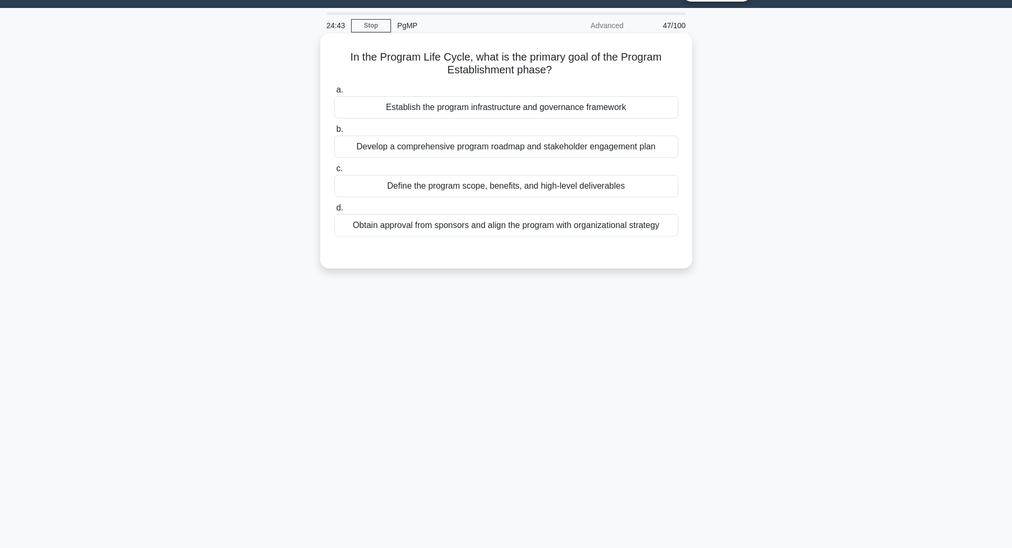
click at [435, 193] on div "Define the program scope, benefits, and high-level deliverables" at bounding box center [506, 186] width 344 height 22
click at [334, 172] on input "c. Define the program scope, benefits, and high-level deliverables" at bounding box center [334, 168] width 0 height 7
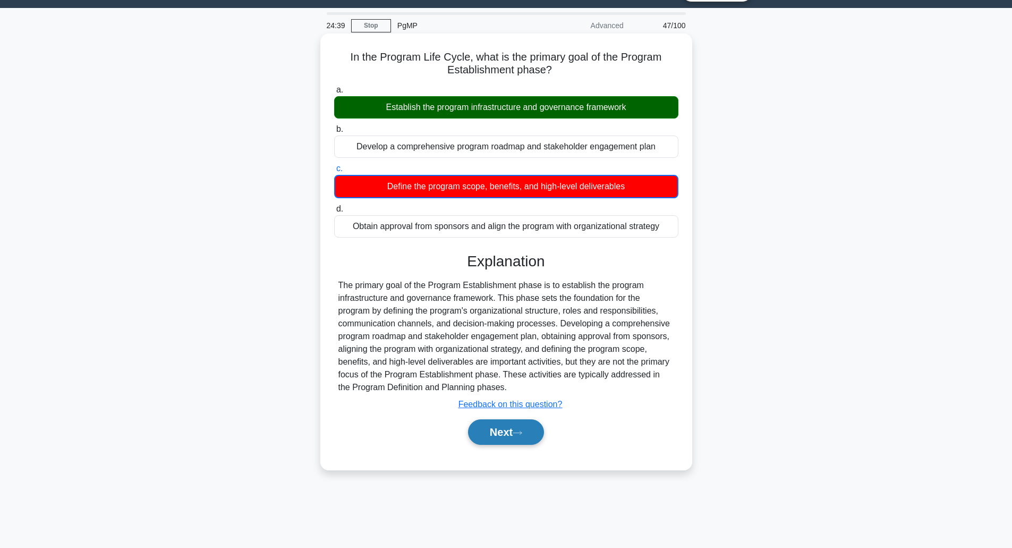
click at [501, 432] on button "Next" at bounding box center [506, 432] width 76 height 26
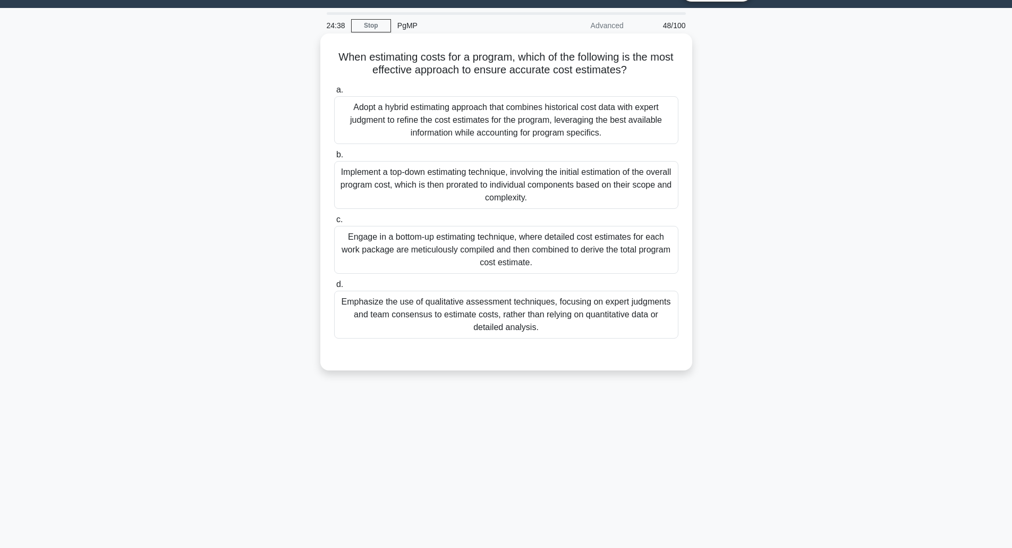
click at [459, 74] on h5 "When estimating costs for a program, which of the following is the most effecti…" at bounding box center [506, 63] width 347 height 27
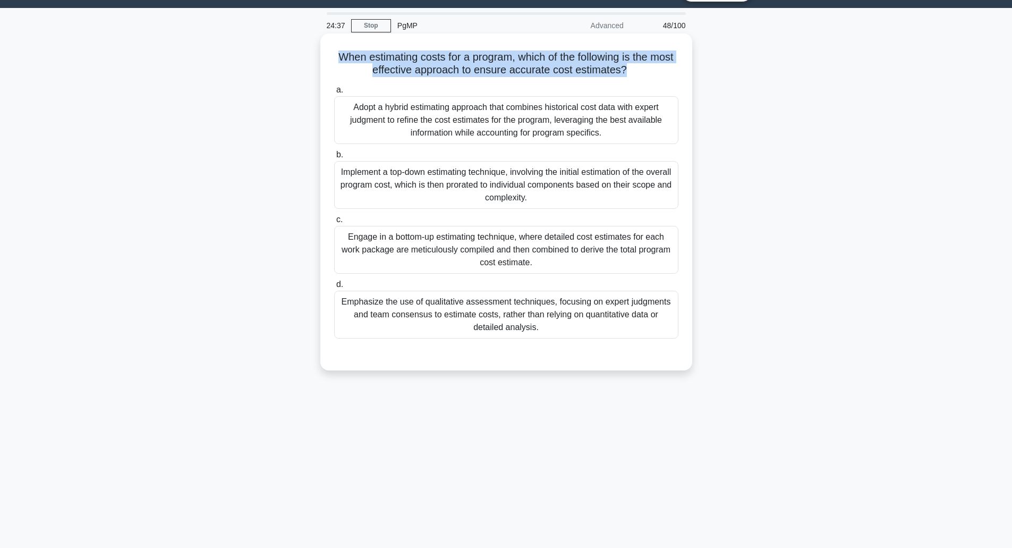
drag, startPoint x: 459, startPoint y: 74, endPoint x: 458, endPoint y: 69, distance: 5.3
click at [458, 69] on h5 "When estimating costs for a program, which of the following is the most effecti…" at bounding box center [506, 63] width 347 height 27
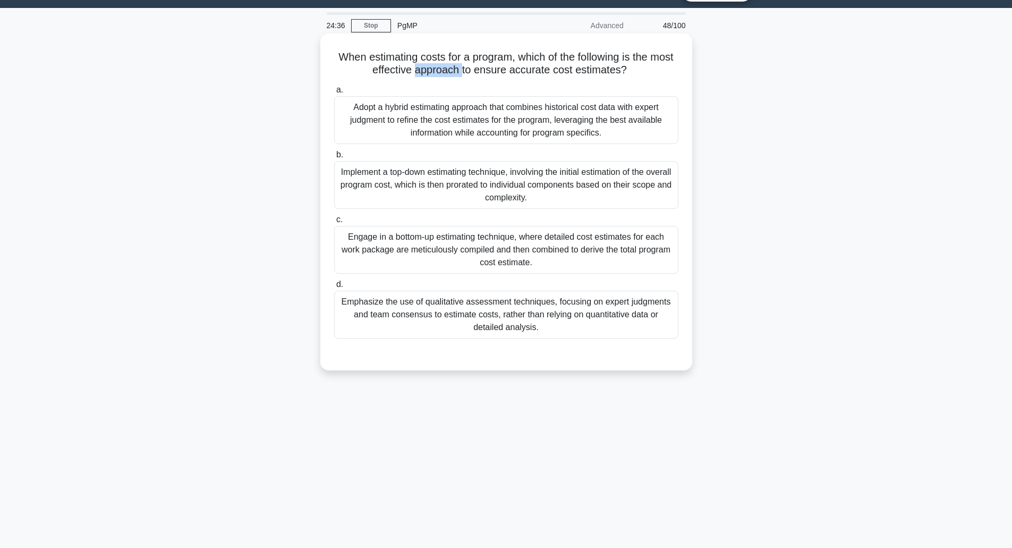
click at [458, 69] on h5 "When estimating costs for a program, which of the following is the most effecti…" at bounding box center [506, 63] width 347 height 27
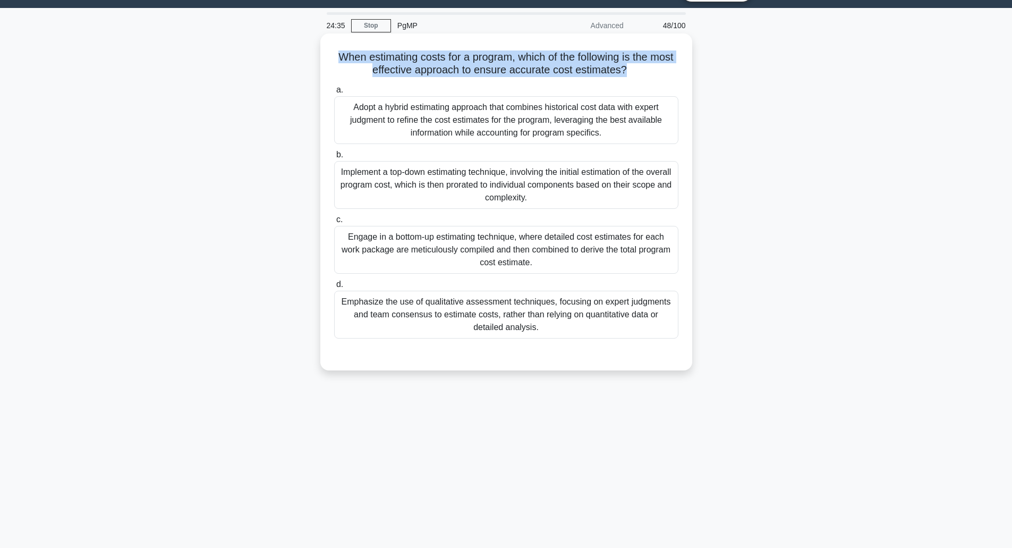
drag, startPoint x: 458, startPoint y: 69, endPoint x: 459, endPoint y: 52, distance: 17.0
click at [459, 52] on h5 "When estimating costs for a program, which of the following is the most effecti…" at bounding box center [506, 63] width 347 height 27
drag, startPoint x: 459, startPoint y: 52, endPoint x: 550, endPoint y: 78, distance: 95.1
click at [550, 77] on h5 "When estimating costs for a program, which of the following is the most effecti…" at bounding box center [506, 63] width 347 height 27
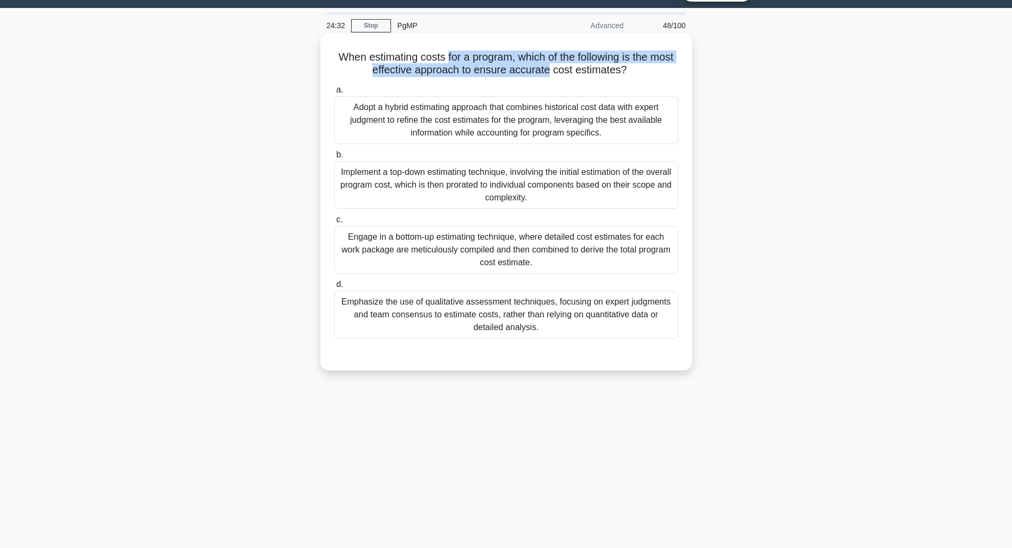
click at [550, 77] on h5 "When estimating costs for a program, which of the following is the most effecti…" at bounding box center [506, 63] width 347 height 27
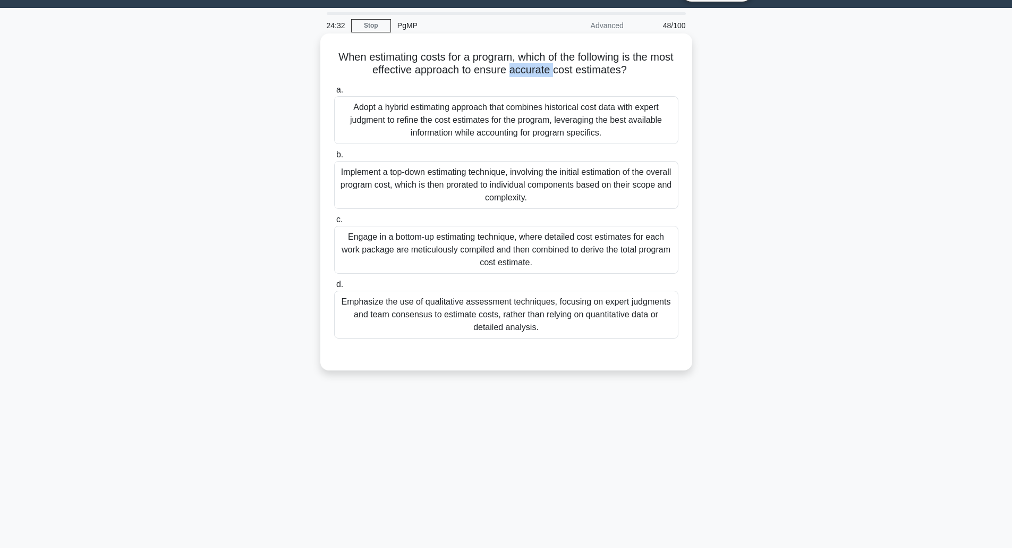
click at [550, 77] on h5 "When estimating costs for a program, which of the following is the most effecti…" at bounding box center [506, 63] width 347 height 27
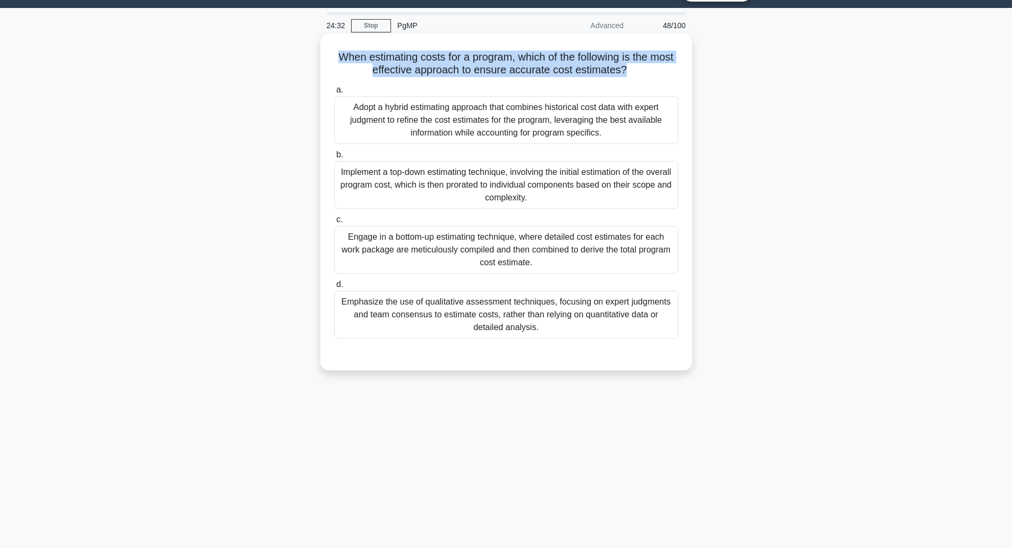
click at [550, 77] on h5 "When estimating costs for a program, which of the following is the most effecti…" at bounding box center [506, 63] width 347 height 27
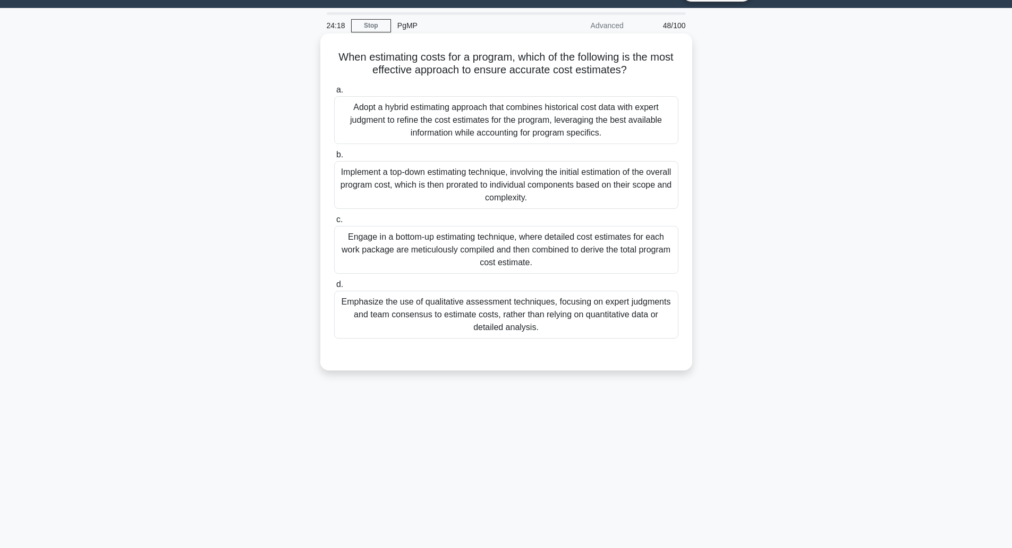
click at [521, 142] on div "Adopt a hybrid estimating approach that combines historical cost data with expe…" at bounding box center [506, 120] width 344 height 48
click at [334, 94] on input "a. Adopt a hybrid estimating approach that combines historical cost data with e…" at bounding box center [334, 90] width 0 height 7
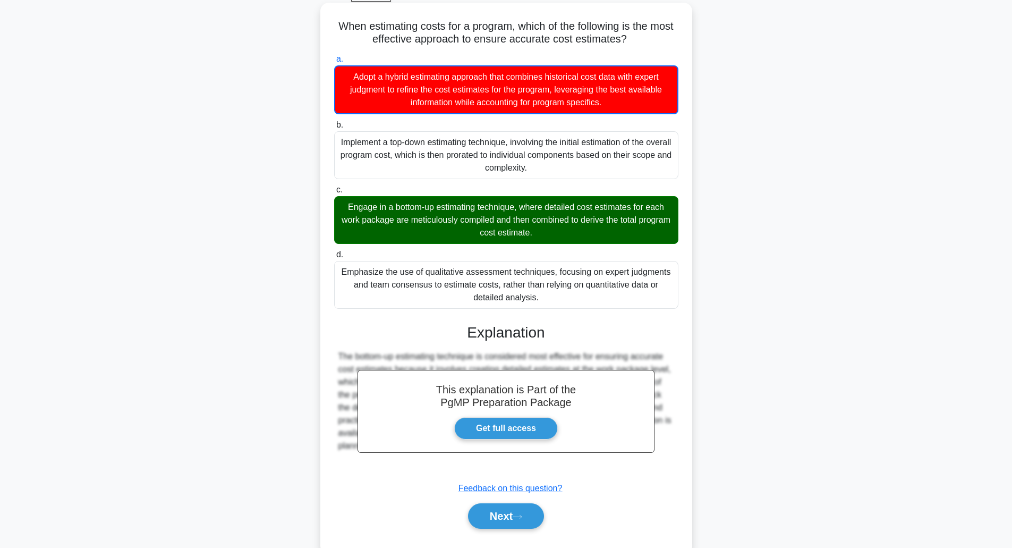
scroll to position [73, 0]
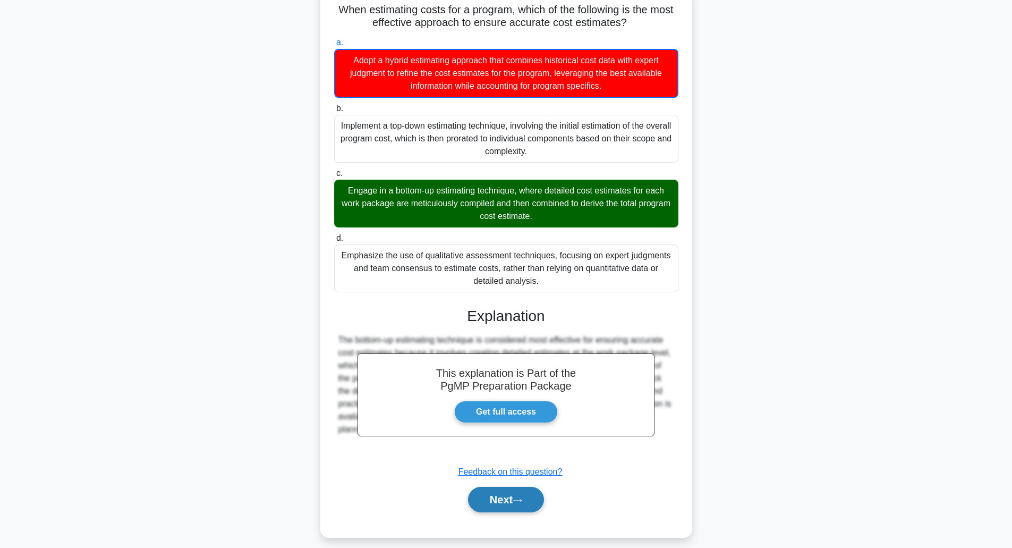
click at [515, 496] on button "Next" at bounding box center [506, 500] width 76 height 26
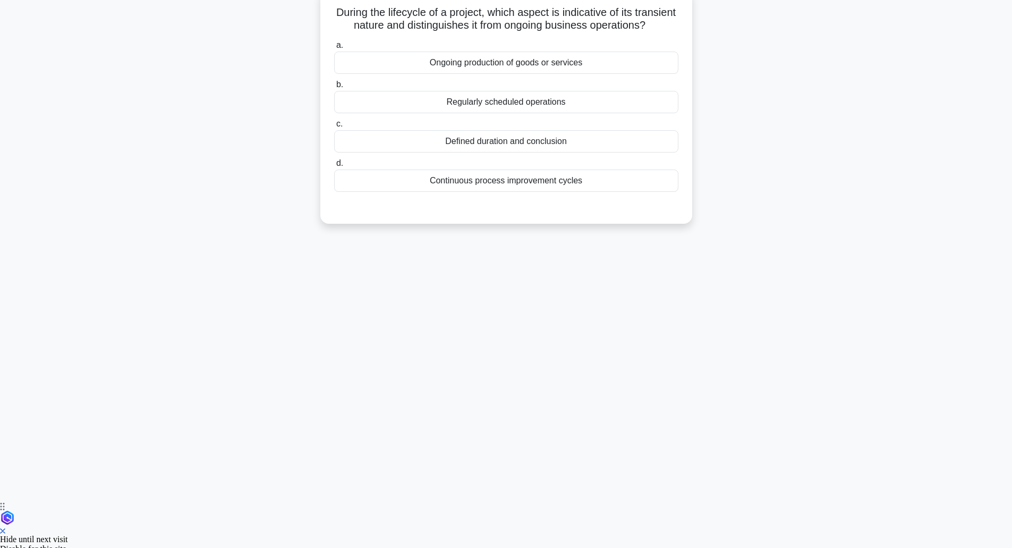
scroll to position [26, 0]
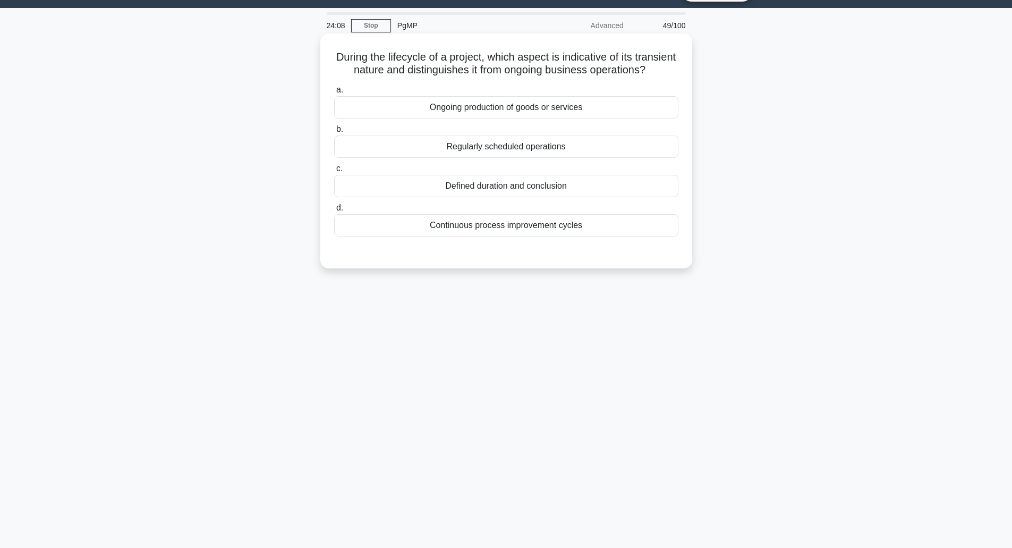
click at [470, 70] on h5 "During the lifecycle of a project, which aspect is indicative of its transient …" at bounding box center [506, 63] width 347 height 27
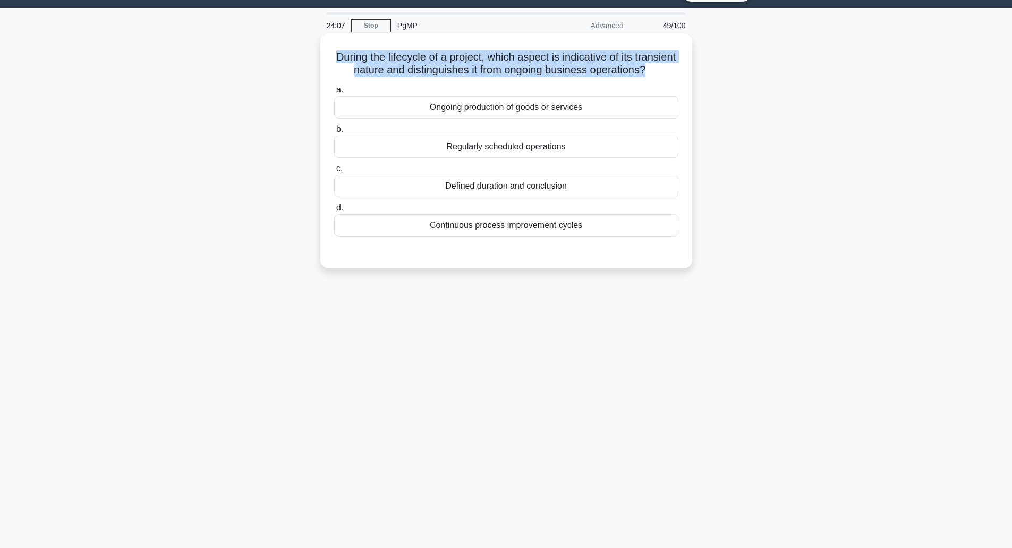
click at [470, 68] on h5 "During the lifecycle of a project, which aspect is indicative of its transient …" at bounding box center [506, 63] width 347 height 27
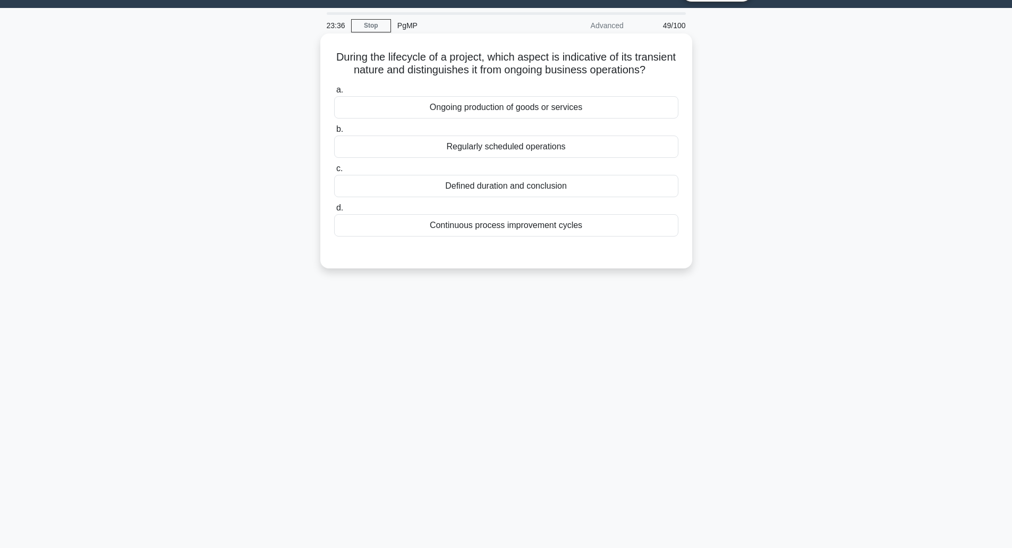
click at [527, 197] on div "Defined duration and conclusion" at bounding box center [506, 186] width 344 height 22
click at [334, 172] on input "c. Defined duration and conclusion" at bounding box center [334, 168] width 0 height 7
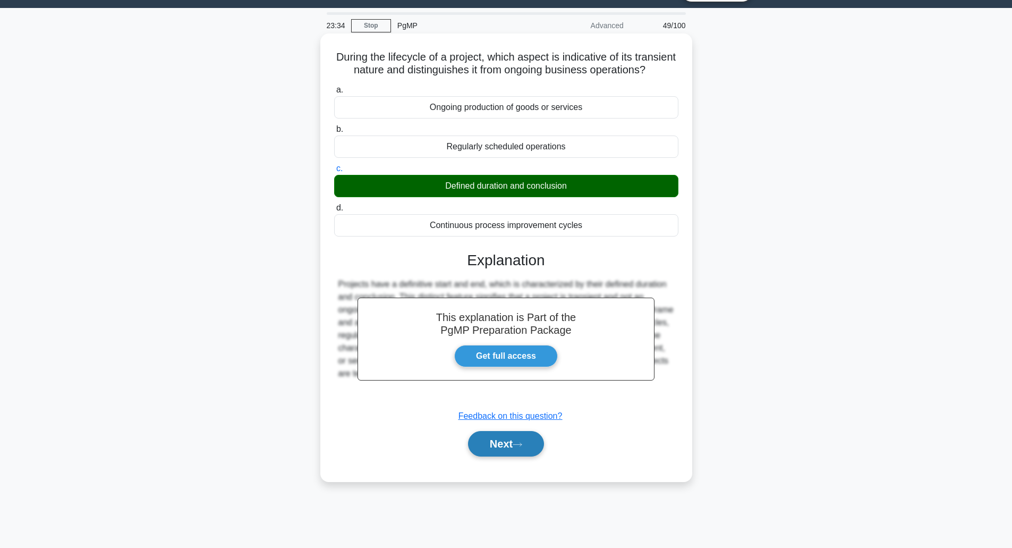
click at [515, 457] on button "Next" at bounding box center [506, 444] width 76 height 26
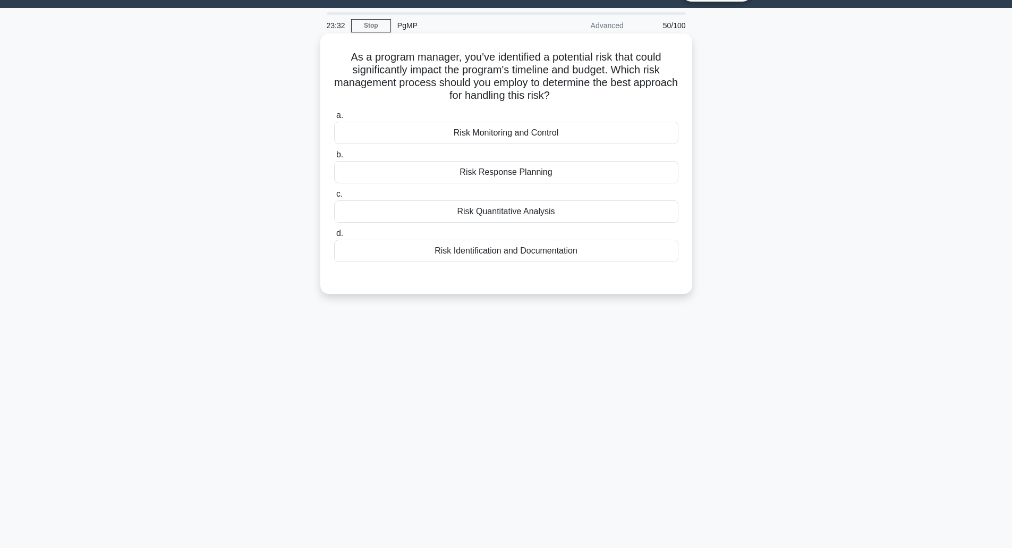
click at [480, 70] on h5 "As a program manager, you've identified a potential risk that could significant…" at bounding box center [506, 76] width 347 height 52
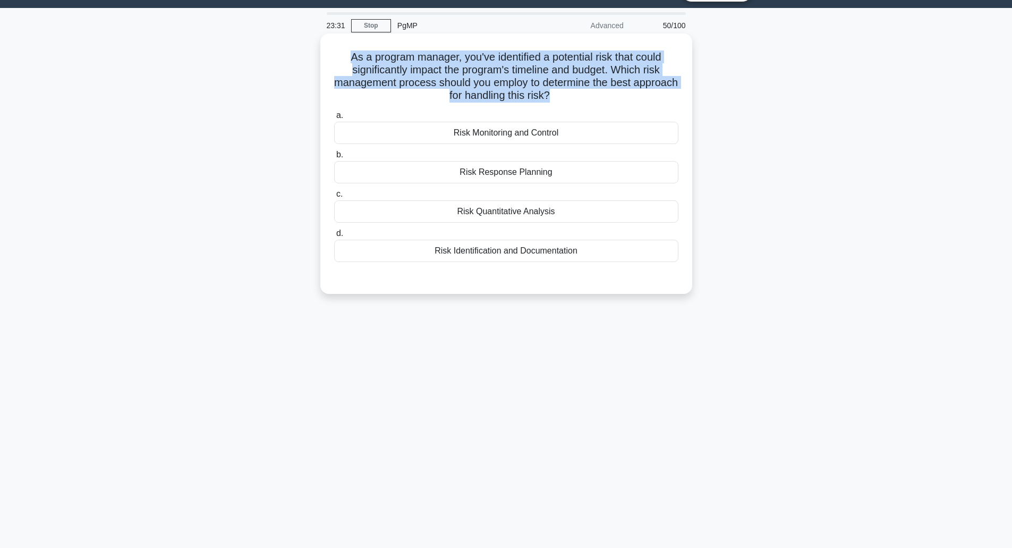
click at [480, 70] on h5 "As a program manager, you've identified a potential risk that could significant…" at bounding box center [506, 76] width 347 height 52
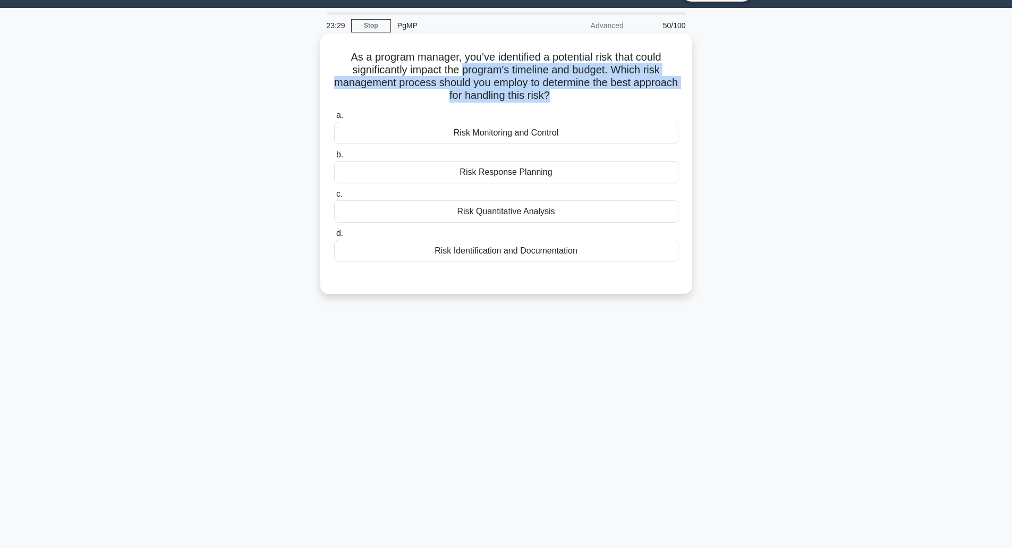
drag, startPoint x: 480, startPoint y: 70, endPoint x: 606, endPoint y: 97, distance: 129.4
click at [606, 97] on h5 "As a program manager, you've identified a potential risk that could significant…" at bounding box center [506, 76] width 347 height 52
drag, startPoint x: 606, startPoint y: 97, endPoint x: 559, endPoint y: 56, distance: 62.6
click at [559, 56] on h5 "As a program manager, you've identified a potential risk that could significant…" at bounding box center [506, 76] width 347 height 52
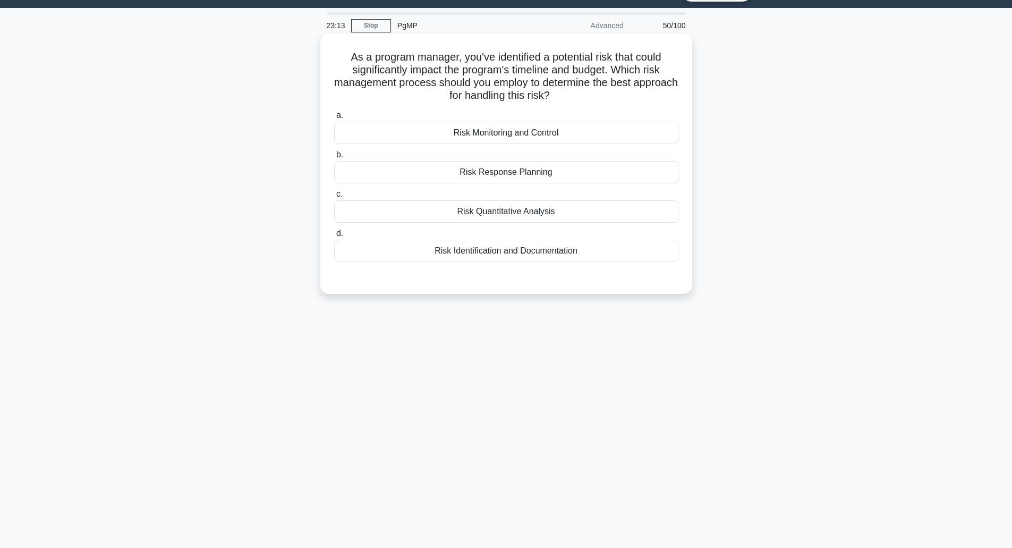
click at [536, 257] on div "Risk Identification and Documentation" at bounding box center [506, 251] width 344 height 22
click at [334, 237] on input "d. Risk Identification and Documentation" at bounding box center [334, 233] width 0 height 7
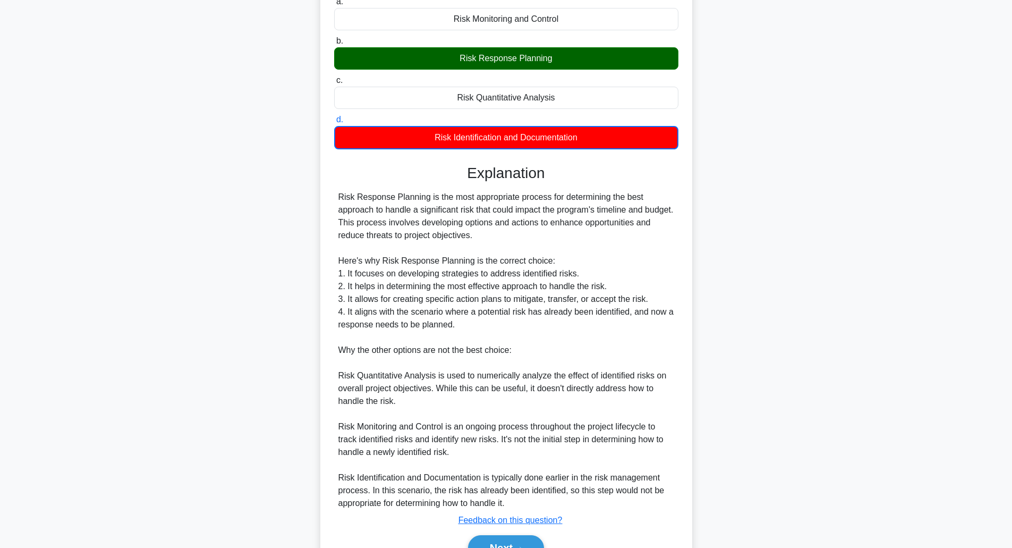
scroll to position [198, 0]
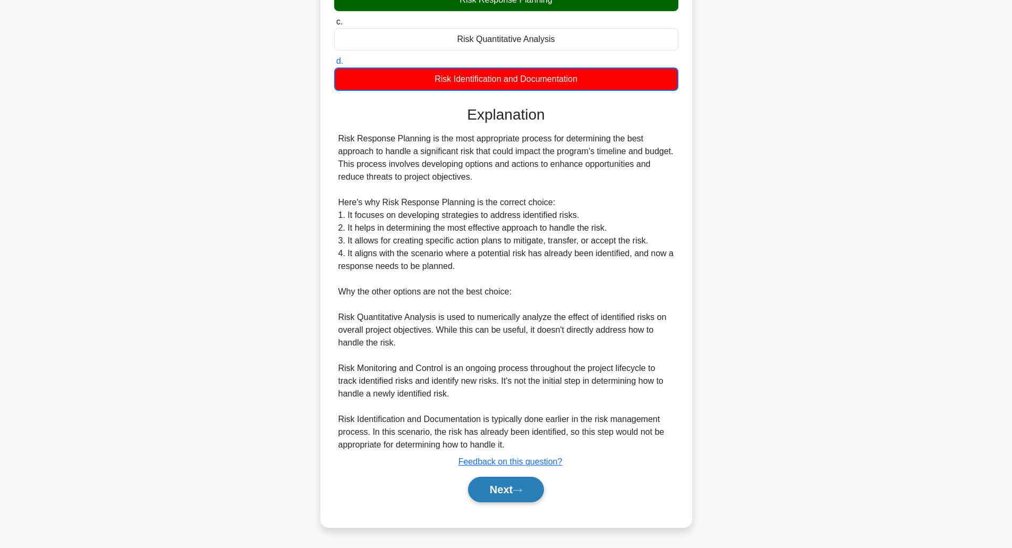
click at [499, 500] on button "Next" at bounding box center [506, 490] width 76 height 26
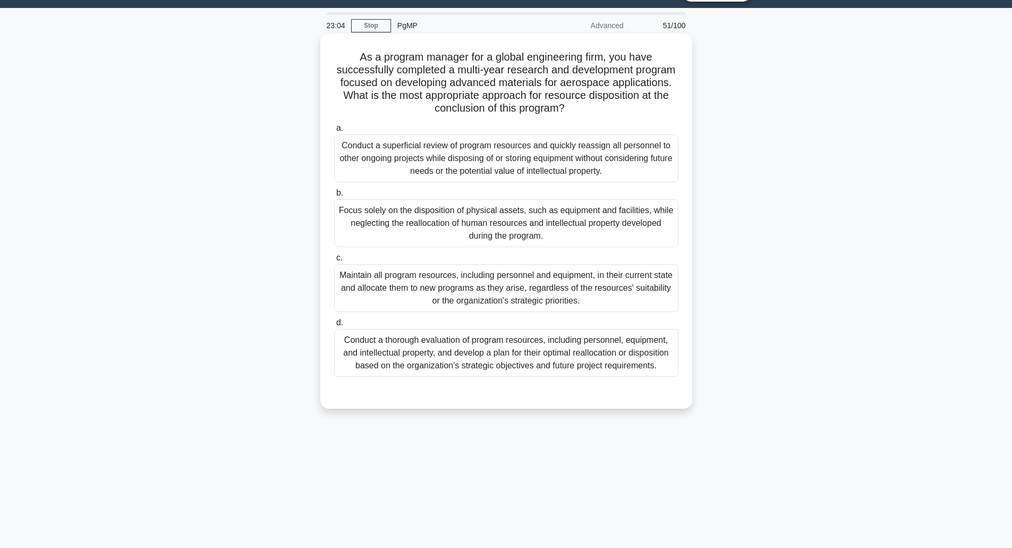
click at [511, 63] on h5 "As a program manager for a global engineering firm, you have successfully compl…" at bounding box center [506, 82] width 347 height 65
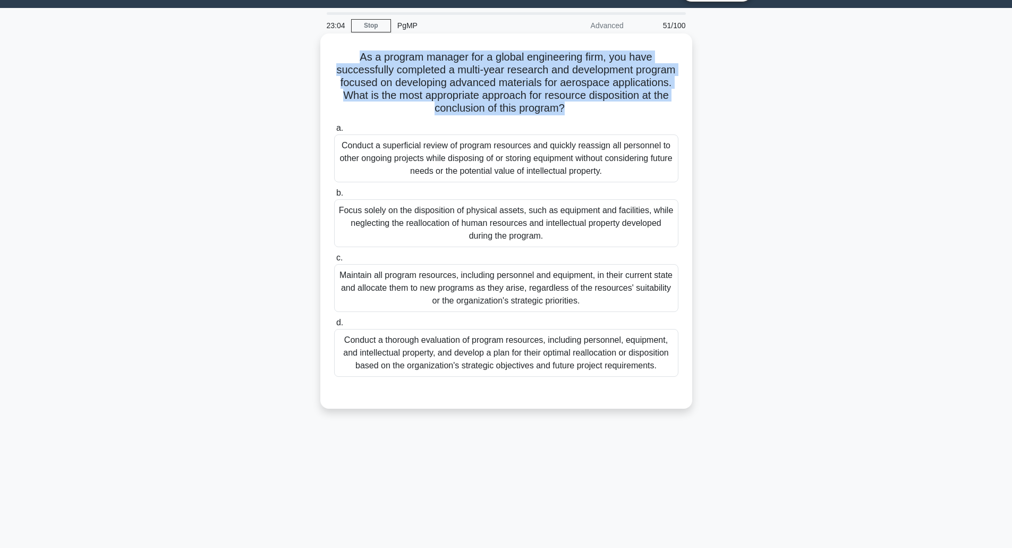
drag, startPoint x: 511, startPoint y: 63, endPoint x: 525, endPoint y: 86, distance: 26.3
click at [525, 86] on h5 "As a program manager for a global engineering firm, you have successfully compl…" at bounding box center [506, 82] width 347 height 65
drag, startPoint x: 525, startPoint y: 86, endPoint x: 609, endPoint y: 110, distance: 87.5
click at [609, 110] on h5 "As a program manager for a global engineering firm, you have successfully compl…" at bounding box center [506, 82] width 347 height 65
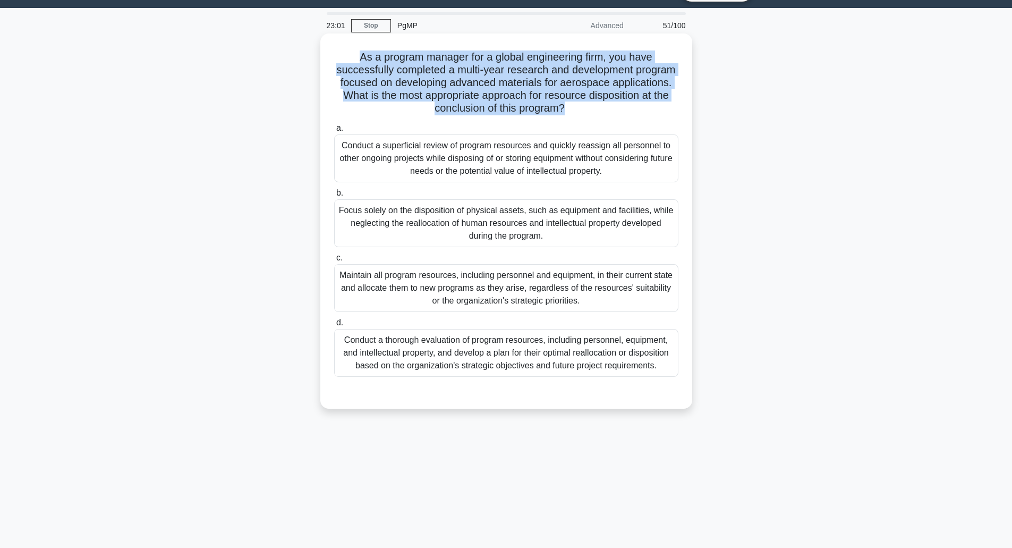
click at [609, 110] on h5 "As a program manager for a global engineering firm, you have successfully compl…" at bounding box center [506, 82] width 347 height 65
drag, startPoint x: 609, startPoint y: 110, endPoint x: 421, endPoint y: 78, distance: 190.4
click at [421, 78] on h5 "As a program manager for a global engineering firm, you have successfully compl…" at bounding box center [506, 82] width 347 height 65
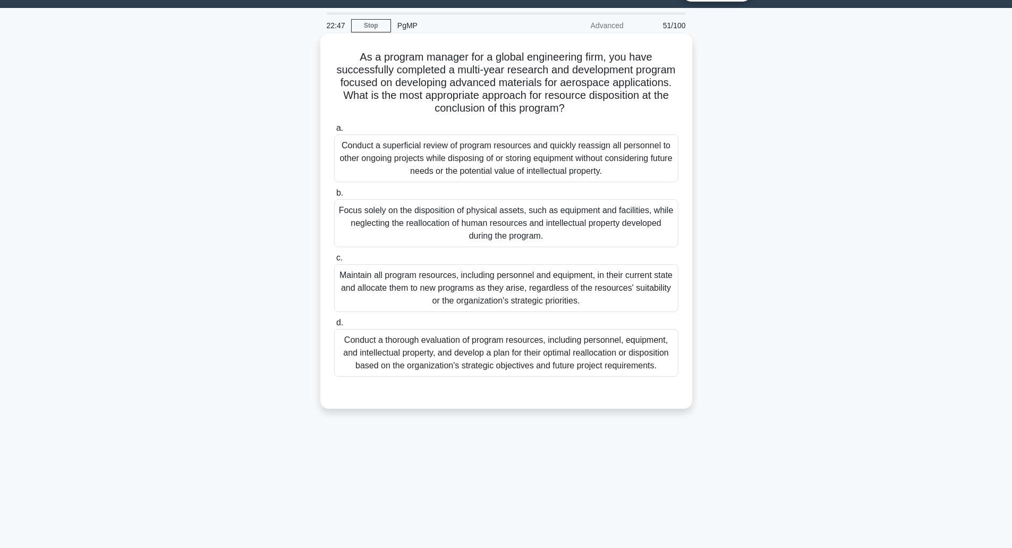
click at [514, 358] on div "Conduct a thorough evaluation of program resources, including personnel, equipm…" at bounding box center [506, 353] width 344 height 48
click at [334, 326] on input "d. Conduct a thorough evaluation of program resources, including personnel, equ…" at bounding box center [334, 322] width 0 height 7
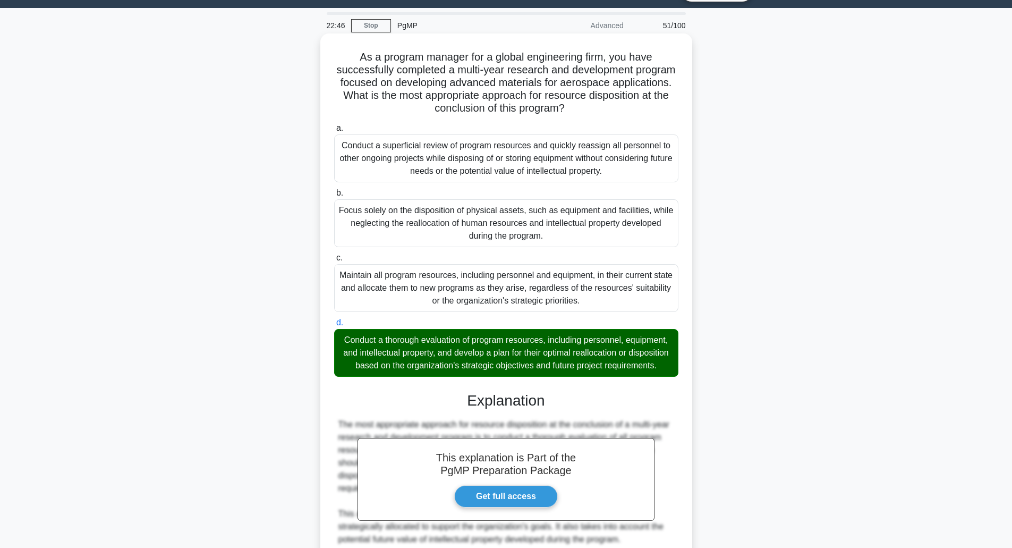
scroll to position [197, 0]
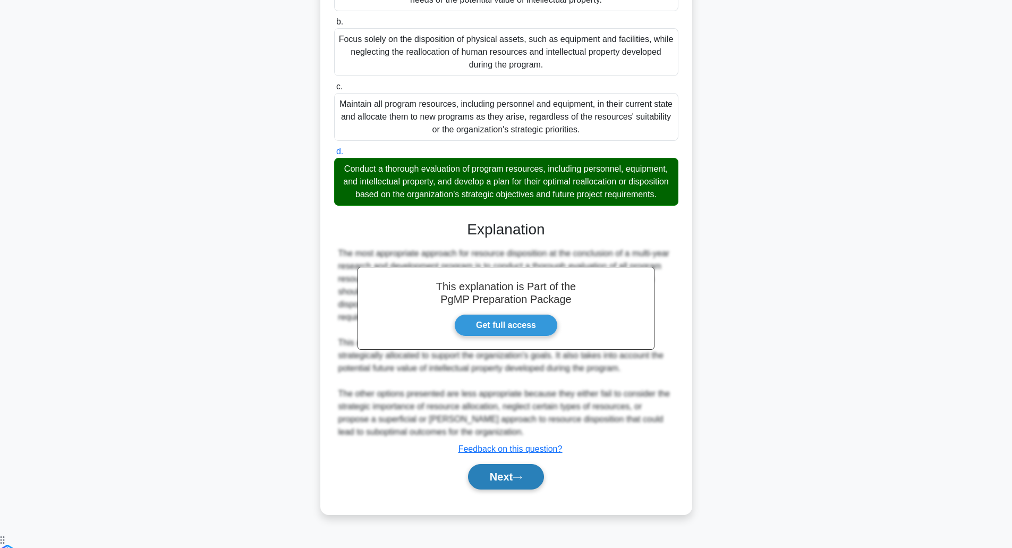
click at [496, 490] on button "Next" at bounding box center [506, 477] width 76 height 26
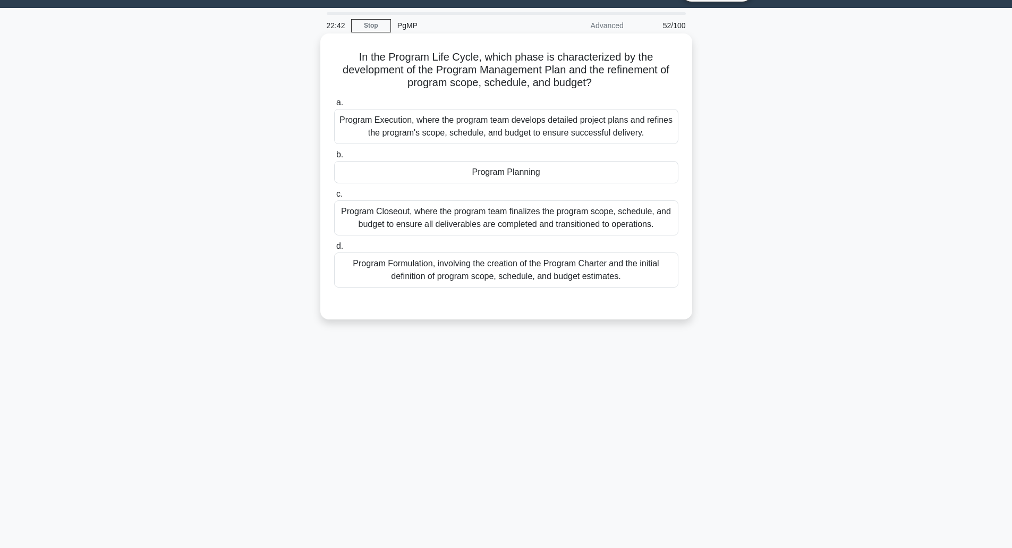
click at [357, 67] on h5 "In the Program Life Cycle, which phase is characterized by the development of t…" at bounding box center [506, 69] width 347 height 39
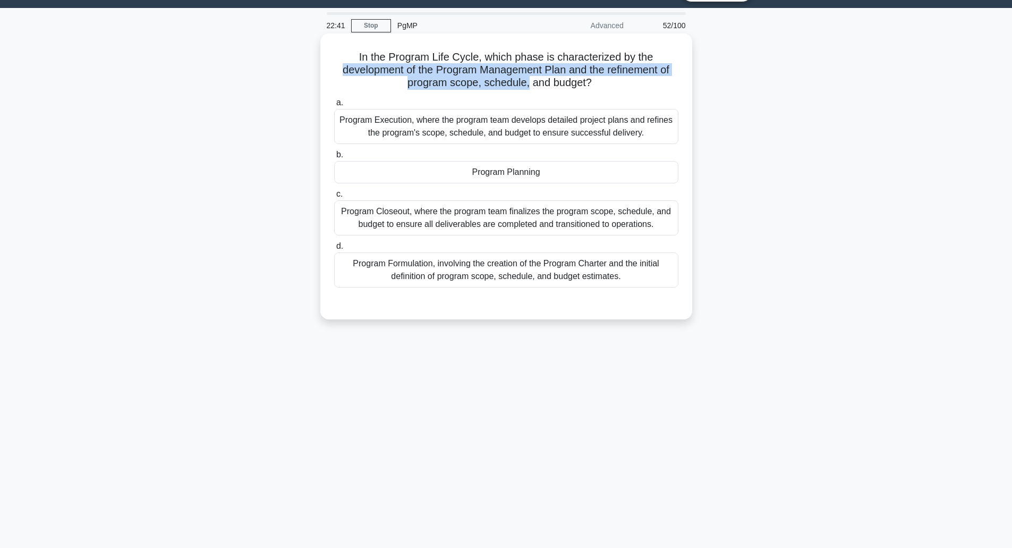
drag, startPoint x: 357, startPoint y: 67, endPoint x: 525, endPoint y: 88, distance: 168.7
click at [525, 88] on h5 "In the Program Life Cycle, which phase is characterized by the development of t…" at bounding box center [506, 69] width 347 height 39
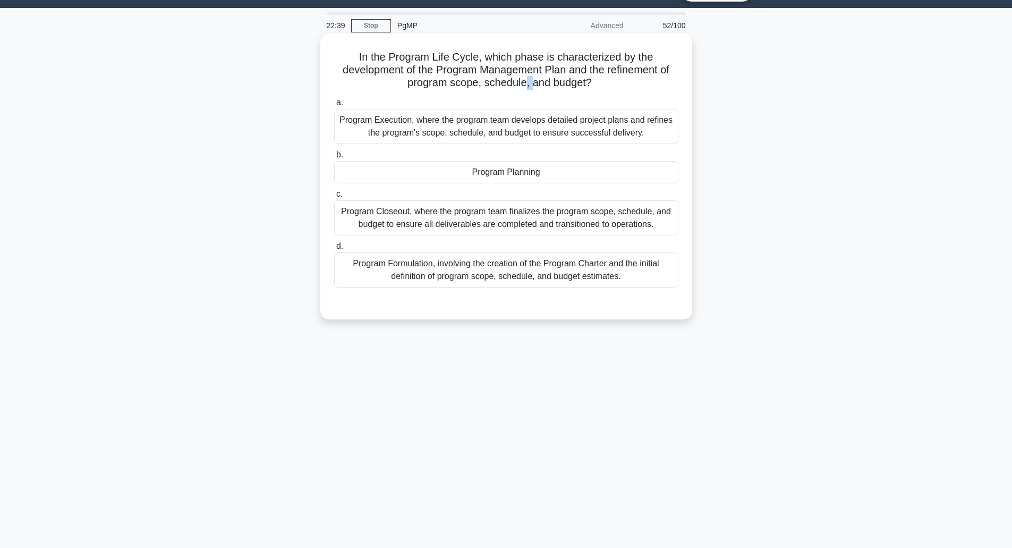
click at [525, 88] on h5 "In the Program Life Cycle, which phase is characterized by the development of t…" at bounding box center [506, 69] width 347 height 39
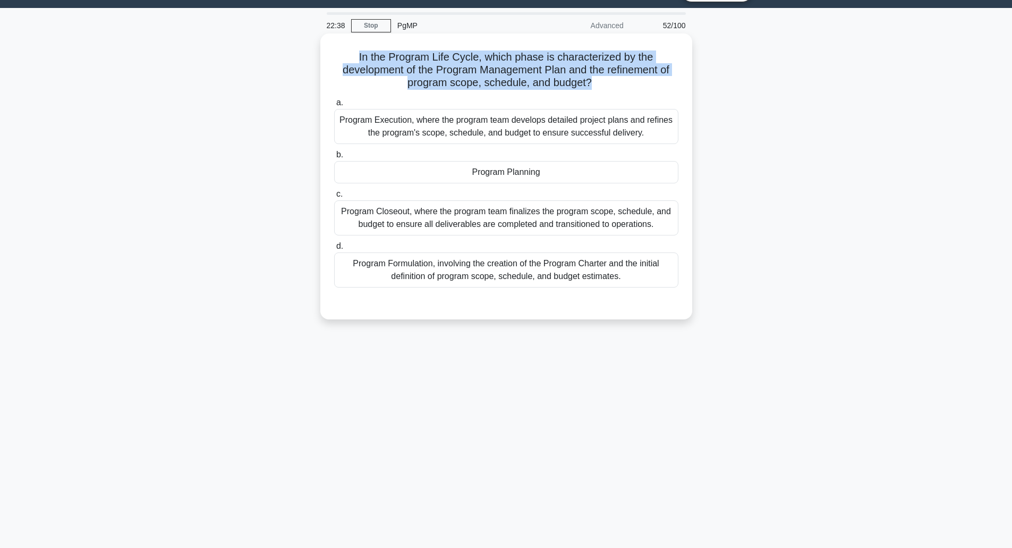
click at [524, 87] on h5 "In the Program Life Cycle, which phase is characterized by the development of t…" at bounding box center [506, 69] width 347 height 39
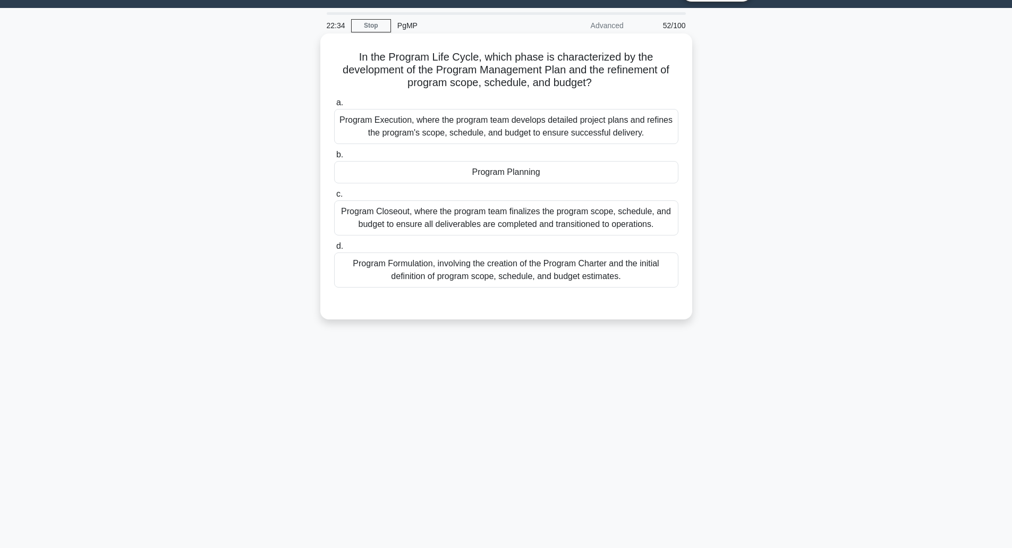
click at [500, 178] on div "Program Planning" at bounding box center [506, 172] width 344 height 22
click at [334, 158] on input "b. Program Planning" at bounding box center [334, 154] width 0 height 7
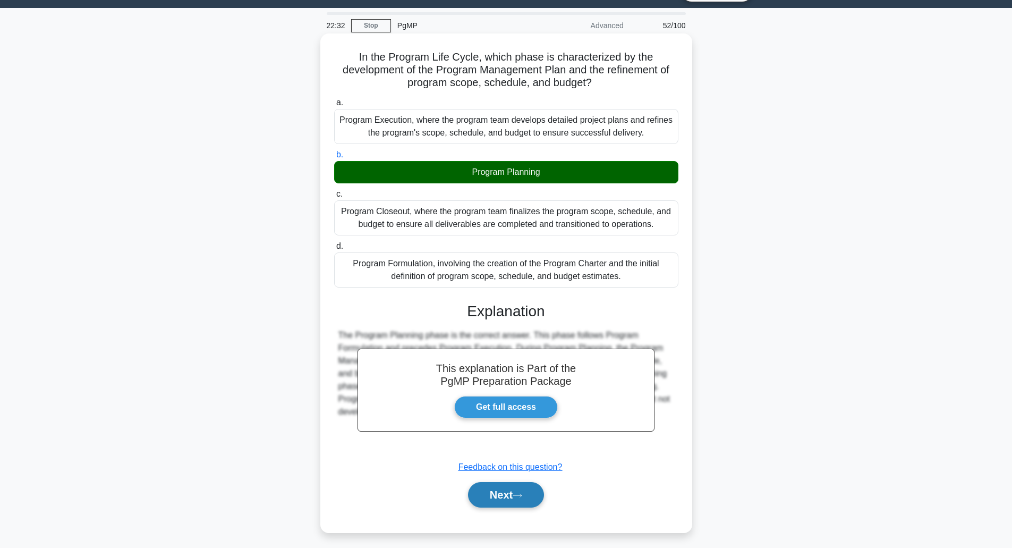
click at [495, 494] on button "Next" at bounding box center [506, 495] width 76 height 26
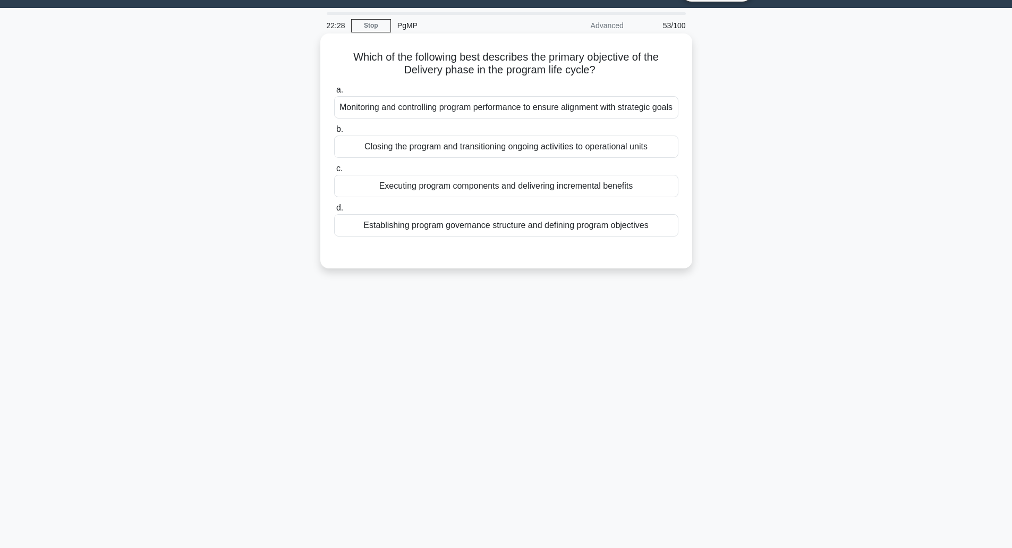
click at [446, 60] on h5 "Which of the following best describes the primary objective of the Delivery pha…" at bounding box center [506, 63] width 347 height 27
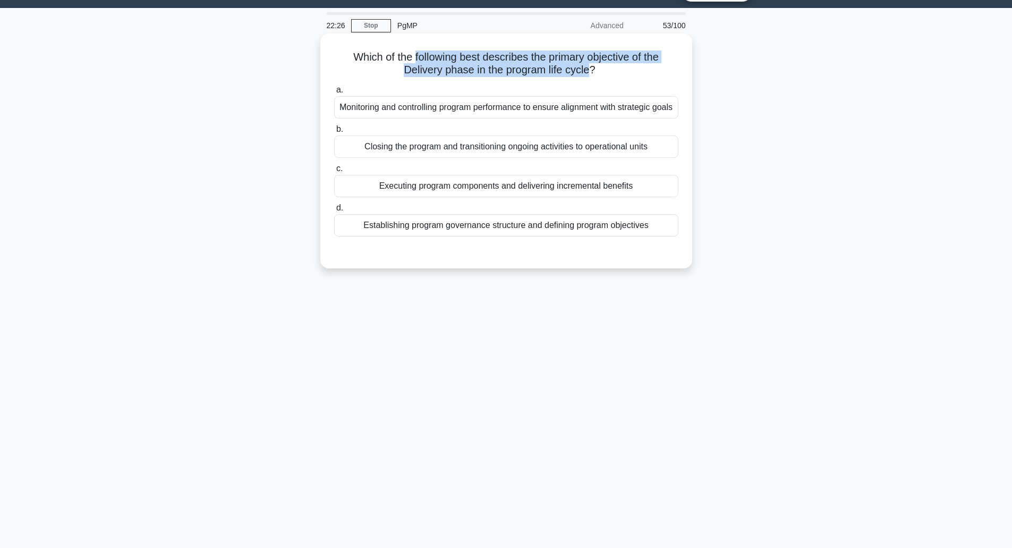
drag, startPoint x: 446, startPoint y: 60, endPoint x: 572, endPoint y: 74, distance: 127.2
click at [572, 74] on h5 "Which of the following best describes the primary objective of the Delivery pha…" at bounding box center [506, 63] width 347 height 27
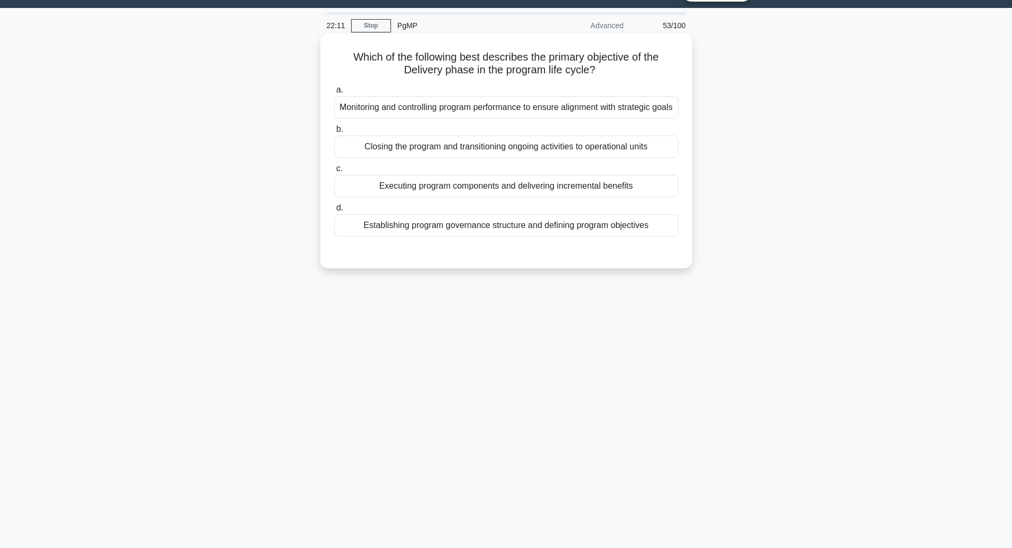
click at [516, 197] on div "Executing program components and delivering incremental benefits" at bounding box center [506, 186] width 344 height 22
click at [334, 172] on input "c. Executing program components and delivering incremental benefits" at bounding box center [334, 168] width 0 height 7
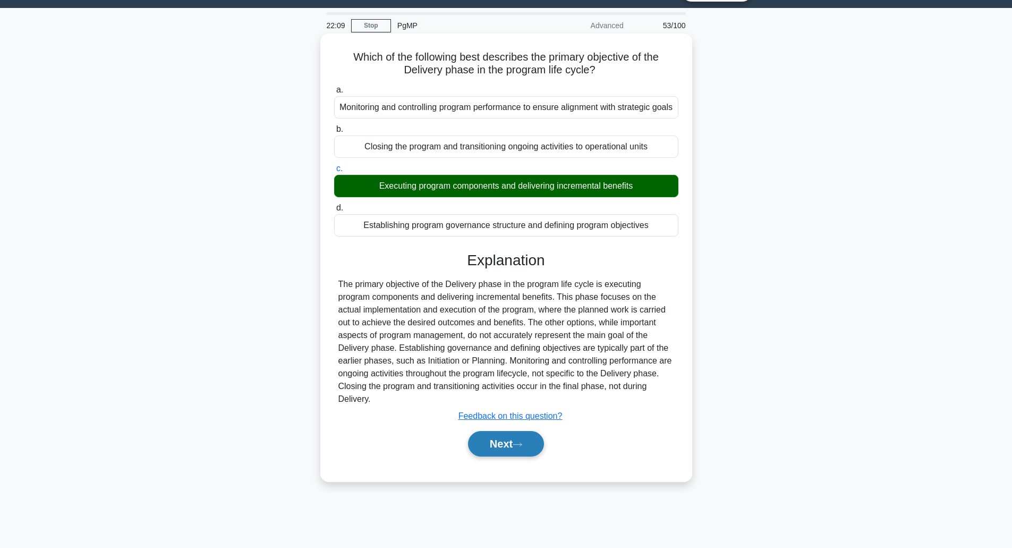
click at [507, 457] on button "Next" at bounding box center [506, 444] width 76 height 26
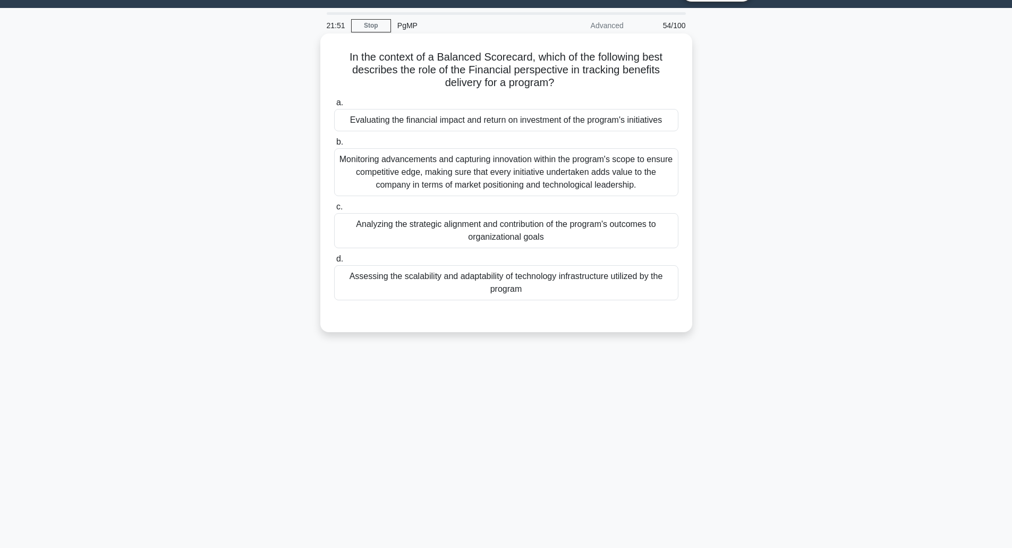
click at [462, 235] on div "Analyzing the strategic alignment and contribution of the program's outcomes to…" at bounding box center [506, 230] width 344 height 35
click at [334, 210] on input "c. Analyzing the strategic alignment and contribution of the program's outcomes…" at bounding box center [334, 207] width 0 height 7
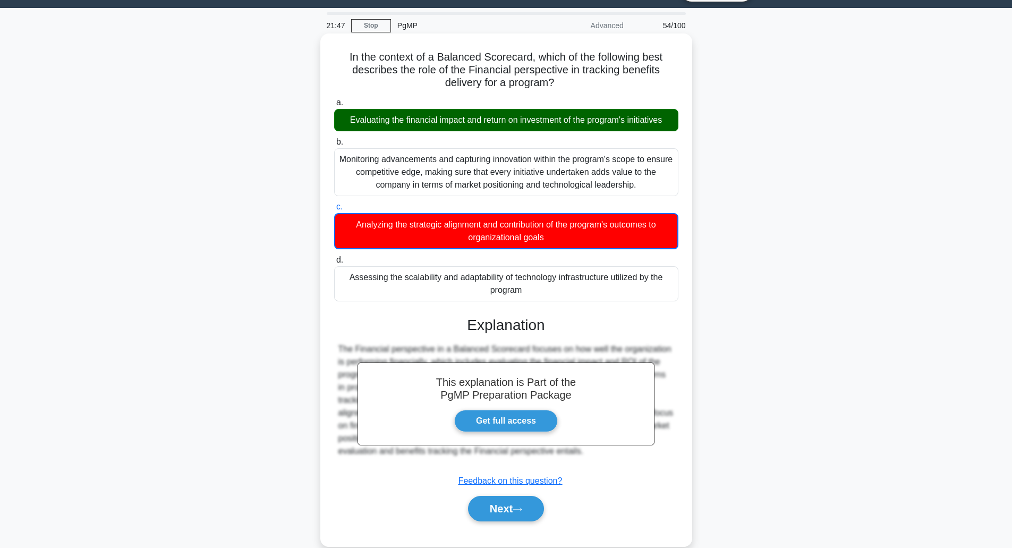
click at [500, 522] on div "Next" at bounding box center [506, 509] width 344 height 34
click at [503, 518] on button "Next" at bounding box center [506, 509] width 76 height 26
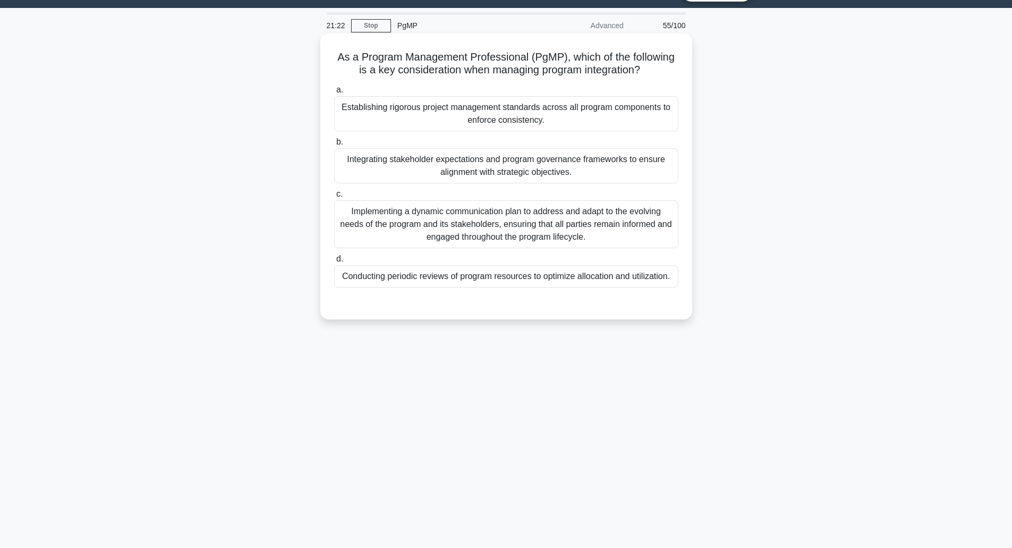
click at [502, 177] on div "Integrating stakeholder expectations and program governance frameworks to ensur…" at bounding box center [506, 165] width 344 height 35
click at [334, 146] on input "b. Integrating stakeholder expectations and program governance frameworks to en…" at bounding box center [334, 142] width 0 height 7
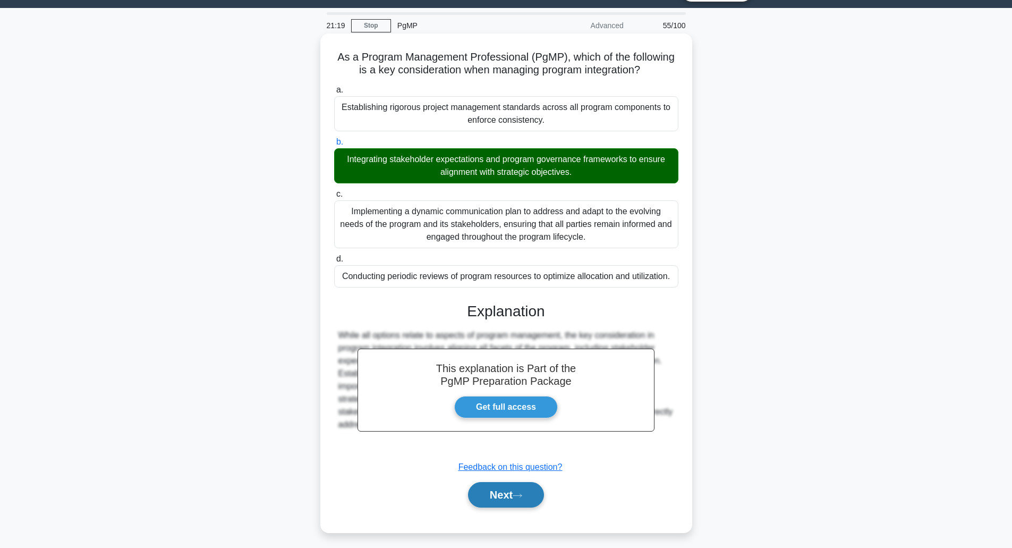
click at [492, 493] on button "Next" at bounding box center [506, 495] width 76 height 26
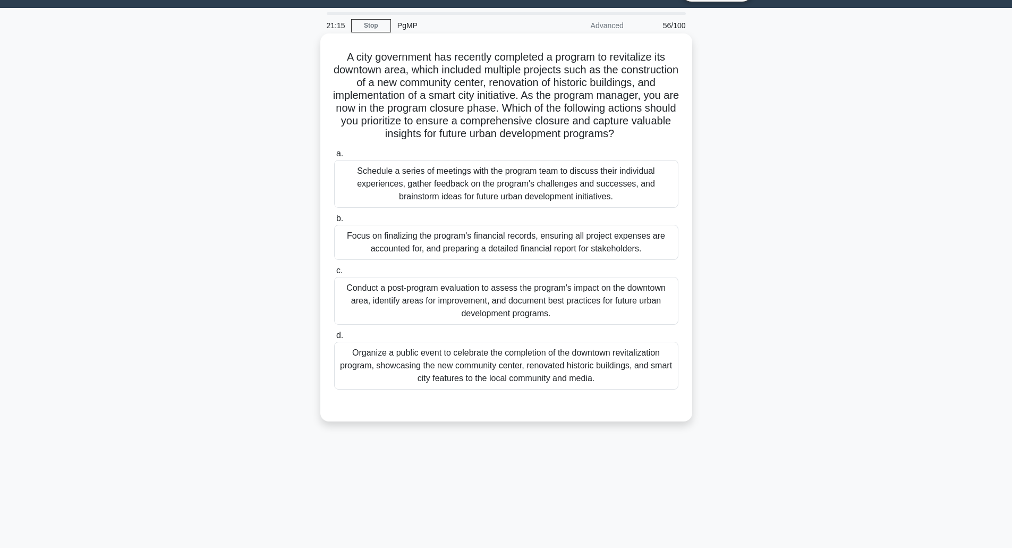
click at [485, 59] on h5 "A city government has recently completed a program to revitalize its downtown a…" at bounding box center [506, 95] width 347 height 90
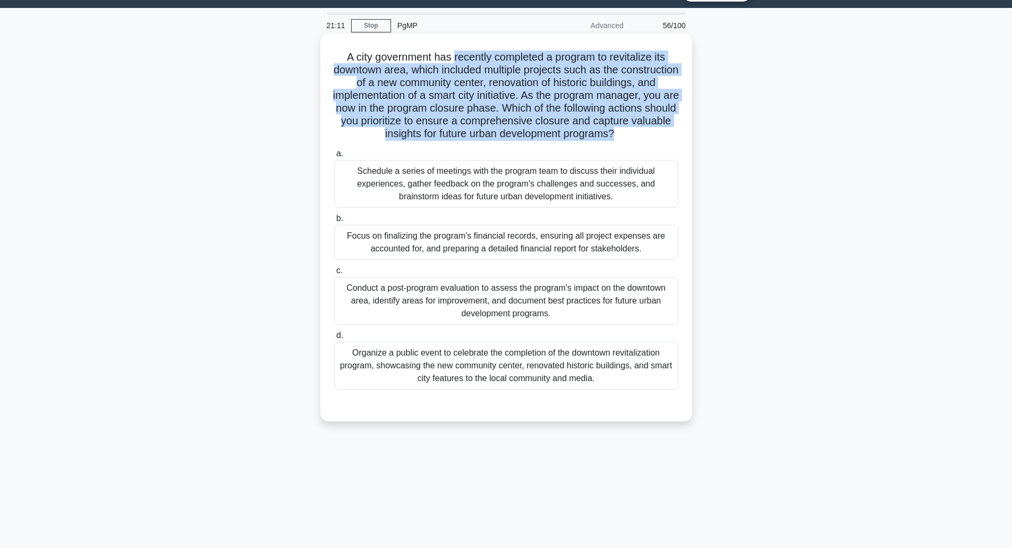
drag, startPoint x: 485, startPoint y: 59, endPoint x: 527, endPoint y: 148, distance: 98.0
click at [527, 141] on h5 "A city government has recently completed a program to revitalize its downtown a…" at bounding box center [506, 95] width 347 height 90
click at [614, 141] on icon ".spinner_0XTQ{transform-origin:center;animation:spinner_y6GP .75s linear infini…" at bounding box center [620, 134] width 13 height 13
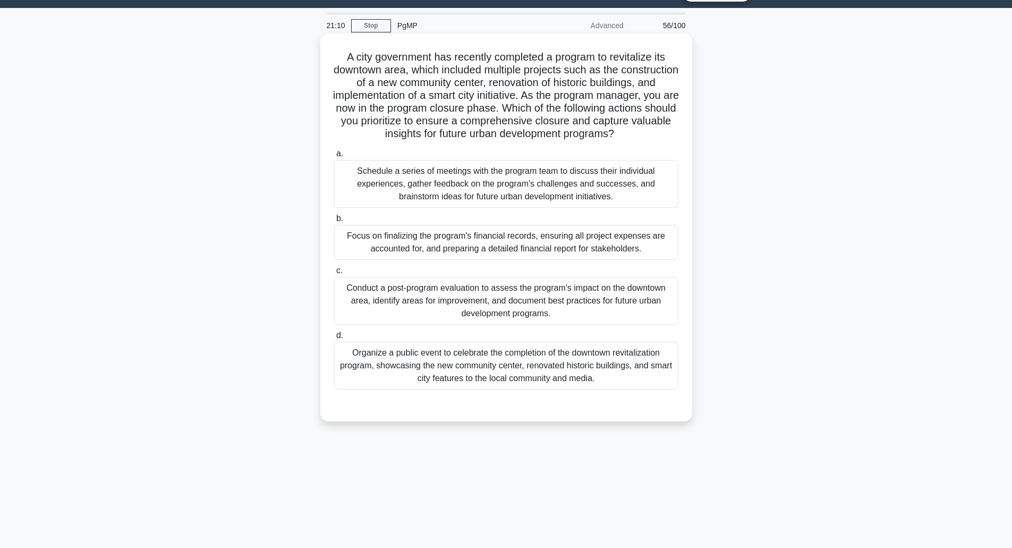
click at [614, 141] on icon ".spinner_0XTQ{transform-origin:center;animation:spinner_y6GP .75s linear infini…" at bounding box center [620, 134] width 13 height 13
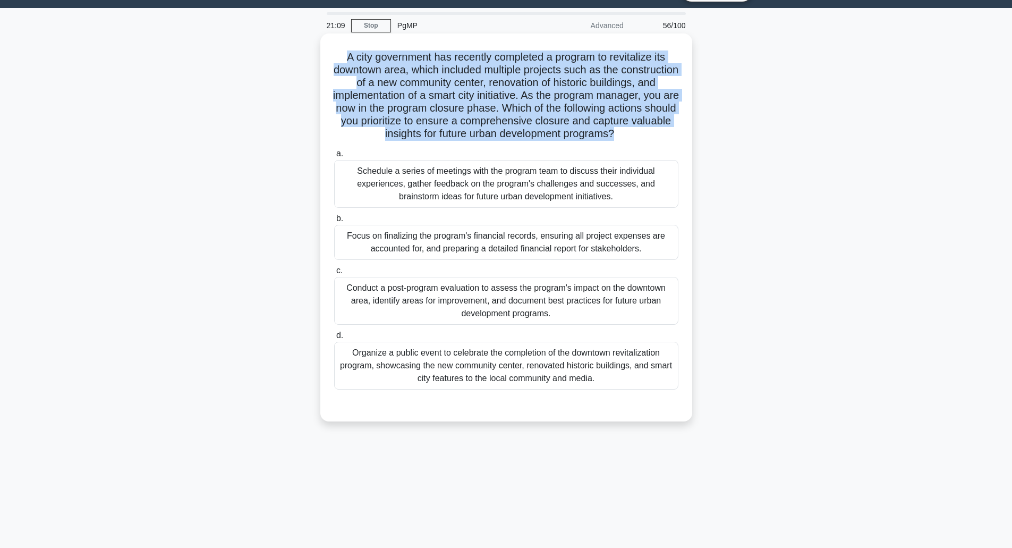
drag, startPoint x: 527, startPoint y: 148, endPoint x: 530, endPoint y: 138, distance: 10.6
click at [530, 138] on h5 "A city government has recently completed a program to revitalize its downtown a…" at bounding box center [506, 95] width 347 height 90
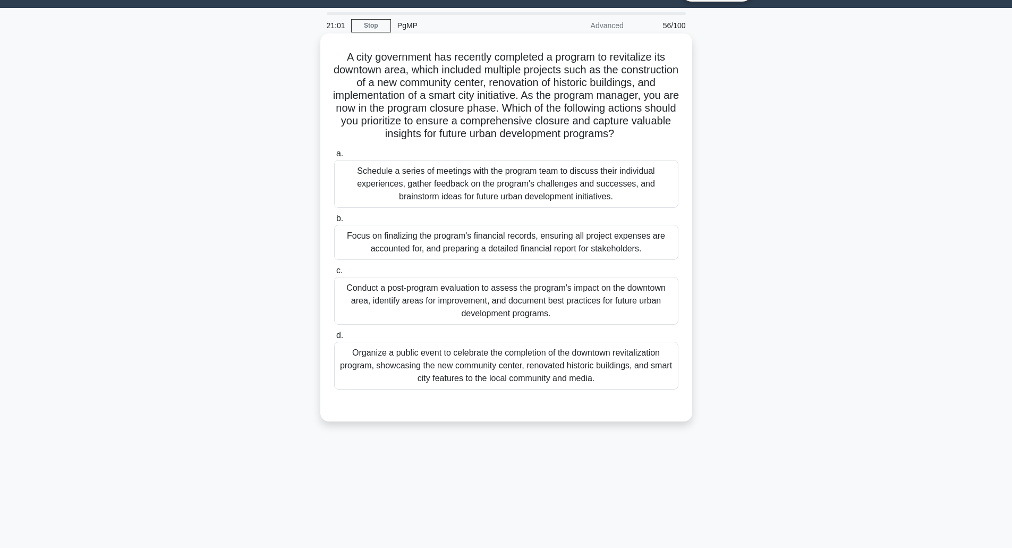
click at [492, 260] on div "Focus on finalizing the program's financial records, ensuring all project expen…" at bounding box center [506, 242] width 344 height 35
click at [334, 222] on input "b. Focus on finalizing the program's financial records, ensuring all project ex…" at bounding box center [334, 218] width 0 height 7
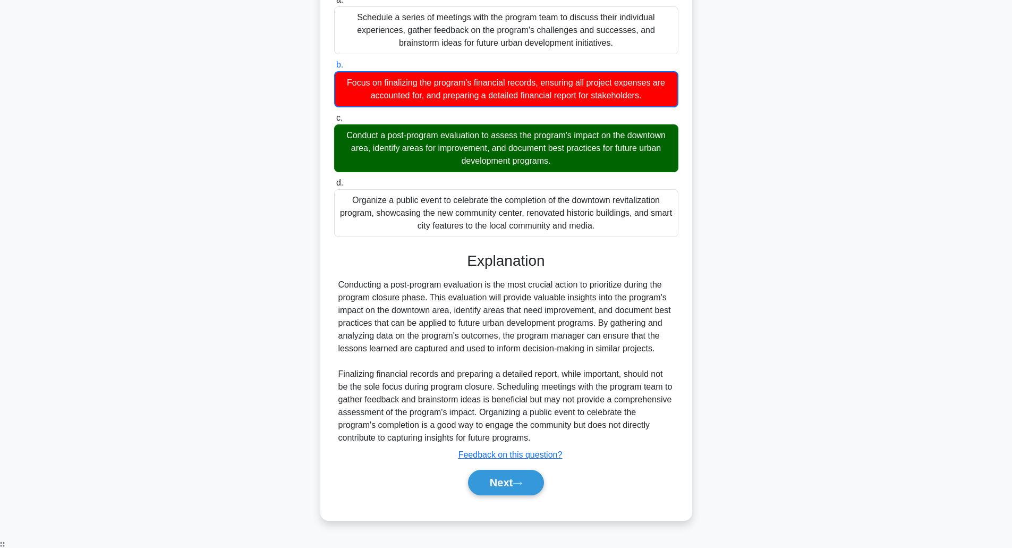
scroll to position [185, 0]
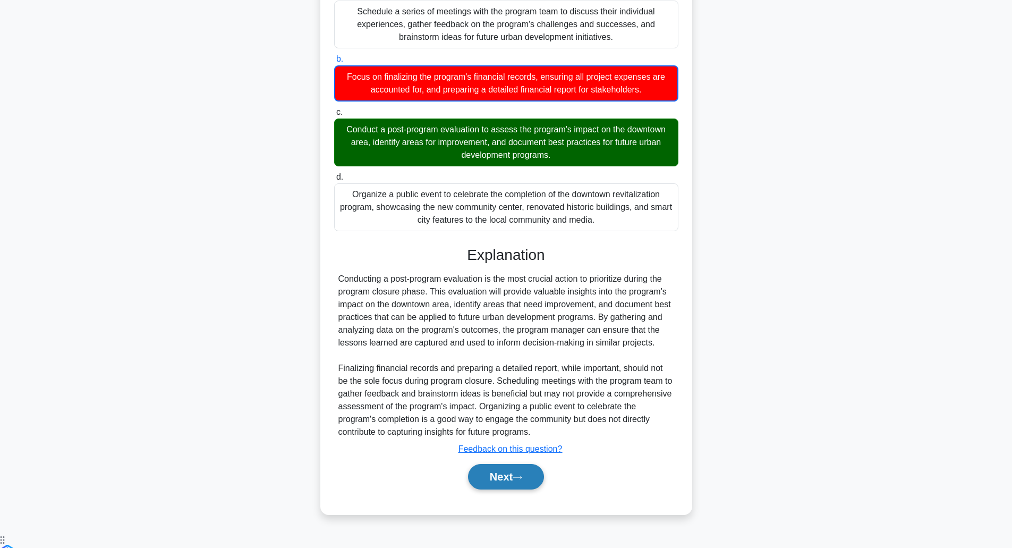
click at [508, 490] on button "Next" at bounding box center [506, 477] width 76 height 26
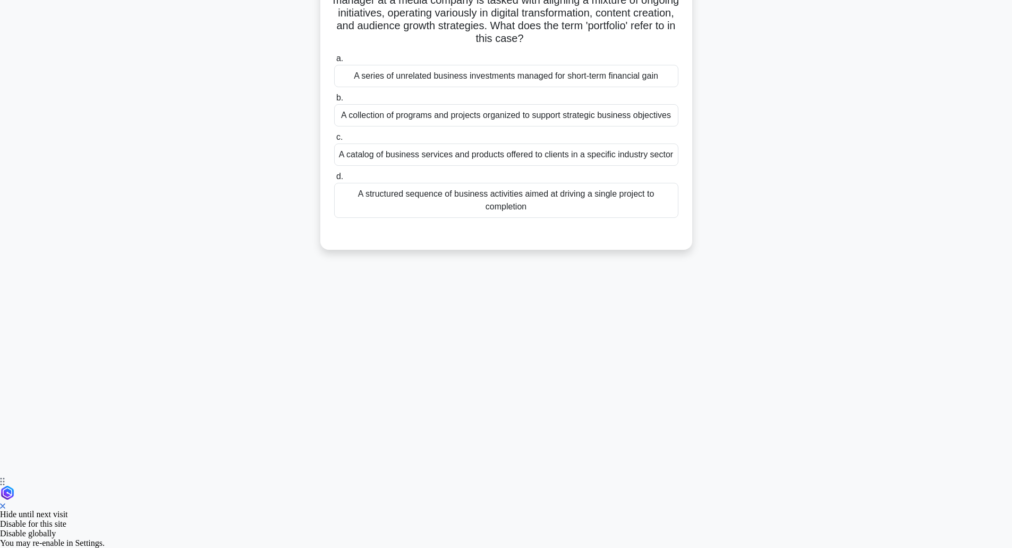
scroll to position [26, 0]
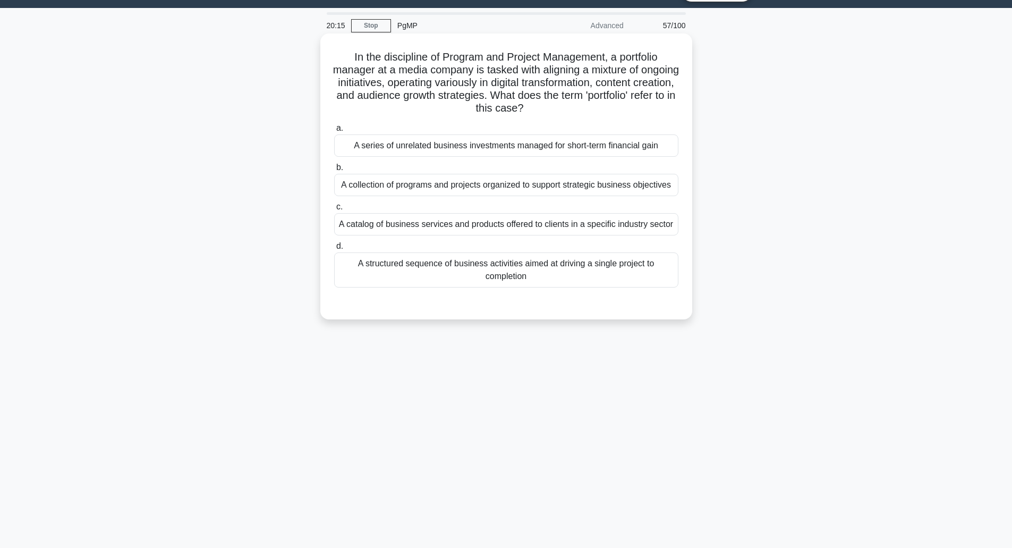
click at [513, 187] on div "A collection of programs and projects organized to support strategic business o…" at bounding box center [506, 185] width 344 height 22
click at [334, 171] on input "b. A collection of programs and projects organized to support strategic busines…" at bounding box center [334, 167] width 0 height 7
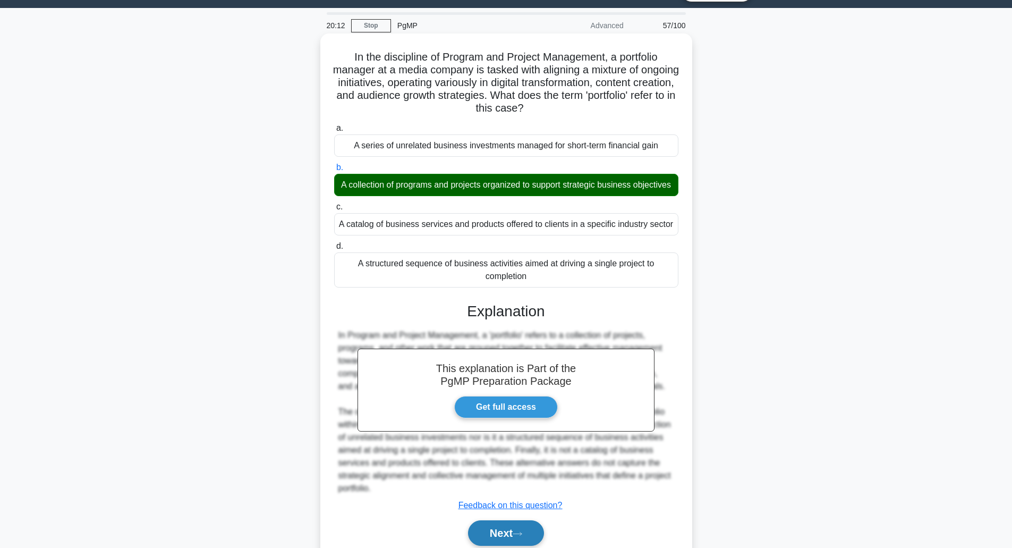
click at [470, 545] on button "Next" at bounding box center [506, 533] width 76 height 26
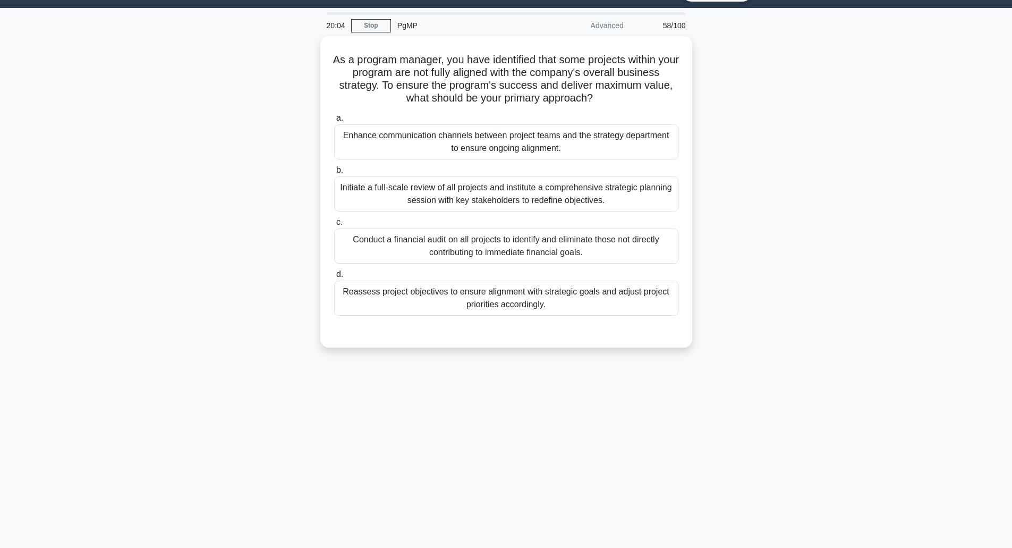
click at [159, 301] on div "As a program manager, you have identified that some projects within your progra…" at bounding box center [507, 198] width 702 height 324
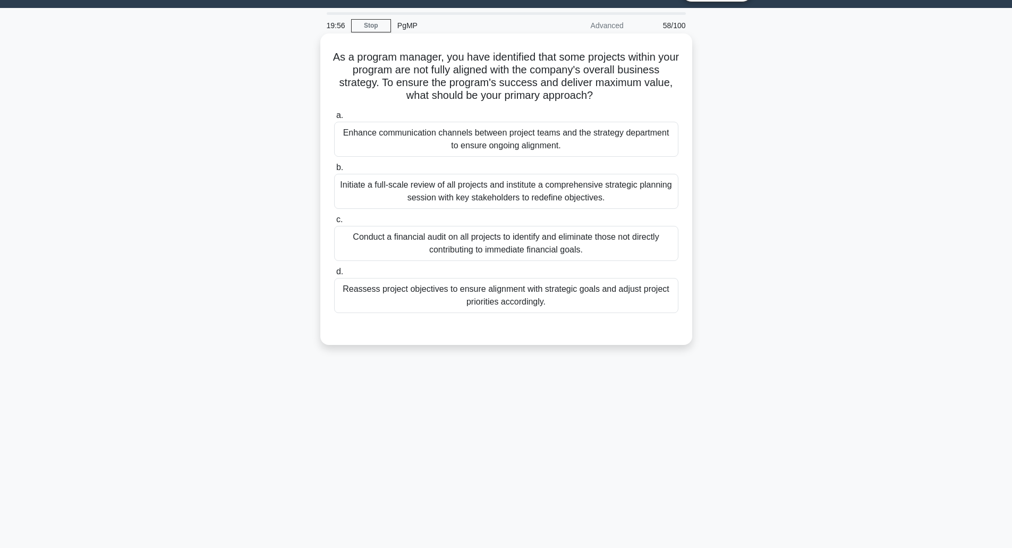
drag, startPoint x: 388, startPoint y: 88, endPoint x: 615, endPoint y: 97, distance: 227.7
click at [615, 97] on h5 "As a program manager, you have identified that some projects within your progra…" at bounding box center [506, 76] width 347 height 52
drag, startPoint x: 615, startPoint y: 97, endPoint x: 406, endPoint y: 85, distance: 210.3
click at [406, 85] on h5 "As a program manager, you have identified that some projects within your progra…" at bounding box center [506, 76] width 347 height 52
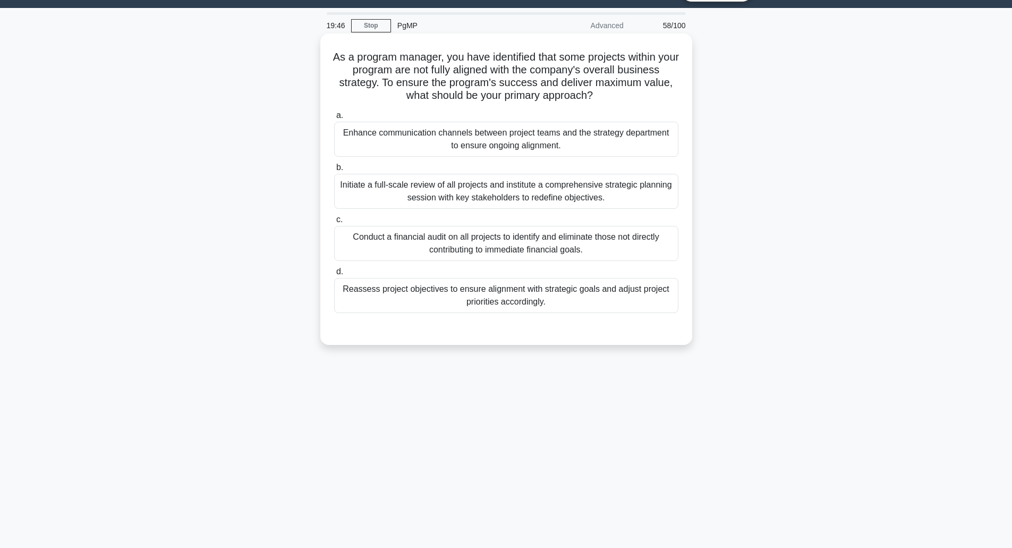
click at [399, 54] on h5 "As a program manager, you have identified that some projects within your progra…" at bounding box center [506, 76] width 347 height 52
click at [356, 301] on div "Reassess project objectives to ensure alignment with strategic goals and adjust…" at bounding box center [506, 295] width 344 height 35
click at [334, 275] on input "d. Reassess project objectives to ensure alignment with strategic goals and adj…" at bounding box center [334, 271] width 0 height 7
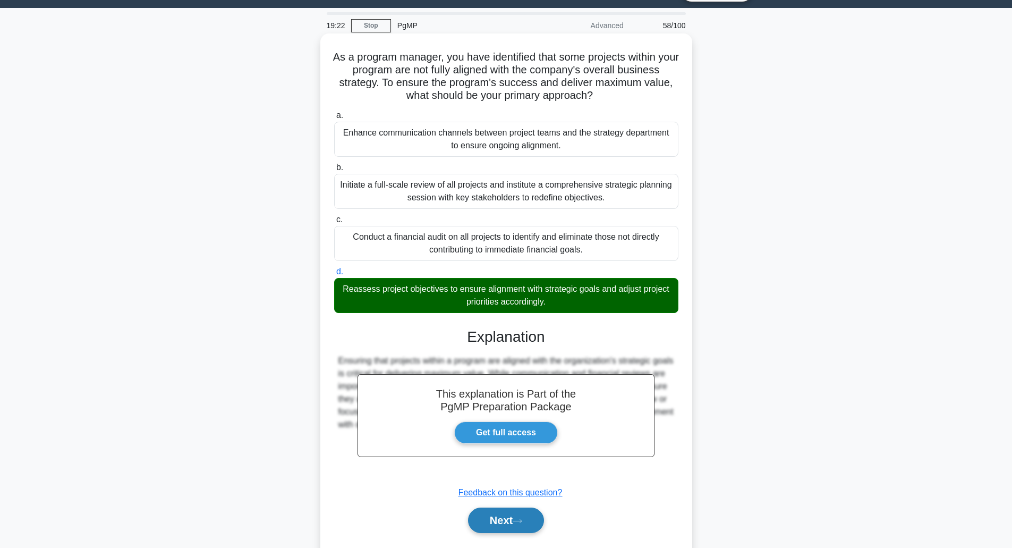
click at [510, 533] on button "Next" at bounding box center [506, 521] width 76 height 26
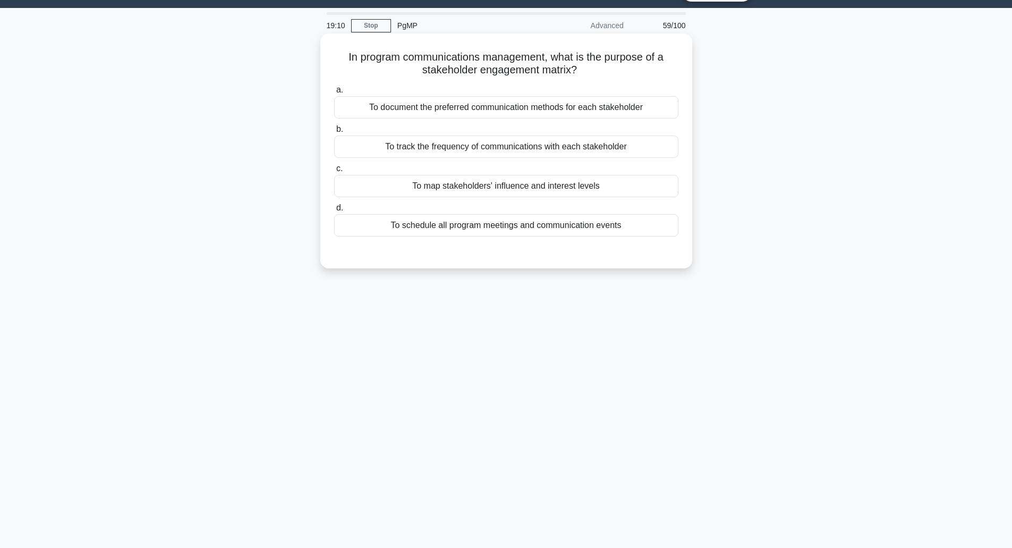
click at [478, 181] on div "To map stakeholders' influence and interest levels" at bounding box center [506, 186] width 344 height 22
click at [334, 172] on input "c. To map stakeholders' influence and interest levels" at bounding box center [334, 168] width 0 height 7
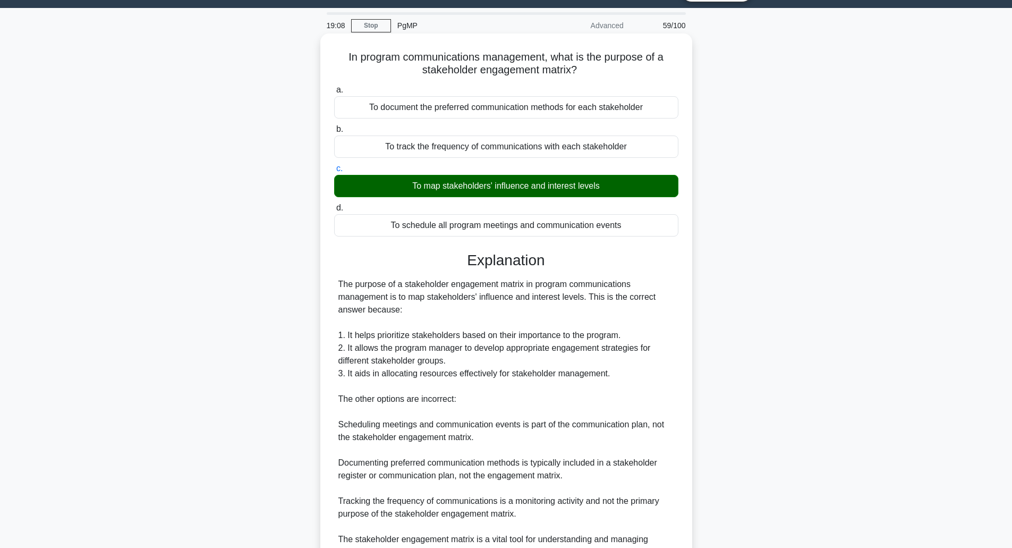
scroll to position [146, 0]
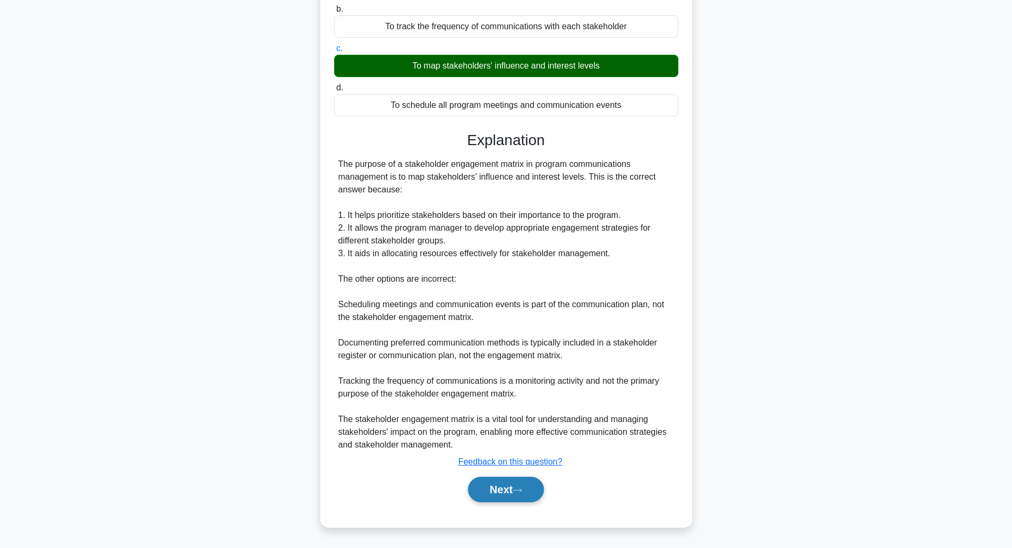
click at [500, 495] on button "Next" at bounding box center [506, 490] width 76 height 26
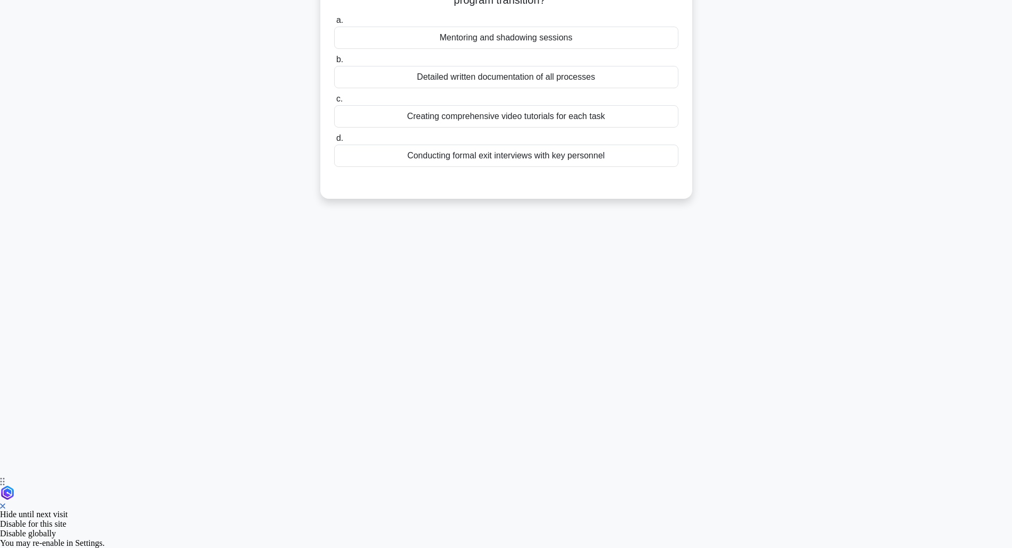
scroll to position [26, 0]
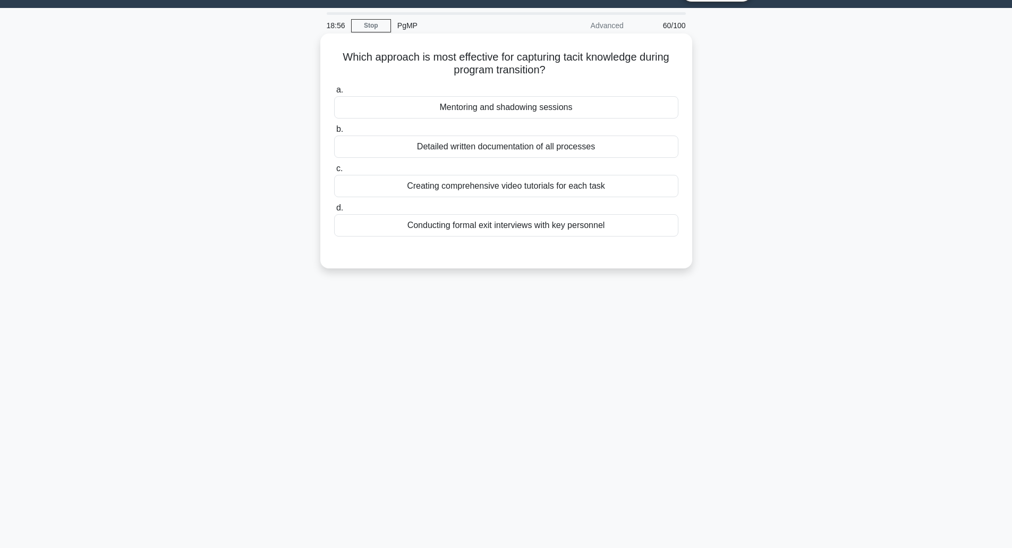
click at [491, 156] on div "Detailed written documentation of all processes" at bounding box center [506, 147] width 344 height 22
click at [334, 133] on input "b. Detailed written documentation of all processes" at bounding box center [334, 129] width 0 height 7
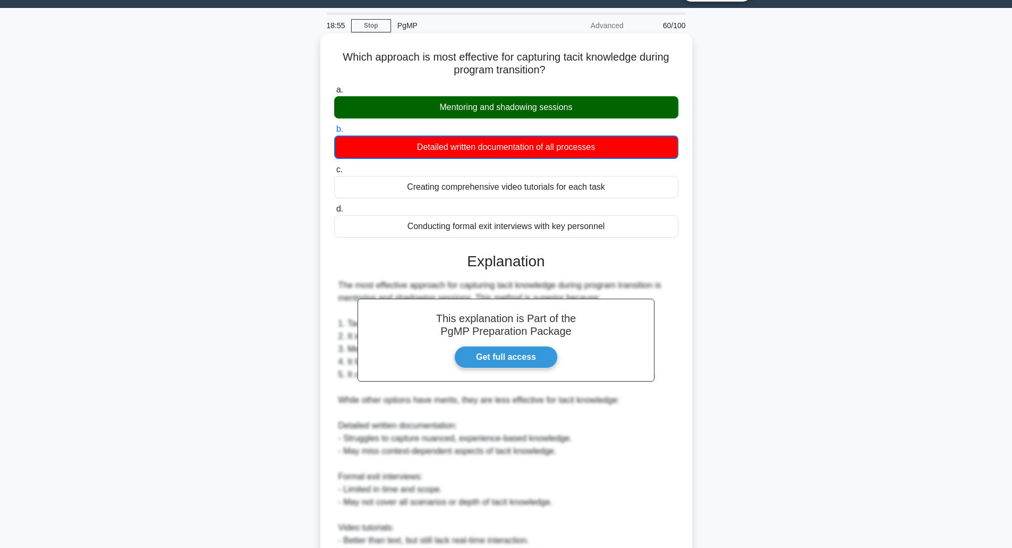
drag, startPoint x: 491, startPoint y: 156, endPoint x: 420, endPoint y: 394, distance: 248.2
click at [420, 394] on div "a. Mentoring and shadowing sessions b. Detailed written documentation of all pr…" at bounding box center [506, 371] width 347 height 580
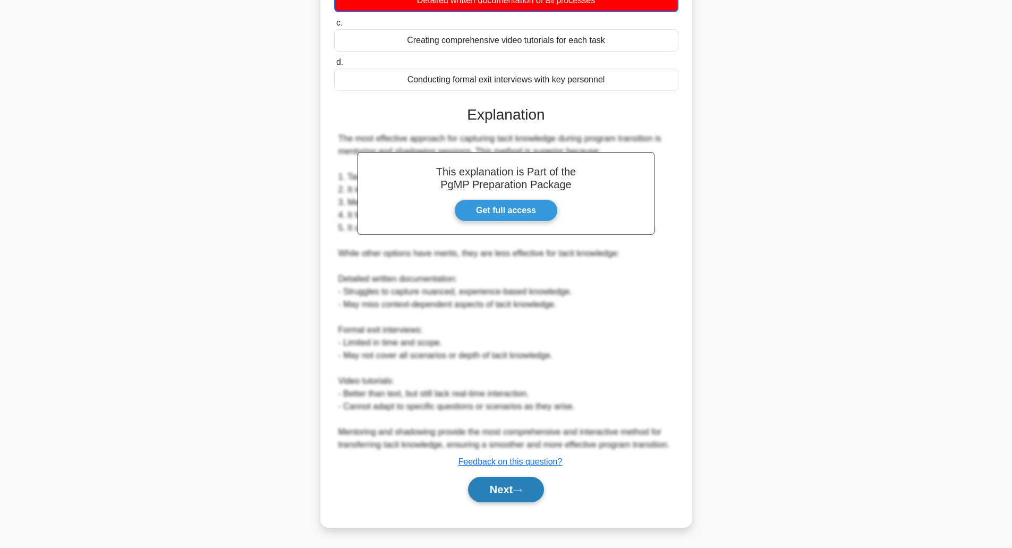
click at [520, 493] on icon at bounding box center [518, 490] width 10 height 6
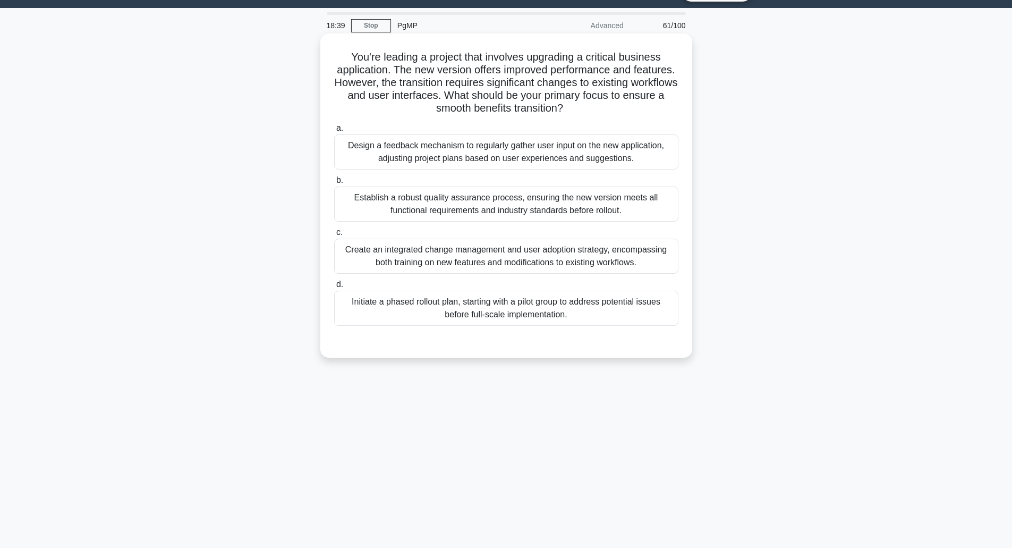
click at [502, 145] on div "Design a feedback mechanism to regularly gather user input on the new applicati…" at bounding box center [506, 151] width 344 height 35
click at [334, 132] on input "a. Design a feedback mechanism to regularly gather user input on the new applic…" at bounding box center [334, 128] width 0 height 7
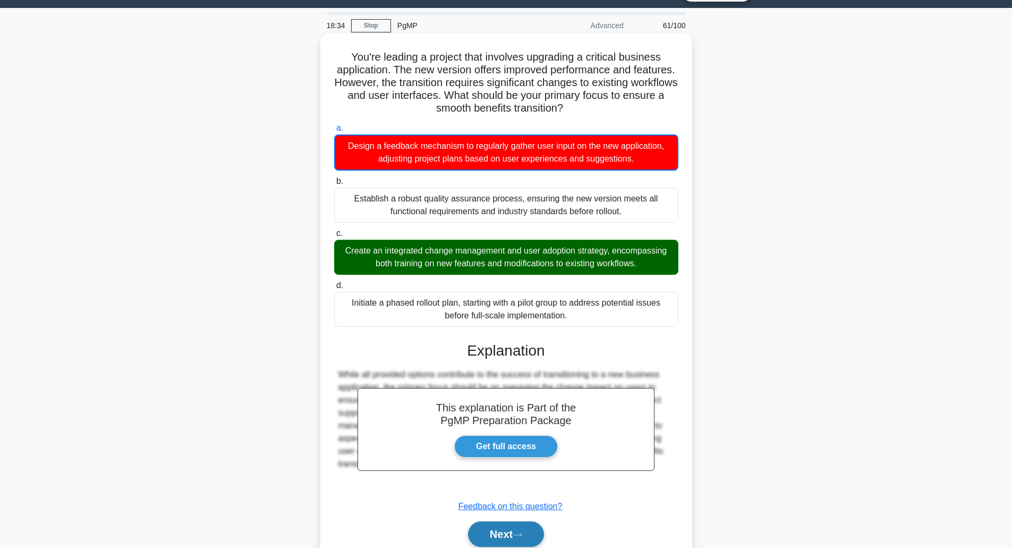
click at [495, 536] on button "Next" at bounding box center [506, 534] width 76 height 26
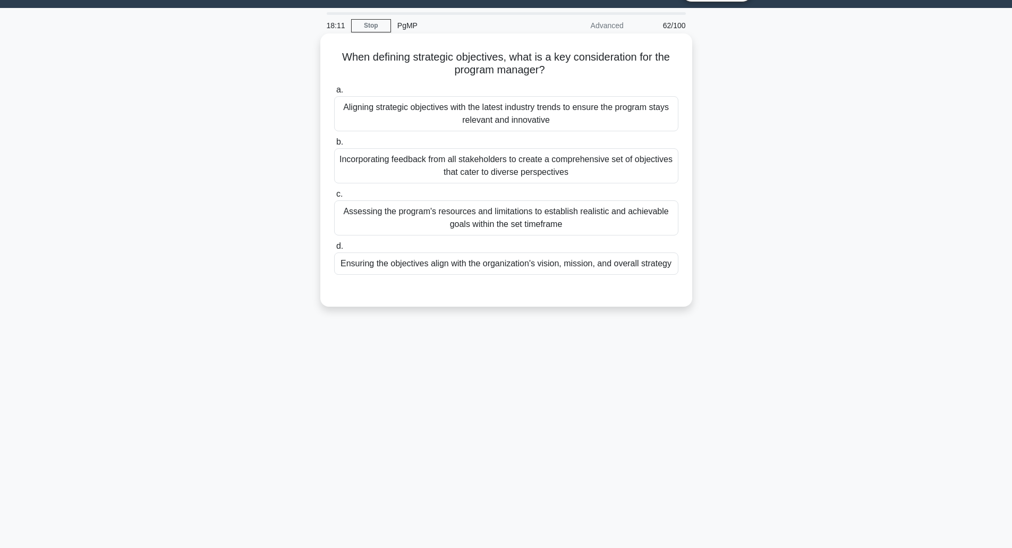
click at [455, 271] on div "Ensuring the objectives align with the organization's vision, mission, and over…" at bounding box center [506, 263] width 344 height 22
click at [334, 250] on input "d. Ensuring the objectives align with the organization's vision, mission, and o…" at bounding box center [334, 246] width 0 height 7
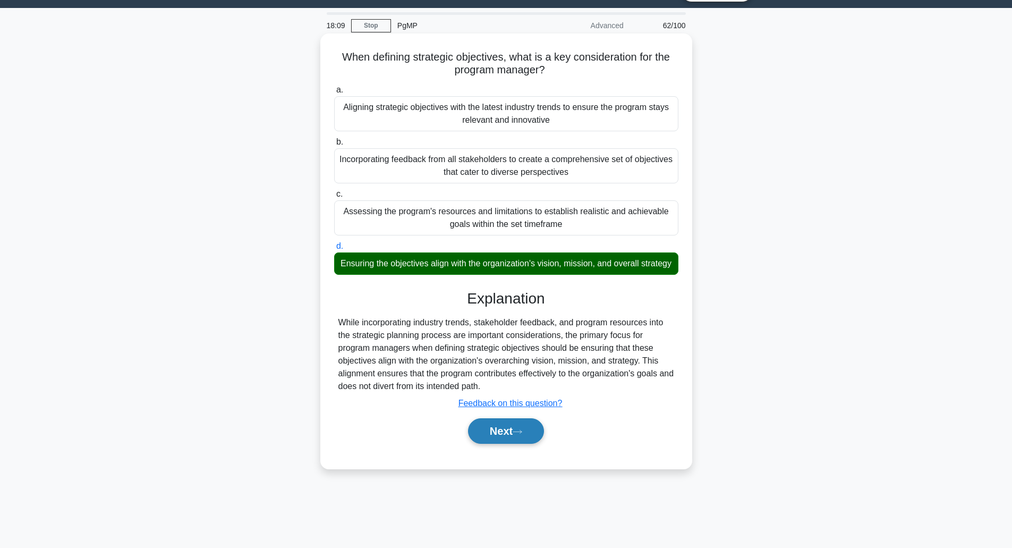
click at [478, 444] on button "Next" at bounding box center [506, 431] width 76 height 26
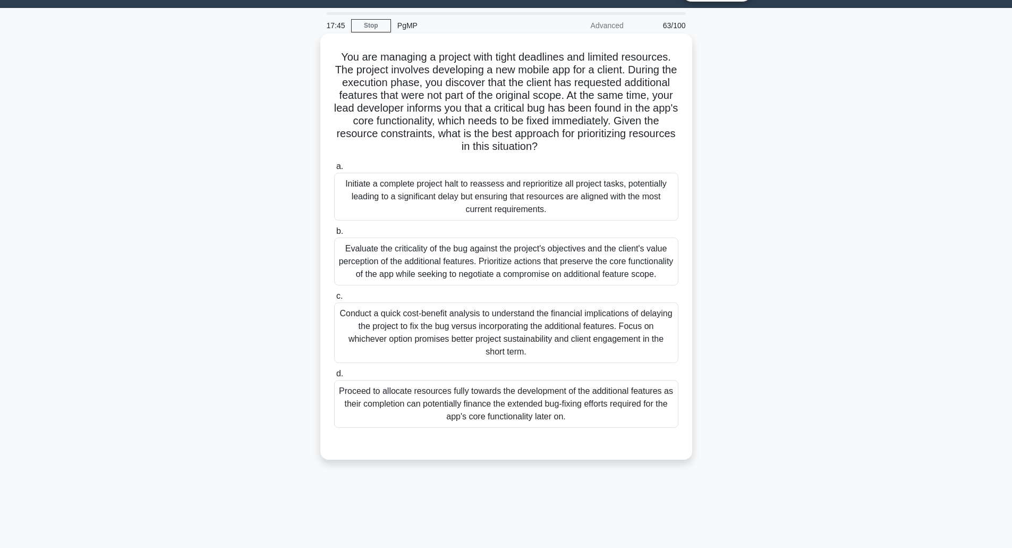
click at [461, 260] on div "Evaluate the criticality of the bug against the project's objectives and the cl…" at bounding box center [506, 262] width 344 height 48
click at [334, 235] on input "b. Evaluate the criticality of the bug against the project's objectives and the…" at bounding box center [334, 231] width 0 height 7
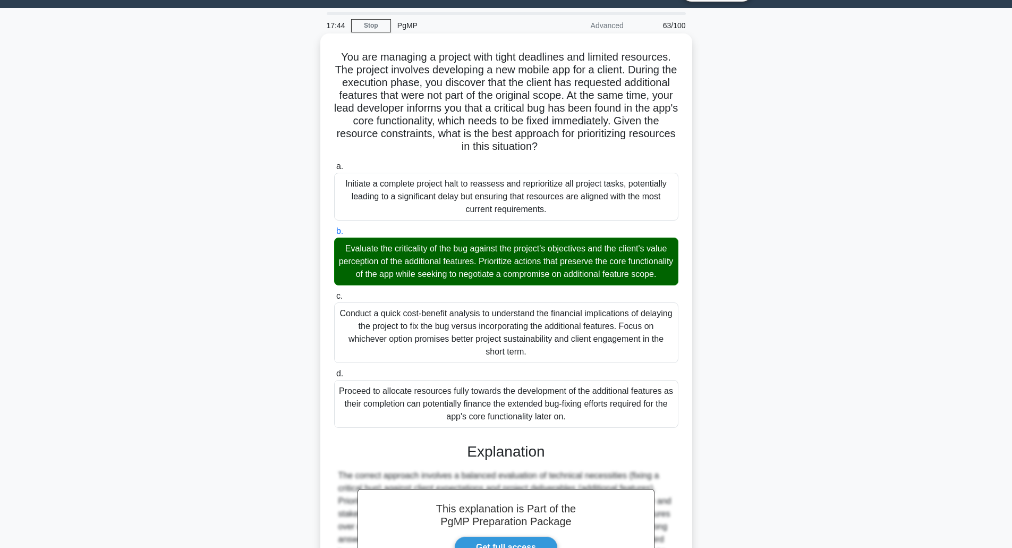
scroll to position [184, 0]
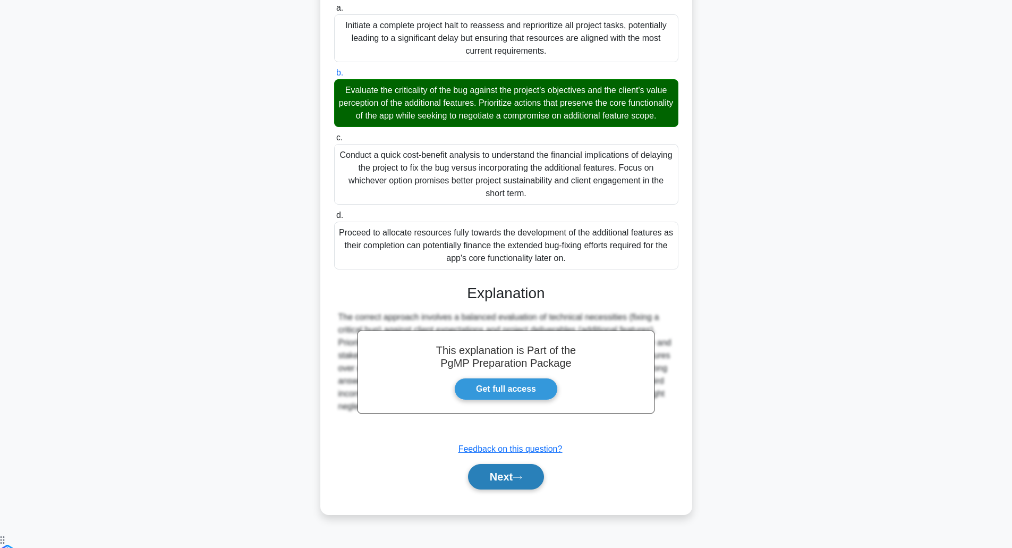
click at [510, 479] on button "Next" at bounding box center [506, 477] width 76 height 26
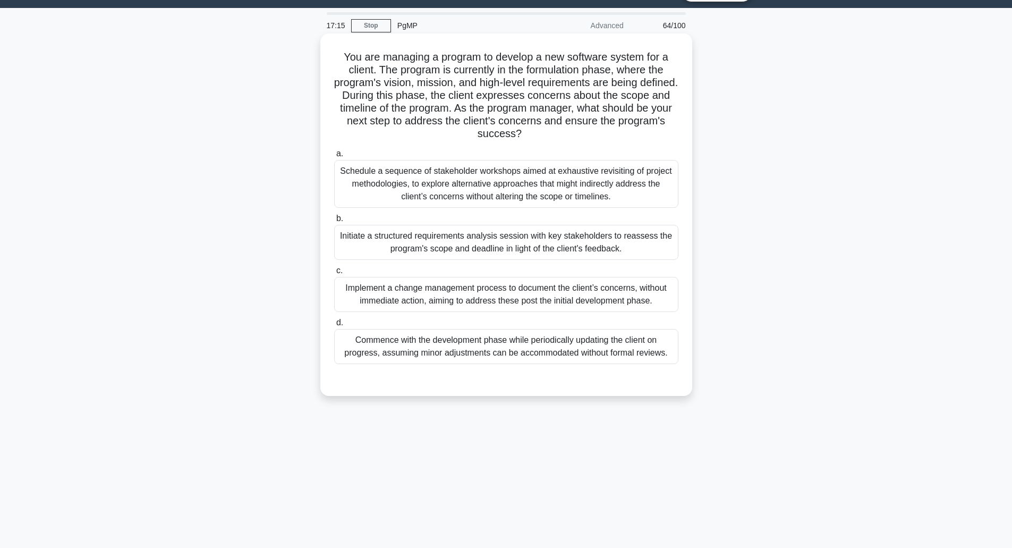
click at [513, 244] on div "Initiate a structured requirements analysis session with key stakeholders to re…" at bounding box center [506, 242] width 344 height 35
click at [334, 222] on input "b. Initiate a structured requirements analysis session with key stakeholders to…" at bounding box center [334, 218] width 0 height 7
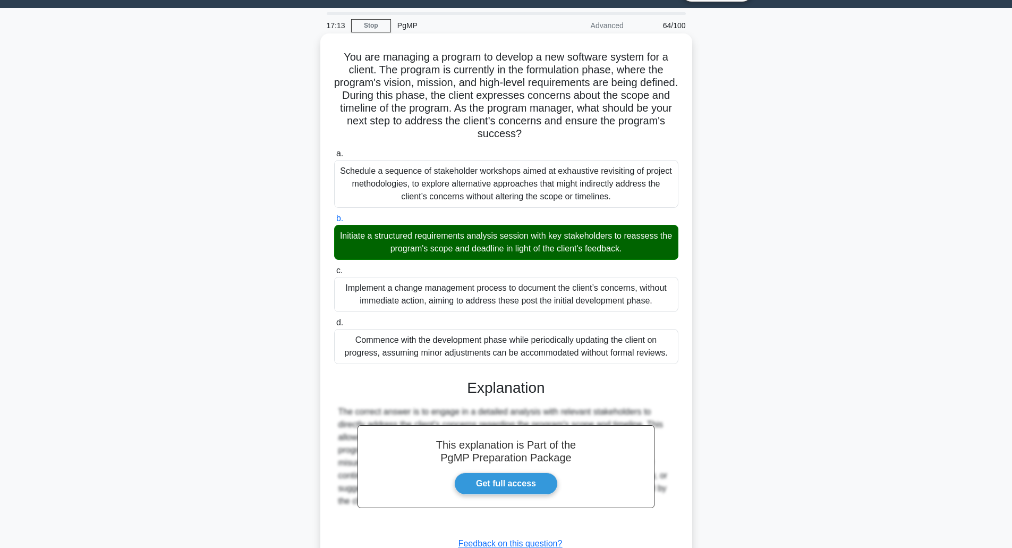
scroll to position [108, 0]
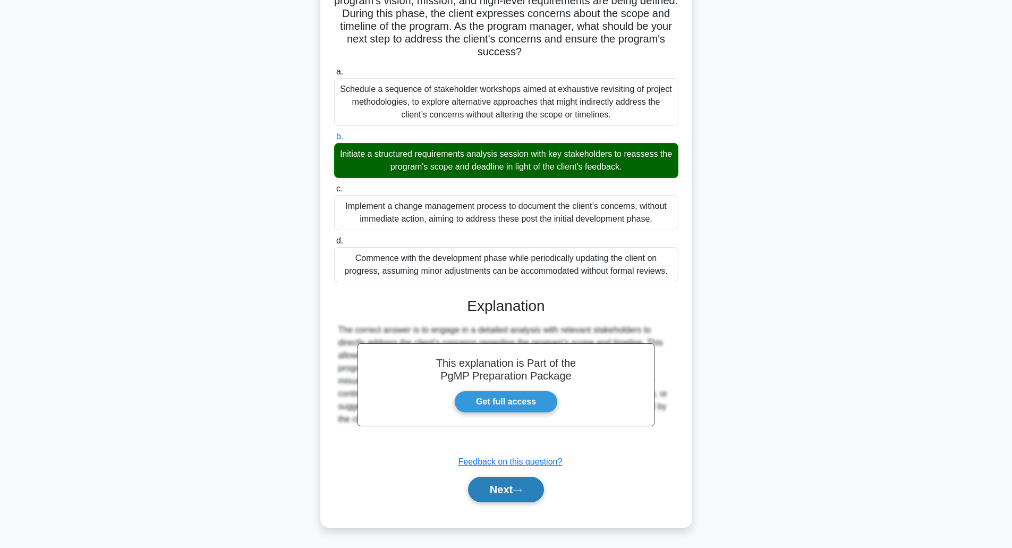
click at [517, 487] on button "Next" at bounding box center [506, 490] width 76 height 26
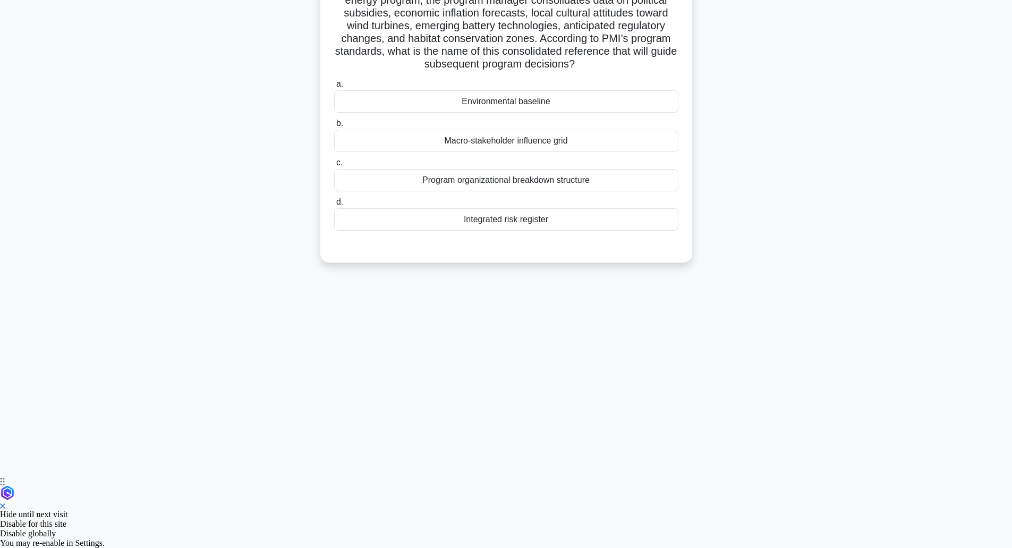
scroll to position [26, 0]
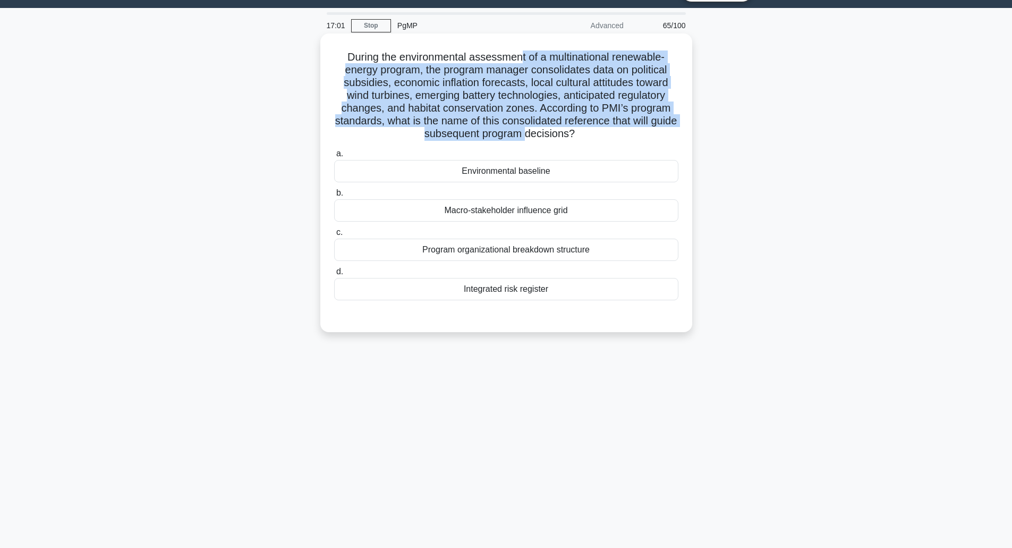
drag, startPoint x: 518, startPoint y: 53, endPoint x: 543, endPoint y: 132, distance: 82.5
click at [543, 132] on h5 "During the environmental assessment of a multinational renewable-energy program…" at bounding box center [506, 95] width 347 height 90
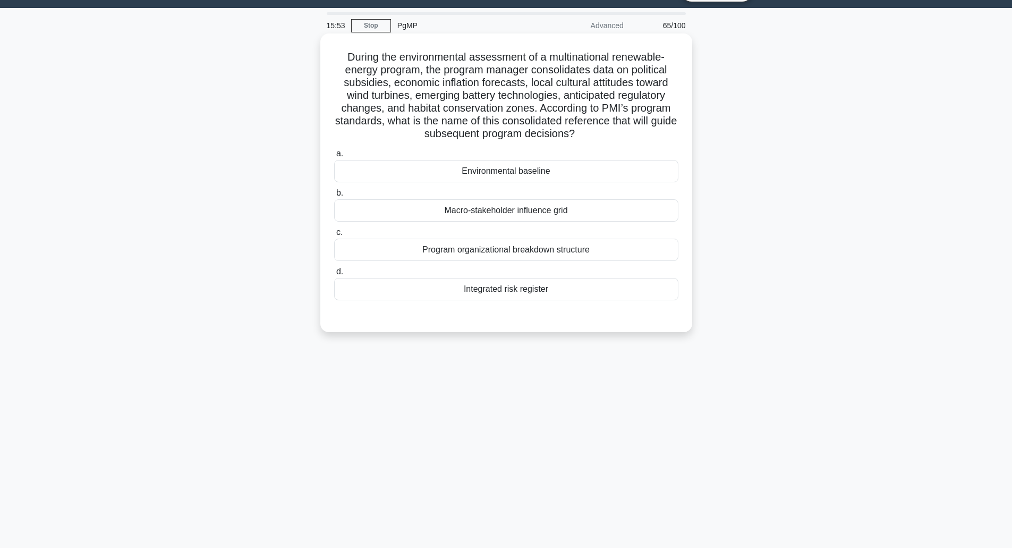
click at [508, 255] on div "Program organizational breakdown structure" at bounding box center [506, 250] width 344 height 22
click at [334, 236] on input "c. Program organizational breakdown structure" at bounding box center [334, 232] width 0 height 7
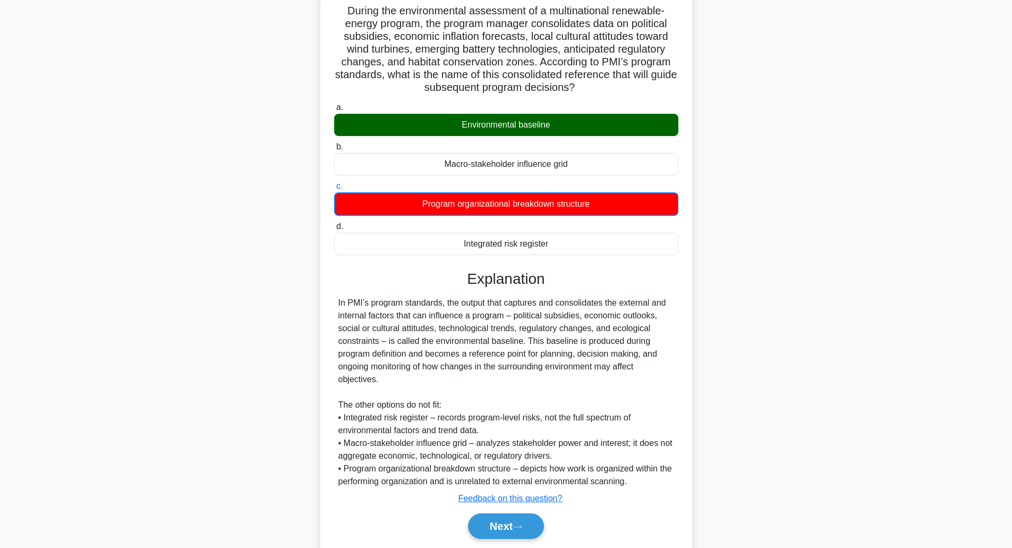
scroll to position [109, 0]
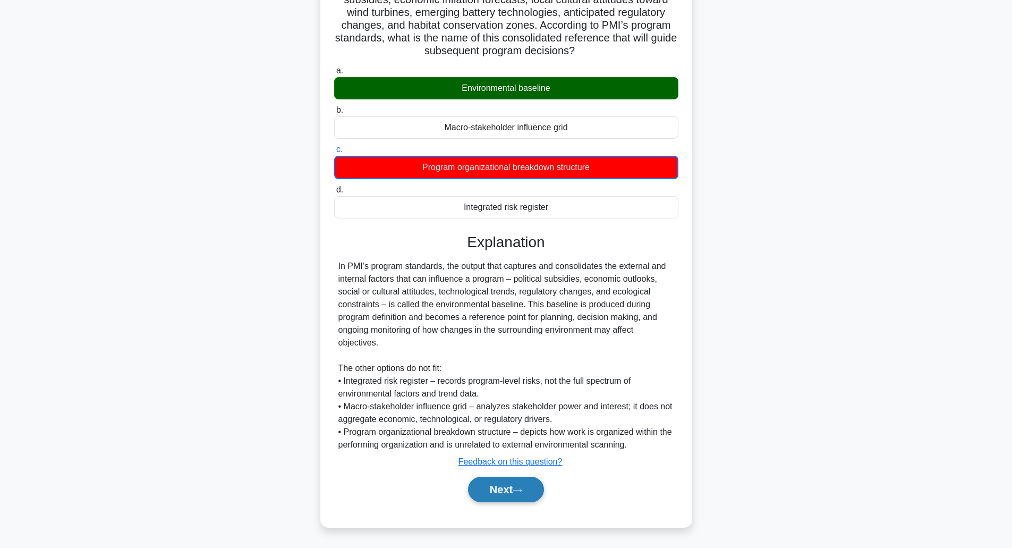
click at [514, 482] on button "Next" at bounding box center [506, 490] width 76 height 26
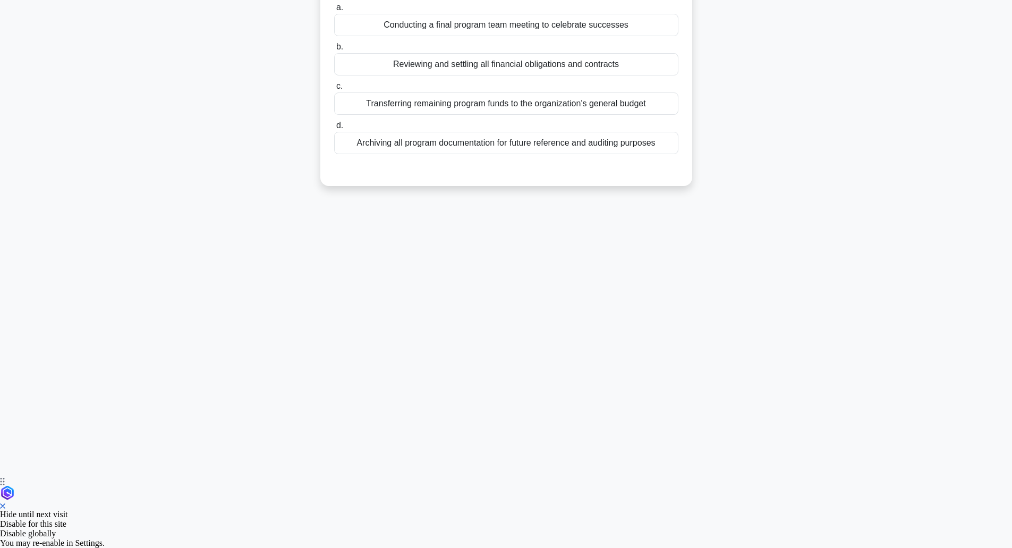
scroll to position [26, 0]
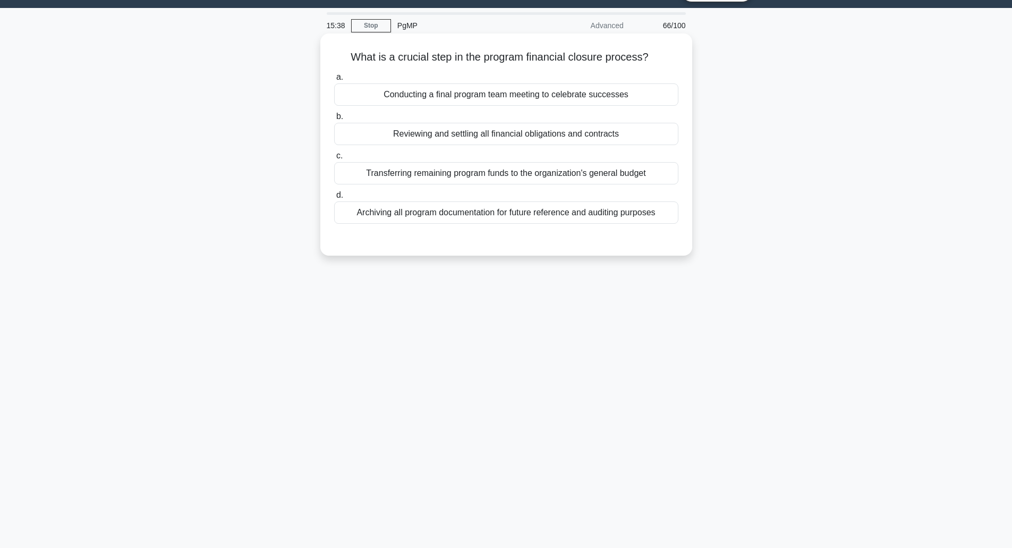
click at [533, 140] on div "Reviewing and settling all financial obligations and contracts" at bounding box center [506, 134] width 344 height 22
click at [334, 120] on input "b. Reviewing and settling all financial obligations and contracts" at bounding box center [334, 116] width 0 height 7
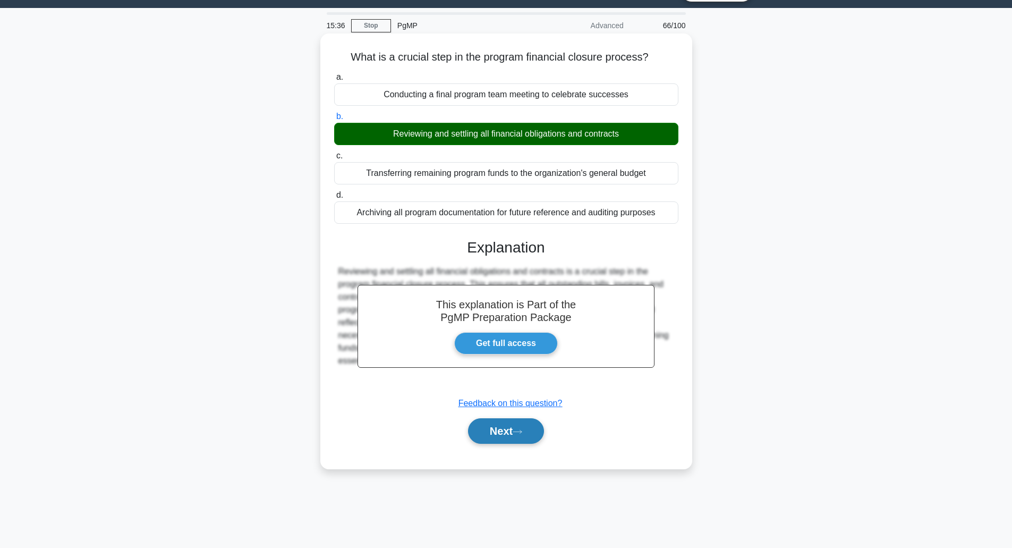
click at [471, 430] on button "Next" at bounding box center [506, 431] width 76 height 26
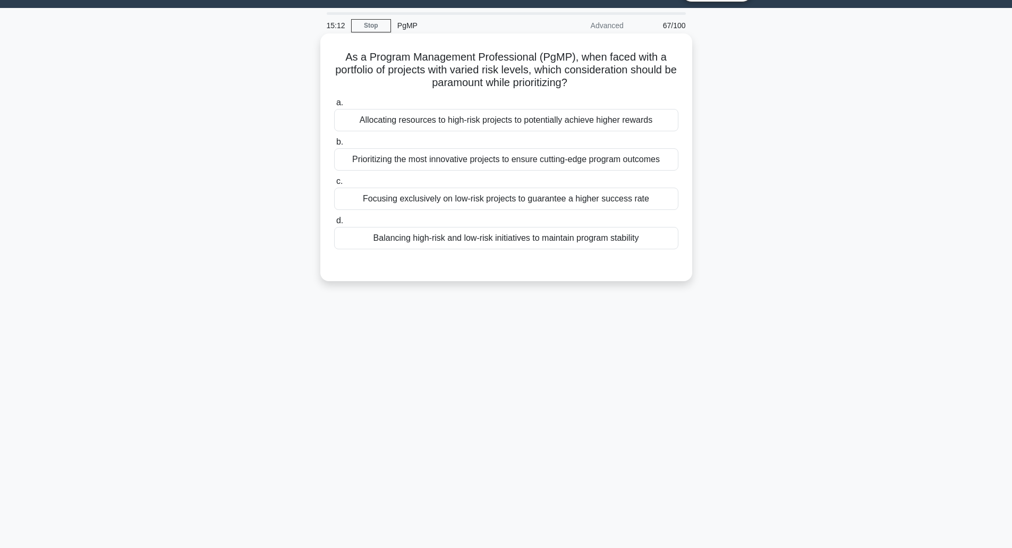
click at [414, 245] on div "Balancing high-risk and low-risk initiatives to maintain program stability" at bounding box center [506, 238] width 344 height 22
click at [334, 224] on input "d. Balancing high-risk and low-risk initiatives to maintain program stability" at bounding box center [334, 220] width 0 height 7
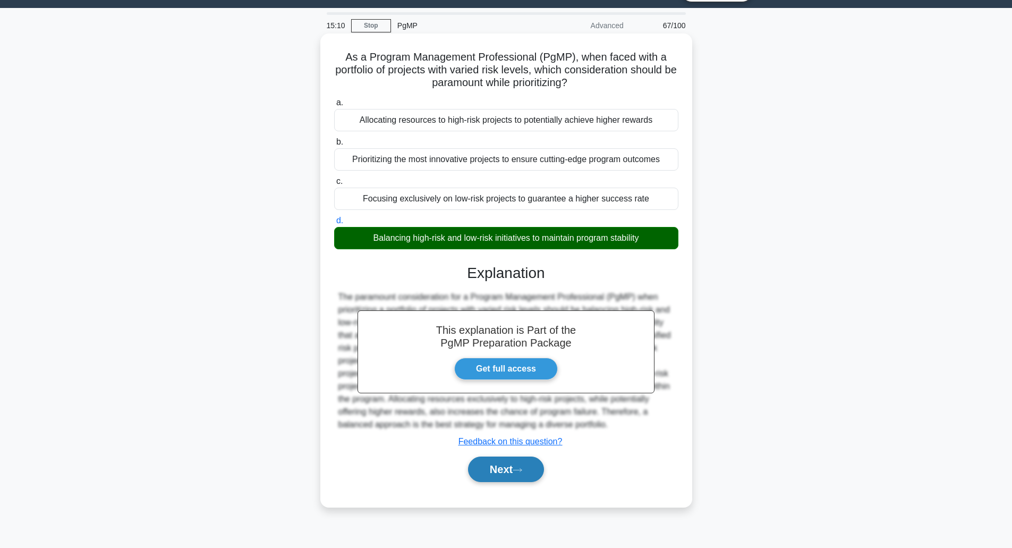
click at [486, 482] on button "Next" at bounding box center [506, 470] width 76 height 26
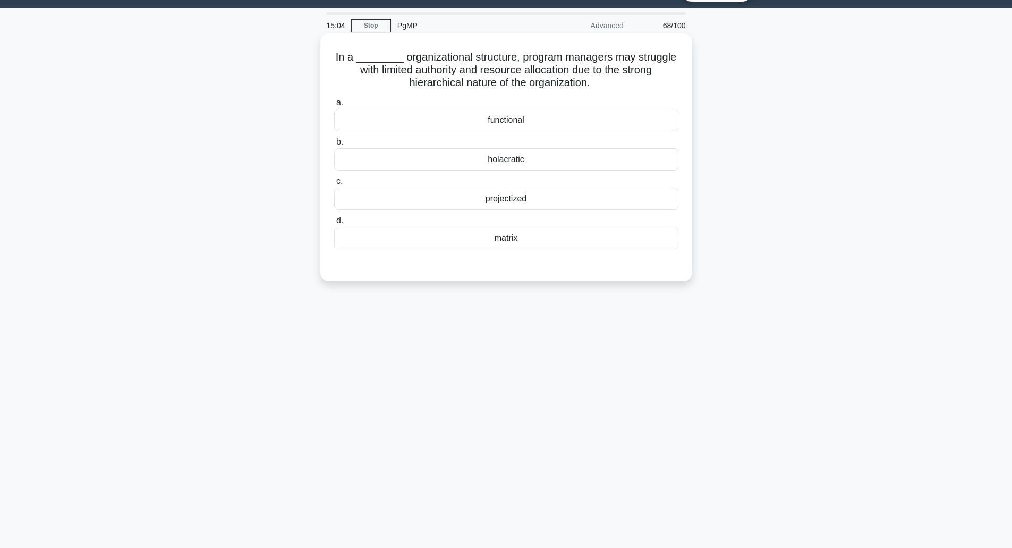
click at [521, 244] on div "matrix" at bounding box center [506, 238] width 344 height 22
click at [334, 224] on input "d. matrix" at bounding box center [334, 220] width 0 height 7
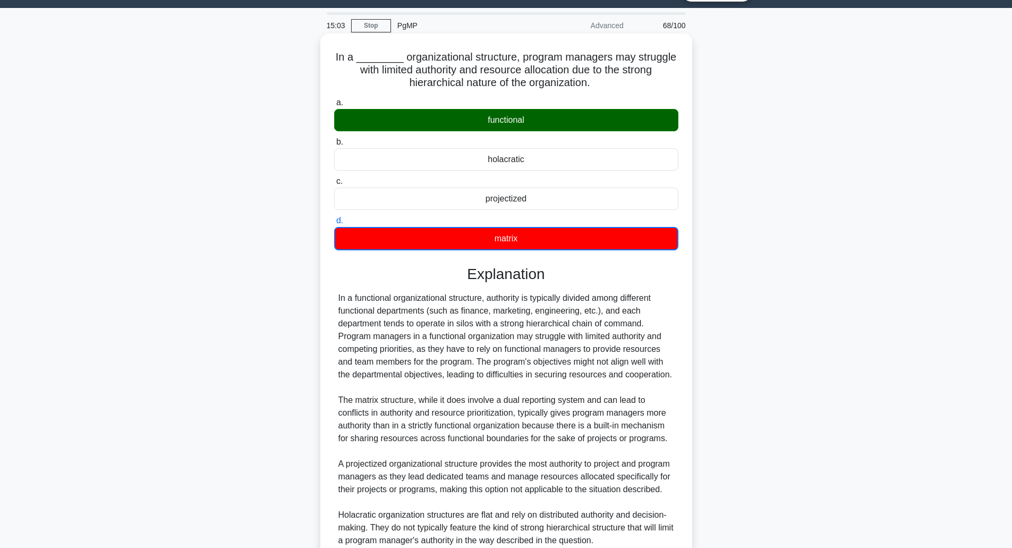
scroll to position [134, 0]
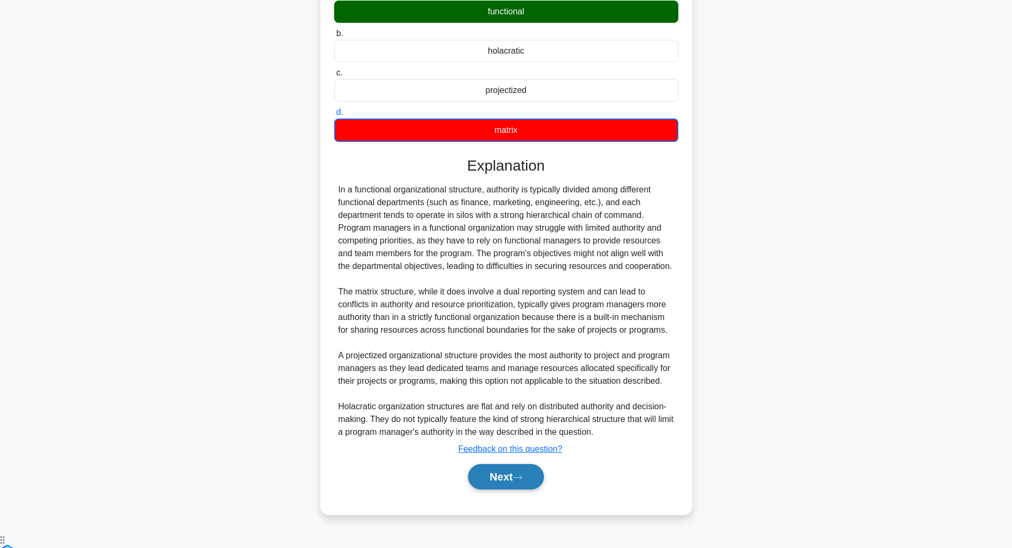
click at [505, 490] on button "Next" at bounding box center [506, 477] width 76 height 26
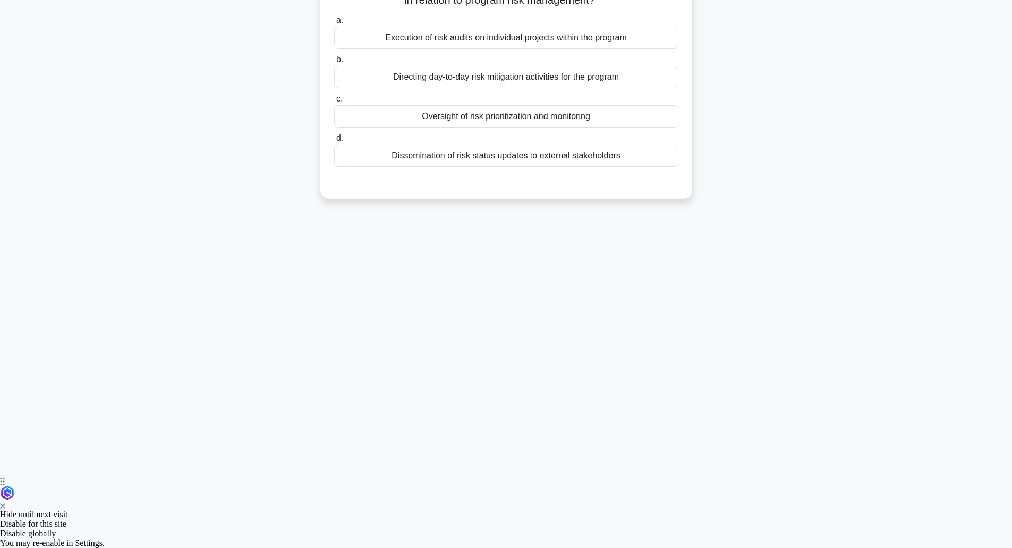
scroll to position [26, 0]
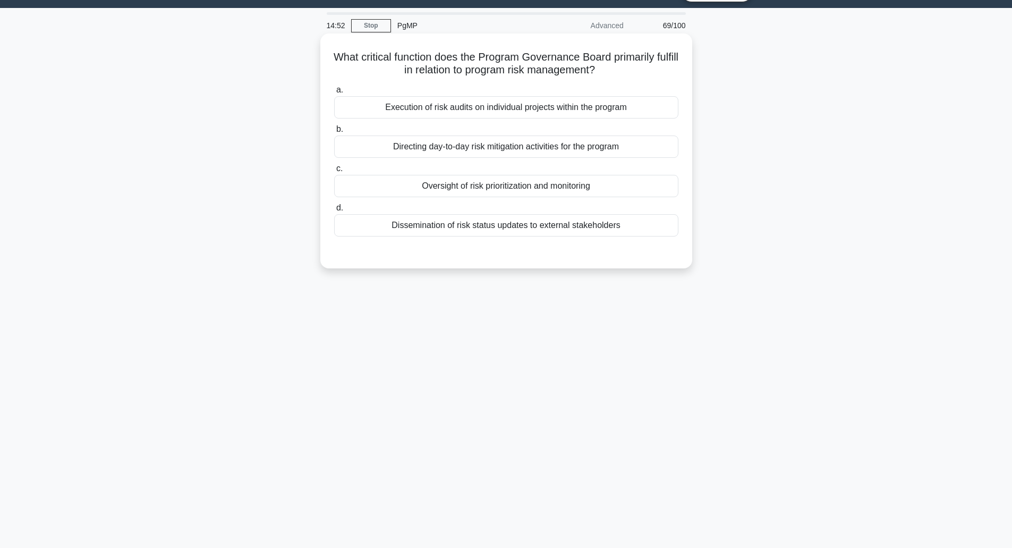
click at [480, 193] on div "Oversight of risk prioritization and monitoring" at bounding box center [506, 186] width 344 height 22
click at [334, 172] on input "c. Oversight of risk prioritization and monitoring" at bounding box center [334, 168] width 0 height 7
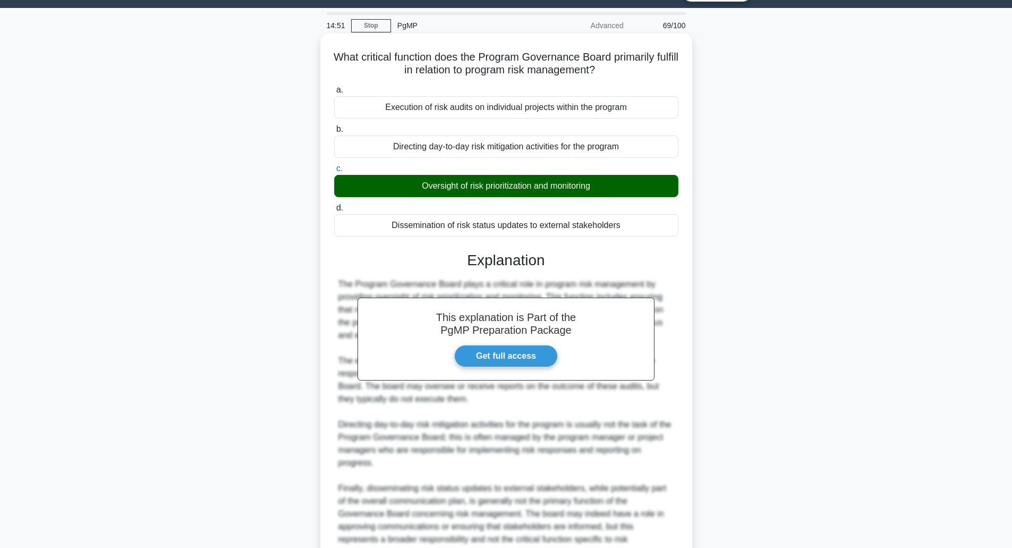
scroll to position [133, 0]
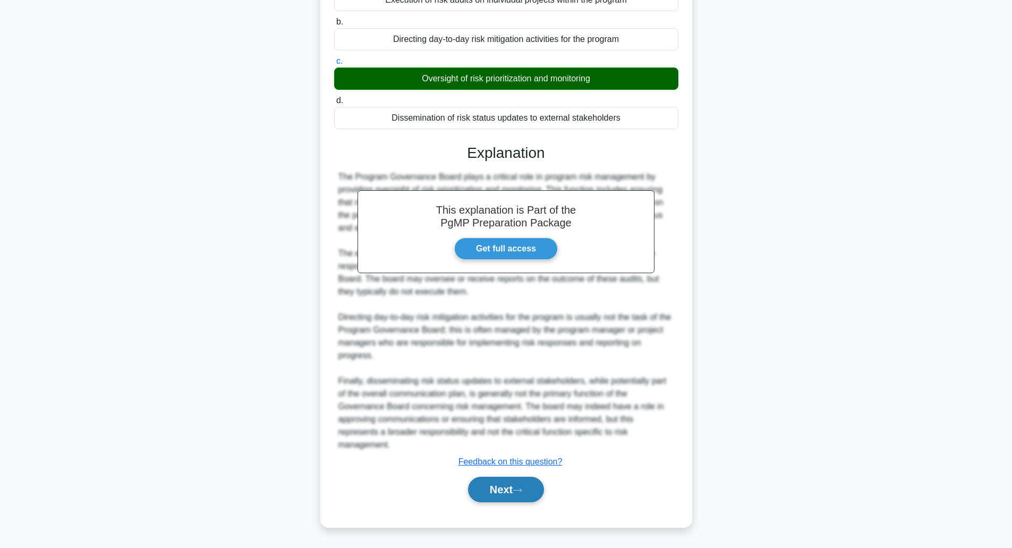
click at [476, 497] on button "Next" at bounding box center [506, 490] width 76 height 26
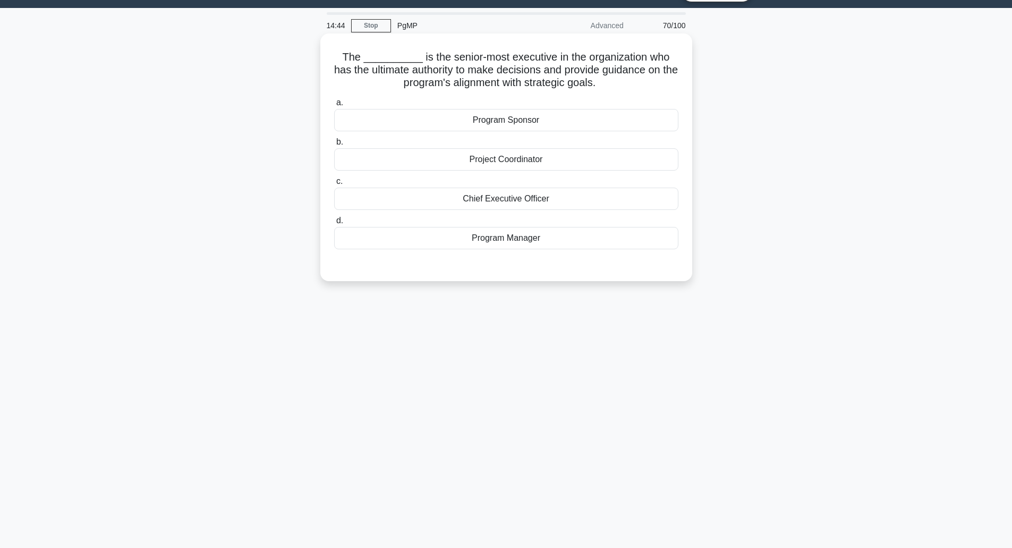
click at [512, 123] on div "Program Sponsor" at bounding box center [506, 120] width 344 height 22
click at [334, 106] on input "a. Program Sponsor" at bounding box center [334, 102] width 0 height 7
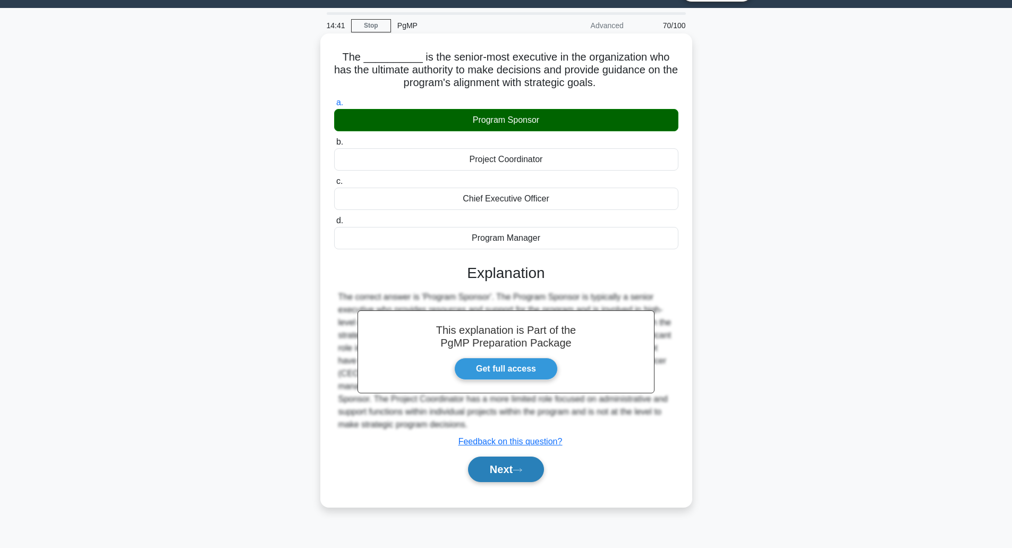
click at [477, 468] on button "Next" at bounding box center [506, 470] width 76 height 26
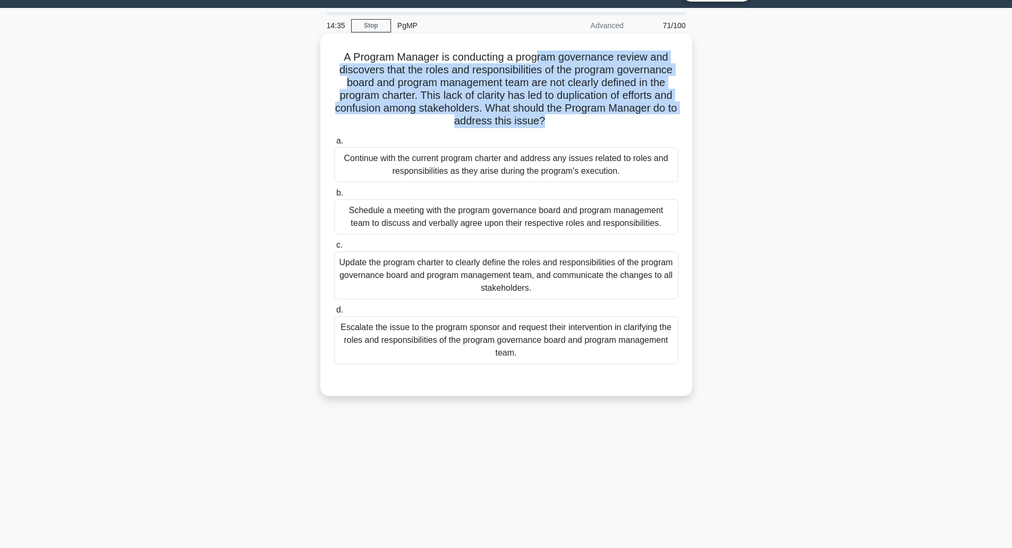
drag, startPoint x: 538, startPoint y: 53, endPoint x: 551, endPoint y: 120, distance: 67.6
click at [551, 120] on h5 "A Program Manager is conducting a program governance review and discovers that …" at bounding box center [506, 89] width 347 height 78
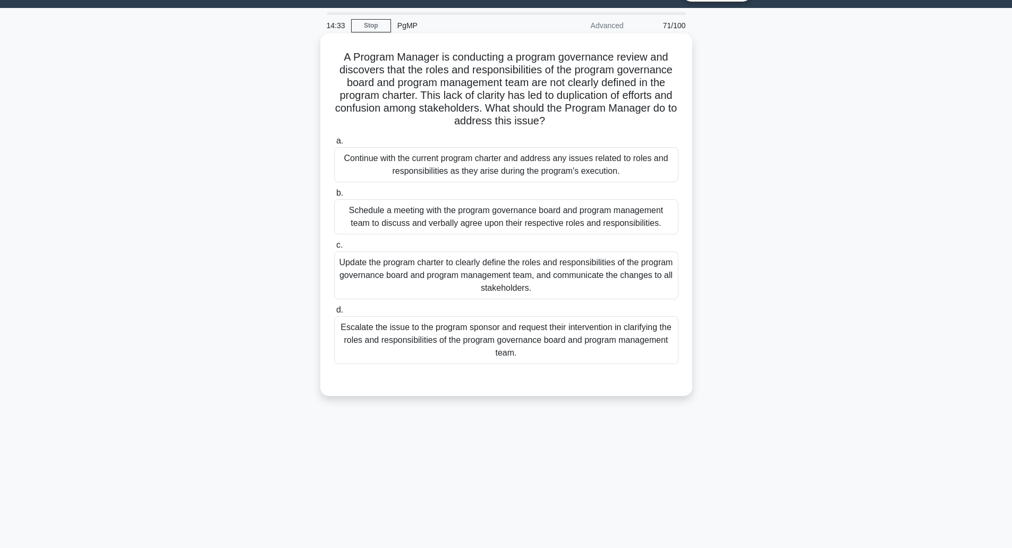
drag, startPoint x: 551, startPoint y: 120, endPoint x: 519, endPoint y: 65, distance: 62.9
click at [519, 65] on h5 "A Program Manager is conducting a program governance review and discovers that …" at bounding box center [506, 89] width 347 height 78
click at [496, 290] on div "Update the program charter to clearly define the roles and responsibilities of …" at bounding box center [506, 275] width 344 height 48
click at [334, 249] on input "c. Update the program charter to clearly define the roles and responsibilities …" at bounding box center [334, 245] width 0 height 7
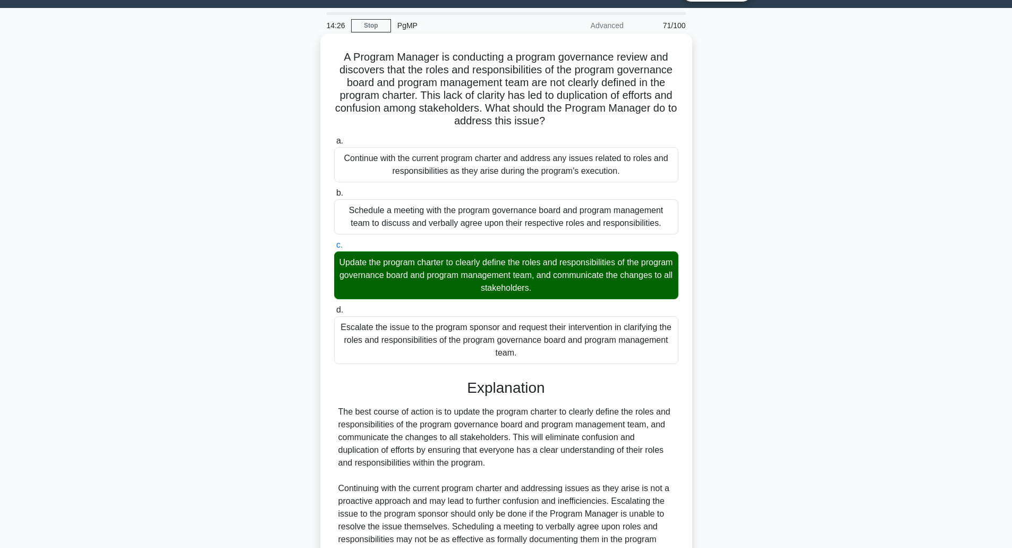
scroll to position [133, 0]
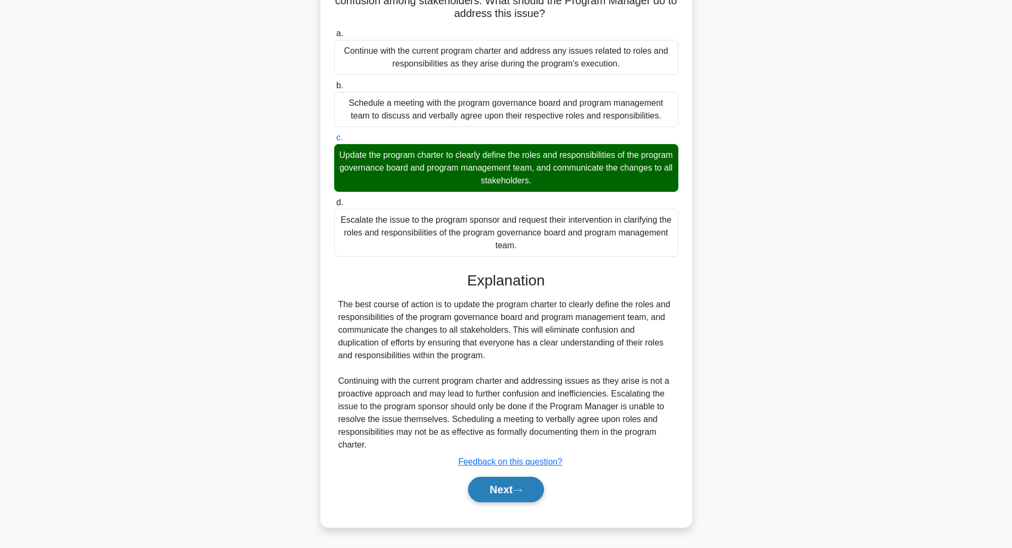
click at [481, 494] on button "Next" at bounding box center [506, 490] width 76 height 26
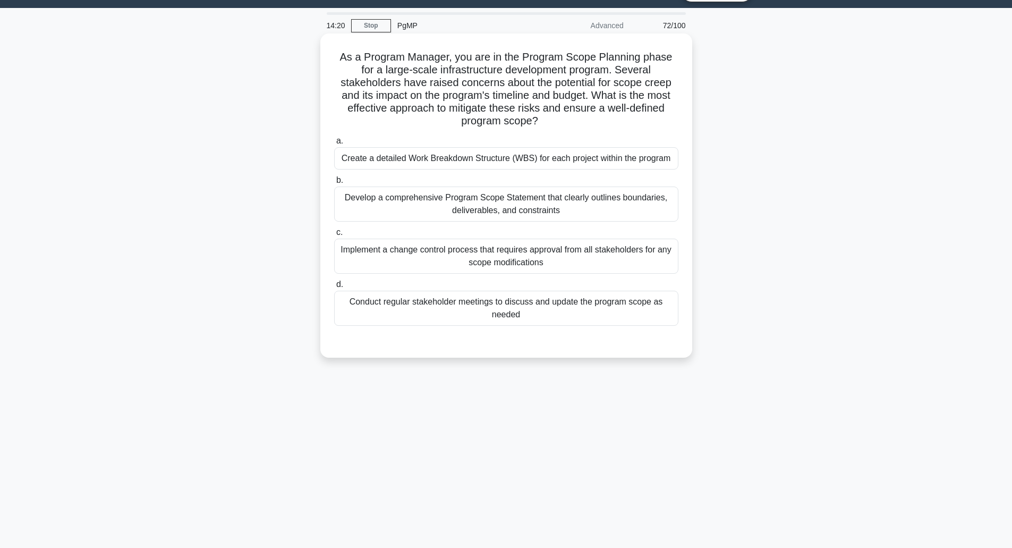
drag, startPoint x: 548, startPoint y: 79, endPoint x: 563, endPoint y: 120, distance: 44.2
click at [563, 120] on h5 "As a Program Manager, you are in the Program Scope Planning phase for a large-s…" at bounding box center [506, 89] width 347 height 78
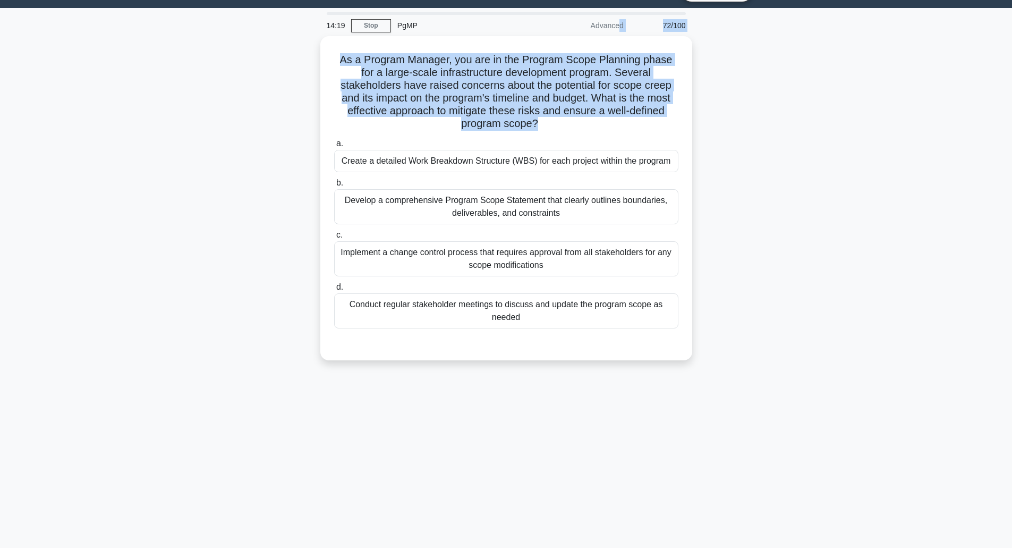
drag, startPoint x: 563, startPoint y: 120, endPoint x: 564, endPoint y: 26, distance: 94.1
click at [564, 26] on div "14:19 Stop PgMP Advanced 72/100 As a Program Manager, you are in the Program Sc…" at bounding box center [507, 277] width 702 height 531
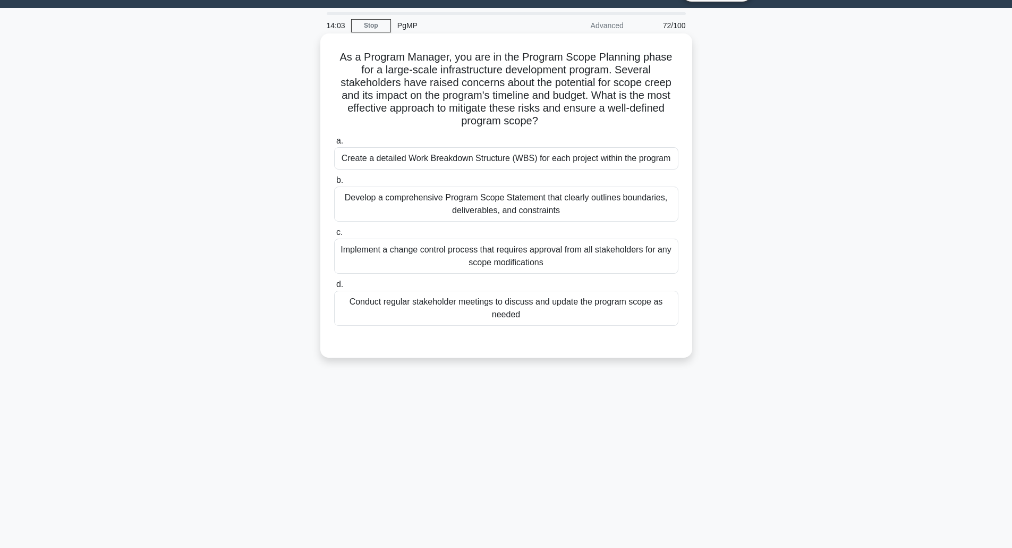
click at [545, 205] on div "Develop a comprehensive Program Scope Statement that clearly outlines boundarie…" at bounding box center [506, 204] width 344 height 35
click at [334, 184] on input "b. Develop a comprehensive Program Scope Statement that clearly outlines bounda…" at bounding box center [334, 180] width 0 height 7
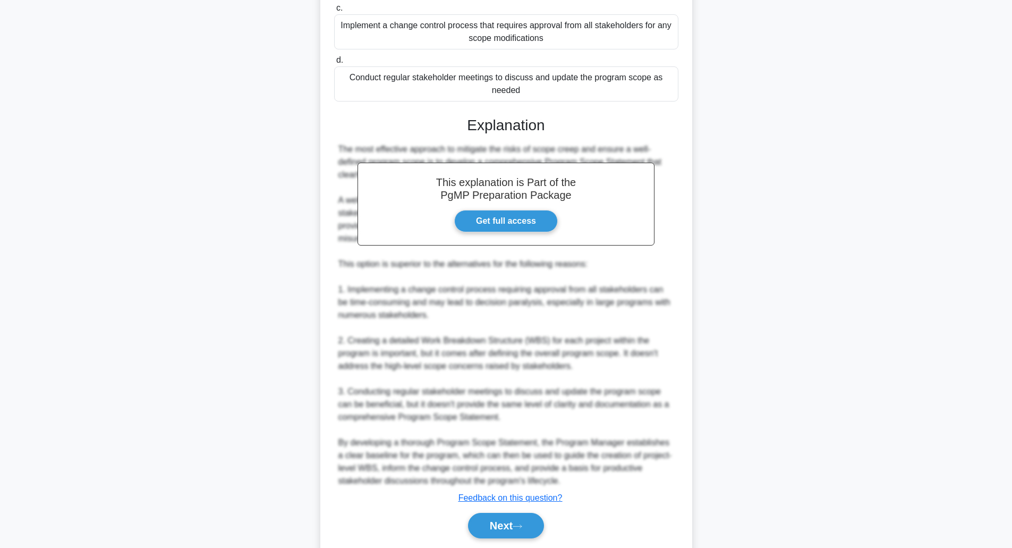
scroll to position [286, 0]
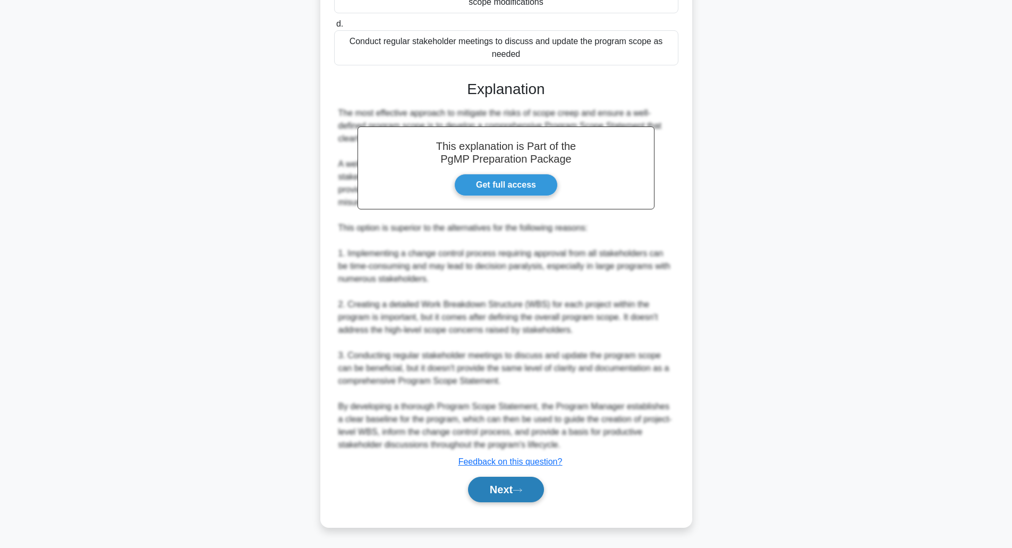
click at [499, 498] on button "Next" at bounding box center [506, 490] width 76 height 26
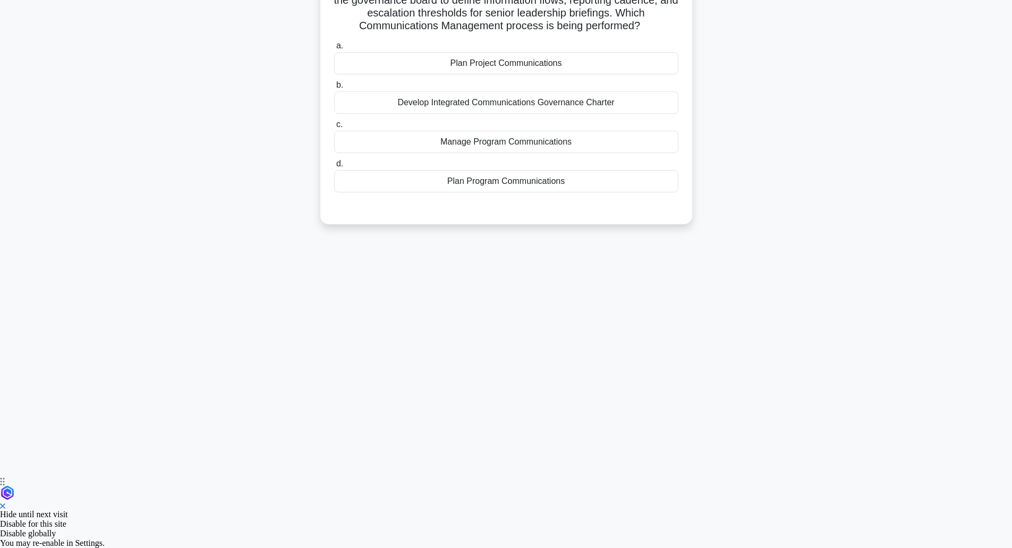
scroll to position [26, 0]
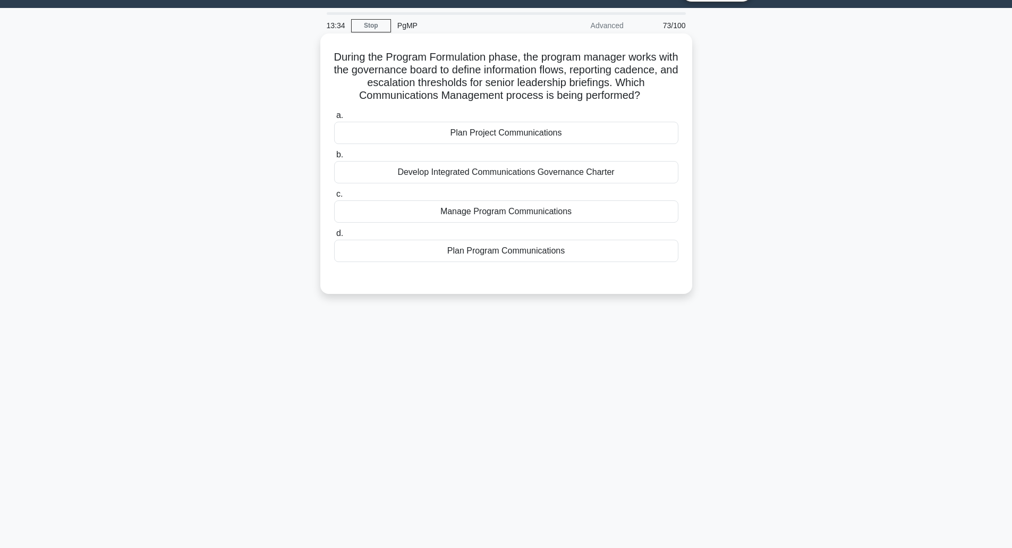
click at [502, 129] on div "Plan Project Communications" at bounding box center [506, 133] width 344 height 22
click at [334, 119] on input "a. Plan Project Communications" at bounding box center [334, 115] width 0 height 7
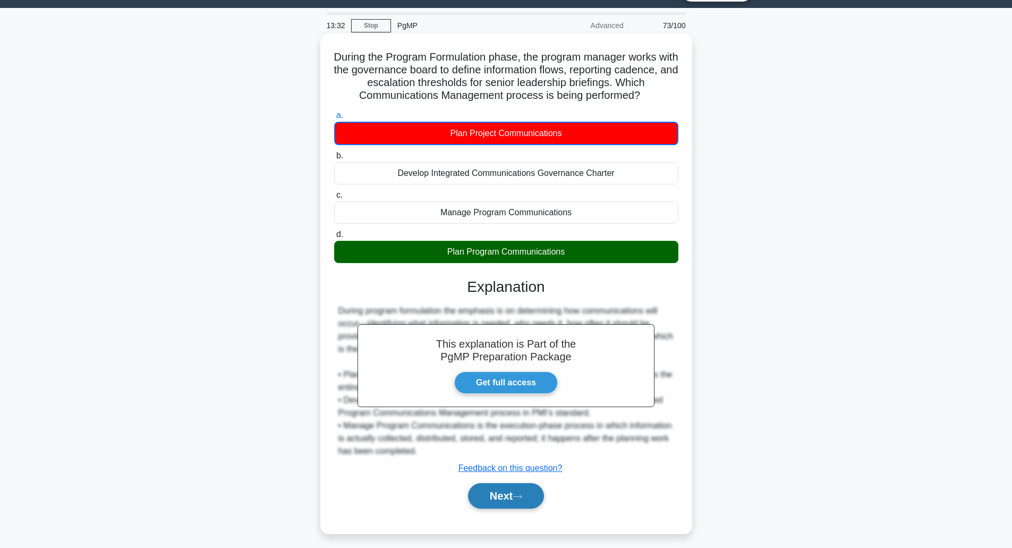
click at [482, 497] on button "Next" at bounding box center [506, 496] width 76 height 26
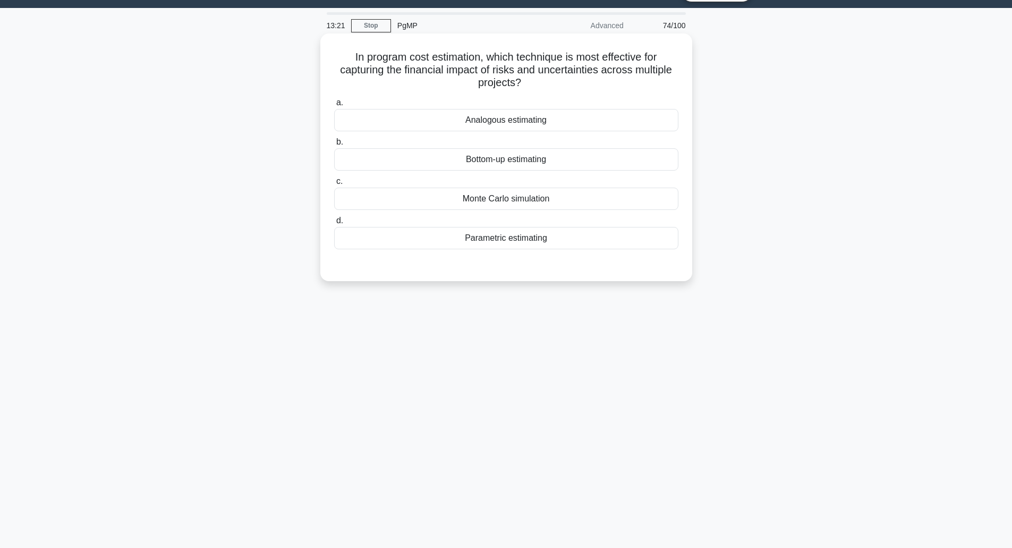
click at [507, 202] on div "Monte Carlo simulation" at bounding box center [506, 199] width 344 height 22
click at [334, 185] on input "c. Monte Carlo simulation" at bounding box center [334, 181] width 0 height 7
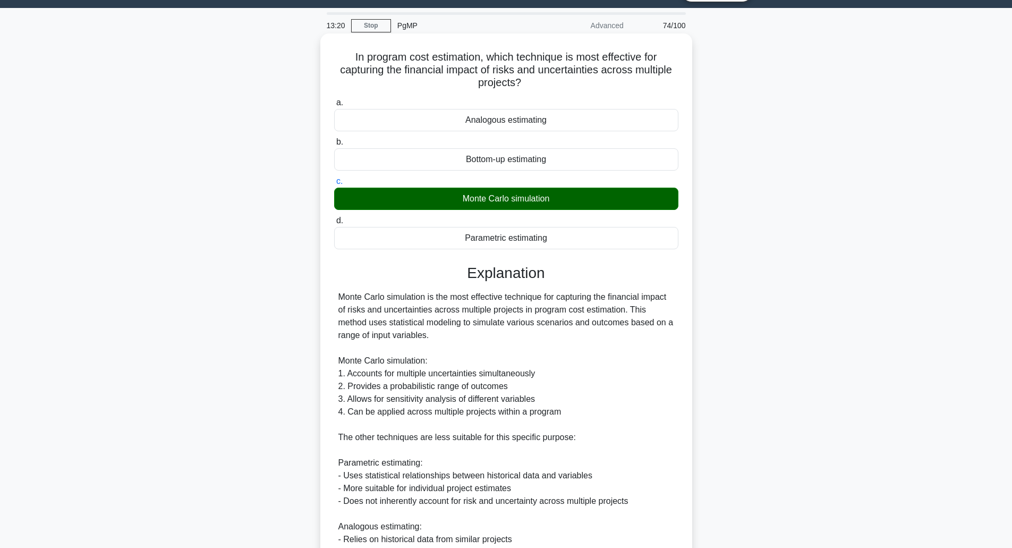
scroll to position [261, 0]
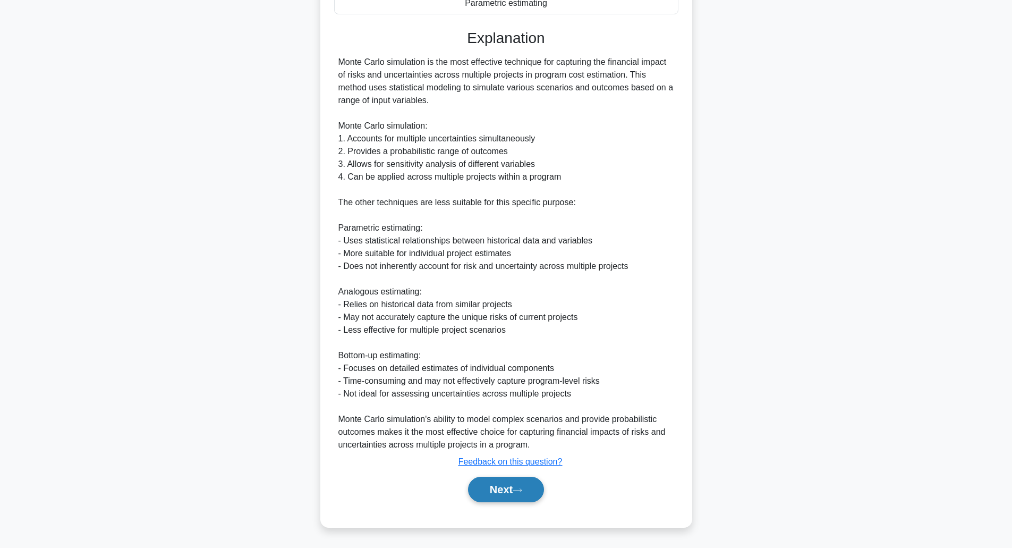
click at [502, 494] on button "Next" at bounding box center [506, 490] width 76 height 26
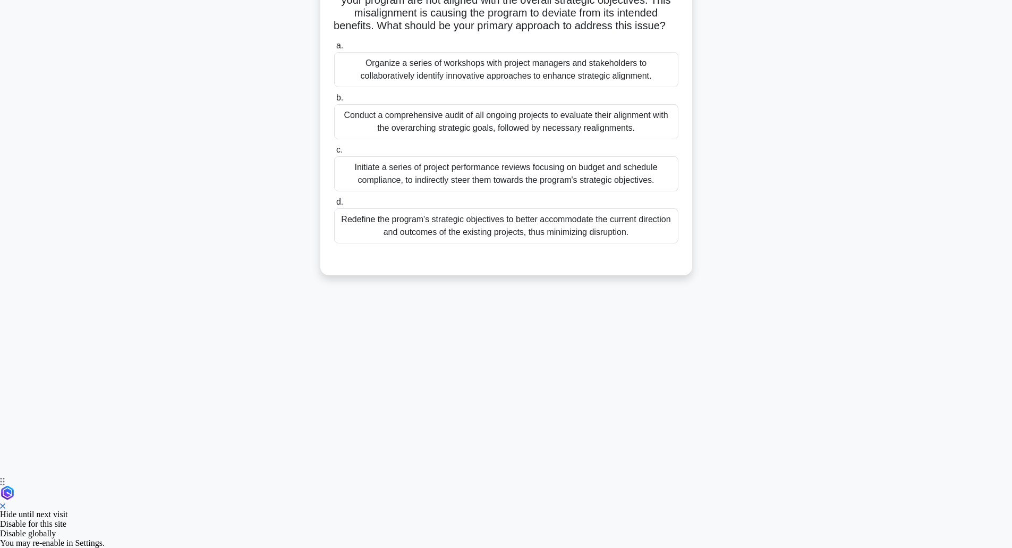
scroll to position [26, 0]
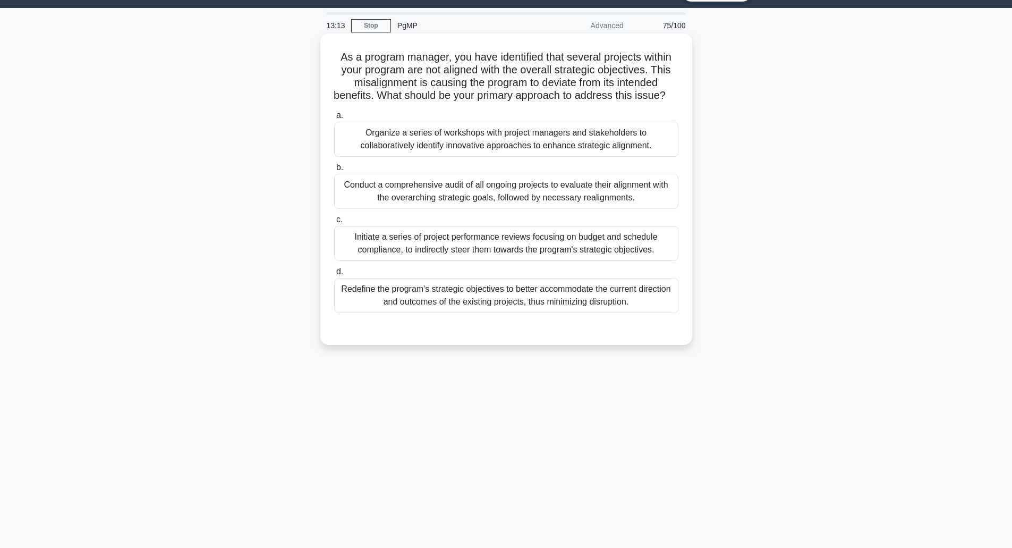
drag, startPoint x: 548, startPoint y: 69, endPoint x: 552, endPoint y: 105, distance: 35.8
click at [552, 103] on h5 "As a program manager, you have identified that several projects within your pro…" at bounding box center [506, 76] width 347 height 52
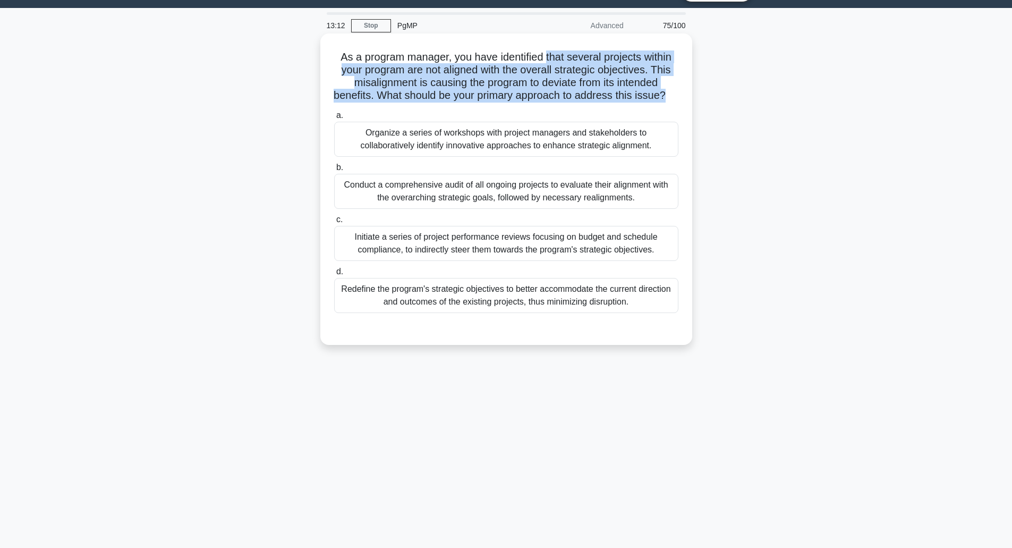
drag, startPoint x: 552, startPoint y: 105, endPoint x: 550, endPoint y: 55, distance: 50.0
click at [550, 55] on h5 "As a program manager, you have identified that several projects within your pro…" at bounding box center [506, 76] width 347 height 52
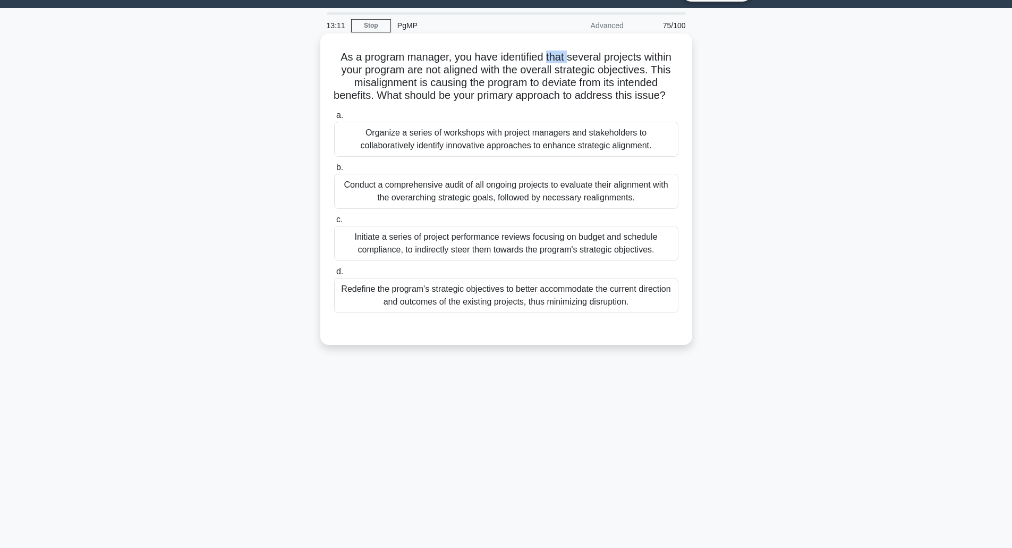
click at [550, 55] on h5 "As a program manager, you have identified that several projects within your pro…" at bounding box center [506, 76] width 347 height 52
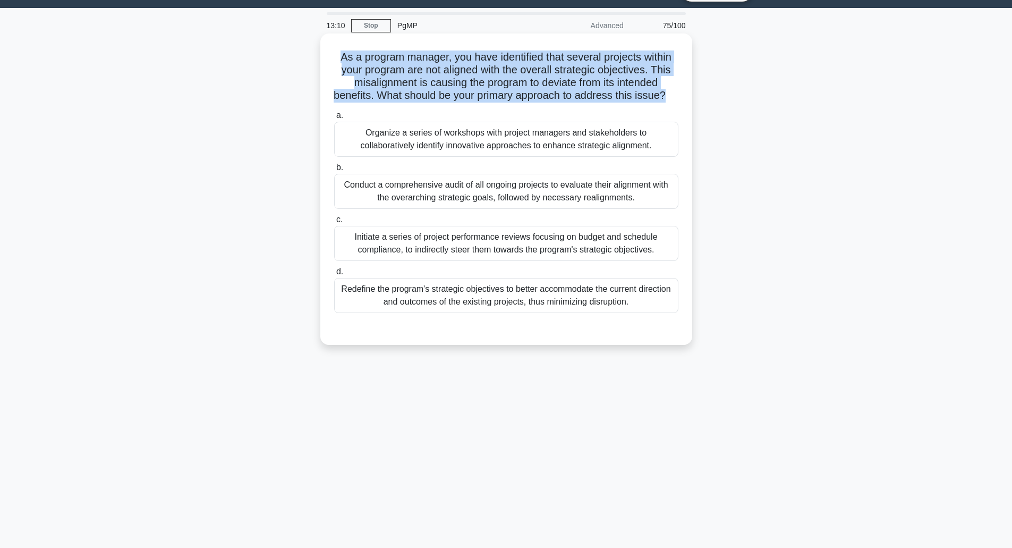
drag, startPoint x: 550, startPoint y: 55, endPoint x: 549, endPoint y: 81, distance: 26.6
click at [549, 81] on h5 "As a program manager, you have identified that several projects within your pro…" at bounding box center [506, 76] width 347 height 52
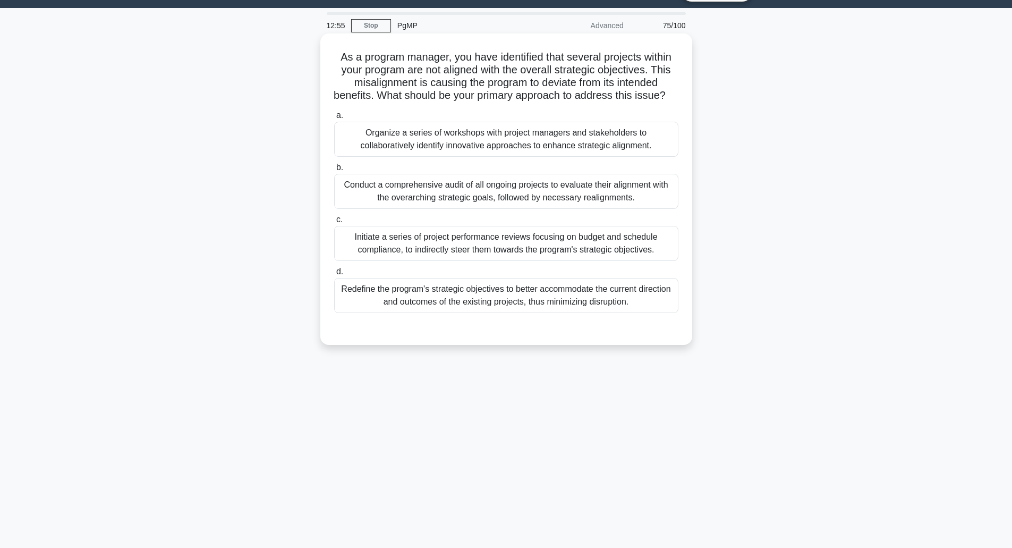
click at [518, 206] on div "Conduct a comprehensive audit of all ongoing projects to evaluate their alignme…" at bounding box center [506, 191] width 344 height 35
click at [334, 171] on input "b. Conduct a comprehensive audit of all ongoing projects to evaluate their alig…" at bounding box center [334, 167] width 0 height 7
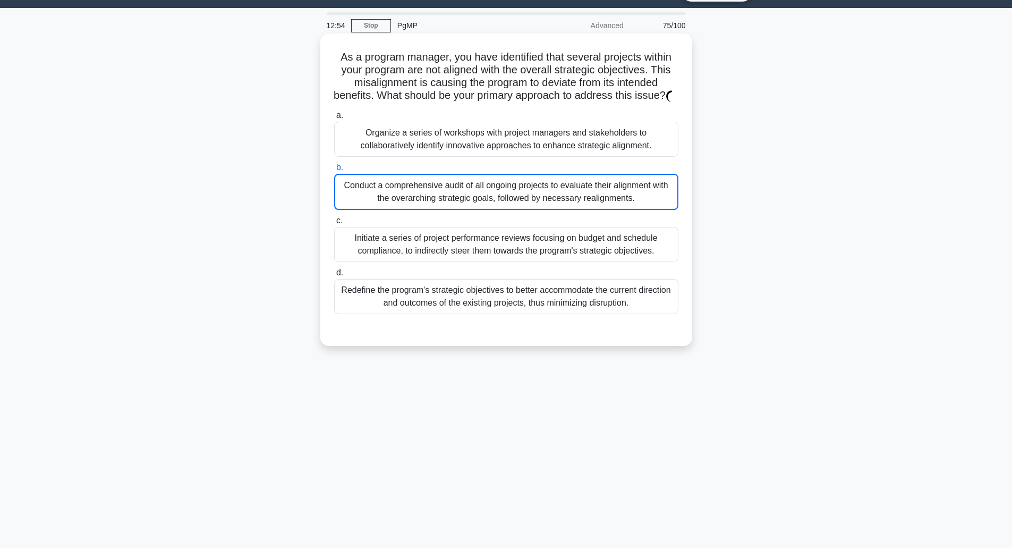
click at [518, 206] on div "Conduct a comprehensive audit of all ongoing projects to evaluate their alignme…" at bounding box center [506, 192] width 344 height 36
click at [334, 171] on input "b. Conduct a comprehensive audit of all ongoing projects to evaluate their alig…" at bounding box center [334, 167] width 0 height 7
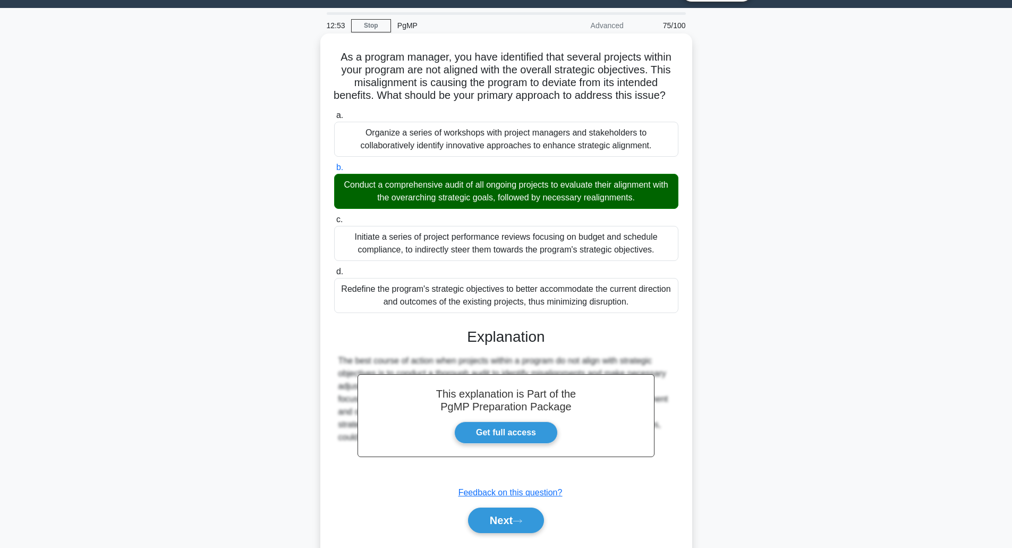
scroll to position [70, 0]
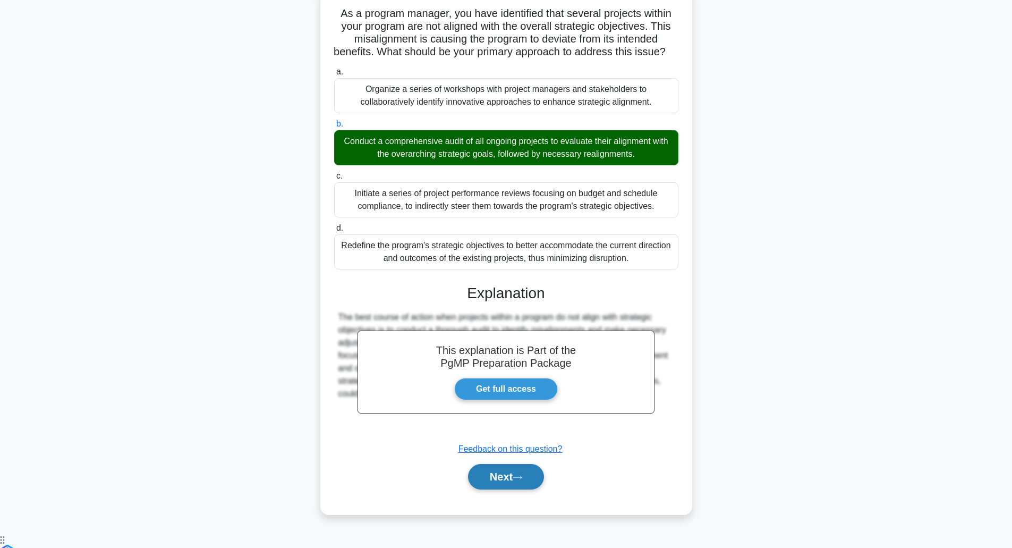
click at [512, 490] on button "Next" at bounding box center [506, 477] width 76 height 26
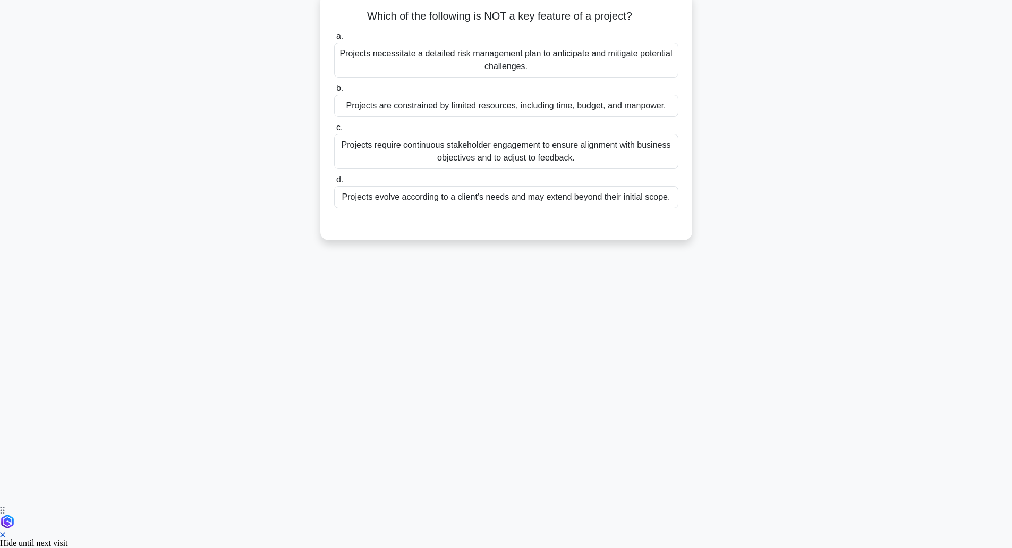
scroll to position [26, 0]
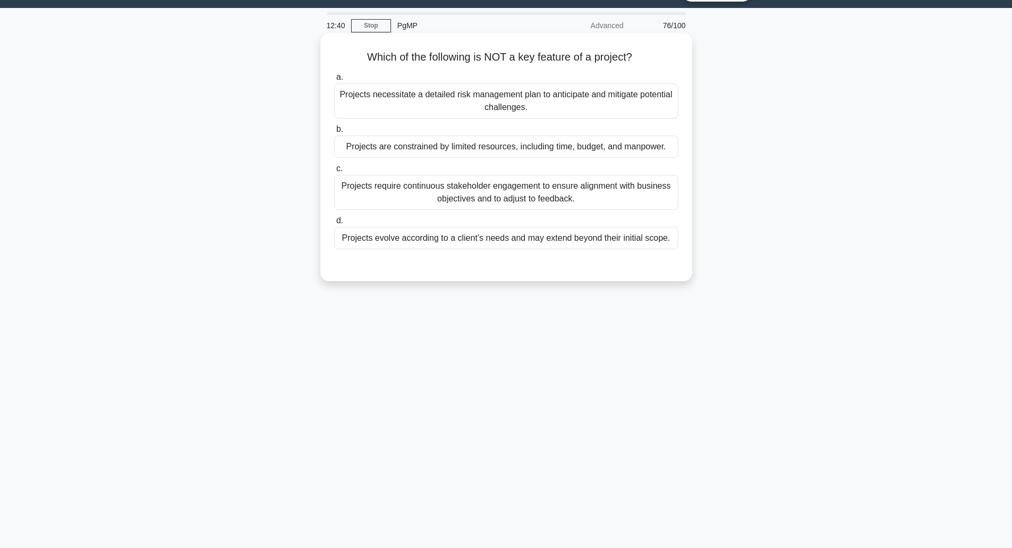
click at [540, 242] on div "Projects evolve according to a client’s needs and may extend beyond their initi…" at bounding box center [506, 238] width 344 height 22
click at [334, 224] on input "d. Projects evolve according to a client’s needs and may extend beyond their in…" at bounding box center [334, 220] width 0 height 7
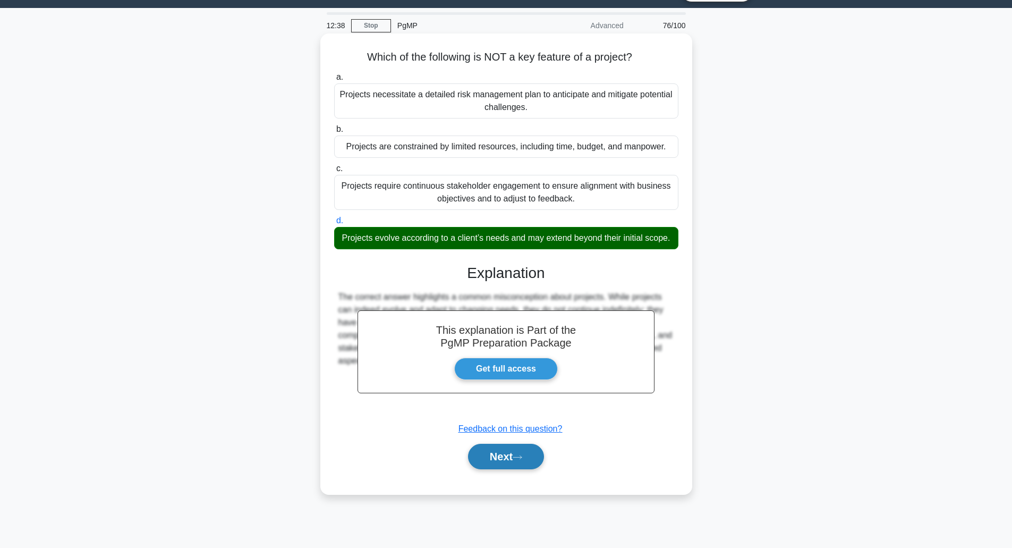
click at [501, 469] on button "Next" at bounding box center [506, 457] width 76 height 26
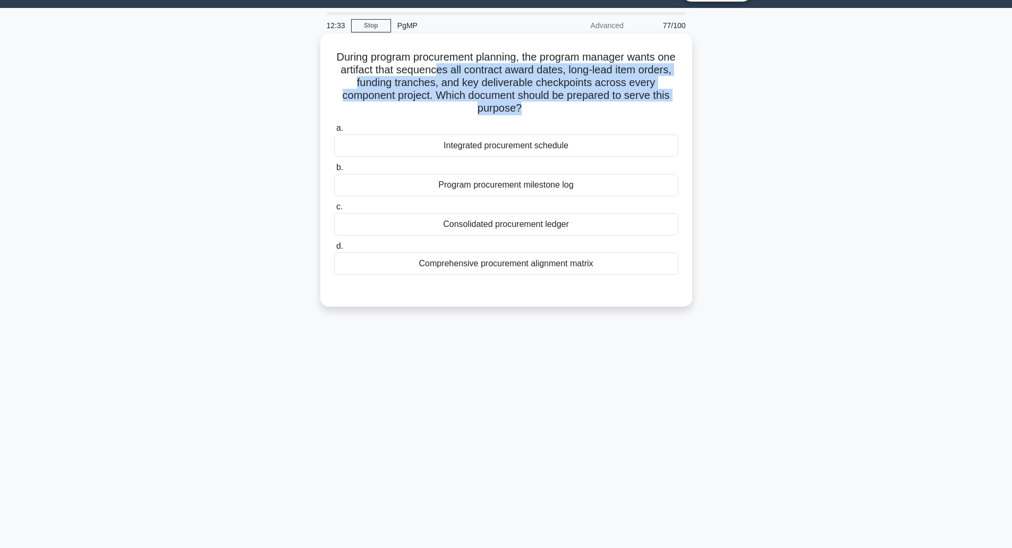
drag, startPoint x: 464, startPoint y: 74, endPoint x: 525, endPoint y: 112, distance: 71.7
click at [525, 112] on h5 "During program procurement planning, the program manager wants one artifact tha…" at bounding box center [506, 82] width 347 height 65
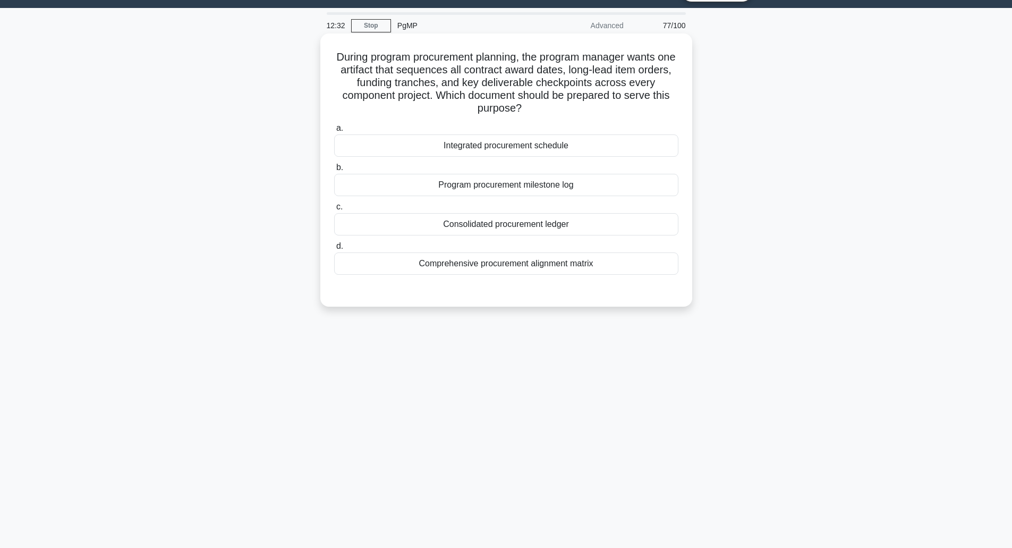
click at [525, 112] on icon ".spinner_0XTQ{transform-origin:center;animation:spinner_y6GP .75s linear infini…" at bounding box center [528, 109] width 13 height 13
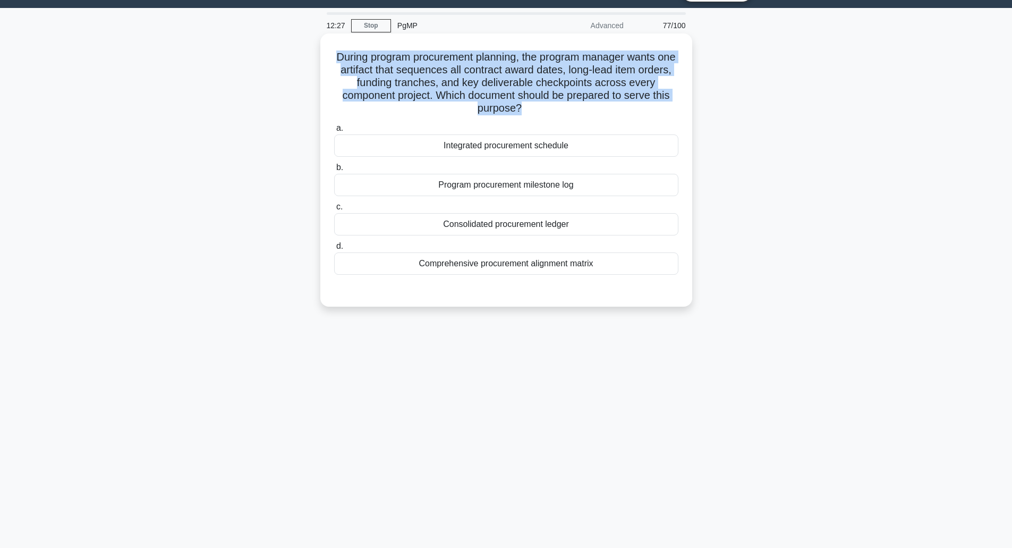
drag, startPoint x: 525, startPoint y: 112, endPoint x: 360, endPoint y: 61, distance: 172.1
click at [360, 61] on h5 "During program procurement planning, the program manager wants one artifact tha…" at bounding box center [506, 82] width 347 height 65
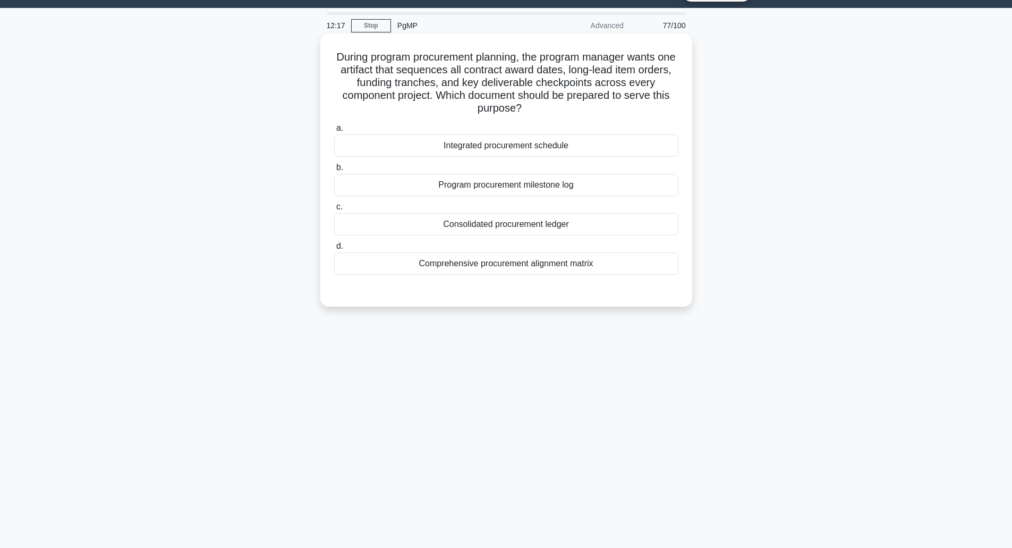
click at [444, 223] on div "Consolidated procurement ledger" at bounding box center [506, 224] width 344 height 22
click at [334, 210] on input "c. Consolidated procurement ledger" at bounding box center [334, 207] width 0 height 7
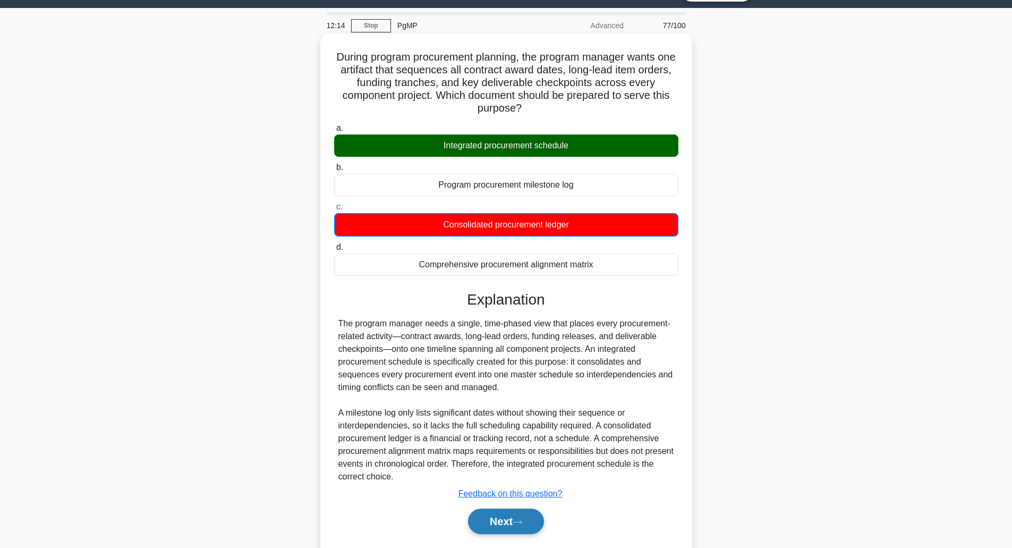
click at [491, 522] on button "Next" at bounding box center [506, 522] width 76 height 26
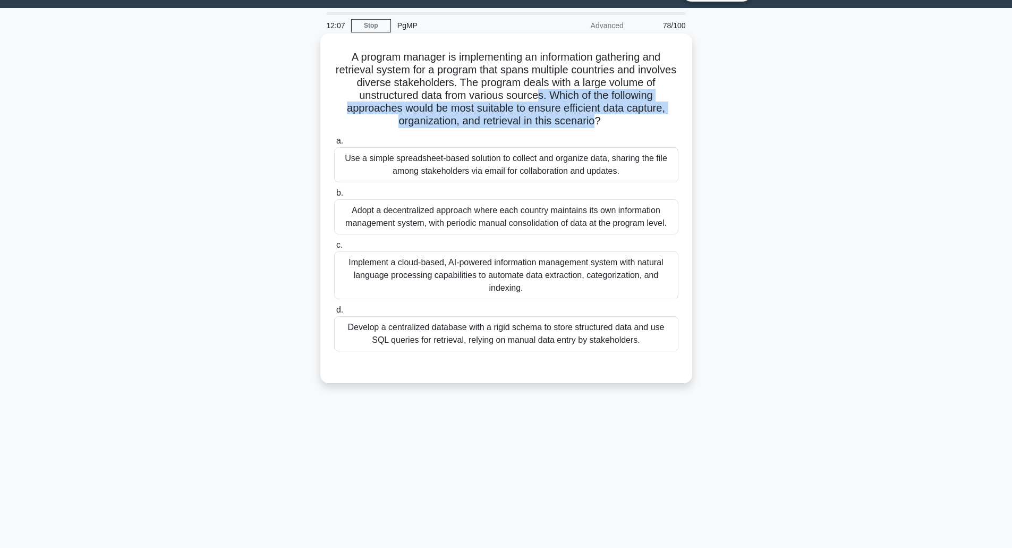
drag, startPoint x: 544, startPoint y: 100, endPoint x: 598, endPoint y: 126, distance: 59.9
click at [598, 126] on h5 "A program manager is implementing an information gathering and retrieval system…" at bounding box center [506, 89] width 347 height 78
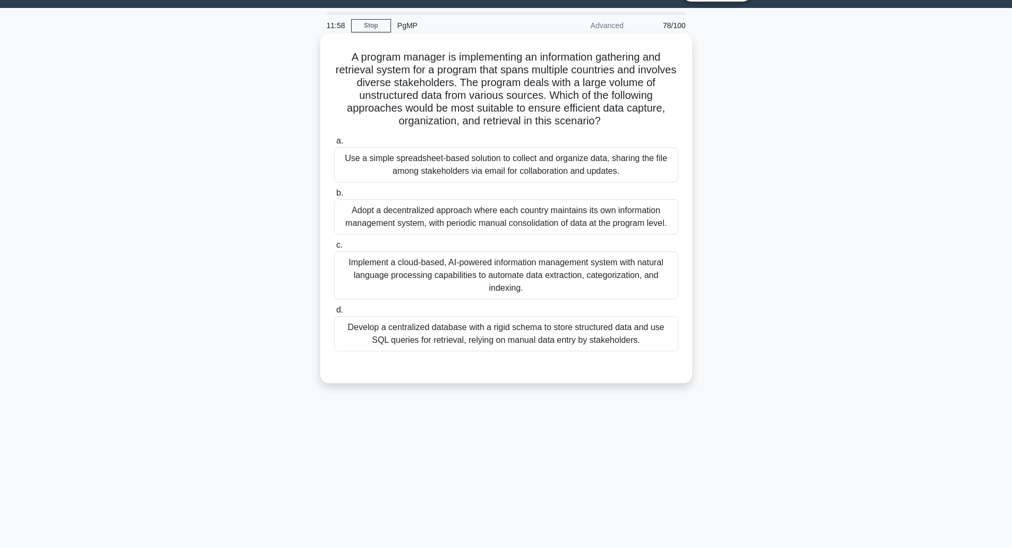
click at [571, 209] on div "Adopt a decentralized approach where each country maintains its own information…" at bounding box center [506, 216] width 344 height 35
click at [334, 197] on input "b. Adopt a decentralized approach where each country maintains its own informat…" at bounding box center [334, 193] width 0 height 7
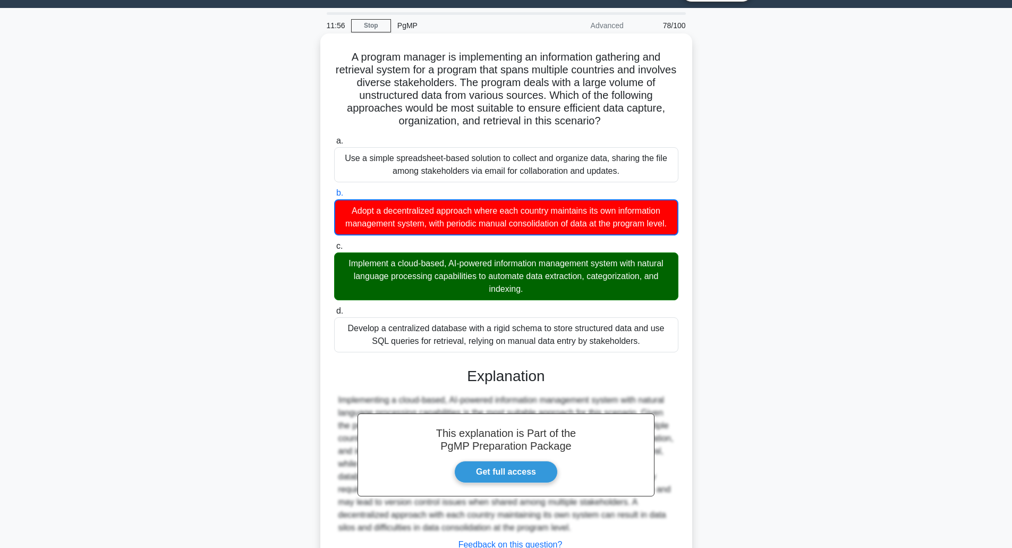
scroll to position [109, 0]
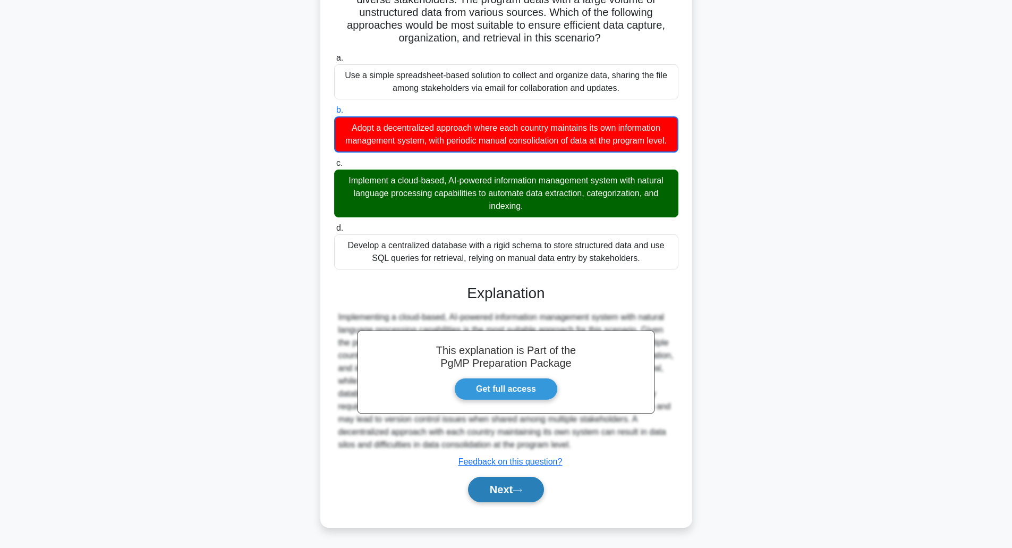
click at [501, 500] on button "Next" at bounding box center [506, 490] width 76 height 26
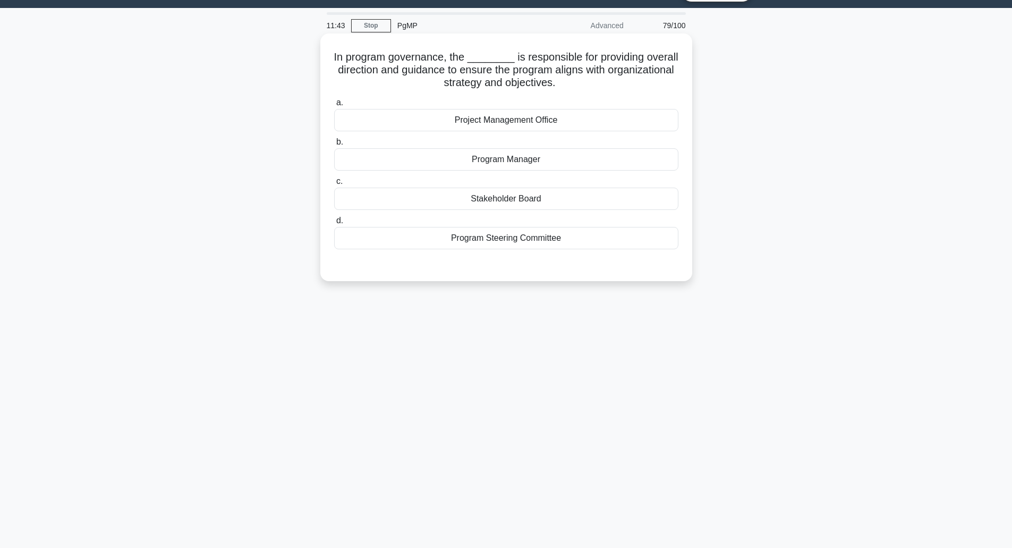
click at [448, 117] on div "Project Management Office" at bounding box center [506, 120] width 344 height 22
click at [334, 106] on input "a. Project Management Office" at bounding box center [334, 102] width 0 height 7
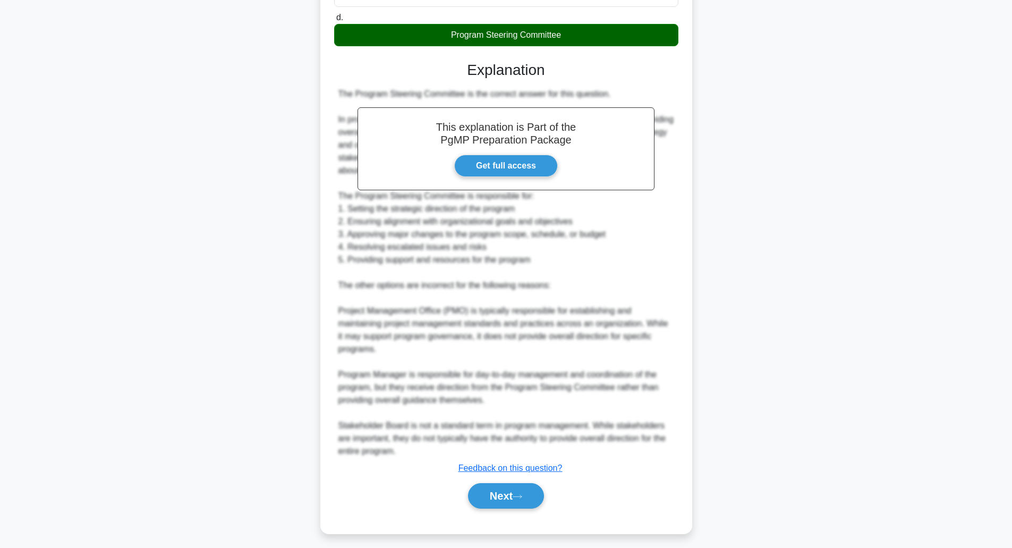
scroll to position [237, 0]
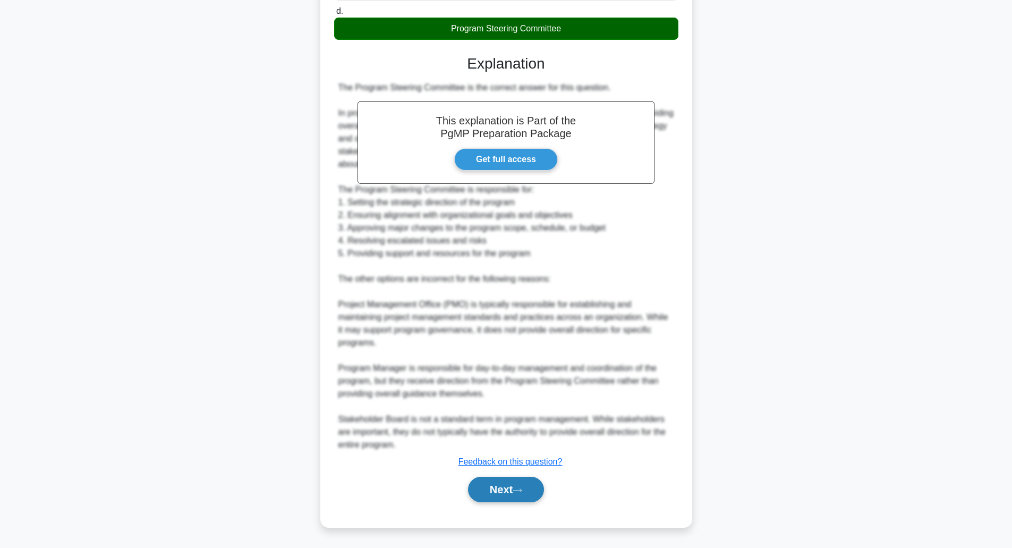
click at [501, 483] on button "Next" at bounding box center [506, 490] width 76 height 26
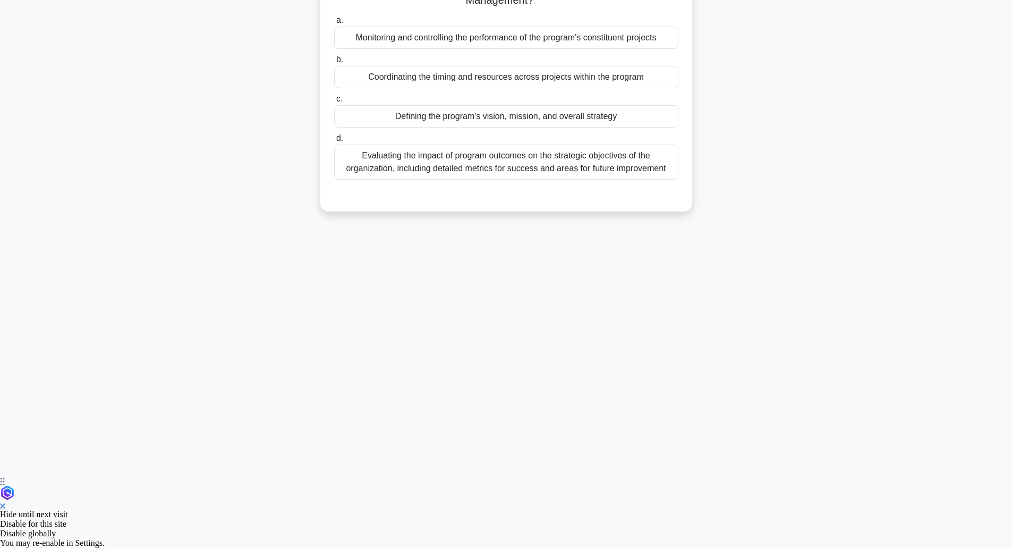
scroll to position [26, 0]
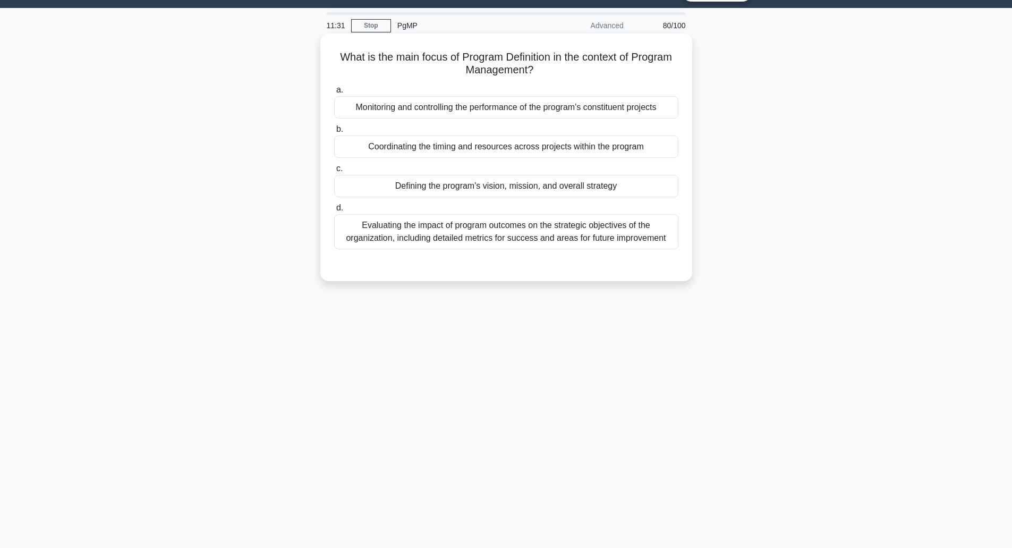
click at [514, 187] on div "Defining the program's vision, mission, and overall strategy" at bounding box center [506, 186] width 344 height 22
click at [334, 172] on input "c. Defining the program's vision, mission, and overall strategy" at bounding box center [334, 168] width 0 height 7
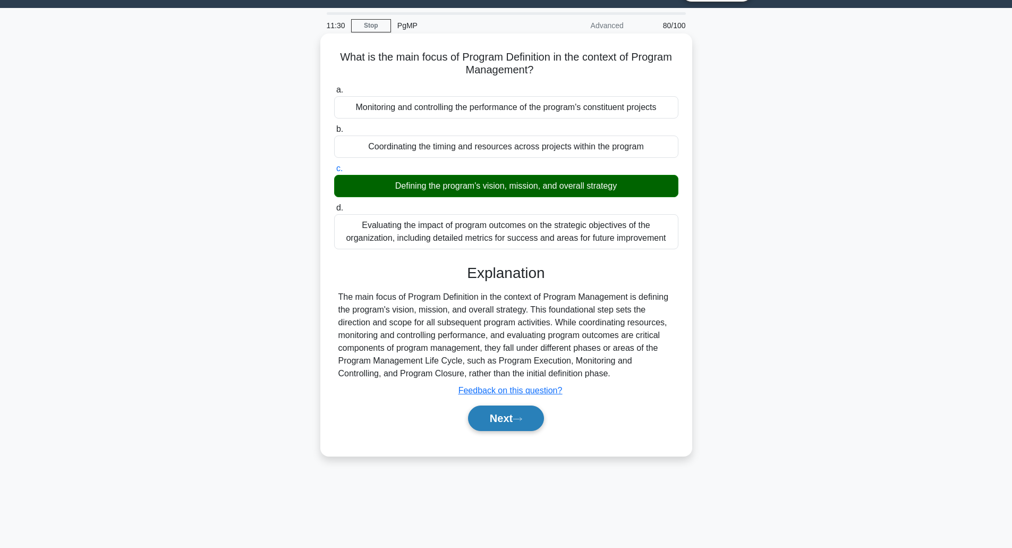
click at [490, 413] on button "Next" at bounding box center [506, 419] width 76 height 26
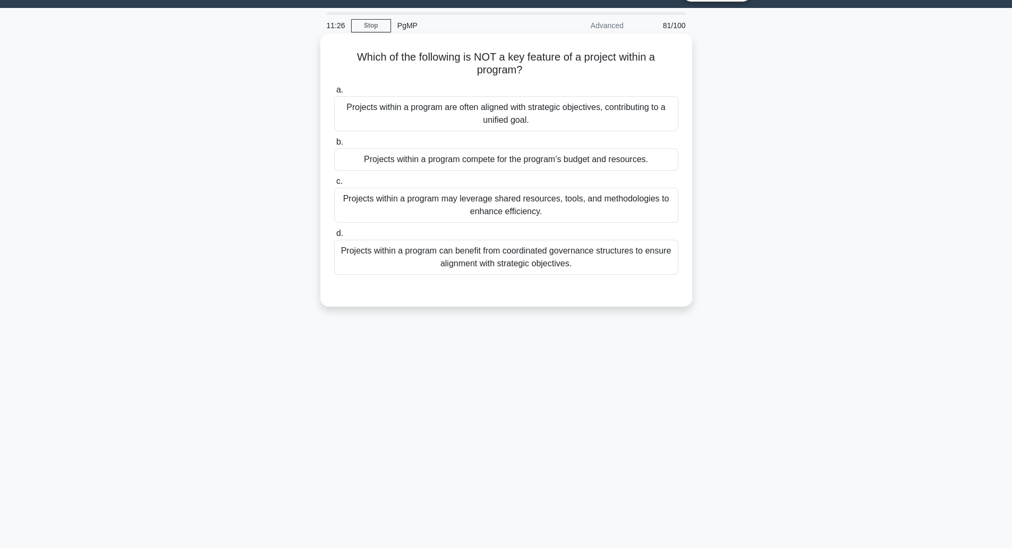
click at [539, 63] on h5 "Which of the following is NOT a key feature of a project within a program? .spi…" at bounding box center [506, 63] width 347 height 27
drag, startPoint x: 539, startPoint y: 63, endPoint x: 533, endPoint y: 96, distance: 33.0
click at [533, 96] on div "Which of the following is NOT a key feature of a project within a program? .spi…" at bounding box center [507, 170] width 364 height 265
click at [534, 162] on div "Projects within a program compete for the program’s budget and resources." at bounding box center [506, 159] width 344 height 22
click at [334, 146] on input "b. Projects within a program compete for the program’s budget and resources." at bounding box center [334, 142] width 0 height 7
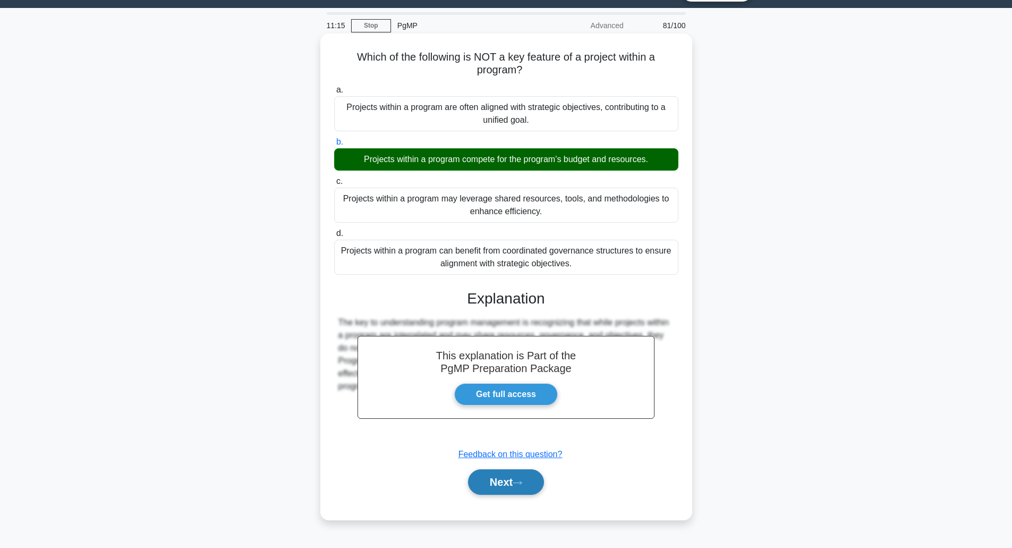
click at [507, 489] on button "Next" at bounding box center [506, 482] width 76 height 26
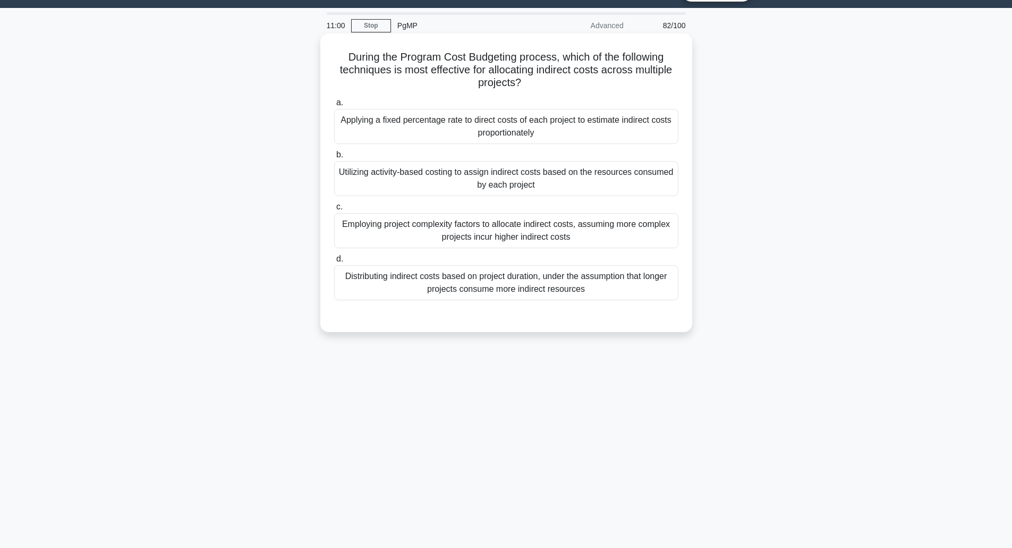
click at [528, 190] on div "Utilizing activity-based costing to assign indirect costs based on the resource…" at bounding box center [506, 178] width 344 height 35
click at [334, 158] on input "b. Utilizing activity-based costing to assign indirect costs based on the resou…" at bounding box center [334, 154] width 0 height 7
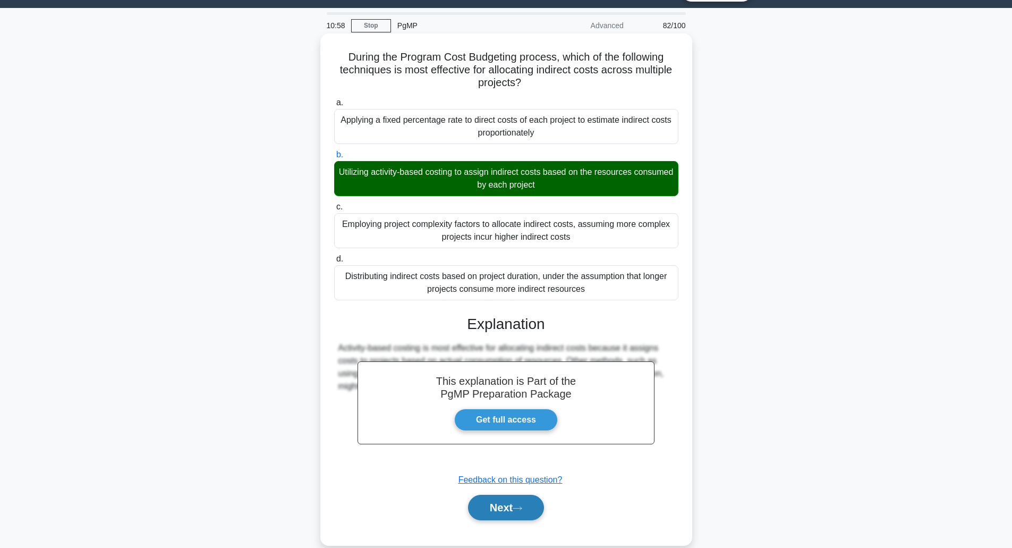
click at [486, 514] on button "Next" at bounding box center [506, 508] width 76 height 26
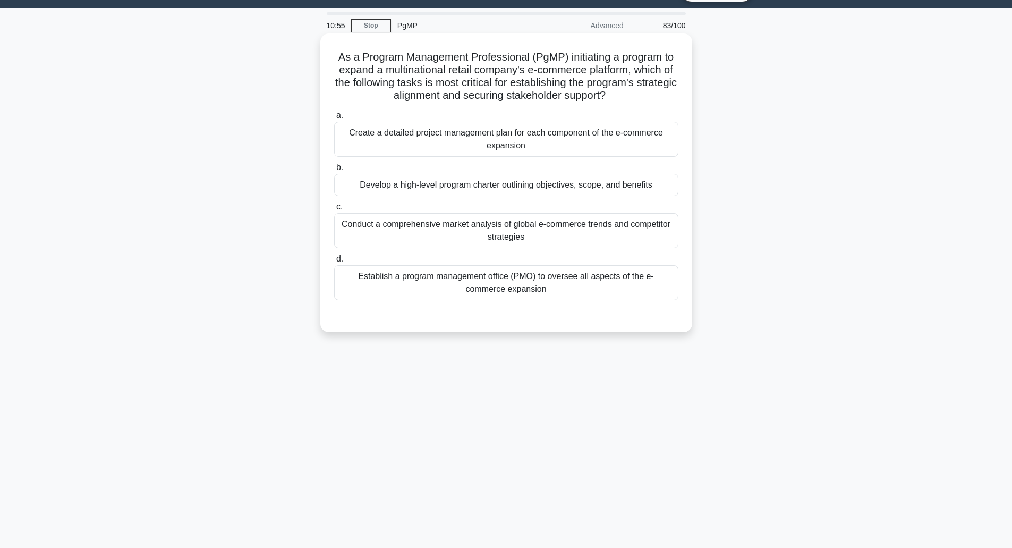
click at [533, 72] on h5 "As a Program Management Professional (PgMP) initiating a program to expand a mu…" at bounding box center [506, 76] width 347 height 52
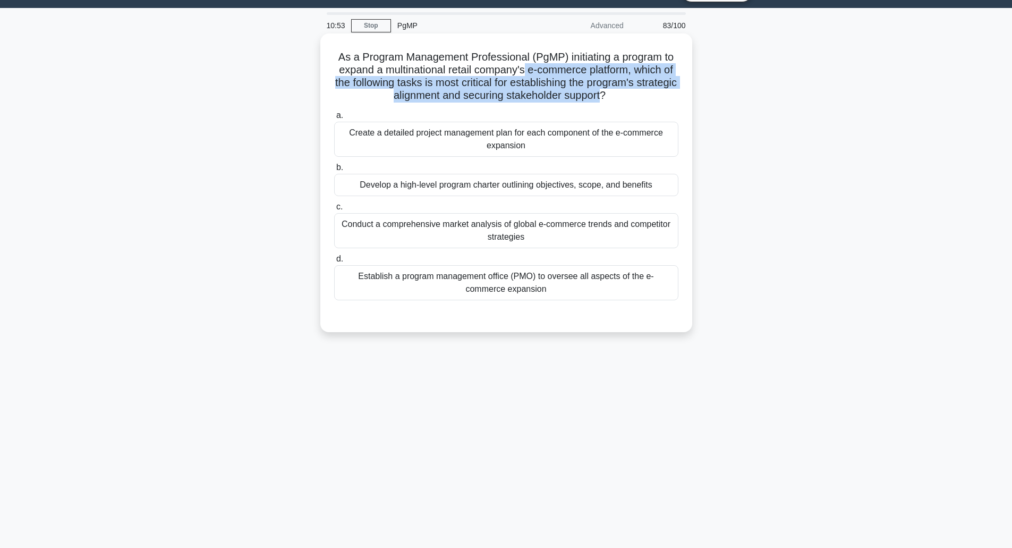
drag, startPoint x: 533, startPoint y: 72, endPoint x: 601, endPoint y: 105, distance: 75.6
click at [601, 105] on div "As a Program Management Professional (PgMP) initiating a program to expand a mu…" at bounding box center [507, 183] width 364 height 290
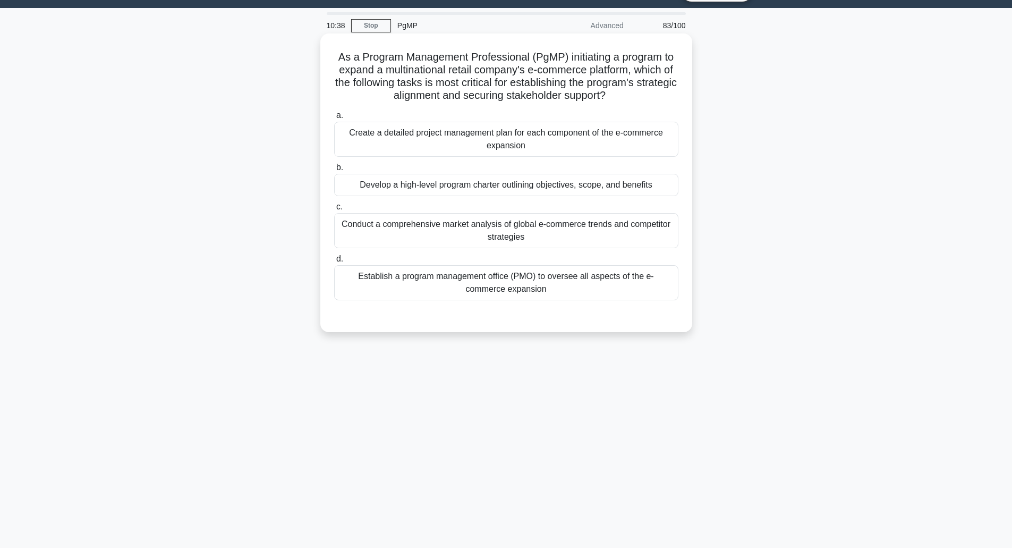
click at [531, 195] on div "Develop a high-level program charter outlining objectives, scope, and benefits" at bounding box center [506, 185] width 344 height 22
click at [334, 171] on input "b. Develop a high-level program charter outlining objectives, scope, and benefi…" at bounding box center [334, 167] width 0 height 7
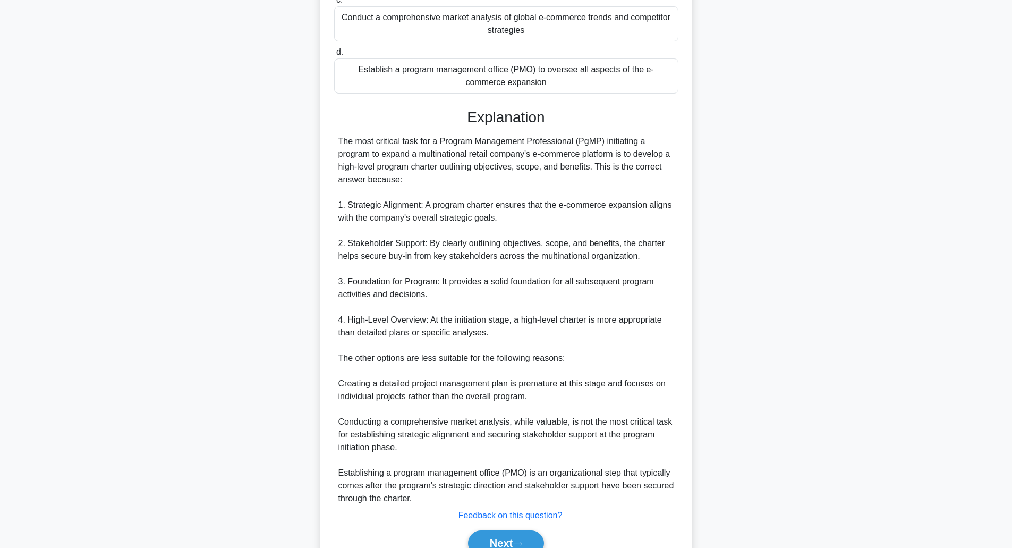
scroll to position [286, 0]
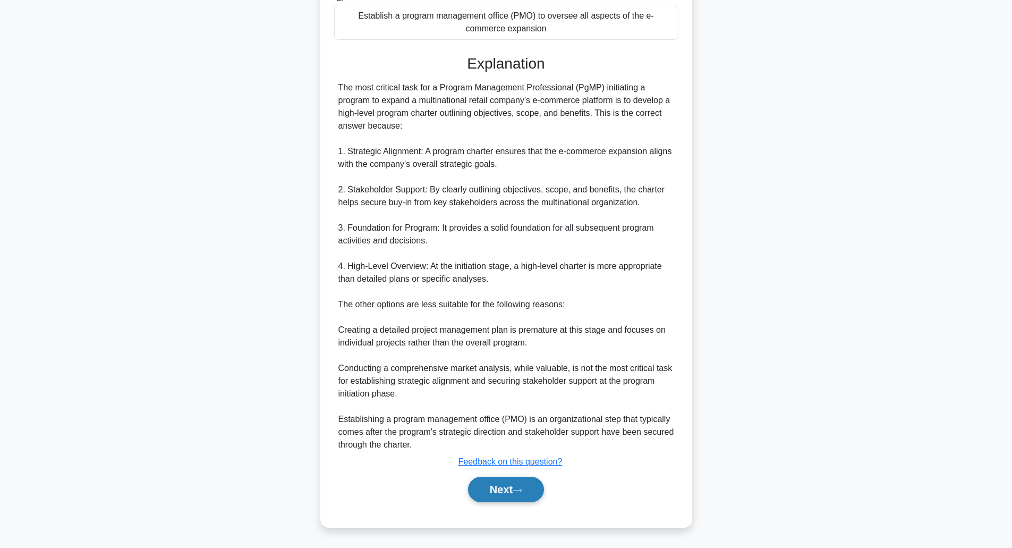
click at [509, 502] on button "Next" at bounding box center [506, 490] width 76 height 26
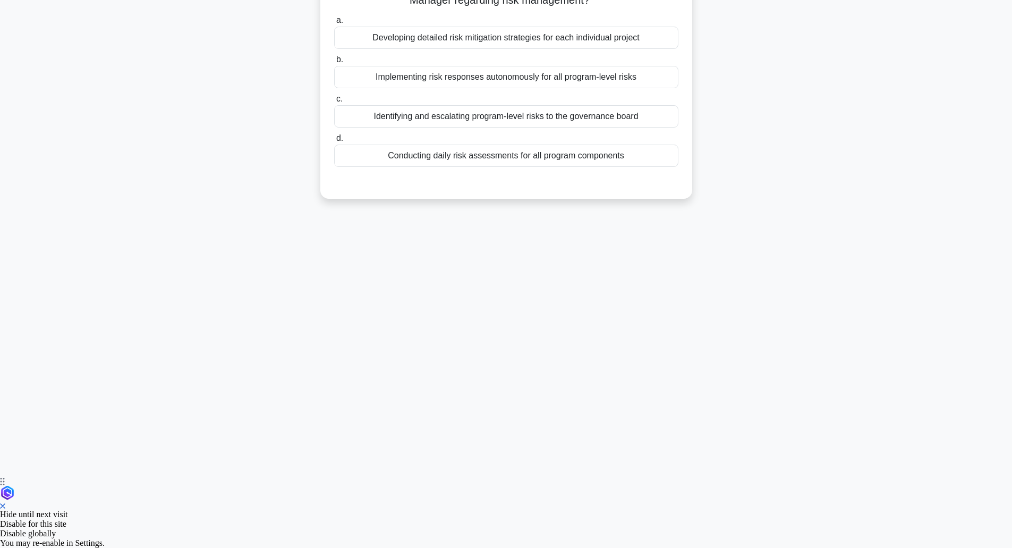
scroll to position [26, 0]
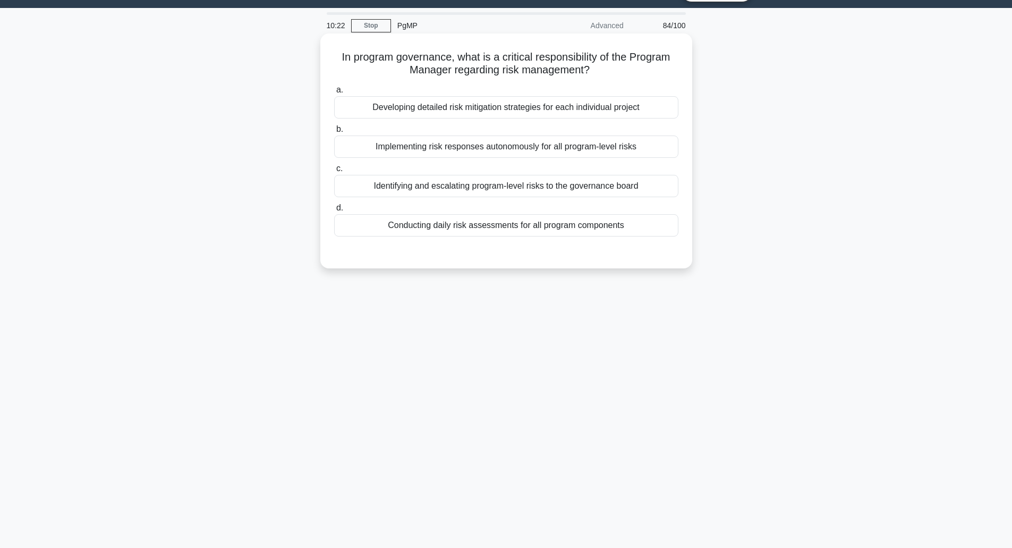
click at [545, 183] on div "Identifying and escalating program-level risks to the governance board" at bounding box center [506, 186] width 344 height 22
click at [334, 172] on input "c. Identifying and escalating program-level risks to the governance board" at bounding box center [334, 168] width 0 height 7
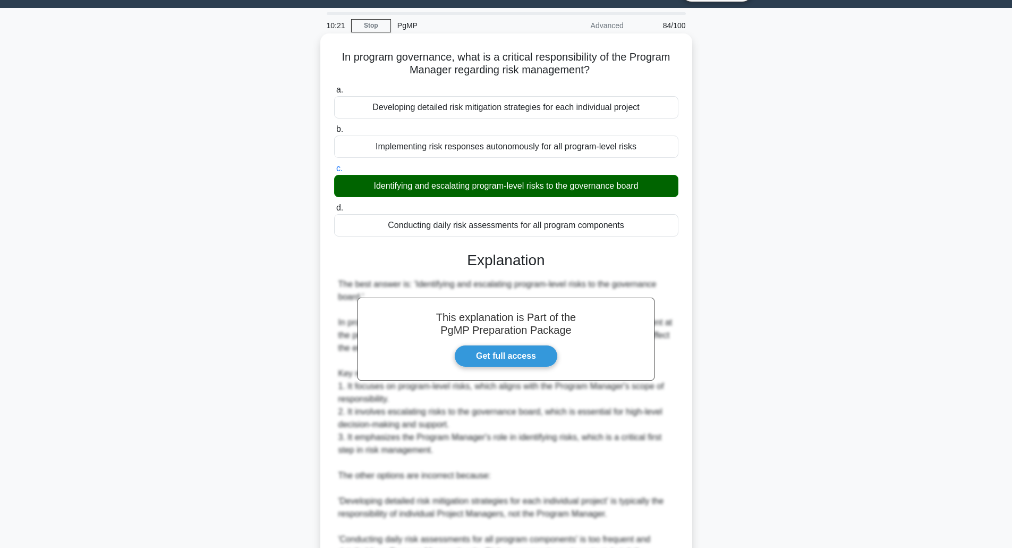
scroll to position [210, 0]
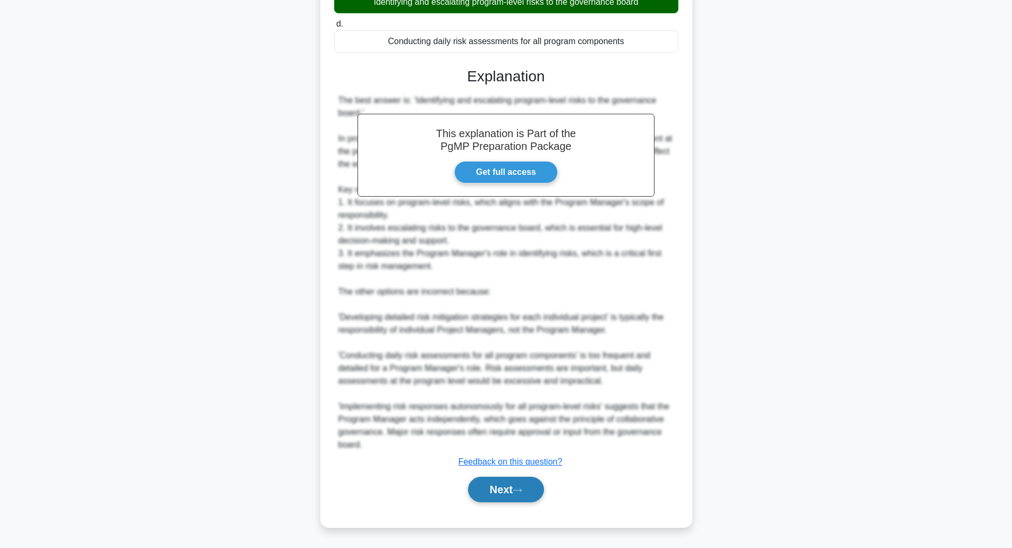
click at [495, 496] on button "Next" at bounding box center [506, 490] width 76 height 26
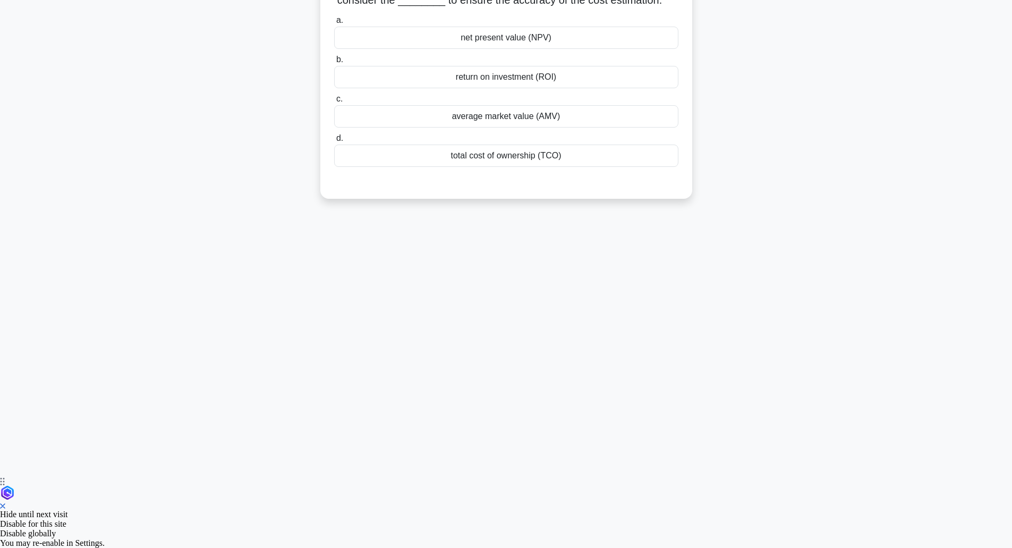
scroll to position [26, 0]
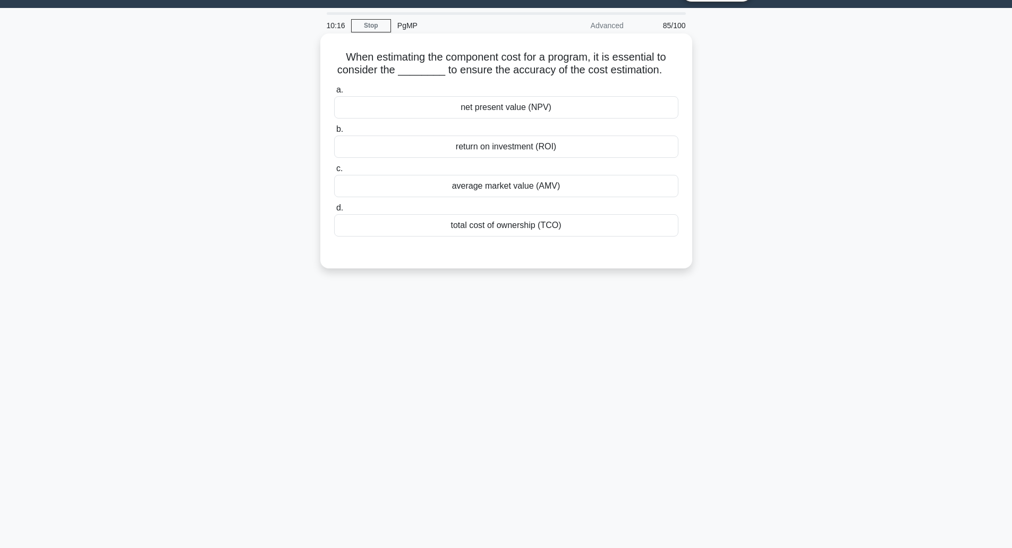
click at [507, 61] on h5 "When estimating the component cost for a program, it is essential to consider t…" at bounding box center [506, 63] width 347 height 27
drag, startPoint x: 507, startPoint y: 61, endPoint x: 435, endPoint y: 78, distance: 73.7
click at [435, 77] on h5 "When estimating the component cost for a program, it is essential to consider t…" at bounding box center [506, 63] width 347 height 27
click at [454, 108] on div "net present value (NPV)" at bounding box center [506, 107] width 344 height 22
click at [334, 94] on input "a. net present value (NPV)" at bounding box center [334, 90] width 0 height 7
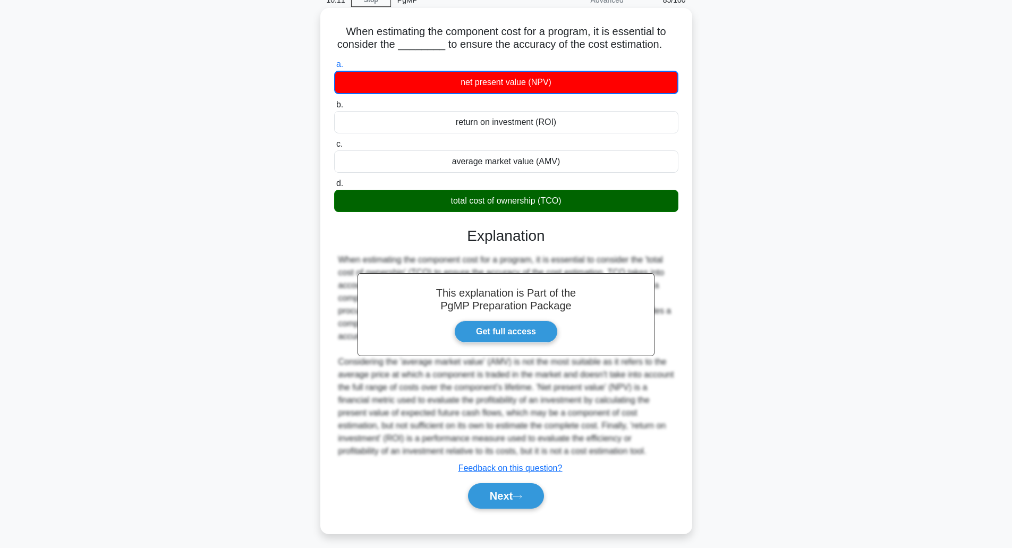
scroll to position [58, 0]
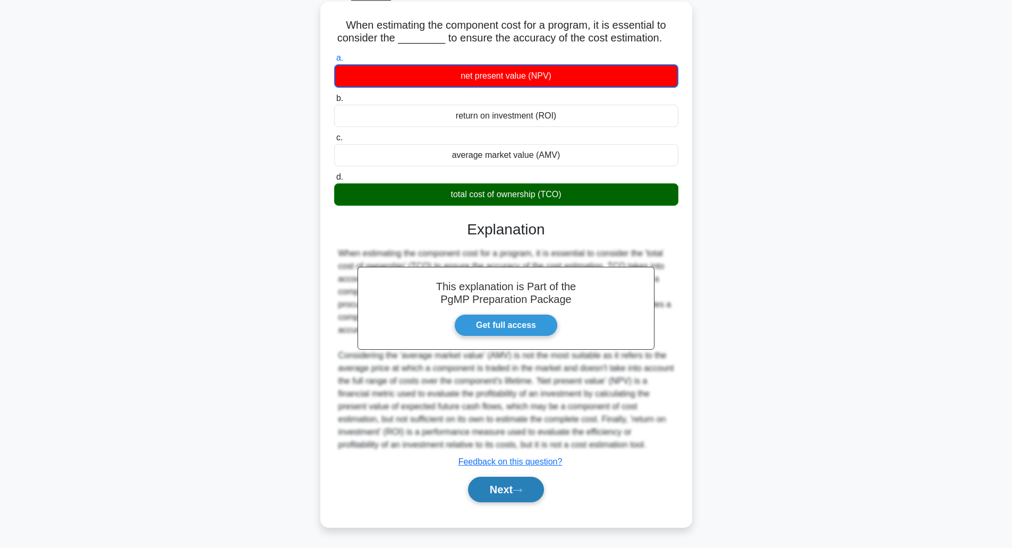
click at [503, 482] on button "Next" at bounding box center [506, 490] width 76 height 26
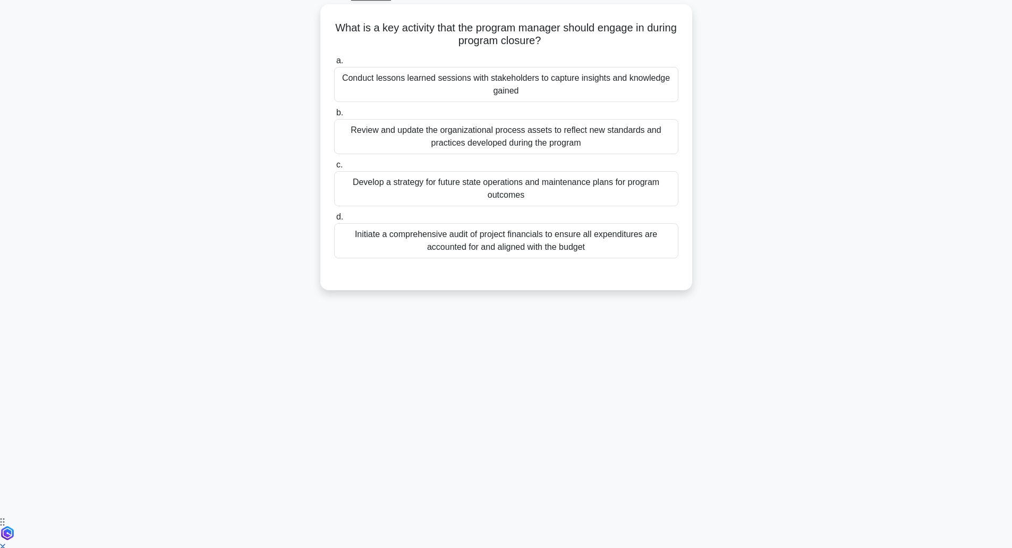
scroll to position [26, 0]
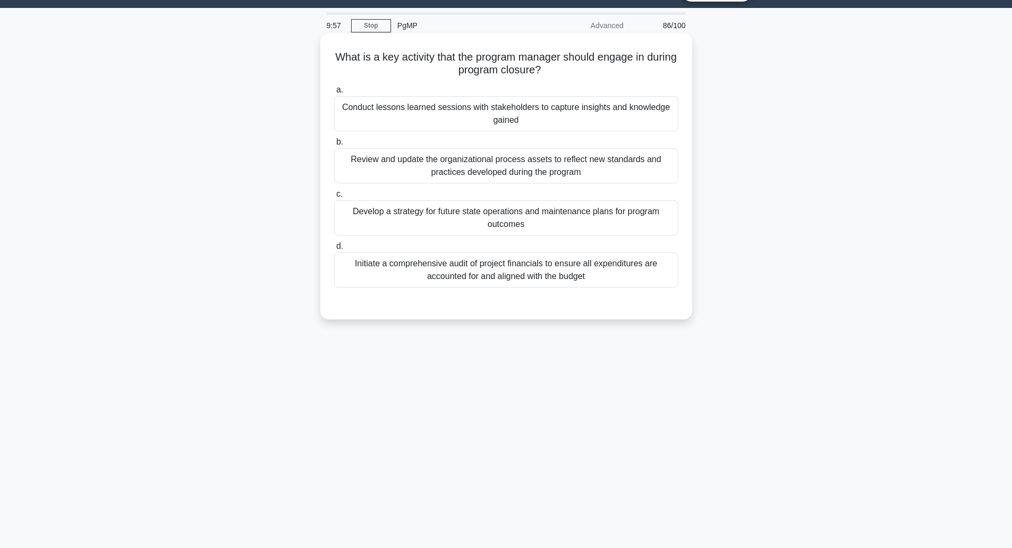
click at [509, 277] on div "Initiate a comprehensive audit of project financials to ensure all expenditures…" at bounding box center [506, 269] width 344 height 35
click at [334, 250] on input "d. Initiate a comprehensive audit of project financials to ensure all expenditu…" at bounding box center [334, 246] width 0 height 7
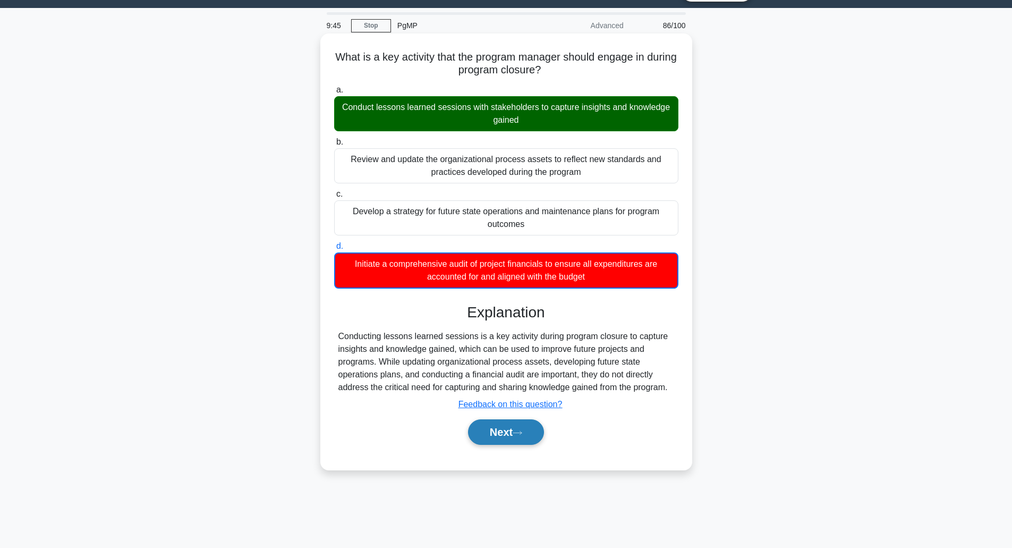
click at [513, 428] on button "Next" at bounding box center [506, 432] width 76 height 26
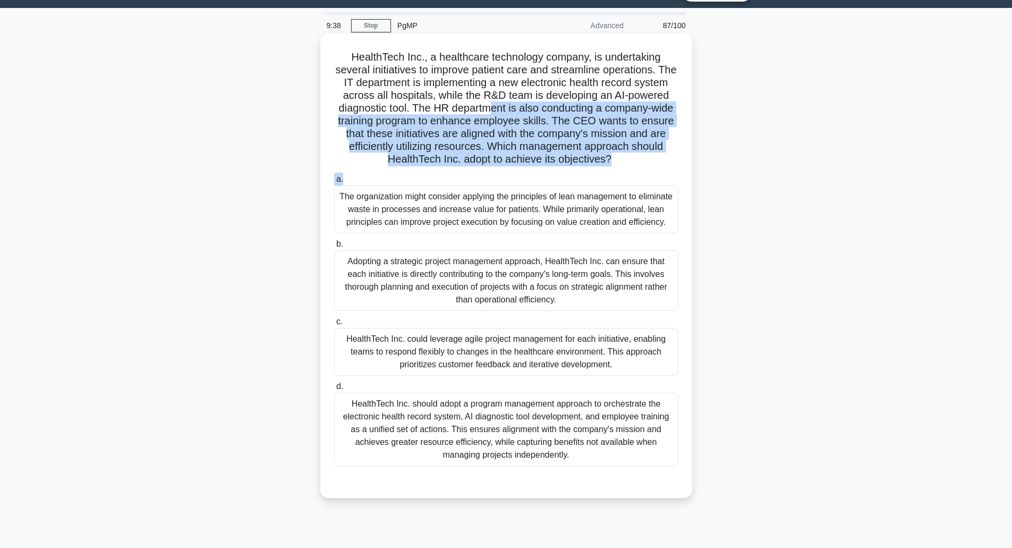
drag, startPoint x: 552, startPoint y: 110, endPoint x: 621, endPoint y: 174, distance: 94.0
click at [621, 174] on div "HealthTech Inc., a healthcare technology company, is undertaking several initia…" at bounding box center [507, 266] width 364 height 456
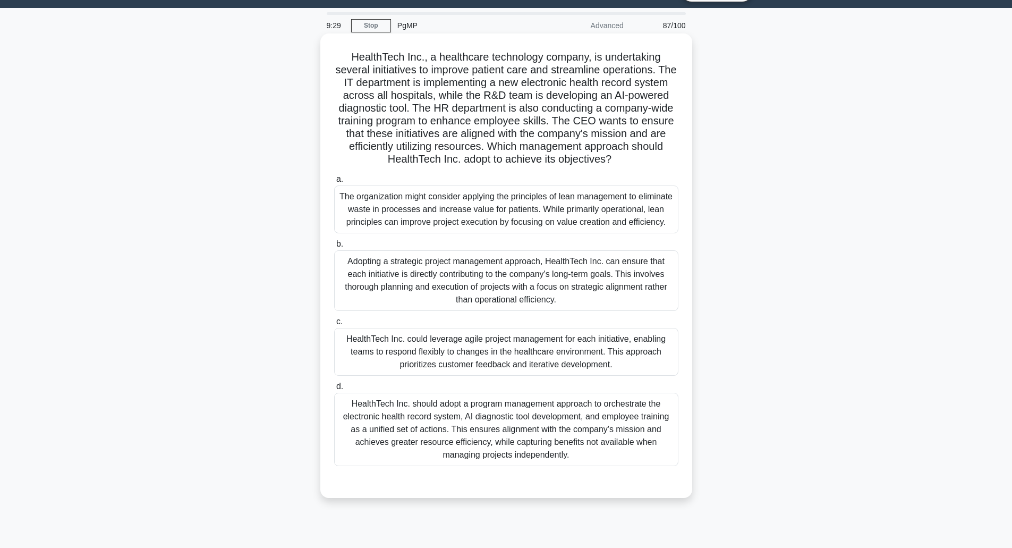
click at [551, 284] on div "Adopting a strategic project management approach, HealthTech Inc. can ensure th…" at bounding box center [506, 280] width 344 height 61
click at [334, 248] on input "b. Adopting a strategic project management approach, HealthTech Inc. can ensure…" at bounding box center [334, 244] width 0 height 7
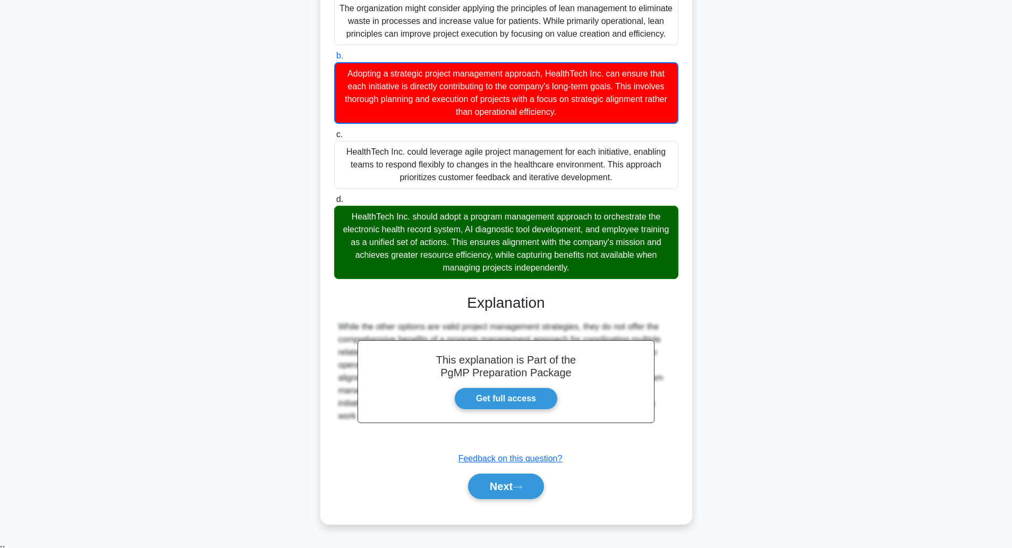
scroll to position [215, 0]
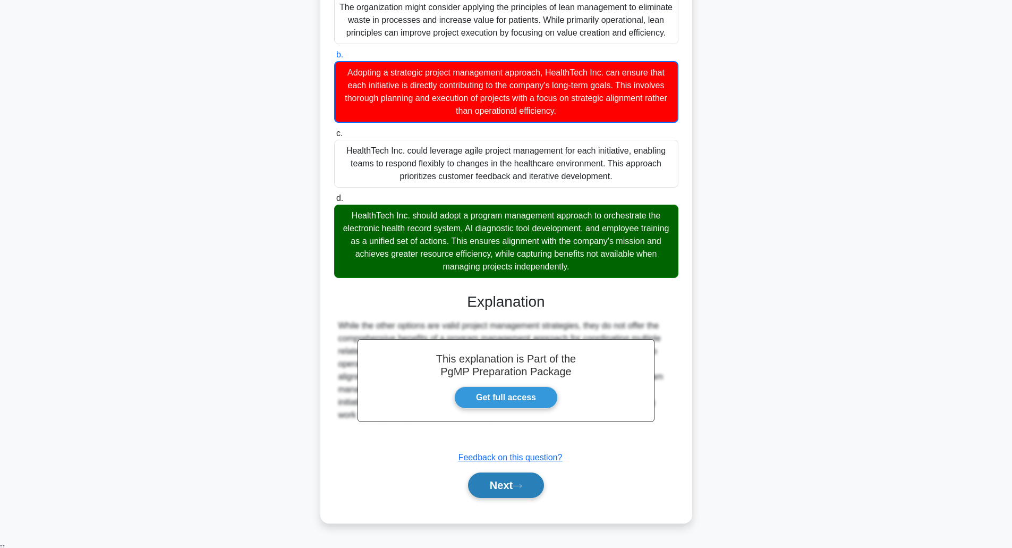
click at [509, 497] on button "Next" at bounding box center [506, 485] width 76 height 26
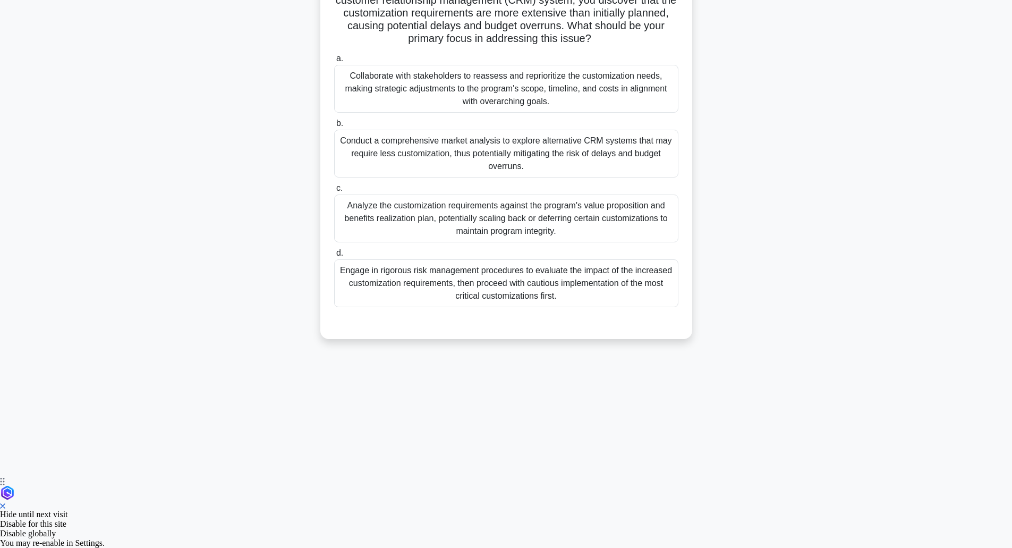
scroll to position [26, 0]
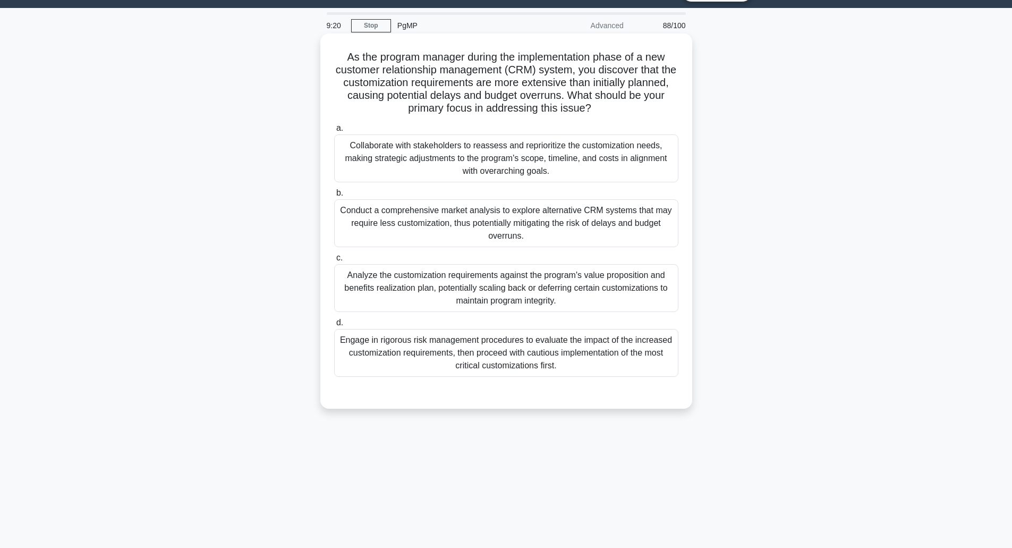
click at [497, 73] on h5 "As the program manager during the implementation phase of a new customer relati…" at bounding box center [506, 82] width 347 height 65
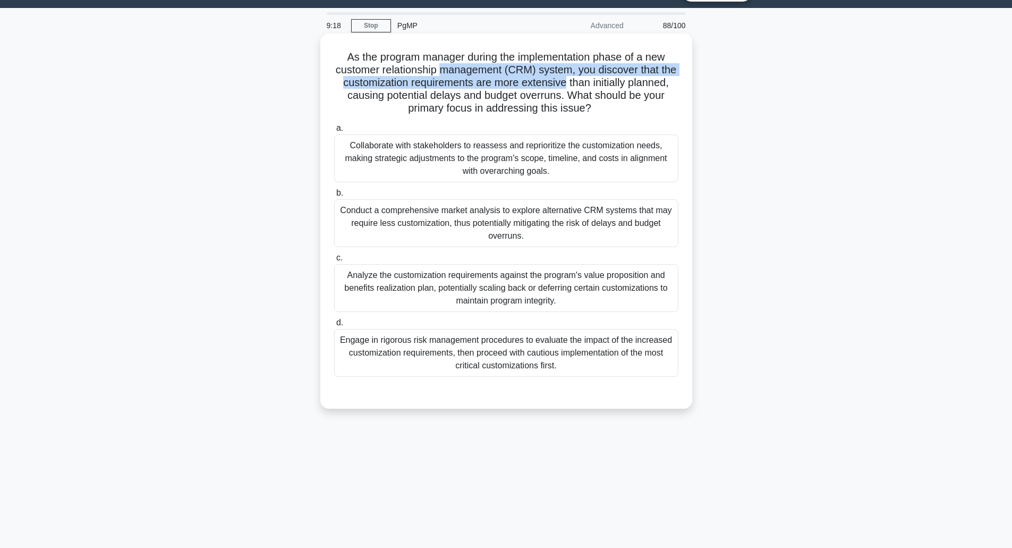
drag, startPoint x: 497, startPoint y: 73, endPoint x: 564, endPoint y: 88, distance: 68.0
click at [564, 88] on h5 "As the program manager during the implementation phase of a new customer relati…" at bounding box center [506, 82] width 347 height 65
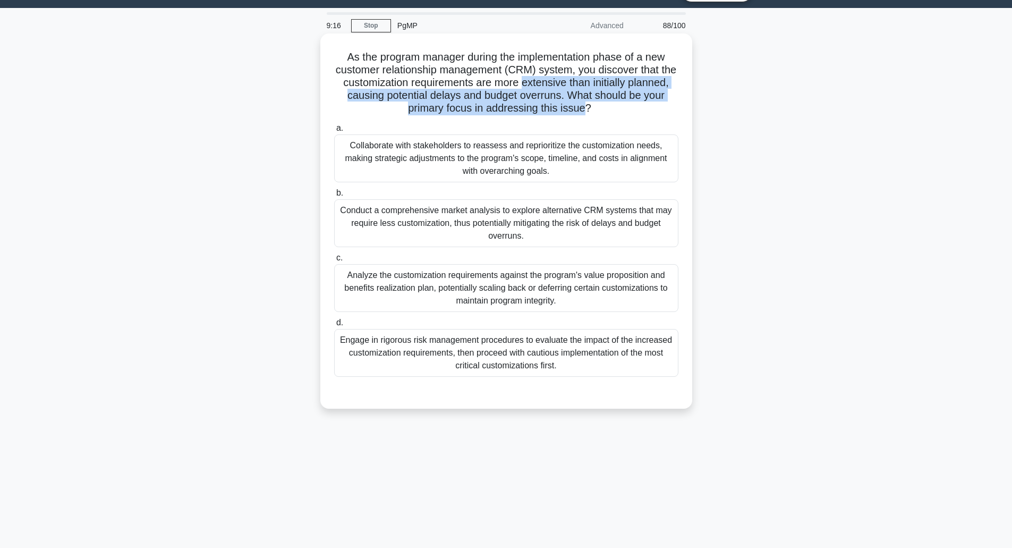
drag, startPoint x: 564, startPoint y: 88, endPoint x: 600, endPoint y: 111, distance: 42.8
click at [600, 111] on h5 "As the program manager during the implementation phase of a new customer relati…" at bounding box center [506, 82] width 347 height 65
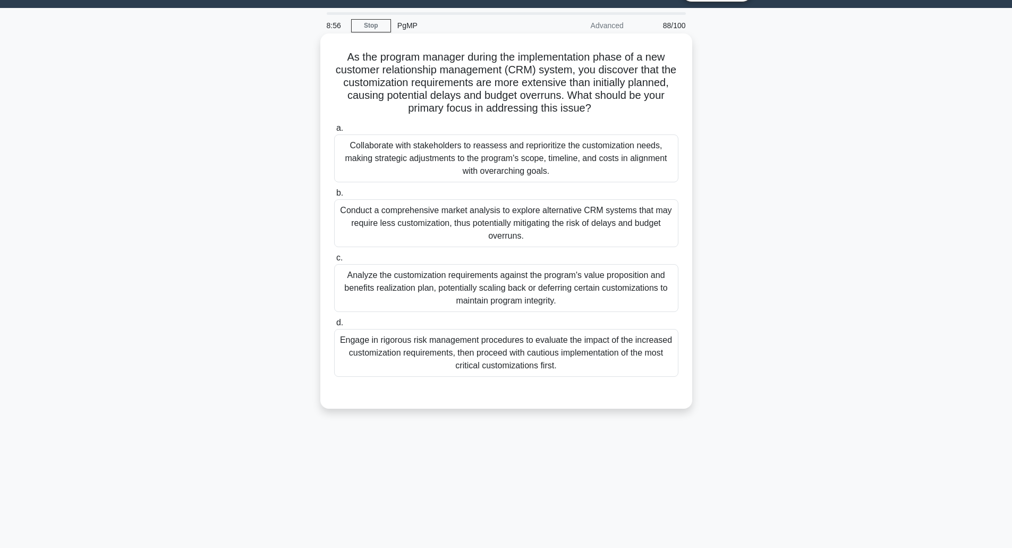
click at [526, 242] on div "Conduct a comprehensive market analysis to explore alternative CRM systems that…" at bounding box center [506, 223] width 344 height 48
click at [334, 197] on input "b. Conduct a comprehensive market analysis to explore alternative CRM systems t…" at bounding box center [334, 193] width 0 height 7
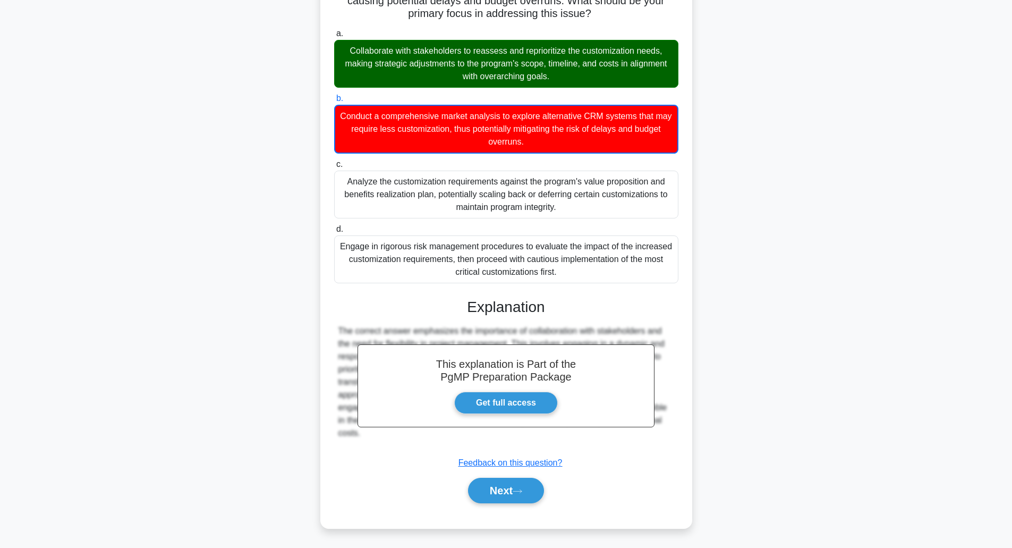
scroll to position [122, 0]
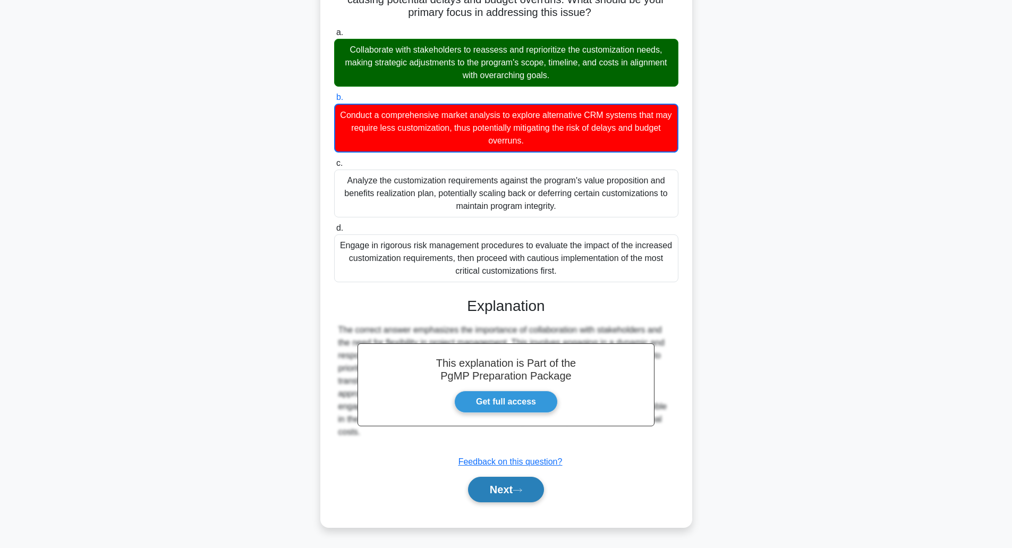
click at [509, 488] on button "Next" at bounding box center [506, 490] width 76 height 26
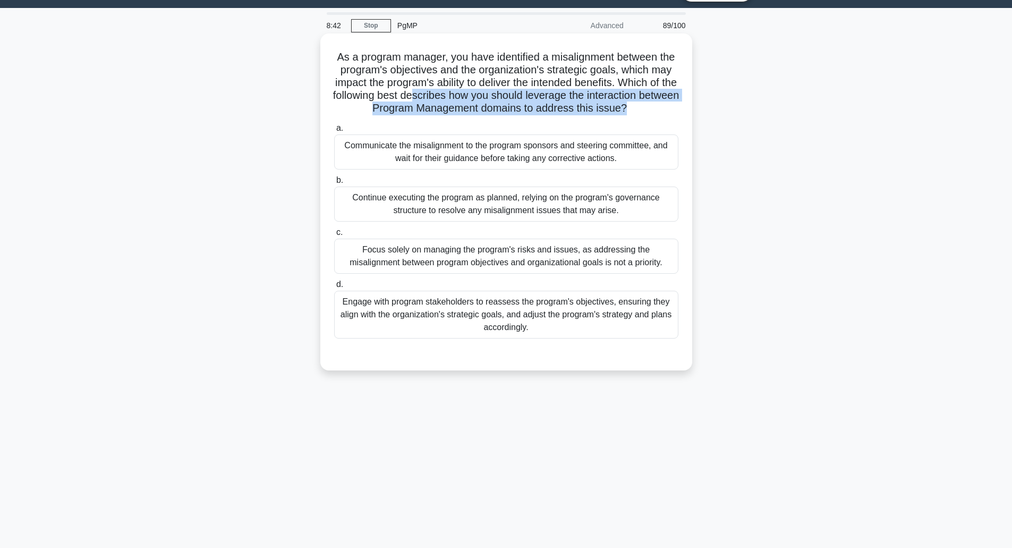
drag, startPoint x: 493, startPoint y: 100, endPoint x: 511, endPoint y: 121, distance: 28.2
click at [511, 115] on h5 "As a program manager, you have identified a misalignment between the program's …" at bounding box center [506, 82] width 347 height 65
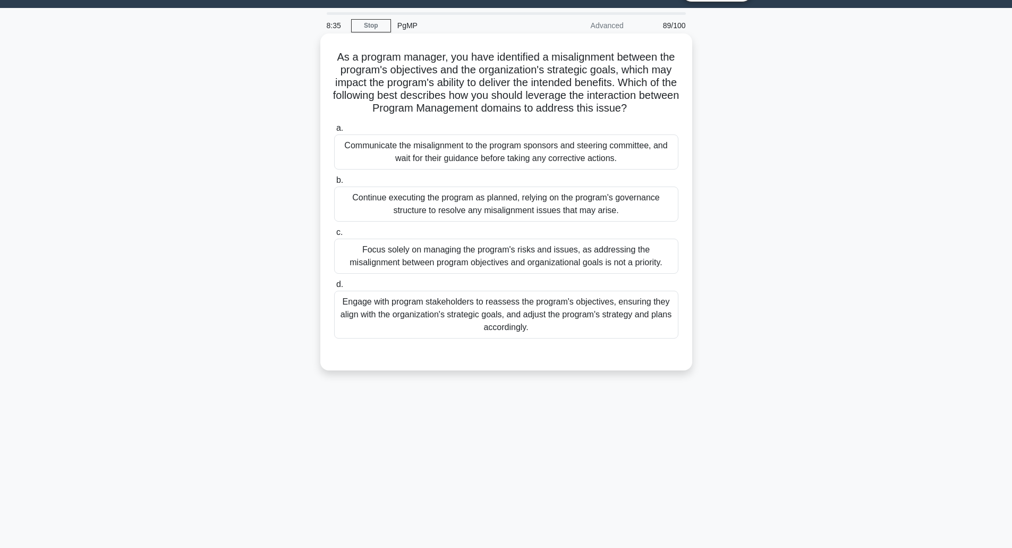
click at [480, 311] on div "Engage with program stakeholders to reassess the program's objectives, ensuring…" at bounding box center [506, 315] width 344 height 48
click at [334, 288] on input "d. Engage with program stakeholders to reassess the program's objectives, ensur…" at bounding box center [334, 284] width 0 height 7
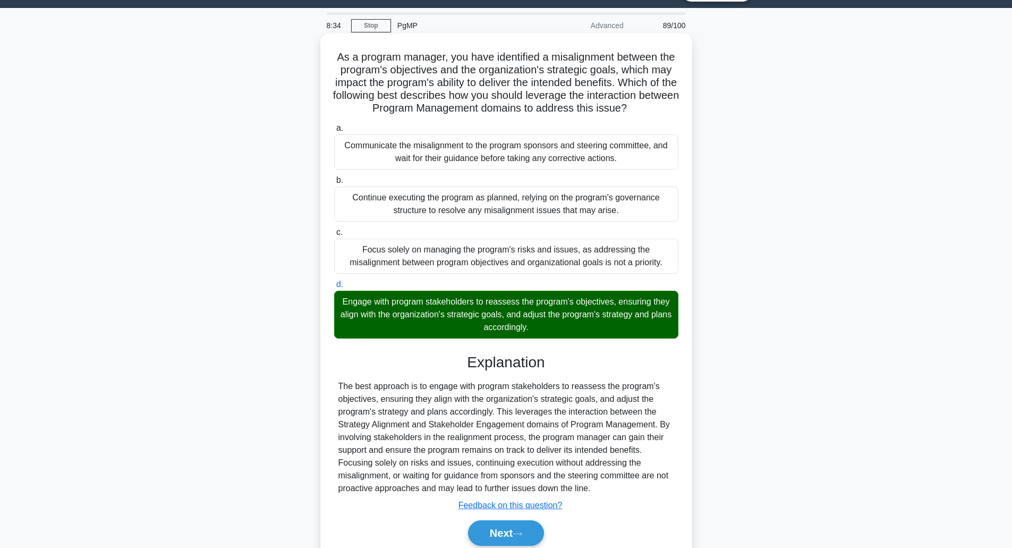
scroll to position [82, 0]
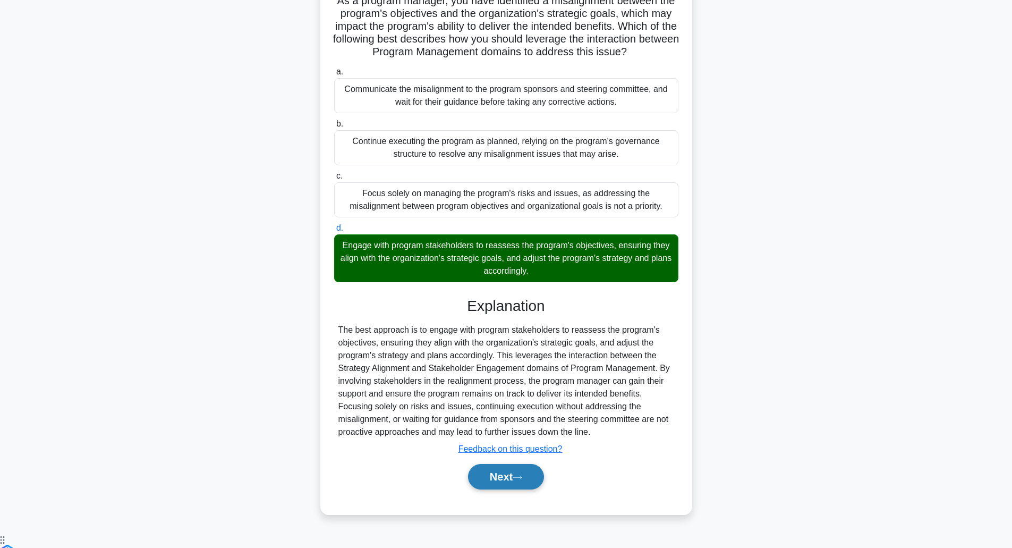
click at [533, 490] on button "Next" at bounding box center [506, 477] width 76 height 26
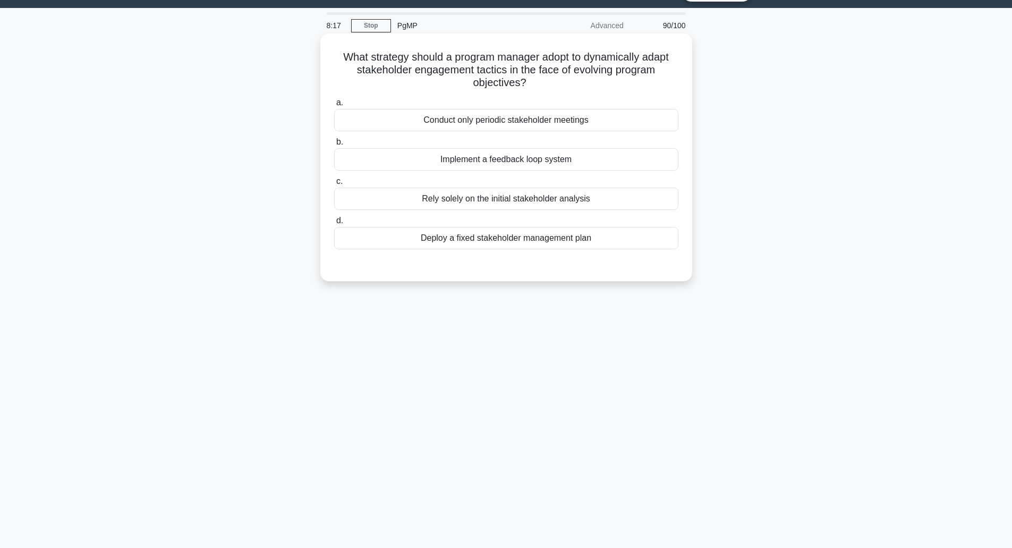
click at [501, 164] on div "Implement a feedback loop system" at bounding box center [506, 159] width 344 height 22
click at [334, 146] on input "b. Implement a feedback loop system" at bounding box center [334, 142] width 0 height 7
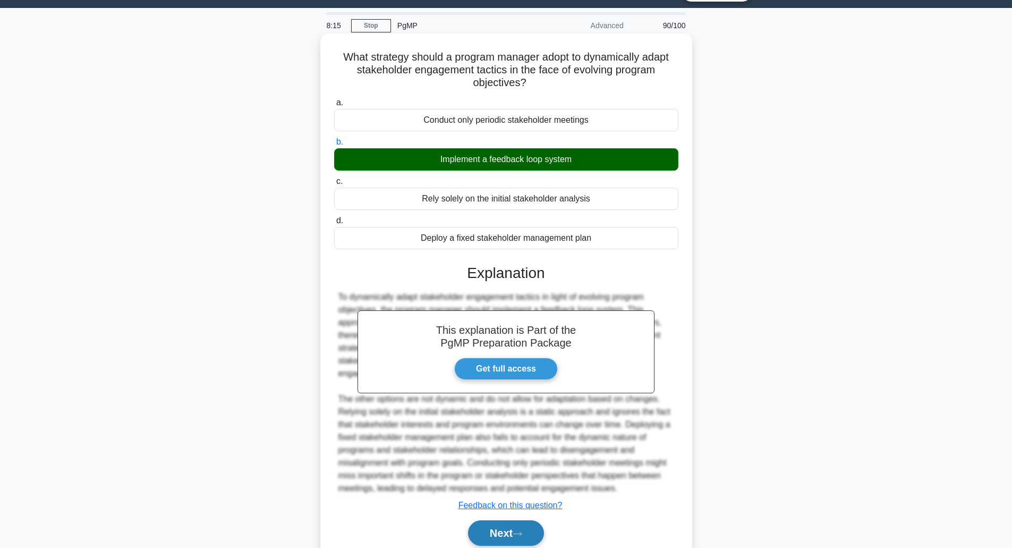
click at [486, 524] on button "Next" at bounding box center [506, 533] width 76 height 26
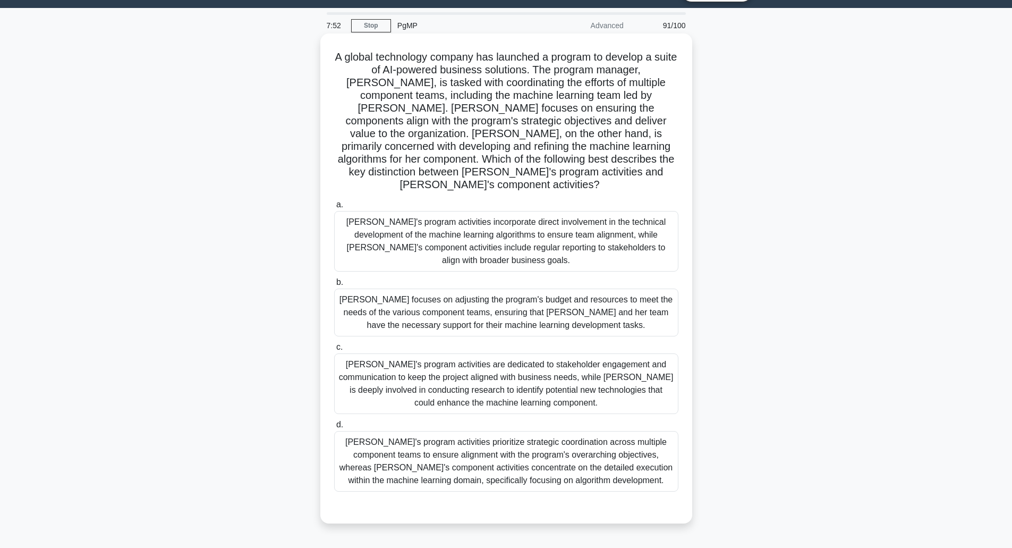
click at [451, 434] on div "Alex's program activities prioritize strategic coordination across multiple com…" at bounding box center [506, 461] width 344 height 61
click at [334, 428] on input "d. Alex's program activities prioritize strategic coordination across multiple …" at bounding box center [334, 424] width 0 height 7
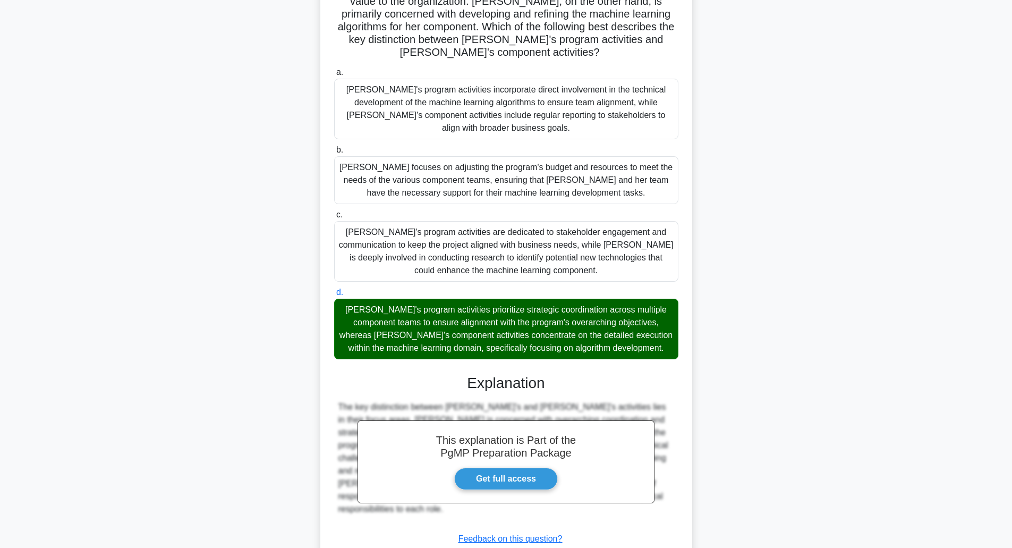
scroll to position [210, 0]
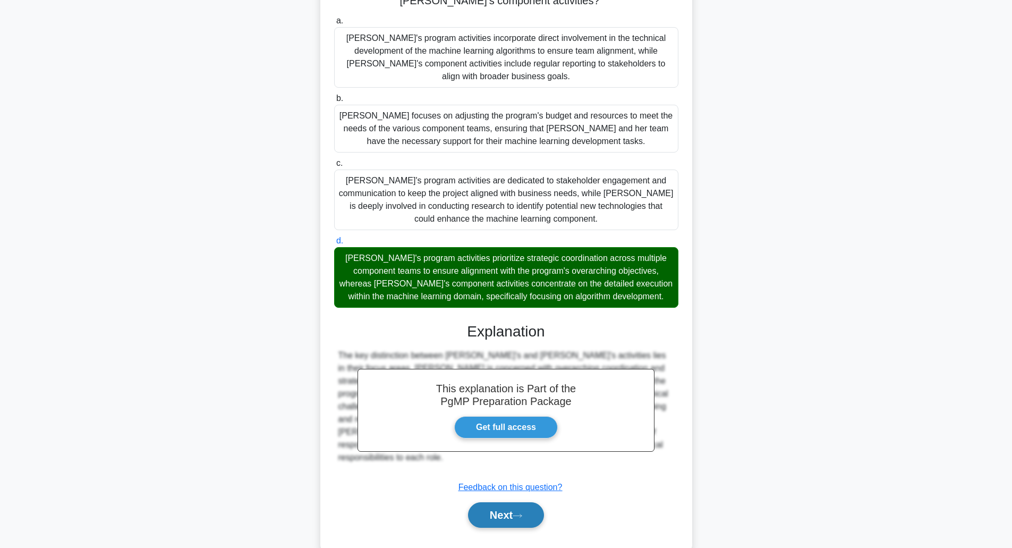
click at [524, 502] on button "Next" at bounding box center [506, 515] width 76 height 26
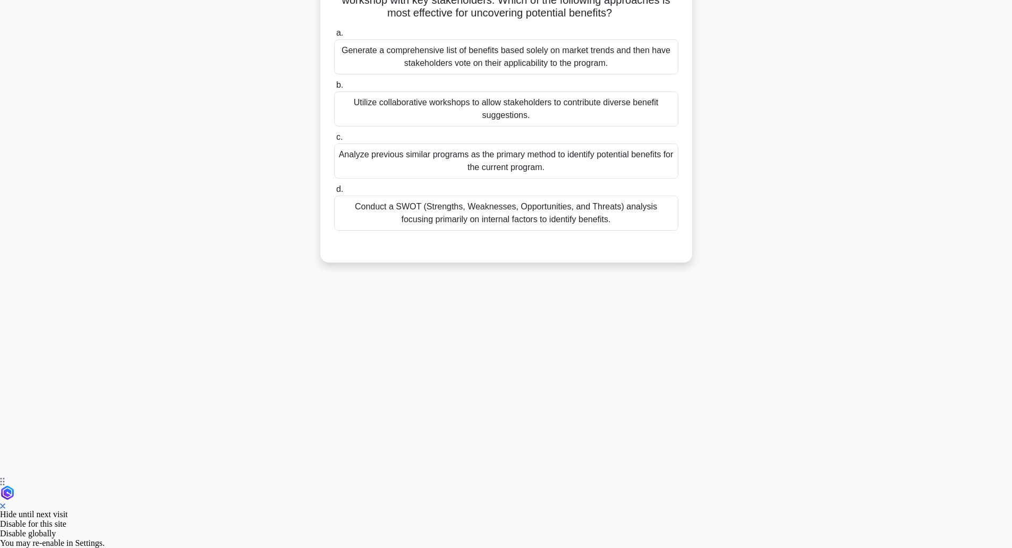
scroll to position [26, 0]
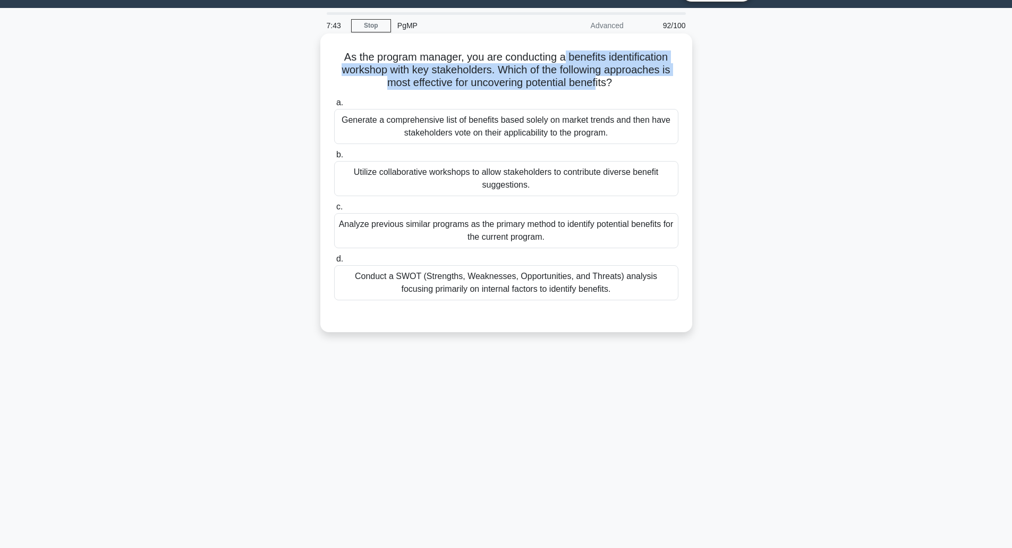
drag, startPoint x: 567, startPoint y: 58, endPoint x: 600, endPoint y: 80, distance: 39.2
click at [600, 80] on h5 "As the program manager, you are conducting a benefits identification workshop w…" at bounding box center [506, 69] width 347 height 39
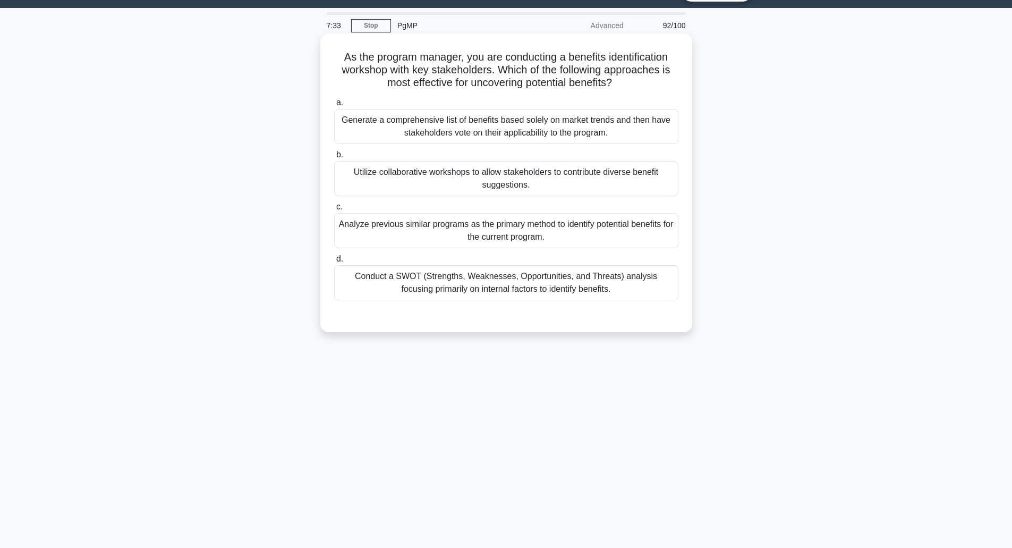
click at [562, 290] on div "Conduct a SWOT (Strengths, Weaknesses, Opportunities, and Threats) analysis foc…" at bounding box center [506, 282] width 344 height 35
click at [334, 263] on input "d. Conduct a SWOT (Strengths, Weaknesses, Opportunities, and Threats) analysis …" at bounding box center [334, 259] width 0 height 7
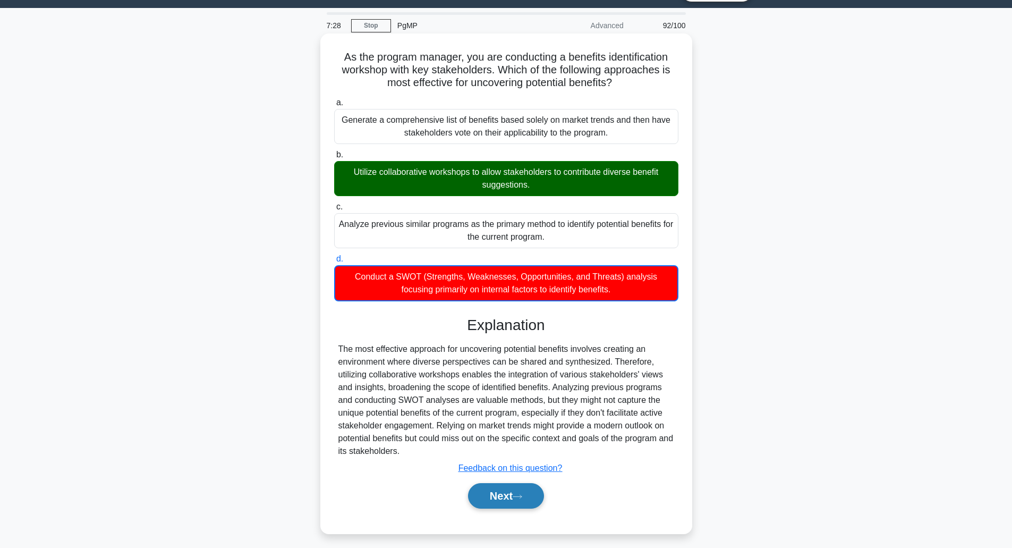
click at [511, 495] on button "Next" at bounding box center [506, 496] width 76 height 26
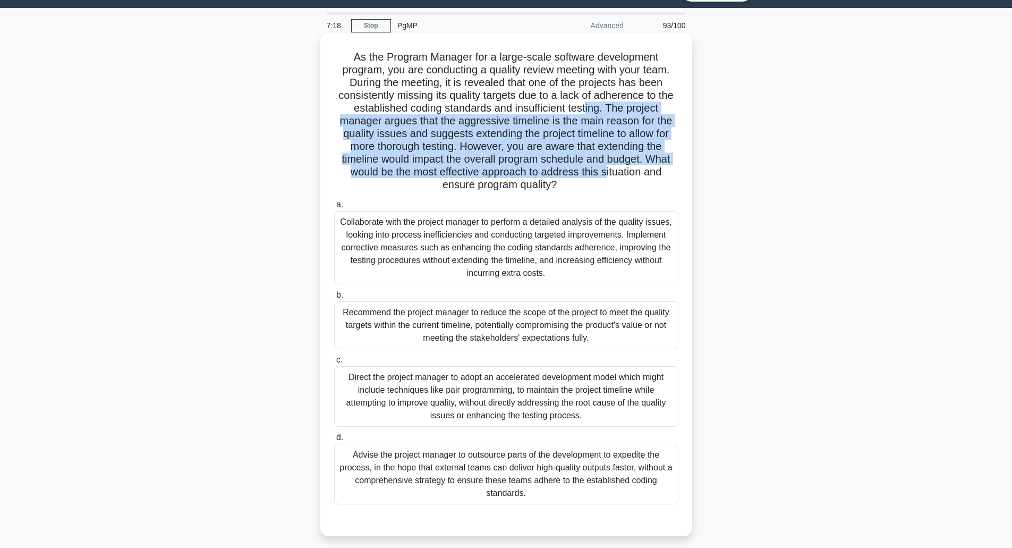
drag, startPoint x: 588, startPoint y: 112, endPoint x: 609, endPoint y: 168, distance: 60.5
click at [609, 168] on h5 "As the Program Manager for a large-scale software development program, you are …" at bounding box center [506, 120] width 347 height 141
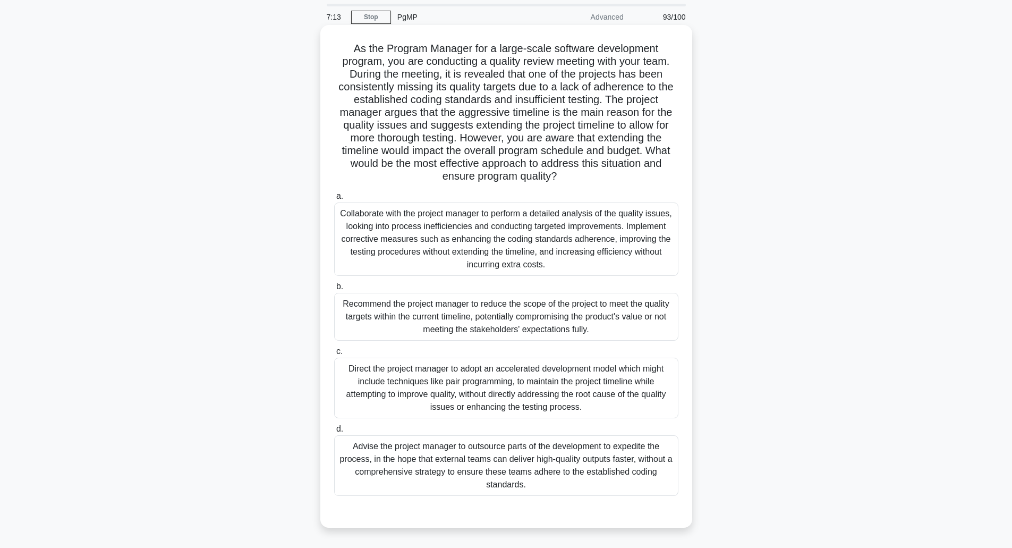
click at [584, 249] on div "Collaborate with the project manager to perform a detailed analysis of the qual…" at bounding box center [506, 238] width 344 height 73
click at [334, 200] on input "a. Collaborate with the project manager to perform a detailed analysis of the q…" at bounding box center [334, 196] width 0 height 7
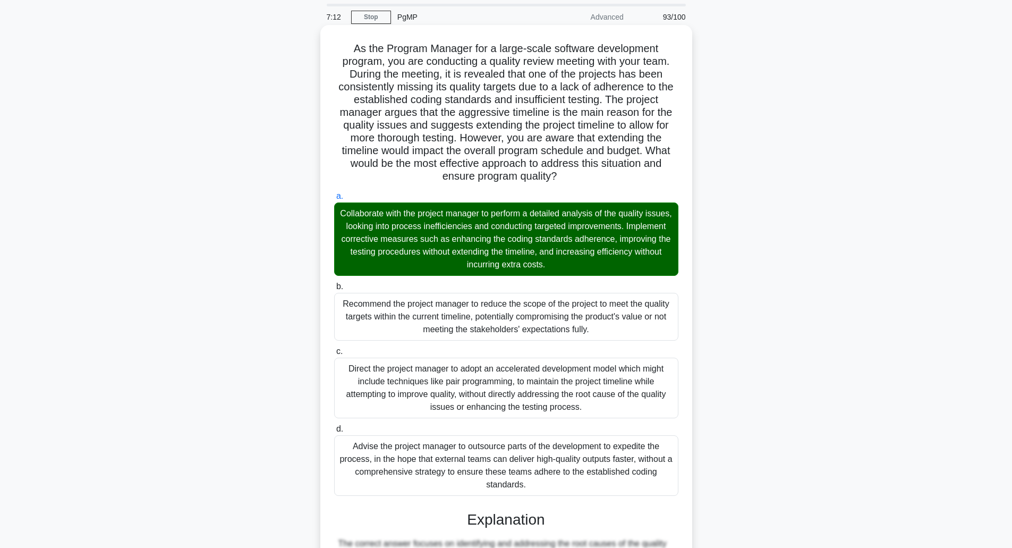
scroll to position [248, 0]
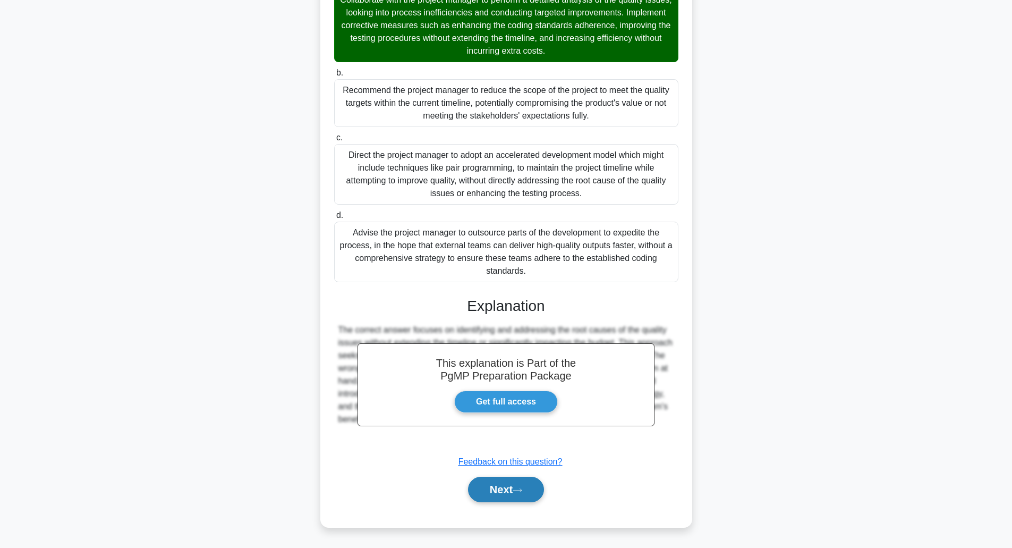
click at [510, 491] on button "Next" at bounding box center [506, 490] width 76 height 26
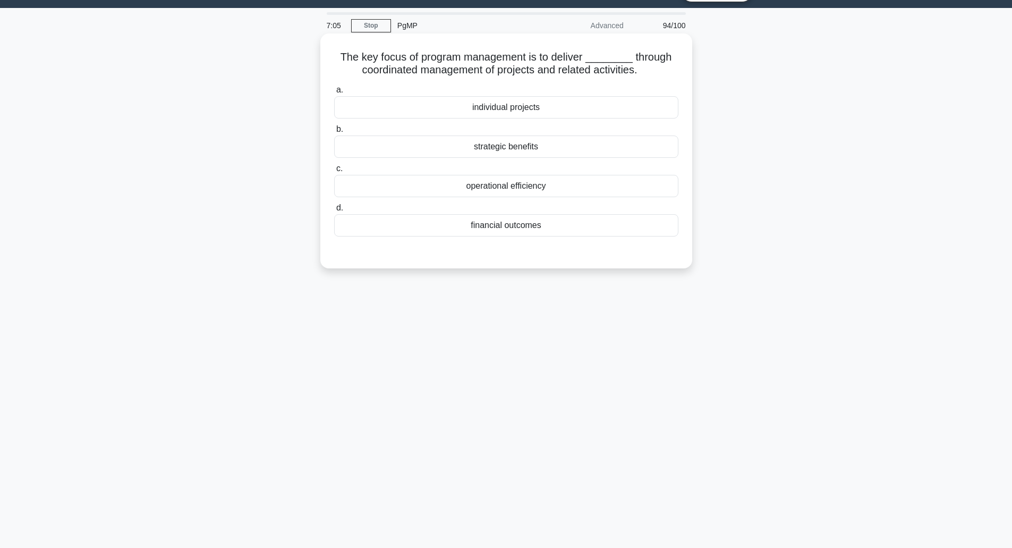
click at [492, 144] on div "strategic benefits" at bounding box center [506, 147] width 344 height 22
click at [334, 133] on input "b. strategic benefits" at bounding box center [334, 129] width 0 height 7
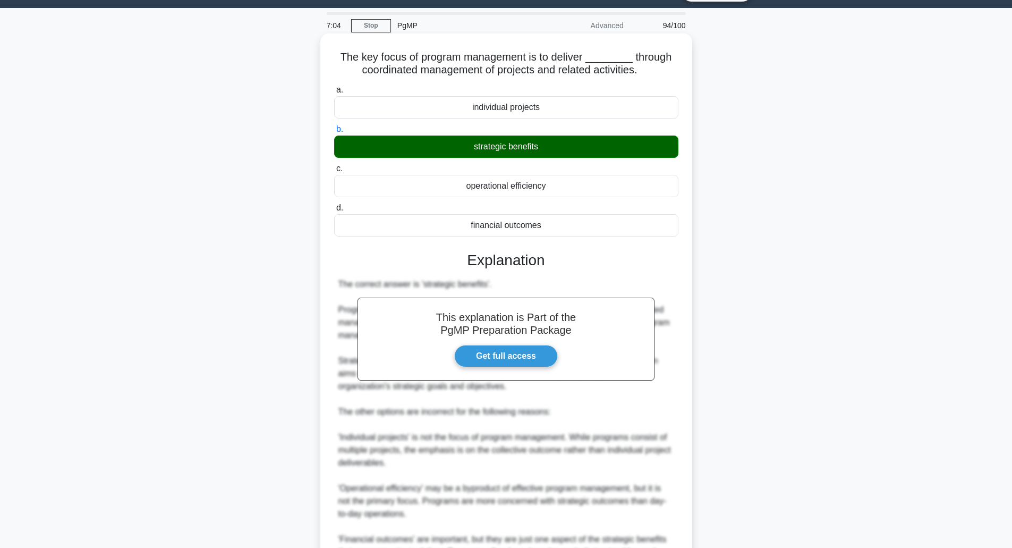
scroll to position [146, 0]
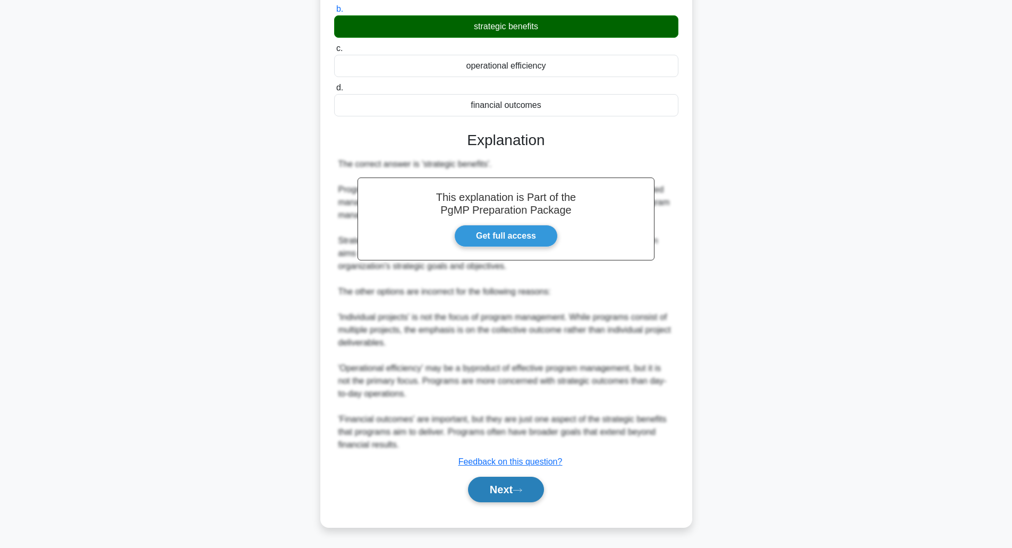
click at [485, 482] on button "Next" at bounding box center [506, 490] width 76 height 26
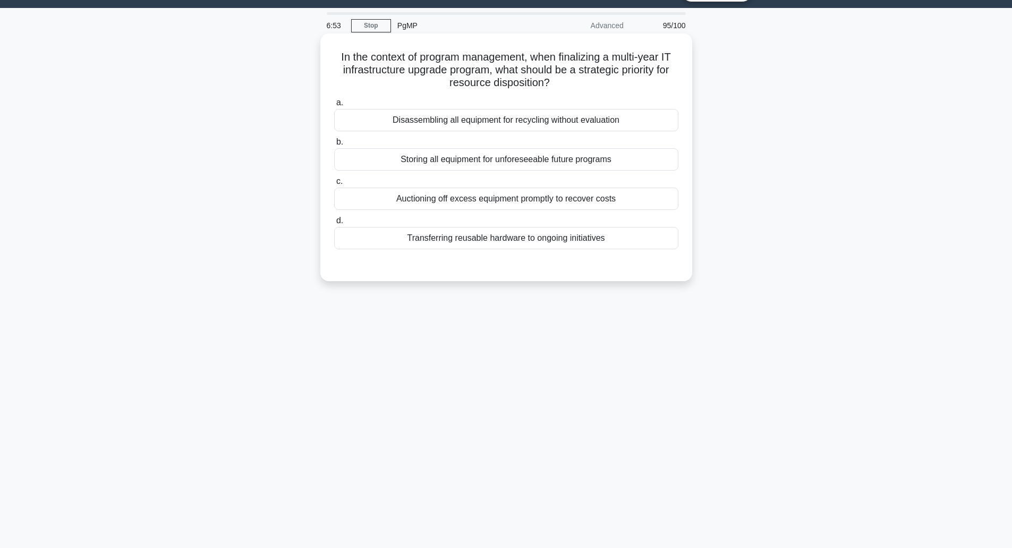
click at [499, 241] on div "Transferring reusable hardware to ongoing initiatives" at bounding box center [506, 238] width 344 height 22
click at [334, 224] on input "d. Transferring reusable hardware to ongoing initiatives" at bounding box center [334, 220] width 0 height 7
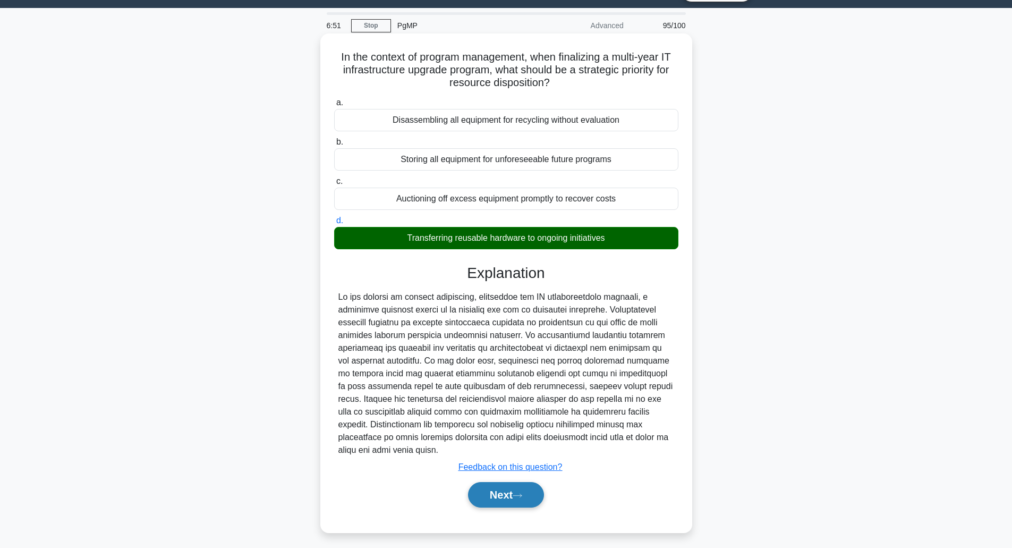
click at [485, 501] on button "Next" at bounding box center [506, 495] width 76 height 26
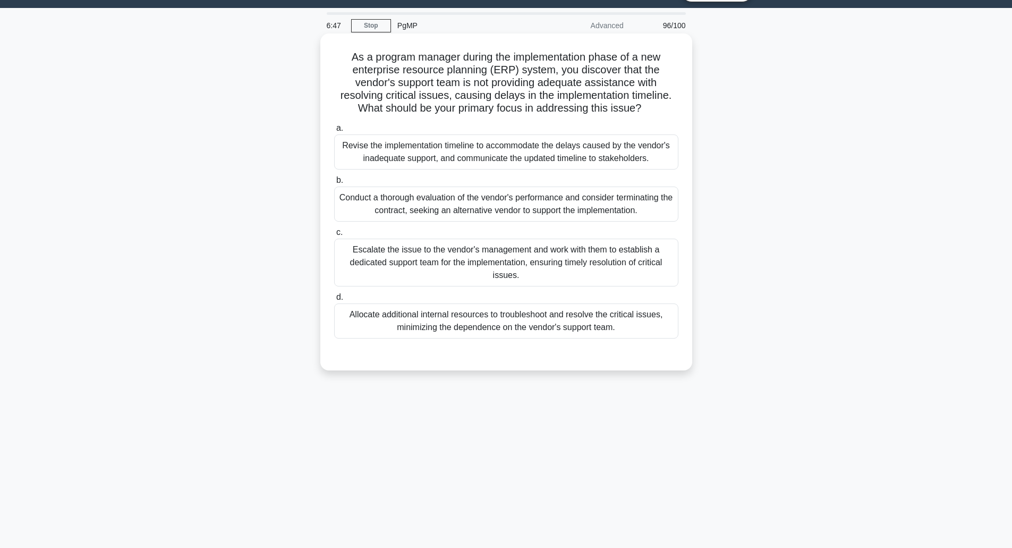
click at [489, 81] on h5 "As a program manager during the implementation phase of a new enterprise resour…" at bounding box center [506, 82] width 347 height 65
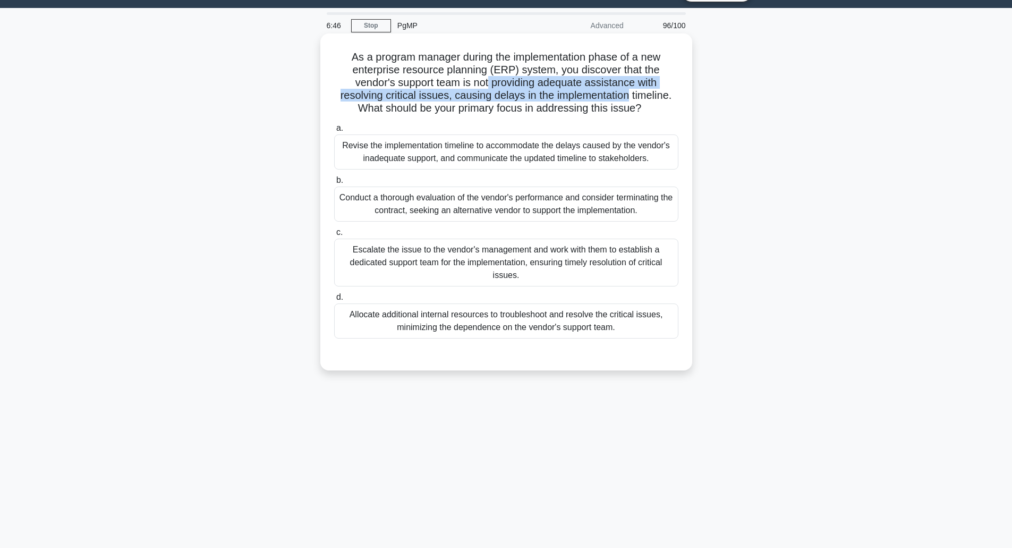
drag, startPoint x: 489, startPoint y: 81, endPoint x: 560, endPoint y: 102, distance: 74.2
click at [560, 102] on h5 "As a program manager during the implementation phase of a new enterprise resour…" at bounding box center [506, 82] width 347 height 65
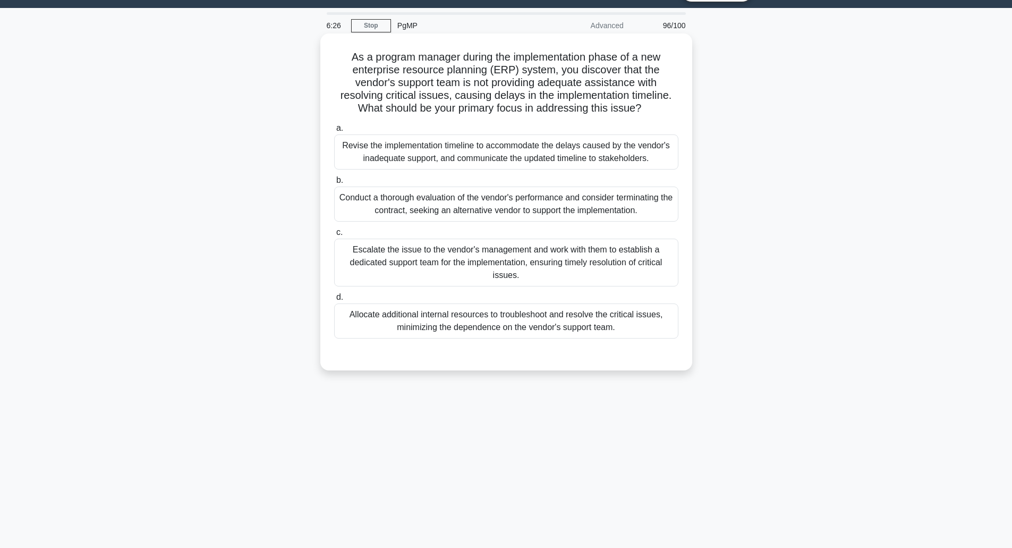
click at [490, 263] on div "Escalate the issue to the vendor's management and work with them to establish a…" at bounding box center [506, 263] width 344 height 48
click at [334, 236] on input "c. Escalate the issue to the vendor's management and work with them to establis…" at bounding box center [334, 232] width 0 height 7
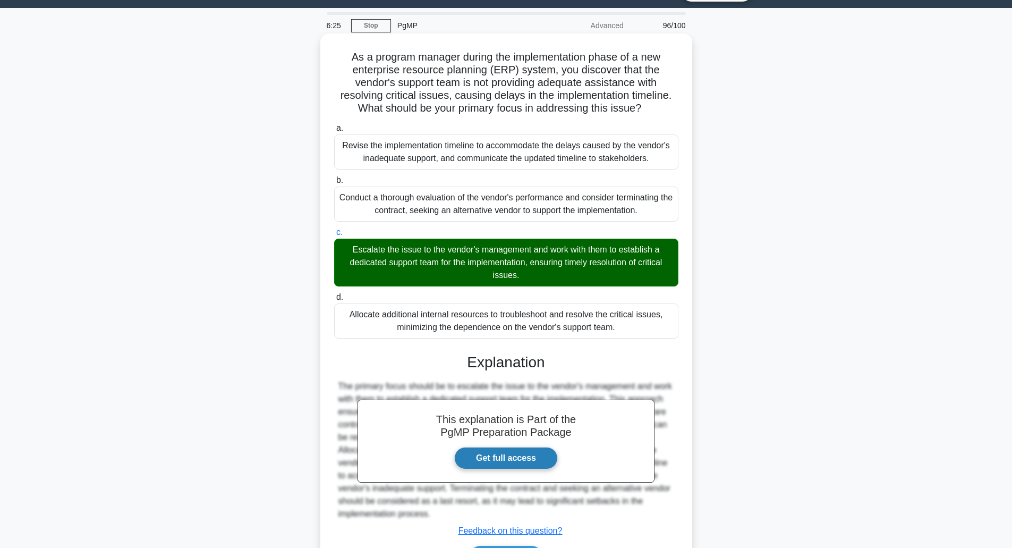
scroll to position [95, 0]
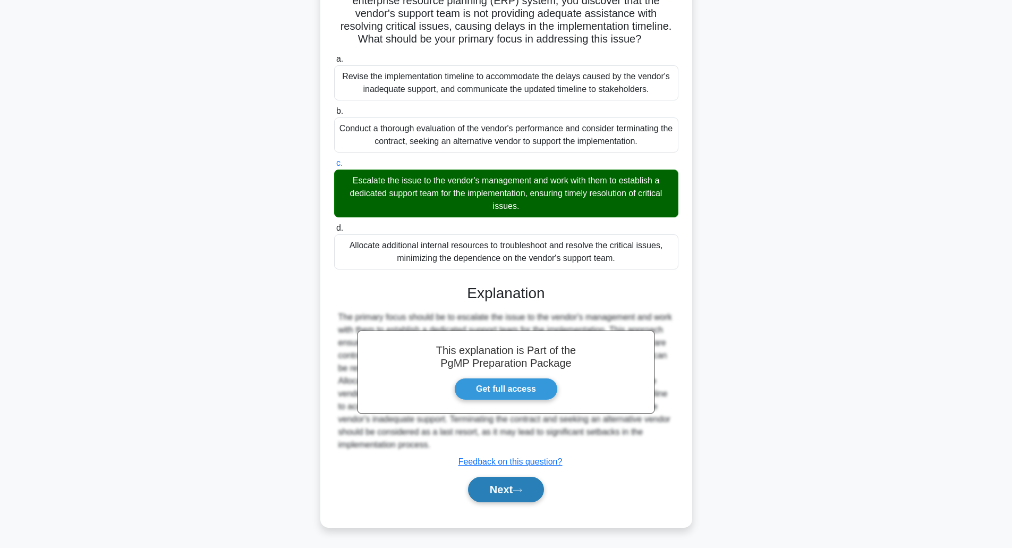
click at [498, 497] on button "Next" at bounding box center [506, 490] width 76 height 26
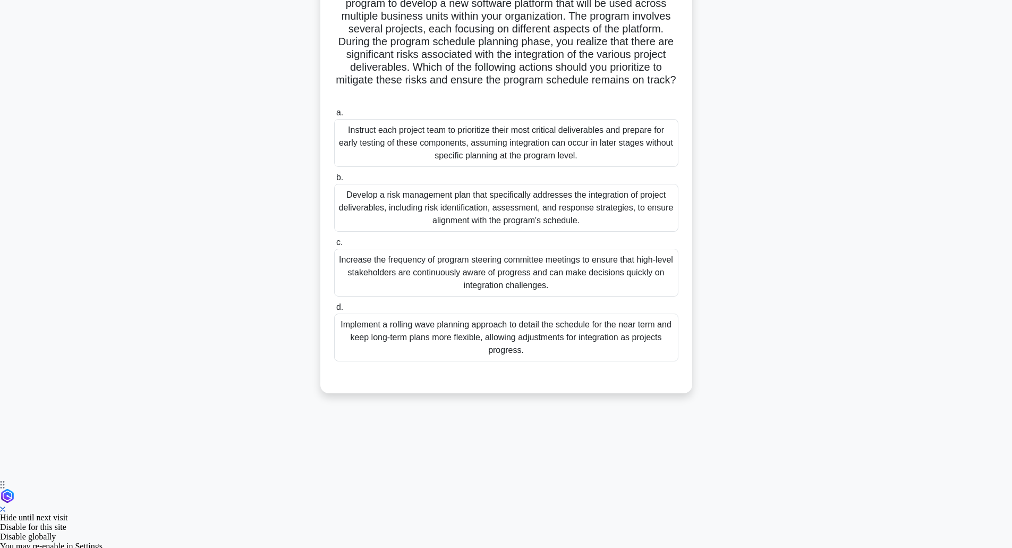
scroll to position [26, 0]
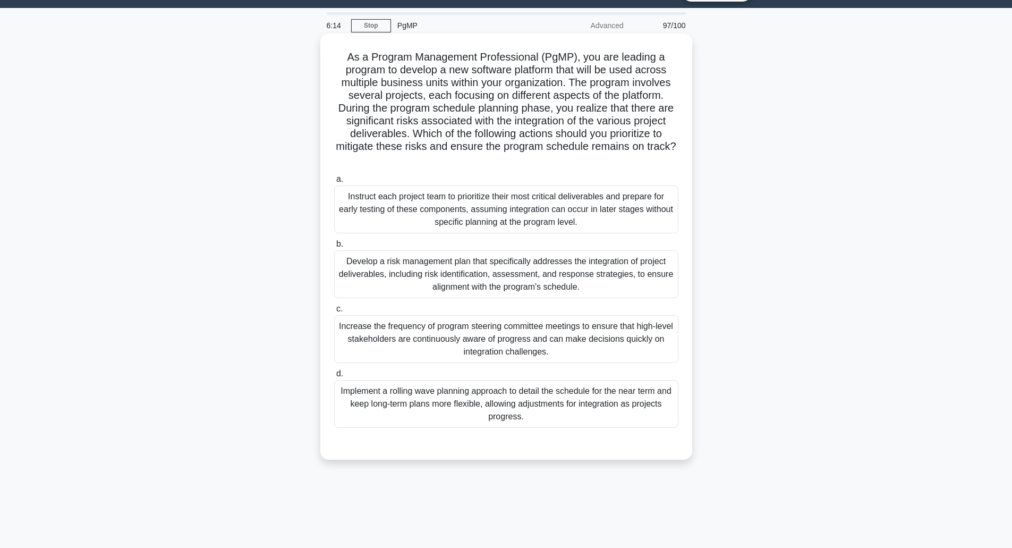
drag, startPoint x: 582, startPoint y: 75, endPoint x: 636, endPoint y: 164, distance: 104.2
click at [636, 164] on h5 "As a Program Management Professional (PgMP), you are leading a program to devel…" at bounding box center [506, 108] width 347 height 116
click at [546, 394] on div "Implement a rolling wave planning approach to detail the schedule for the near …" at bounding box center [506, 404] width 344 height 48
click at [334, 377] on input "d. Implement a rolling wave planning approach to detail the schedule for the ne…" at bounding box center [334, 373] width 0 height 7
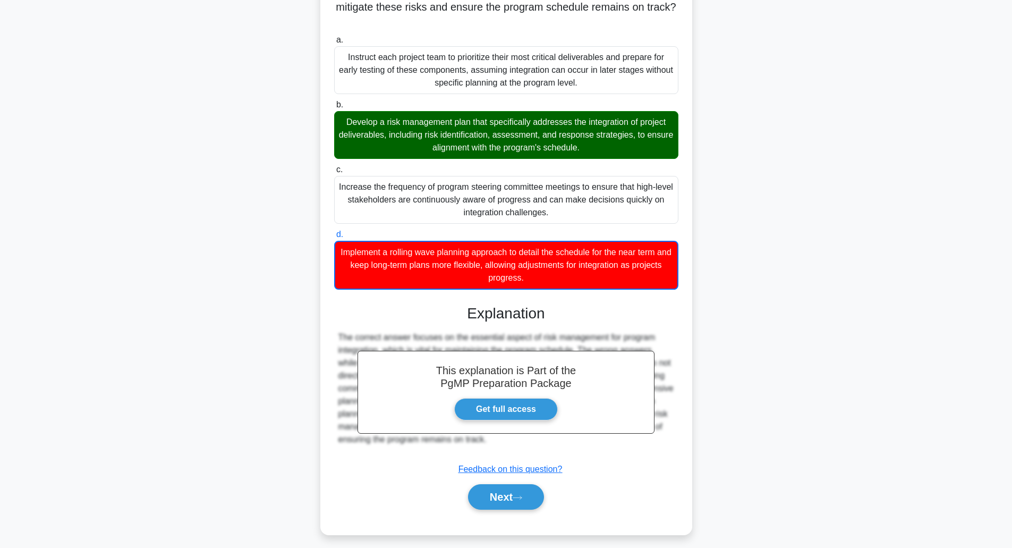
scroll to position [173, 0]
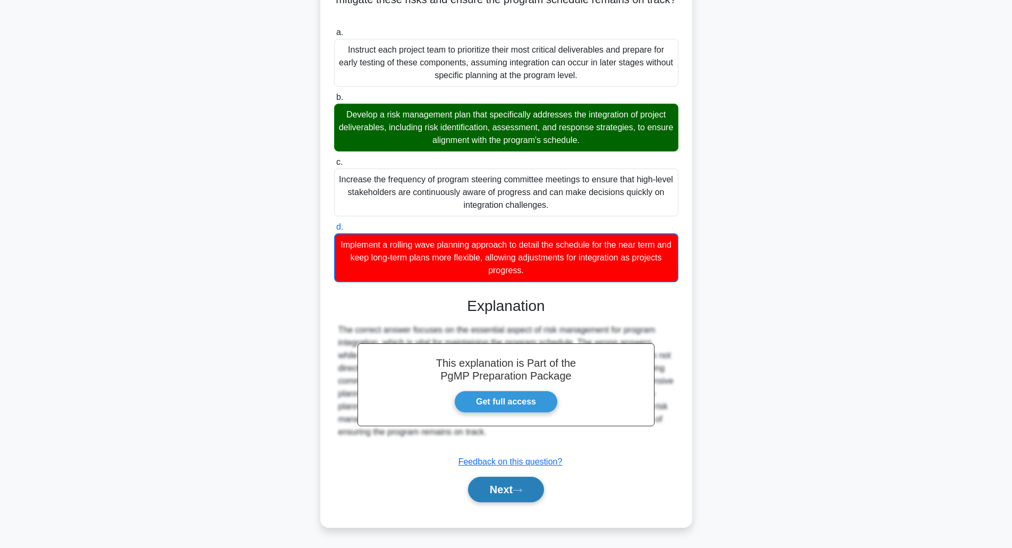
click at [512, 483] on button "Next" at bounding box center [506, 490] width 76 height 26
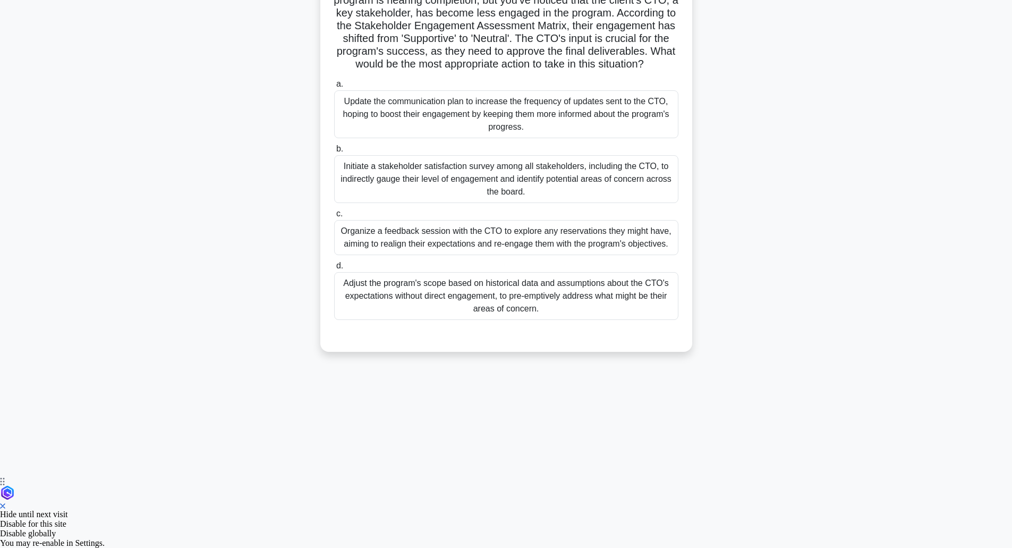
scroll to position [26, 0]
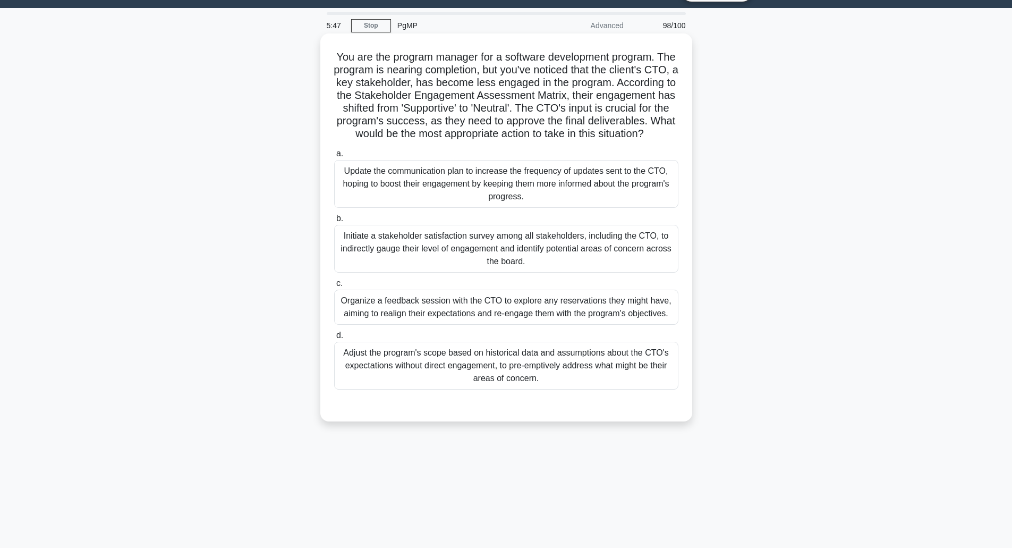
drag, startPoint x: 493, startPoint y: 95, endPoint x: 556, endPoint y: 151, distance: 84.3
click at [556, 141] on h5 "You are the program manager for a software development program. The program is …" at bounding box center [506, 95] width 347 height 90
click at [512, 325] on div "Organize a feedback session with the CTO to explore any reservations they might…" at bounding box center [506, 307] width 344 height 35
click at [334, 287] on input "c. Organize a feedback session with the CTO to explore any reservations they mi…" at bounding box center [334, 283] width 0 height 7
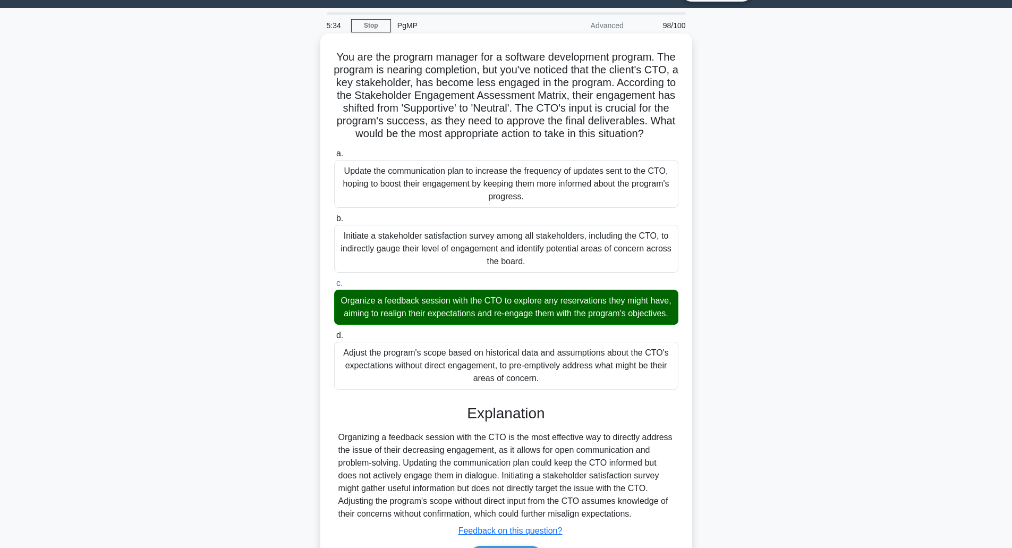
scroll to position [121, 0]
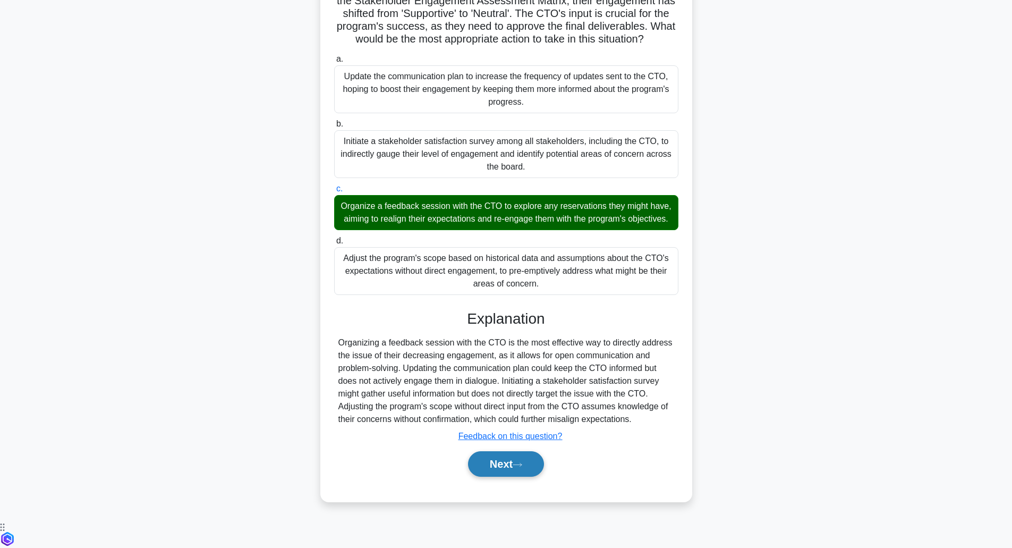
click at [522, 466] on icon at bounding box center [517, 464] width 9 height 3
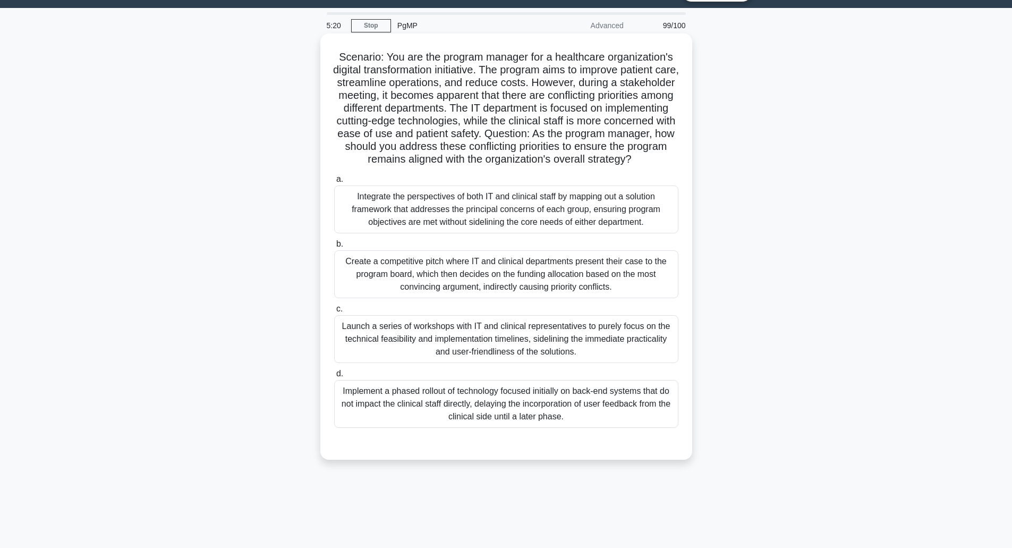
click at [508, 231] on div "Integrate the perspectives of both IT and clinical staff by mapping out a solut…" at bounding box center [506, 209] width 344 height 48
click at [334, 183] on input "a. Integrate the perspectives of both IT and clinical staff by mapping out a so…" at bounding box center [334, 179] width 0 height 7
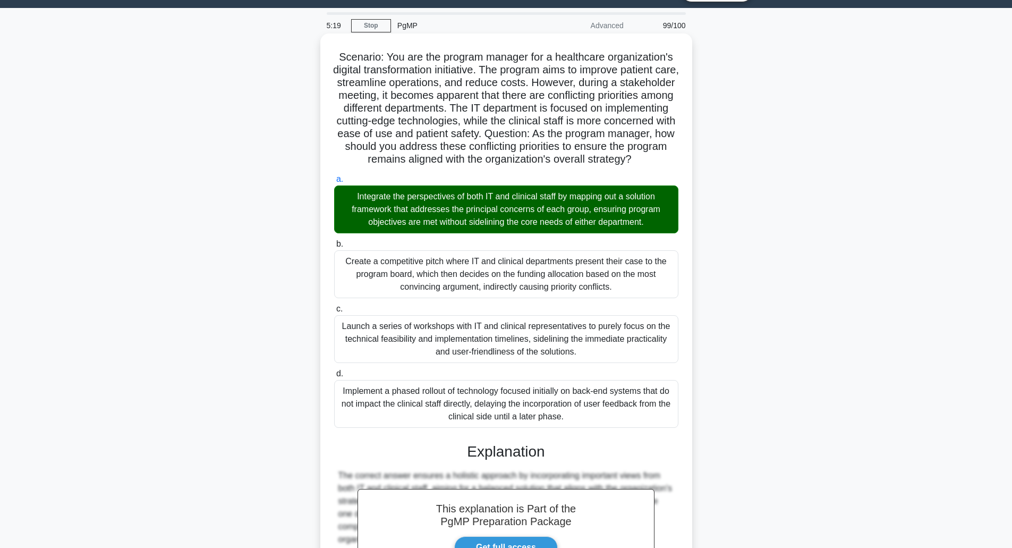
scroll to position [184, 0]
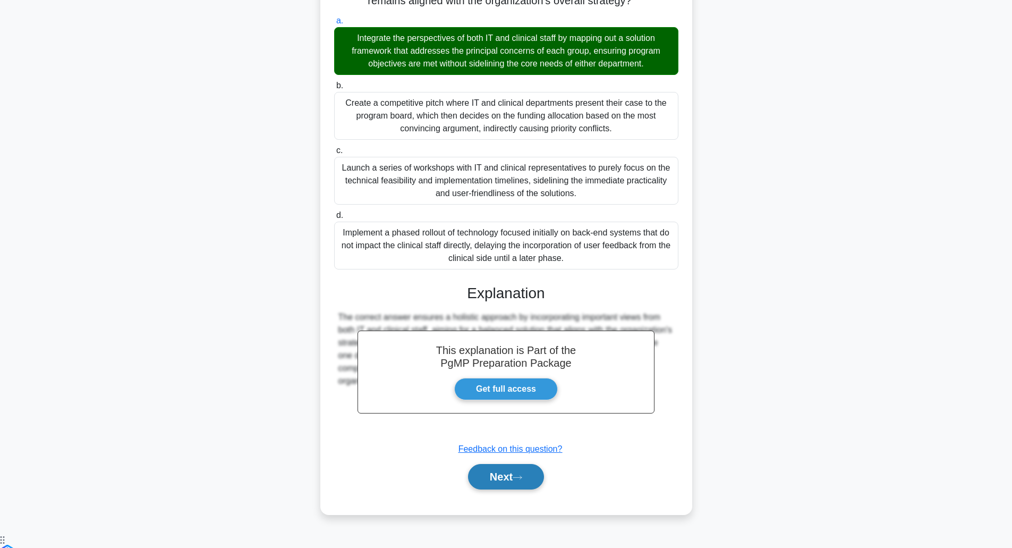
click at [508, 490] on button "Next" at bounding box center [506, 477] width 76 height 26
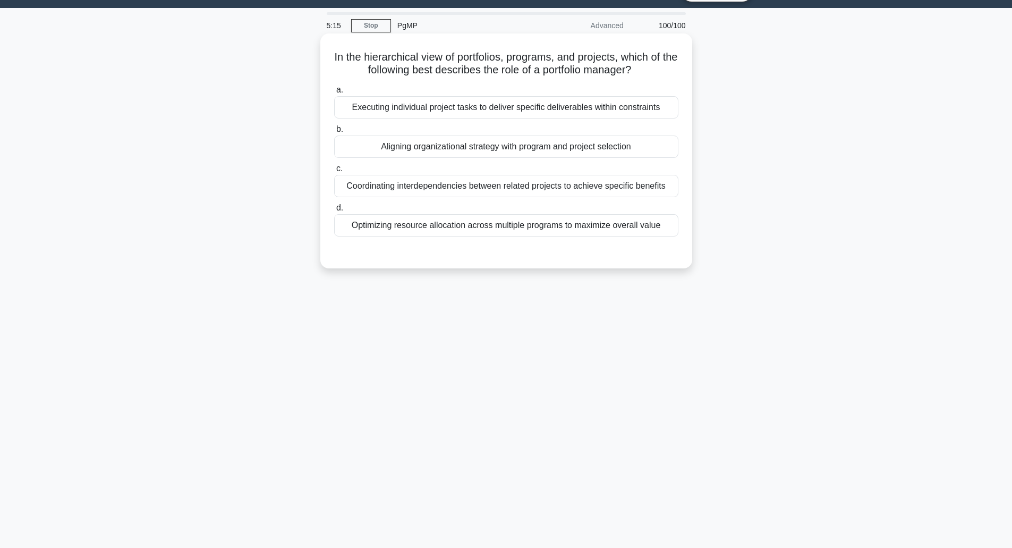
click at [498, 48] on div "In the hierarchical view of portfolios, programs, and projects, which of the fo…" at bounding box center [507, 151] width 364 height 226
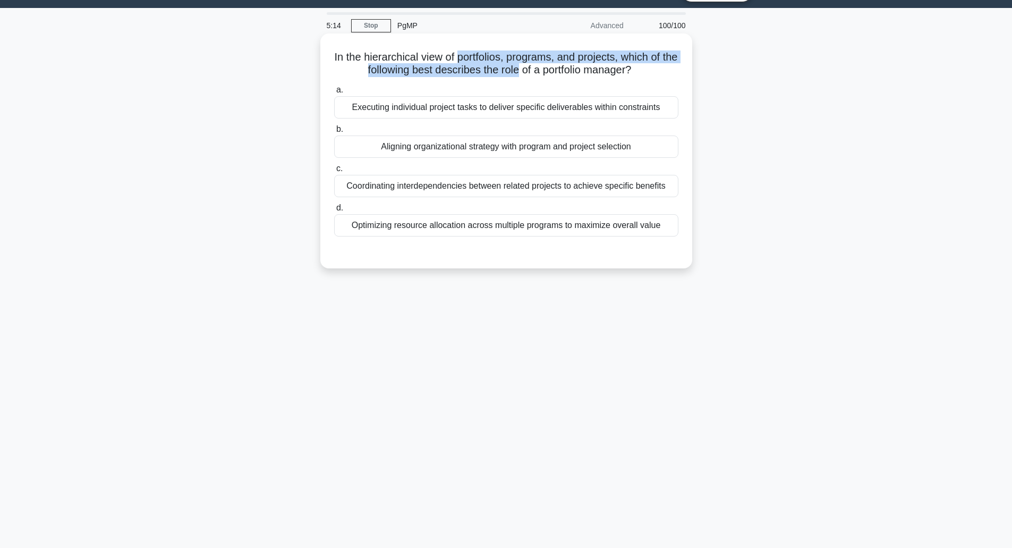
drag, startPoint x: 498, startPoint y: 48, endPoint x: 508, endPoint y: 69, distance: 22.6
click at [508, 69] on div "In the hierarchical view of portfolios, programs, and projects, which of the fo…" at bounding box center [507, 151] width 364 height 226
click at [508, 69] on h5 "In the hierarchical view of portfolios, programs, and projects, which of the fo…" at bounding box center [506, 63] width 347 height 27
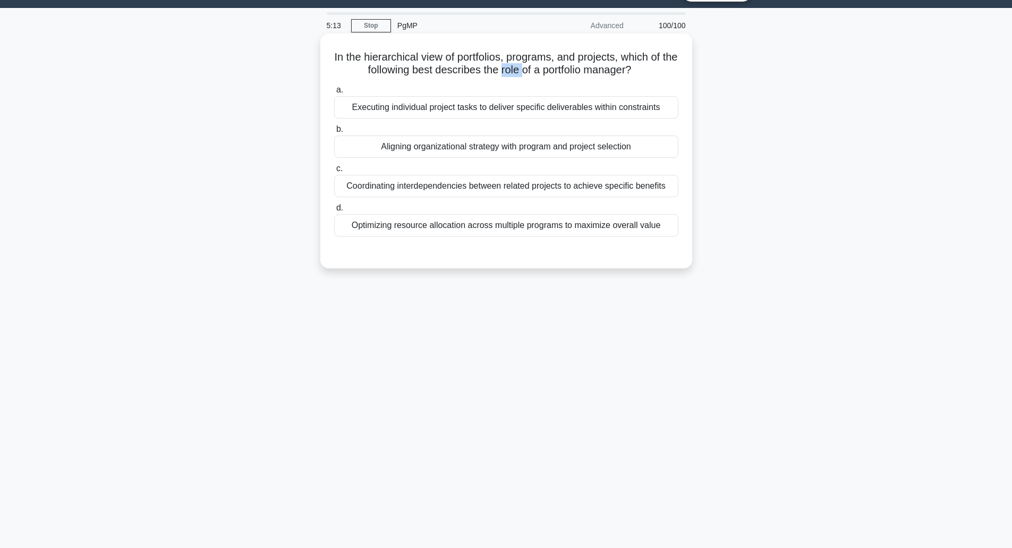
click at [508, 69] on h5 "In the hierarchical view of portfolios, programs, and projects, which of the fo…" at bounding box center [506, 63] width 347 height 27
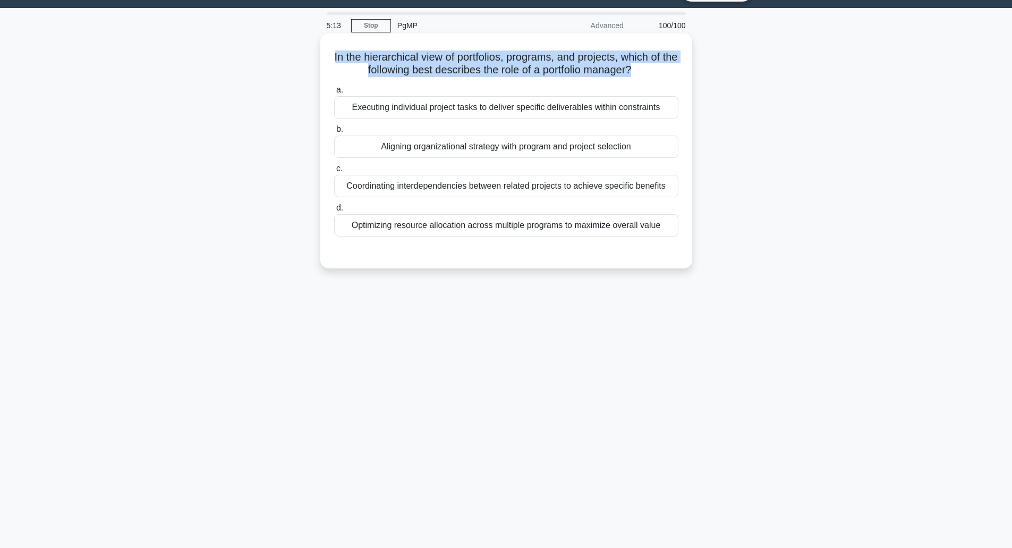
click at [508, 69] on h5 "In the hierarchical view of portfolios, programs, and projects, which of the fo…" at bounding box center [506, 63] width 347 height 27
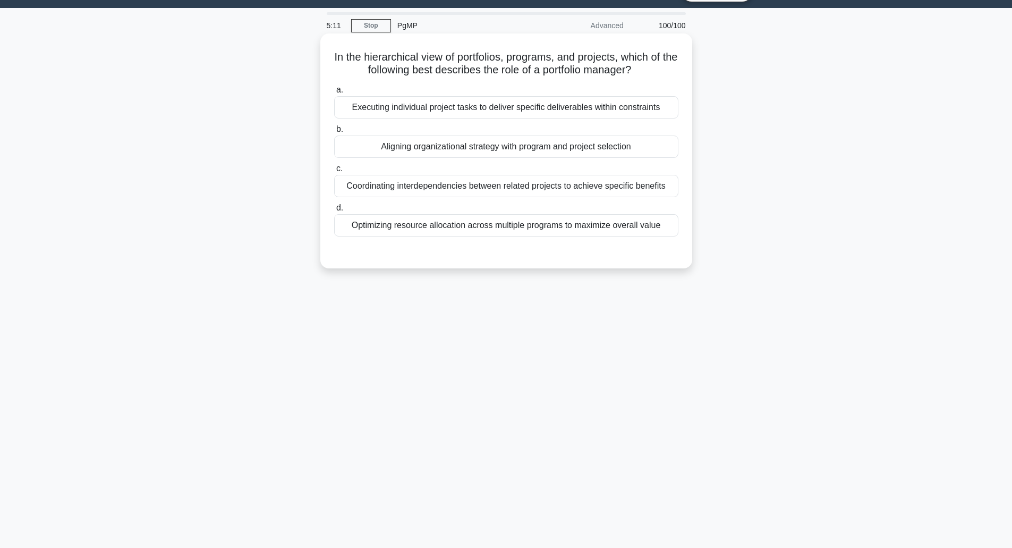
click at [508, 69] on h5 "In the hierarchical view of portfolios, programs, and projects, which of the fo…" at bounding box center [506, 63] width 347 height 27
drag, startPoint x: 508, startPoint y: 69, endPoint x: 507, endPoint y: 32, distance: 36.7
click at [507, 32] on div "5:11 Stop PgMP Advanced 100/100 In the hierarchical view of portfolios, program…" at bounding box center [507, 277] width 702 height 531
drag, startPoint x: 480, startPoint y: 153, endPoint x: 444, endPoint y: 244, distance: 98.1
click at [444, 244] on div "a. Executing individual project tasks to deliver specific deliverables within c…" at bounding box center [506, 168] width 347 height 174
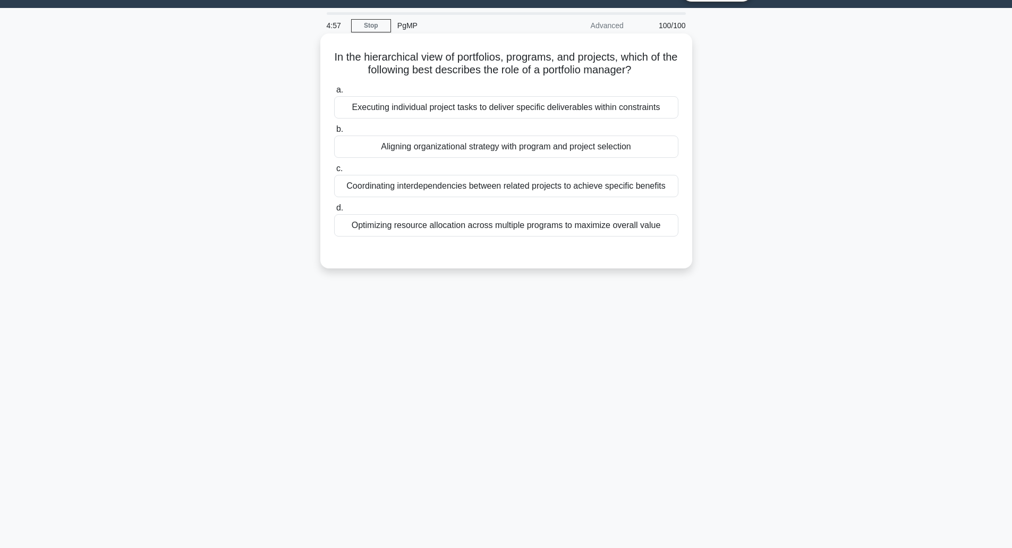
click at [462, 149] on div "Aligning organizational strategy with program and project selection" at bounding box center [506, 147] width 344 height 22
click at [334, 133] on input "b. Aligning organizational strategy with program and project selection" at bounding box center [334, 129] width 0 height 7
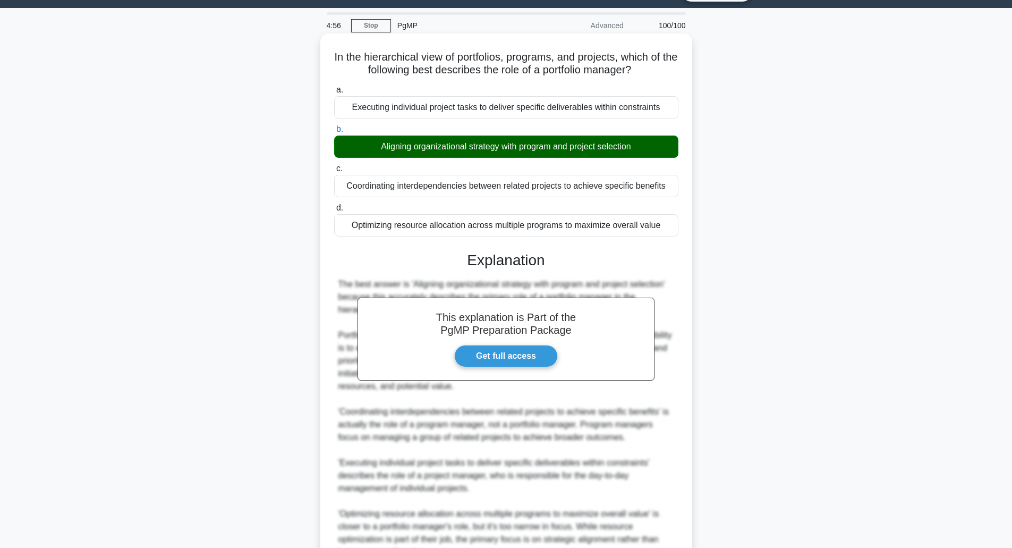
scroll to position [133, 0]
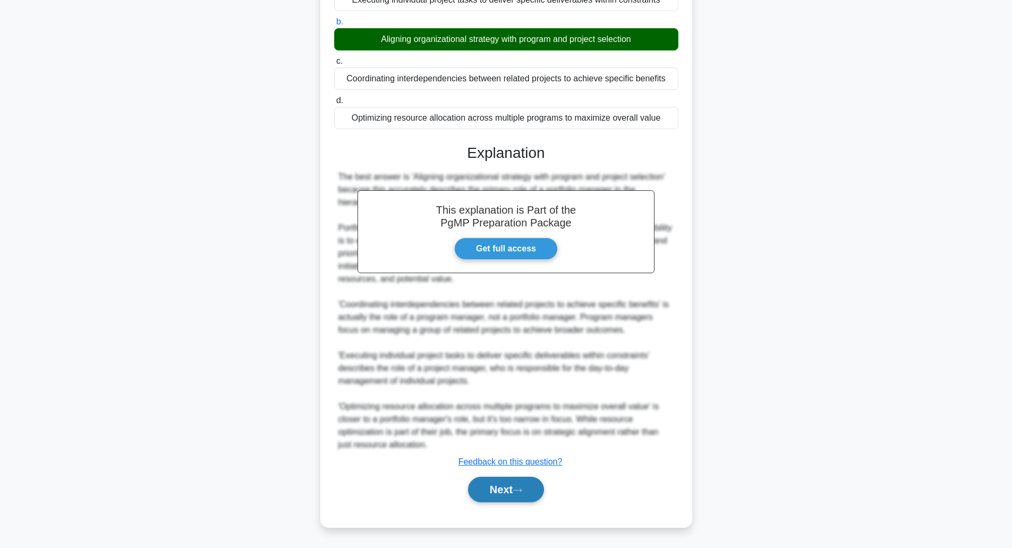
click at [519, 500] on button "Next" at bounding box center [506, 490] width 76 height 26
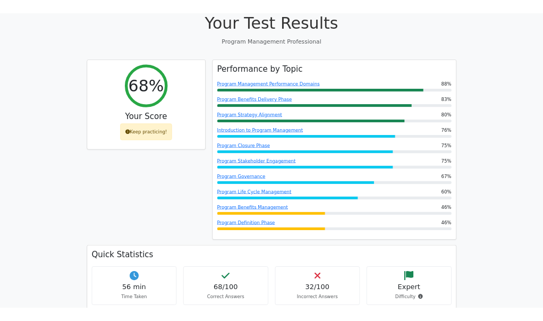
scroll to position [340, 0]
